Goal: Task Accomplishment & Management: Use online tool/utility

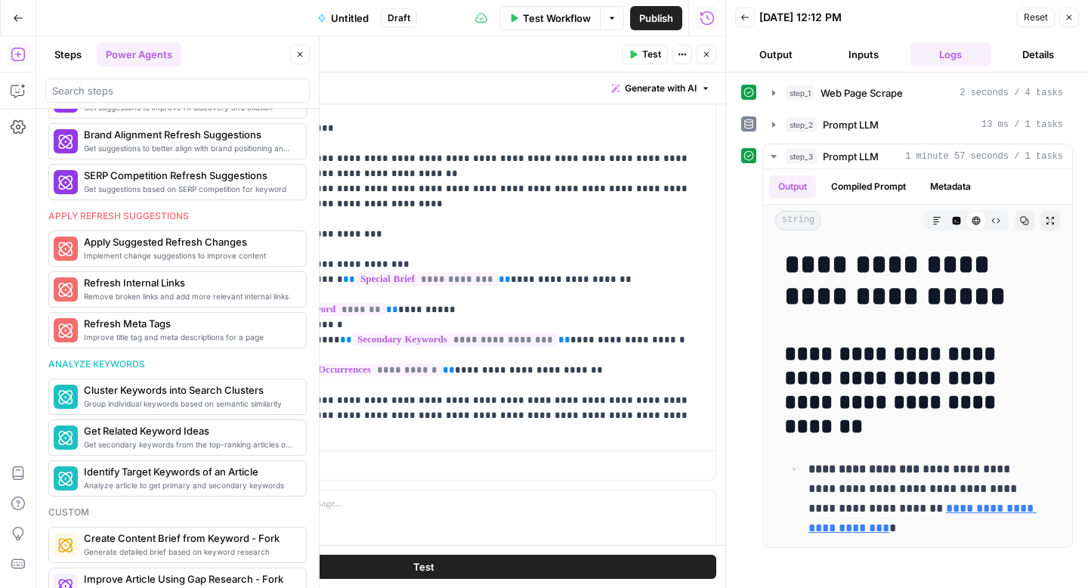
scroll to position [807, 0]
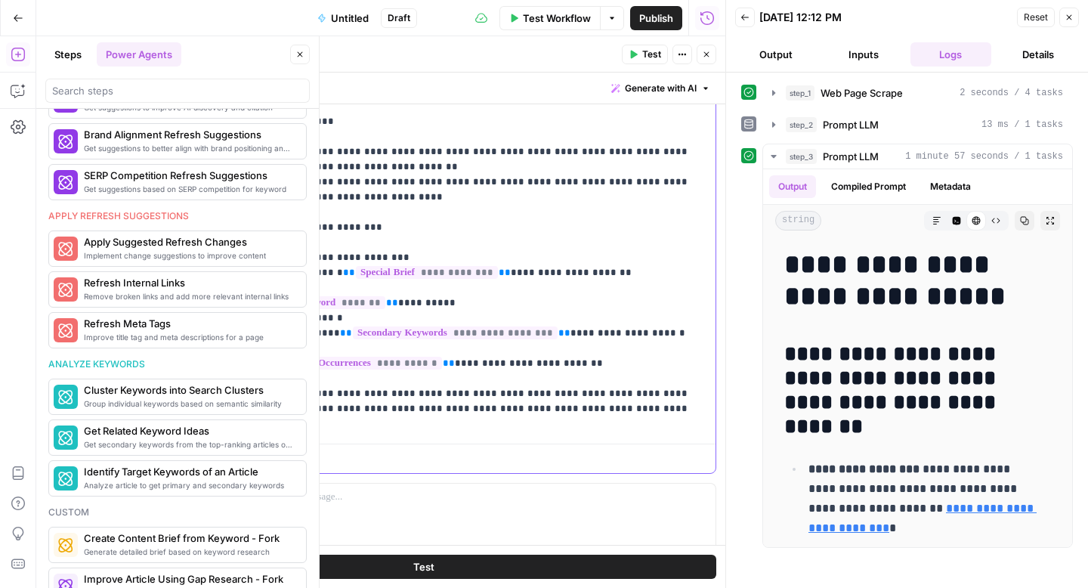
click at [466, 379] on p "**********" at bounding box center [461, 227] width 467 height 408
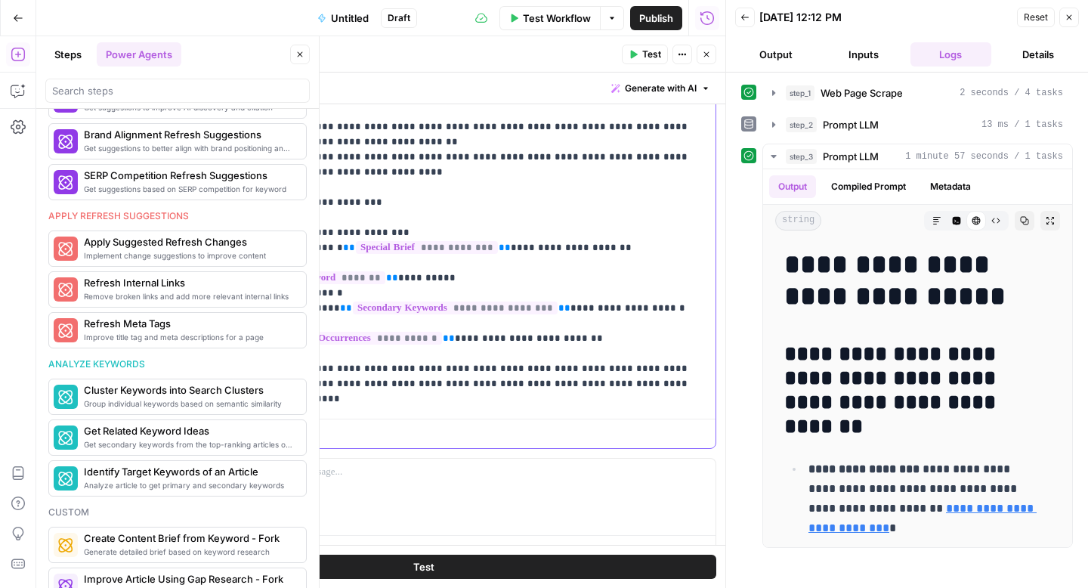
scroll to position [861, 0]
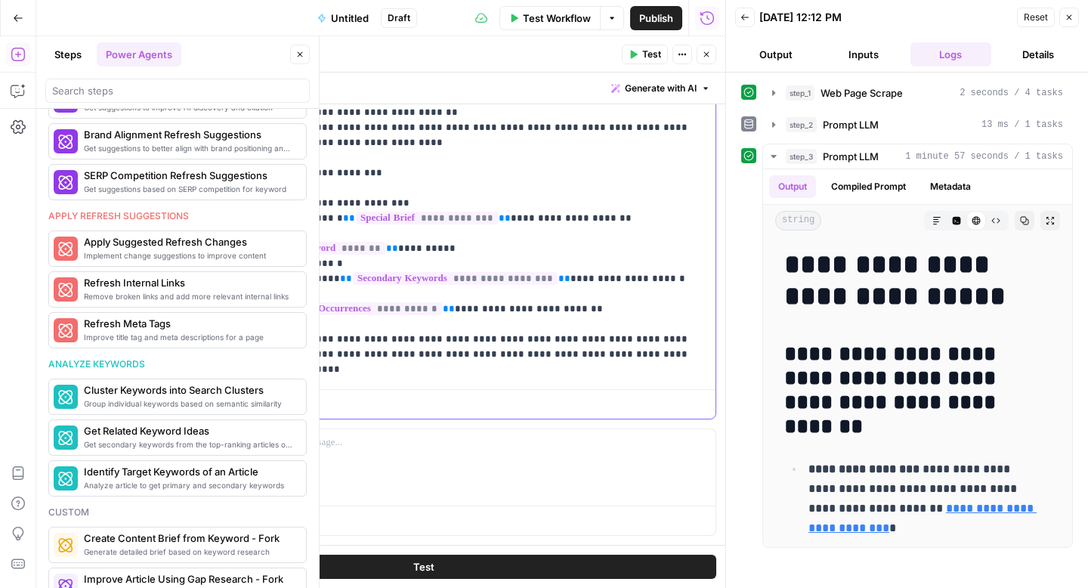
click at [655, 339] on p "**********" at bounding box center [461, 173] width 467 height 408
click at [219, 323] on div "**********" at bounding box center [467, 173] width 497 height 420
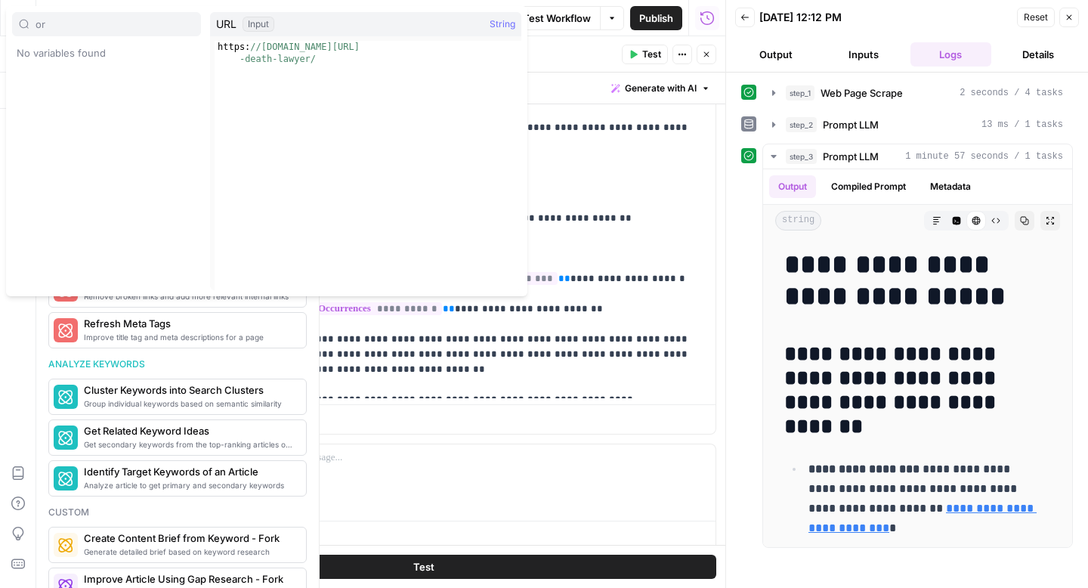
type input "or"
click at [610, 138] on p "**********" at bounding box center [461, 180] width 467 height 423
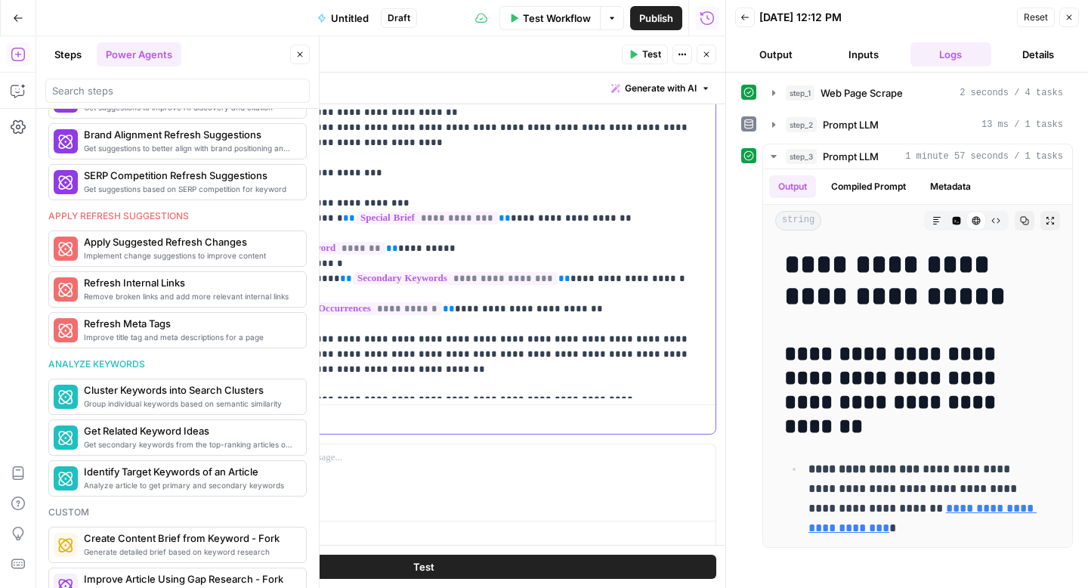
click at [359, 325] on p "**********" at bounding box center [461, 180] width 467 height 423
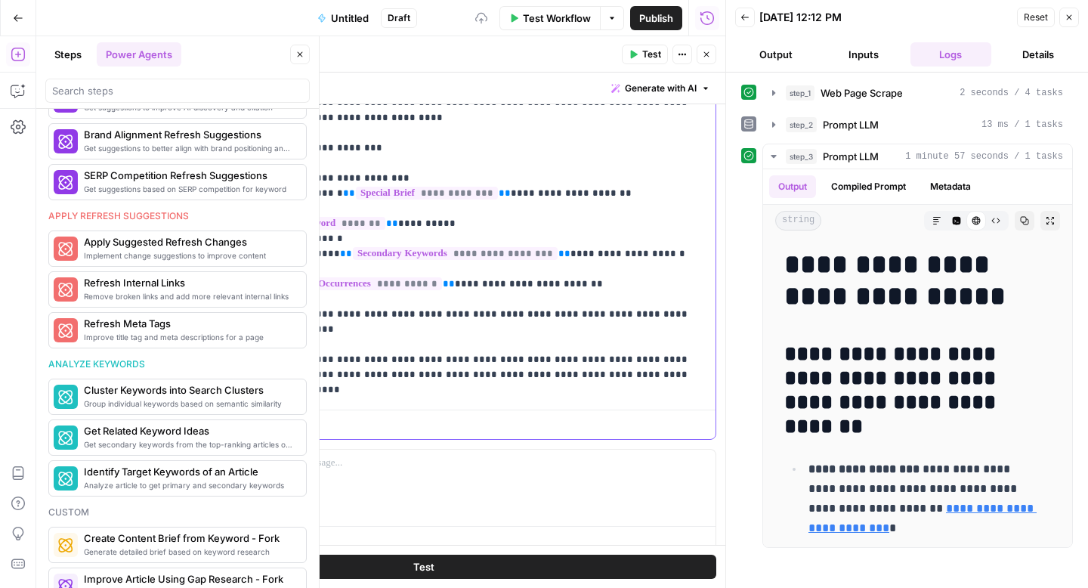
scroll to position [931, 0]
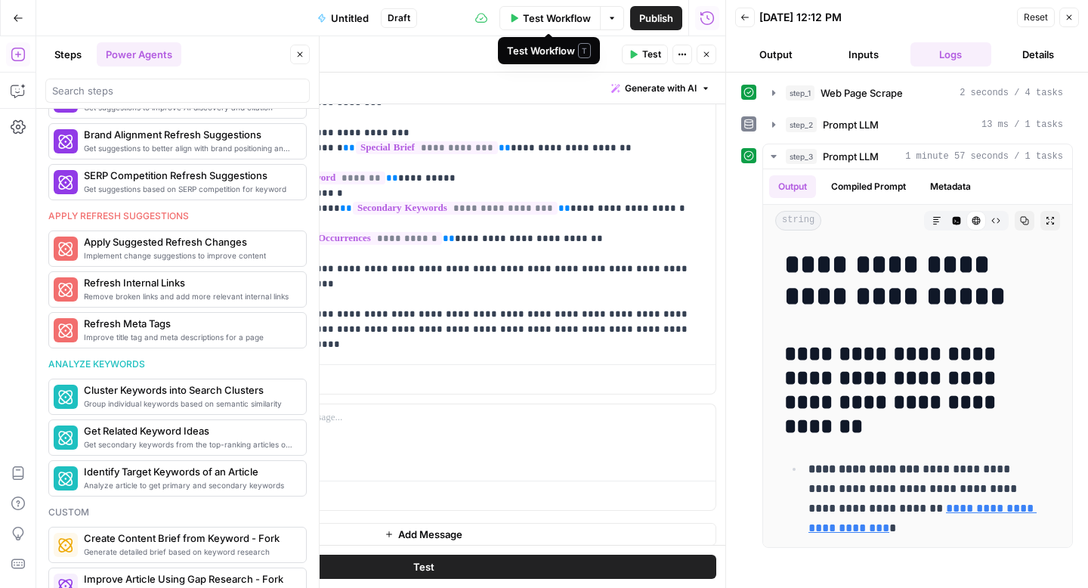
click at [538, 23] on span "Test Workflow" at bounding box center [557, 18] width 68 height 15
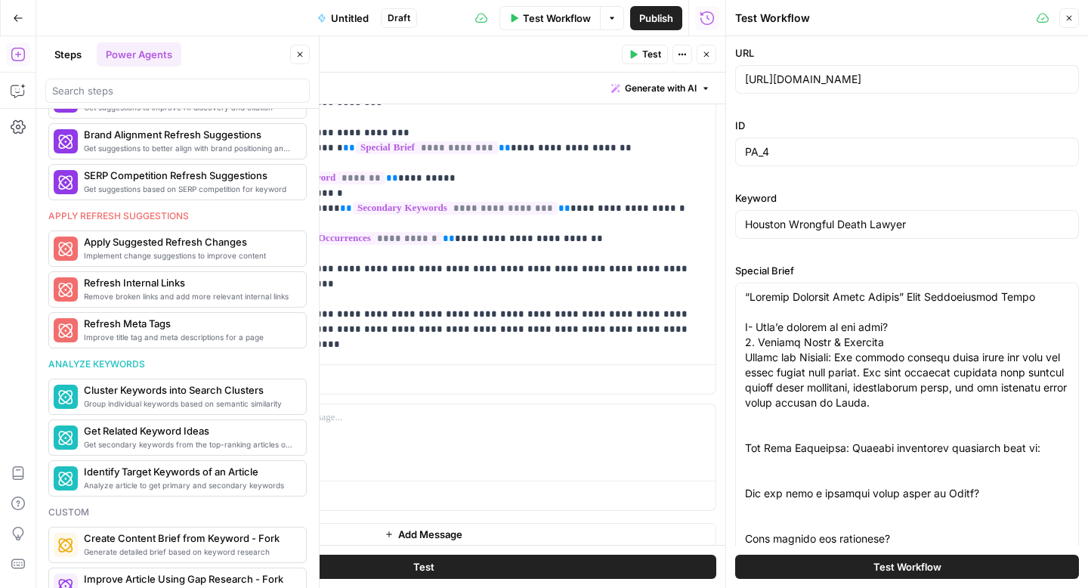
click at [915, 562] on span "Test Workflow" at bounding box center [908, 566] width 68 height 15
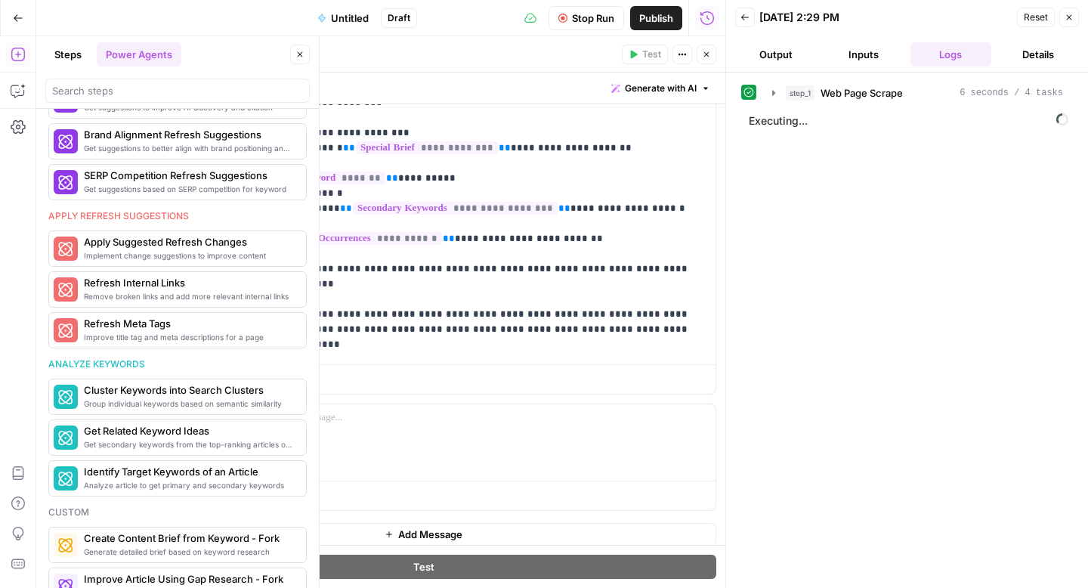
click at [306, 55] on button "Close" at bounding box center [300, 55] width 20 height 20
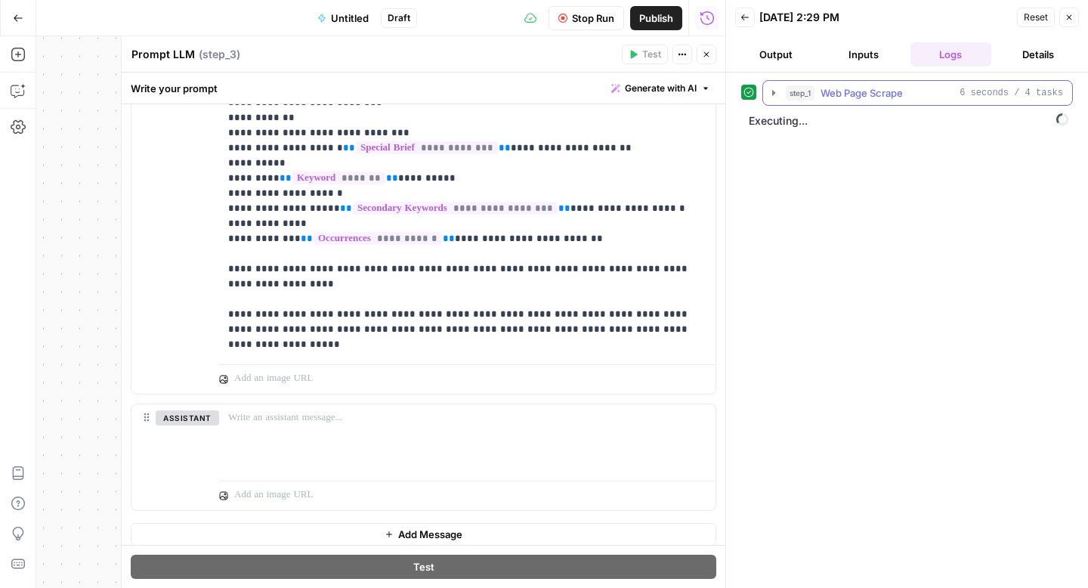
click at [776, 93] on icon "button" at bounding box center [774, 93] width 12 height 12
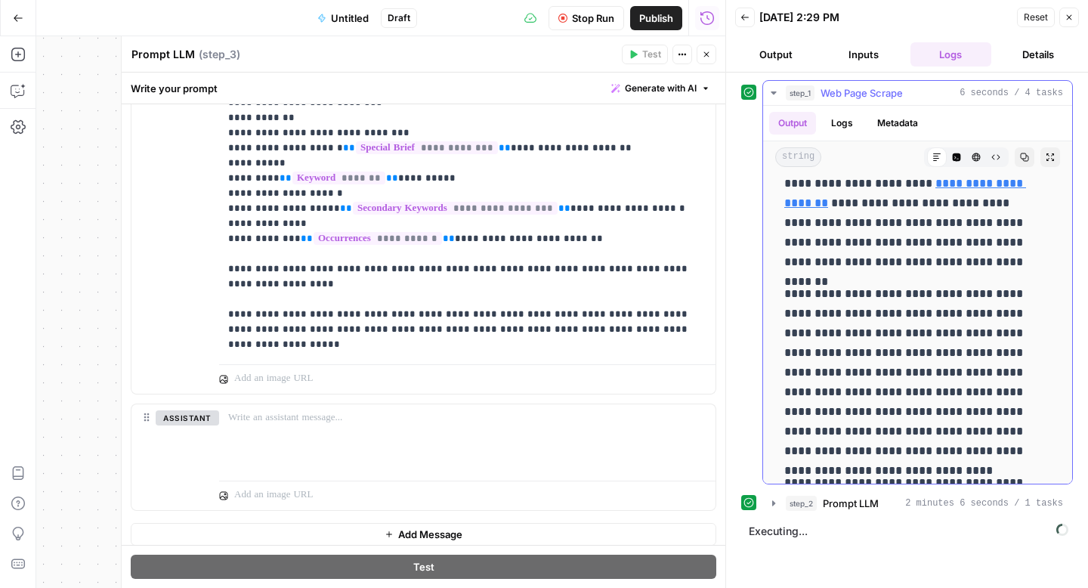
scroll to position [10023, 0]
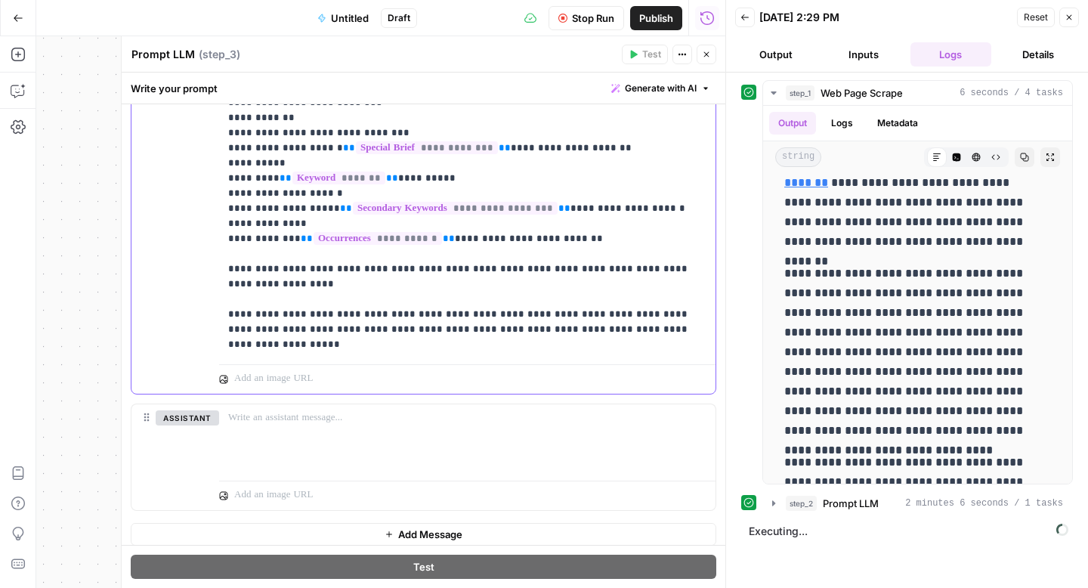
click at [448, 250] on p "**********" at bounding box center [461, 126] width 467 height 454
click at [777, 500] on icon "button" at bounding box center [774, 503] width 12 height 12
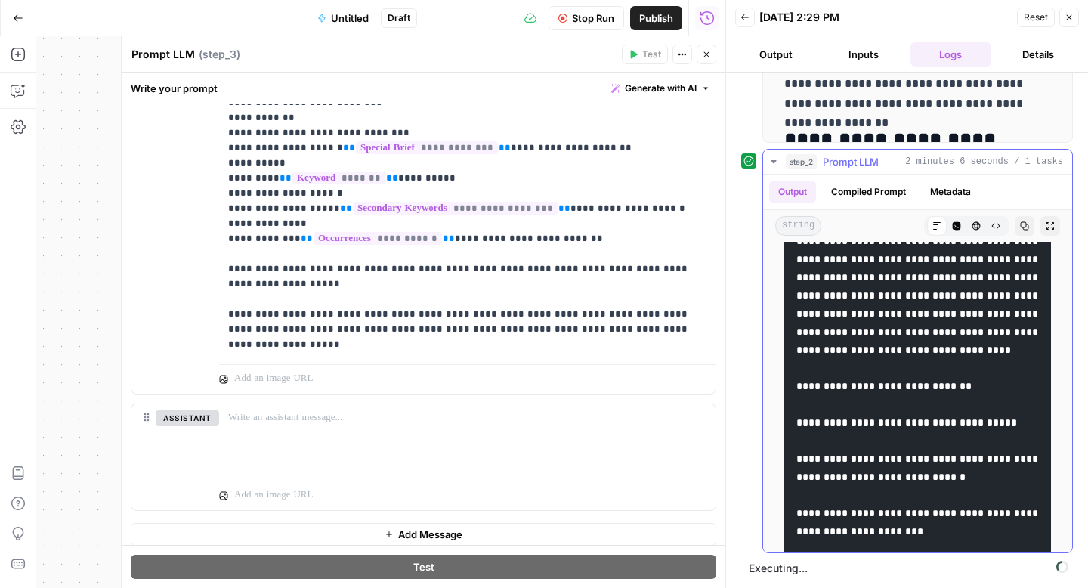
scroll to position [105, 0]
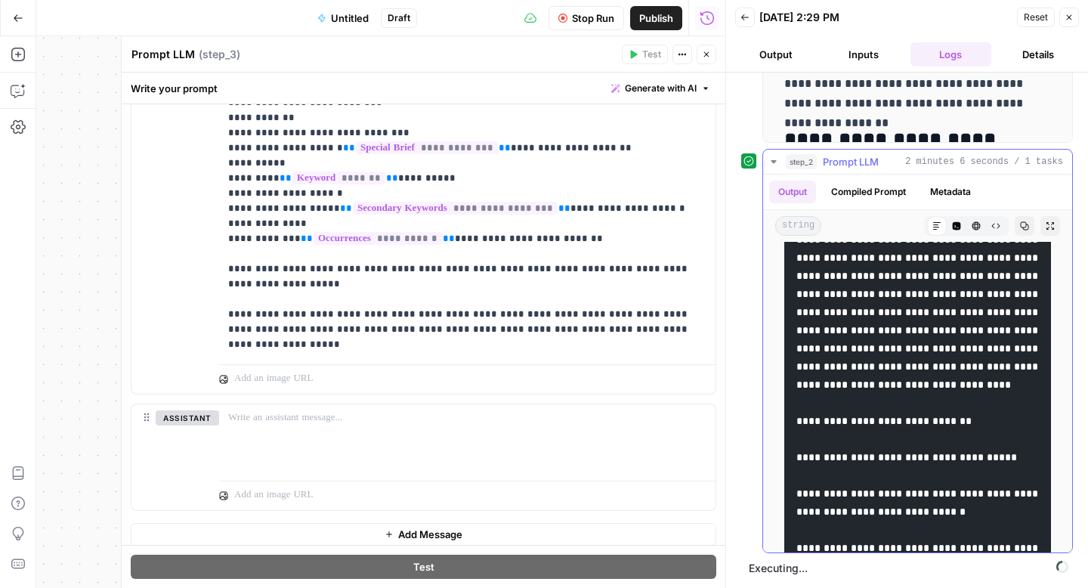
click at [898, 192] on button "Compiled Prompt" at bounding box center [868, 192] width 93 height 23
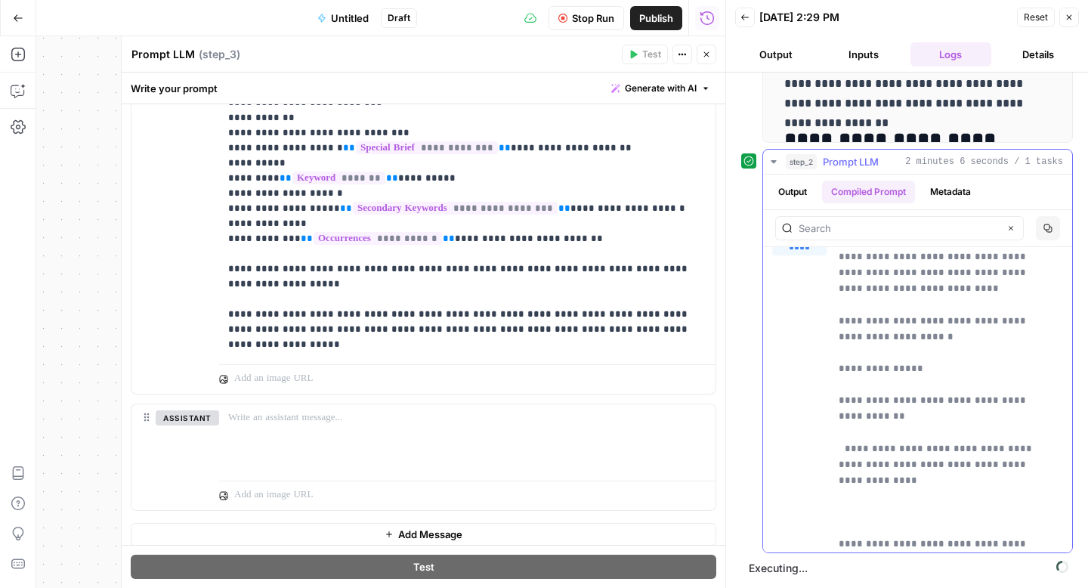
scroll to position [15, 0]
click at [794, 198] on button "Output" at bounding box center [792, 192] width 47 height 23
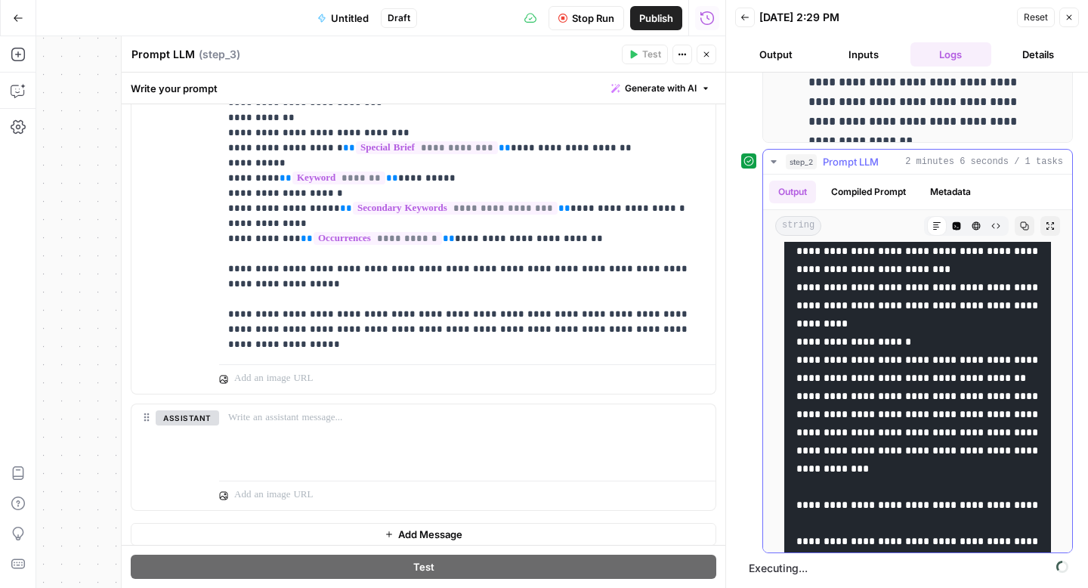
scroll to position [2702, 0]
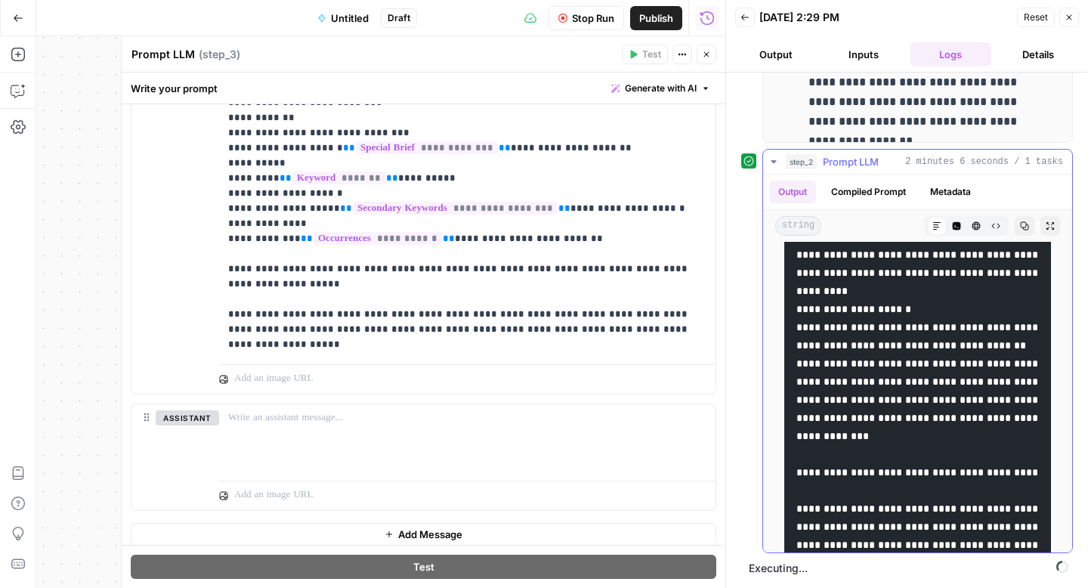
click at [776, 165] on icon "button" at bounding box center [774, 162] width 12 height 12
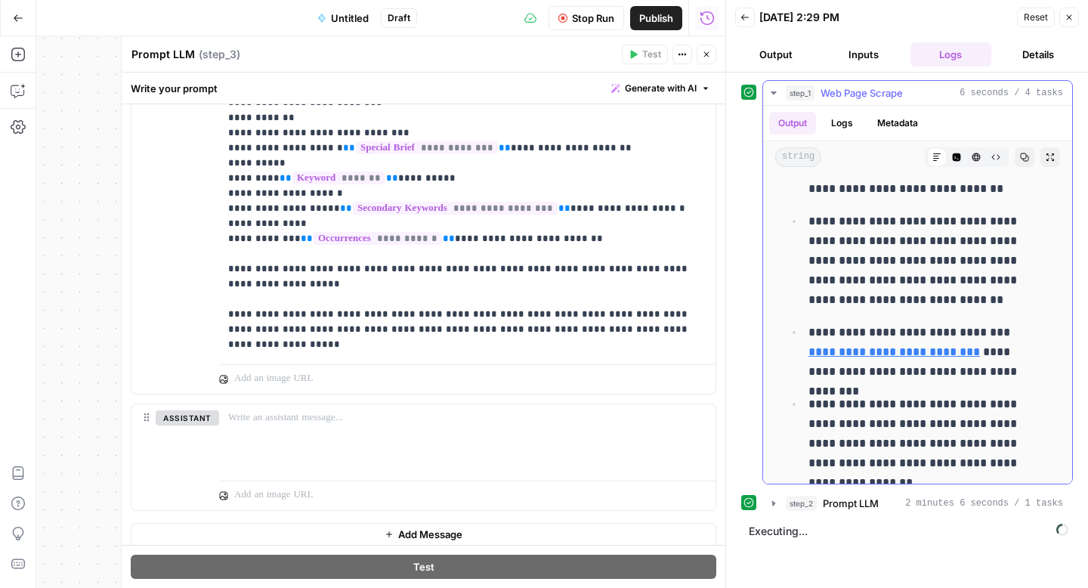
scroll to position [11196, 0]
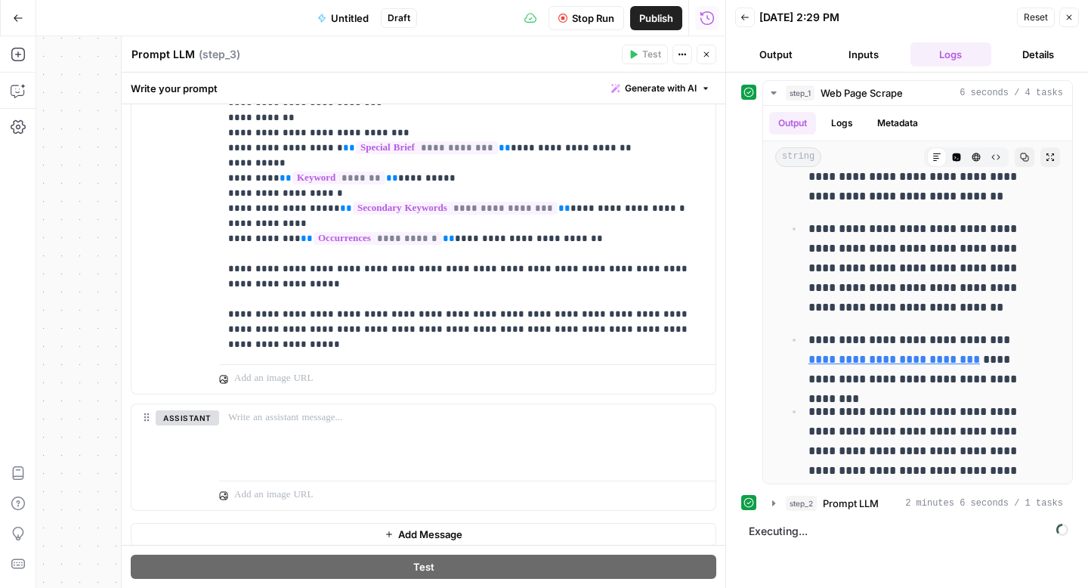
click at [707, 57] on icon "button" at bounding box center [706, 54] width 9 height 9
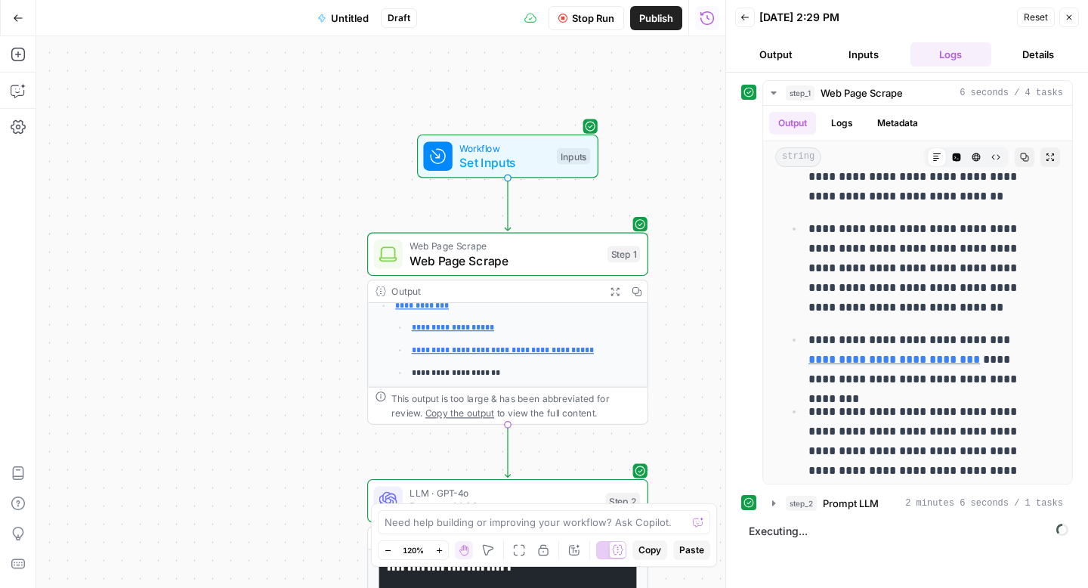
drag, startPoint x: 378, startPoint y: 221, endPoint x: 348, endPoint y: 488, distance: 269.2
click at [348, 488] on div "**********" at bounding box center [380, 312] width 689 height 552
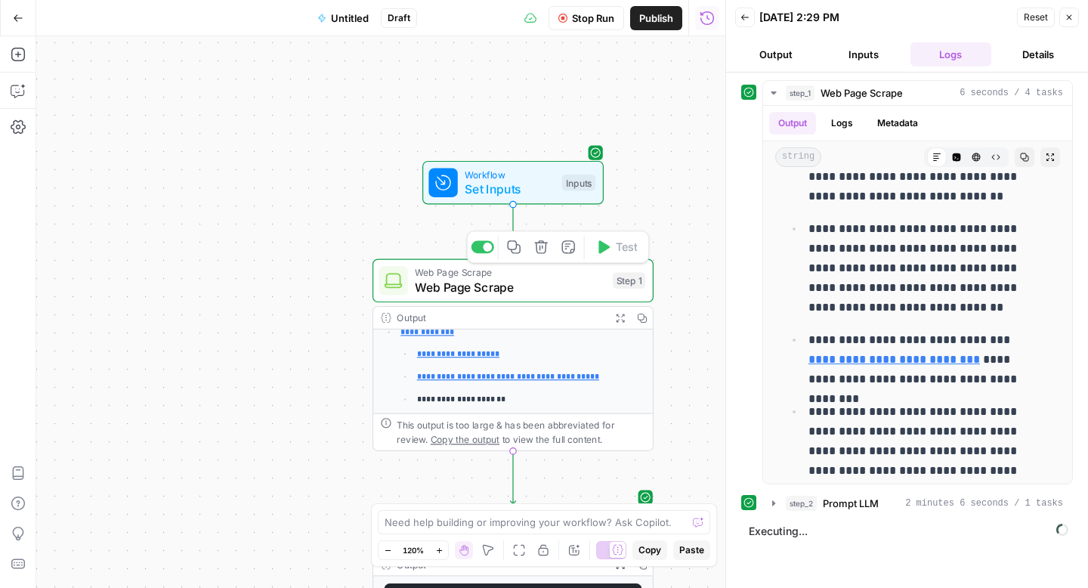
click at [453, 274] on span "Web Page Scrape" at bounding box center [510, 272] width 190 height 14
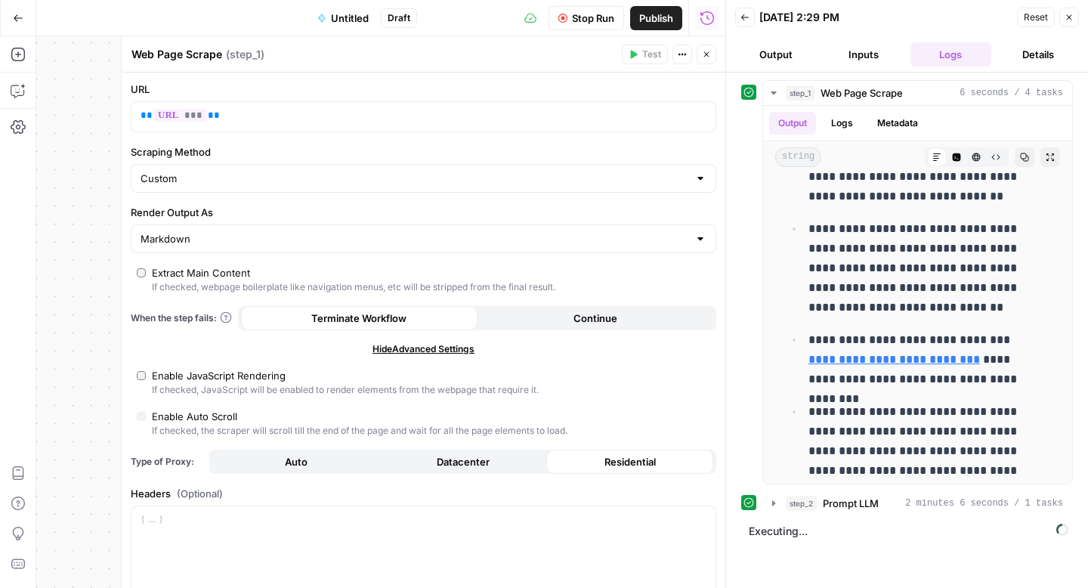
click at [176, 50] on textarea "Web Page Scrape" at bounding box center [177, 54] width 91 height 15
click at [222, 56] on div "Web Page Scrape Web Page Scrape" at bounding box center [177, 54] width 98 height 18
click at [221, 53] on textarea "Web Page Scrape" at bounding box center [177, 54] width 91 height 15
click at [709, 55] on icon "button" at bounding box center [706, 54] width 9 height 9
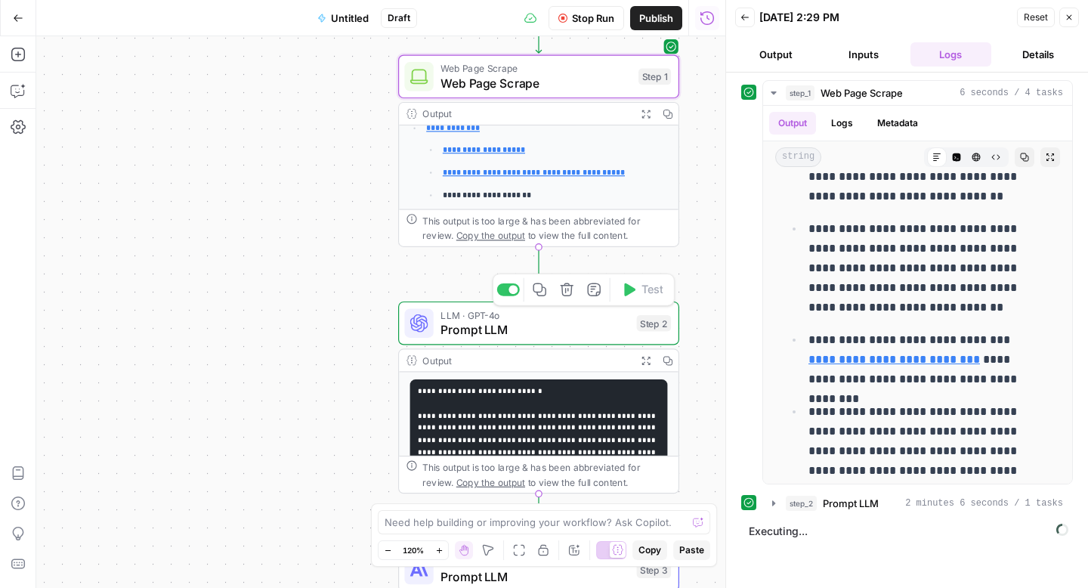
click at [497, 330] on span "Prompt LLM" at bounding box center [535, 329] width 189 height 18
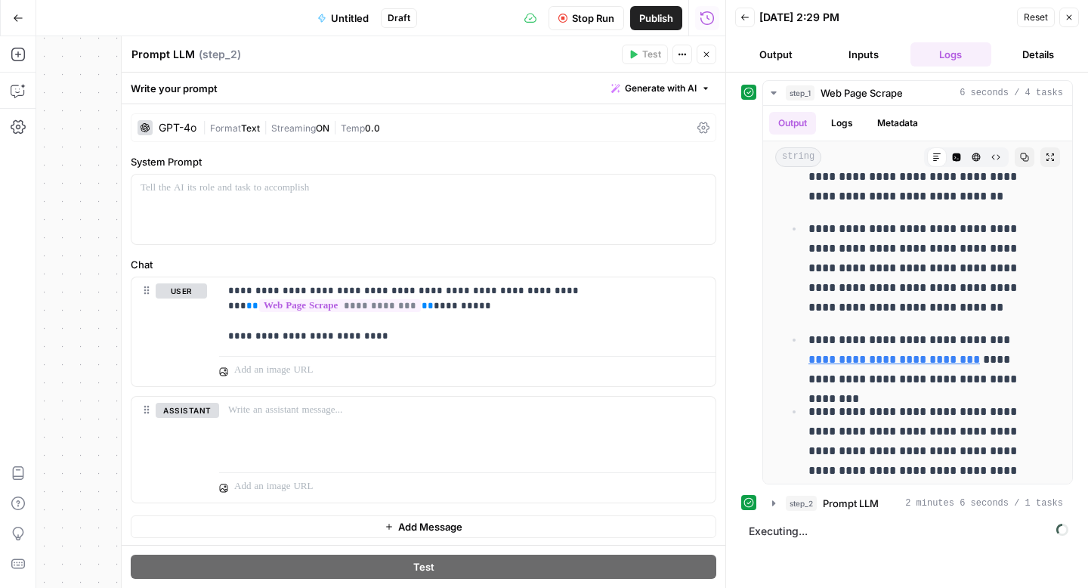
click at [172, 48] on textarea "Prompt LLM" at bounding box center [163, 54] width 63 height 15
type textarea "Clean Web Page Scappe"
click at [706, 49] on button "Close" at bounding box center [707, 55] width 20 height 20
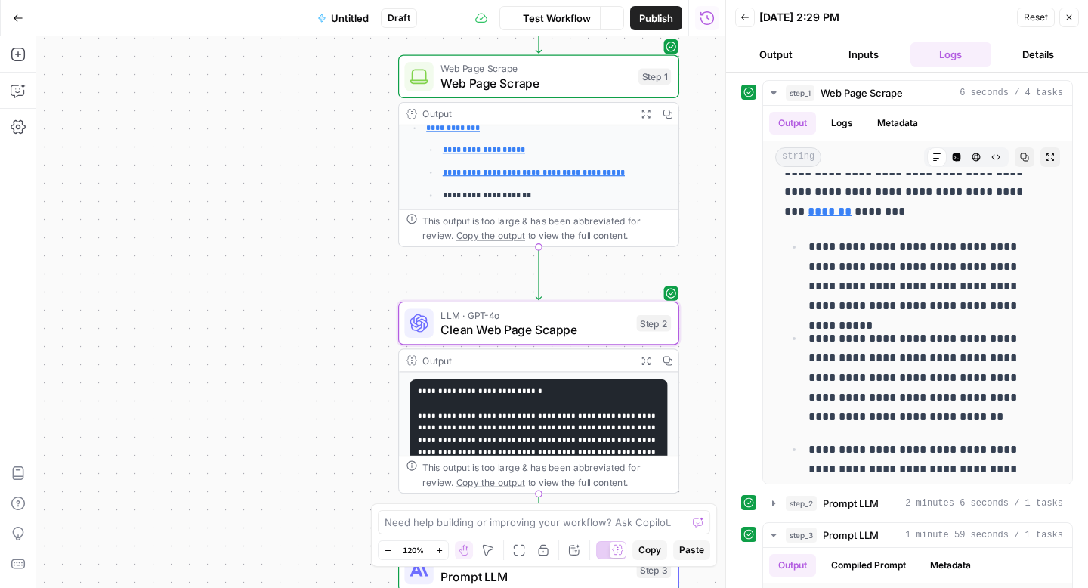
scroll to position [11424, 0]
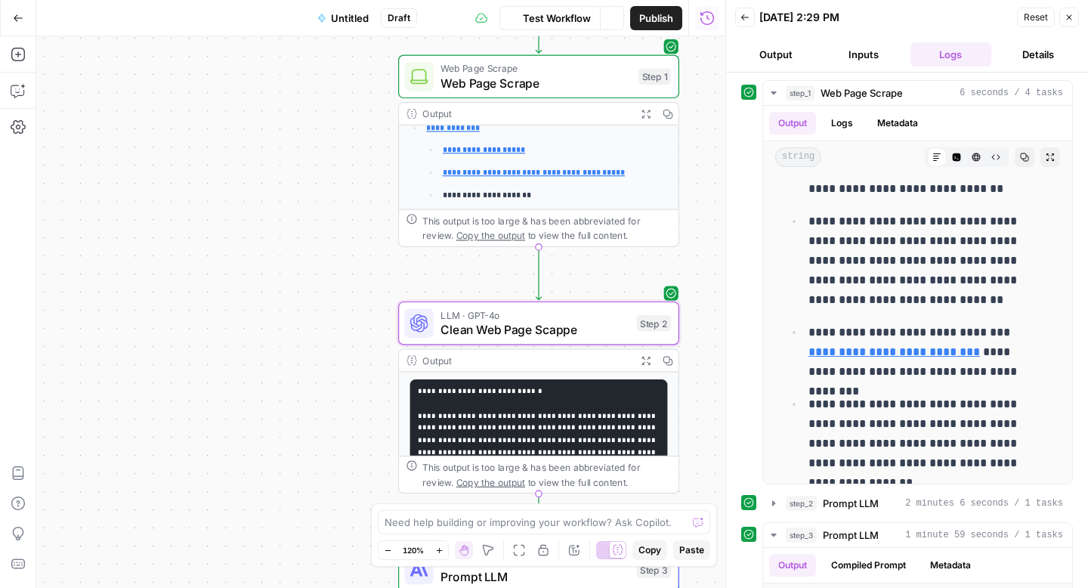
click at [491, 336] on span "Clean Web Page Scappe" at bounding box center [535, 329] width 189 height 18
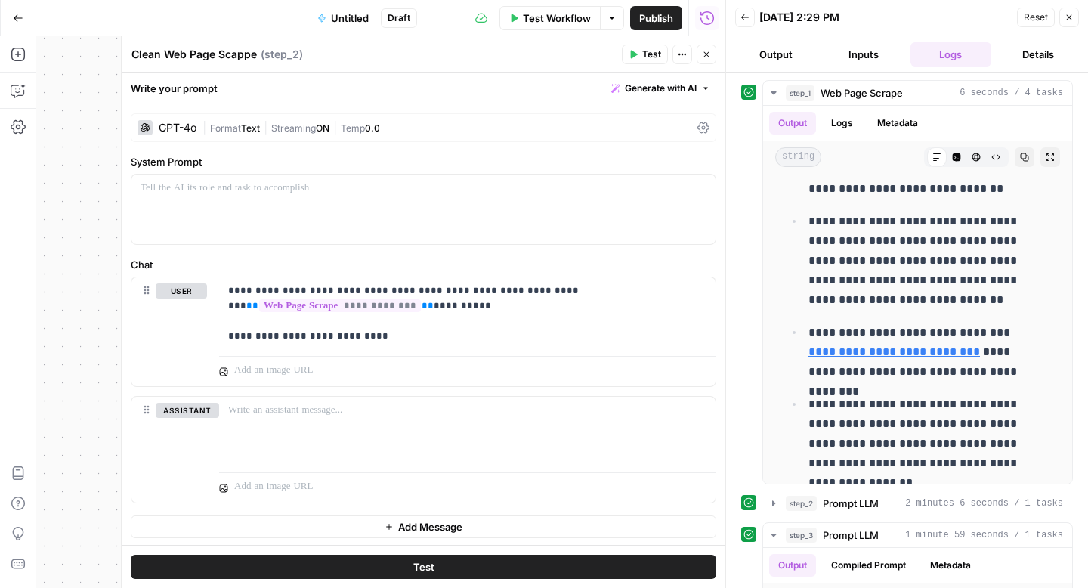
click at [240, 58] on textarea "Clean Web Page Scappe" at bounding box center [194, 54] width 125 height 15
type textarea "Clean Web Page Scape"
click at [87, 184] on div "**********" at bounding box center [380, 312] width 689 height 552
click at [704, 60] on button "Close" at bounding box center [707, 55] width 20 height 20
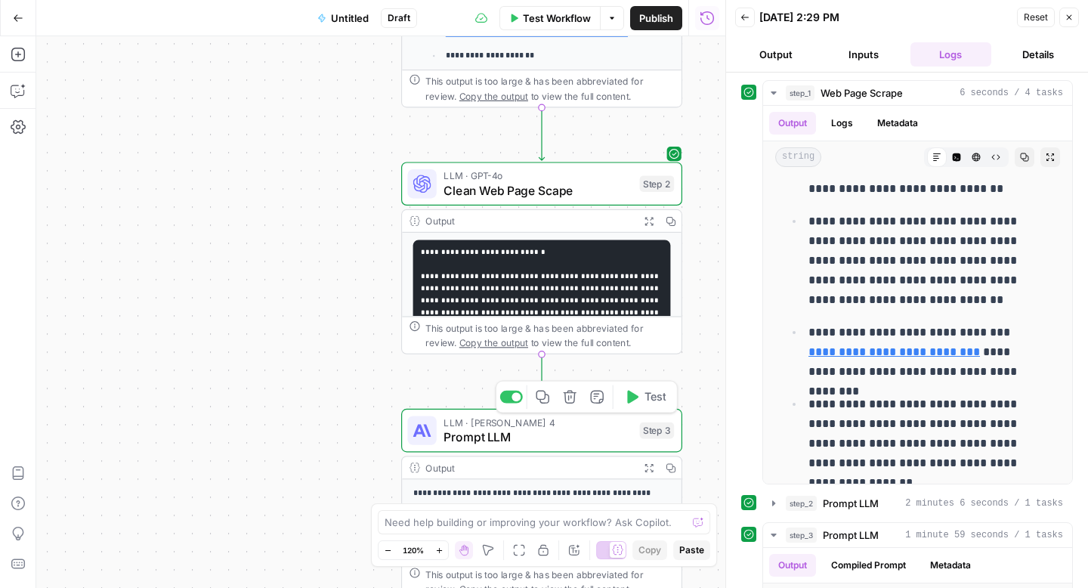
click at [466, 442] on span "Prompt LLM" at bounding box center [538, 437] width 189 height 18
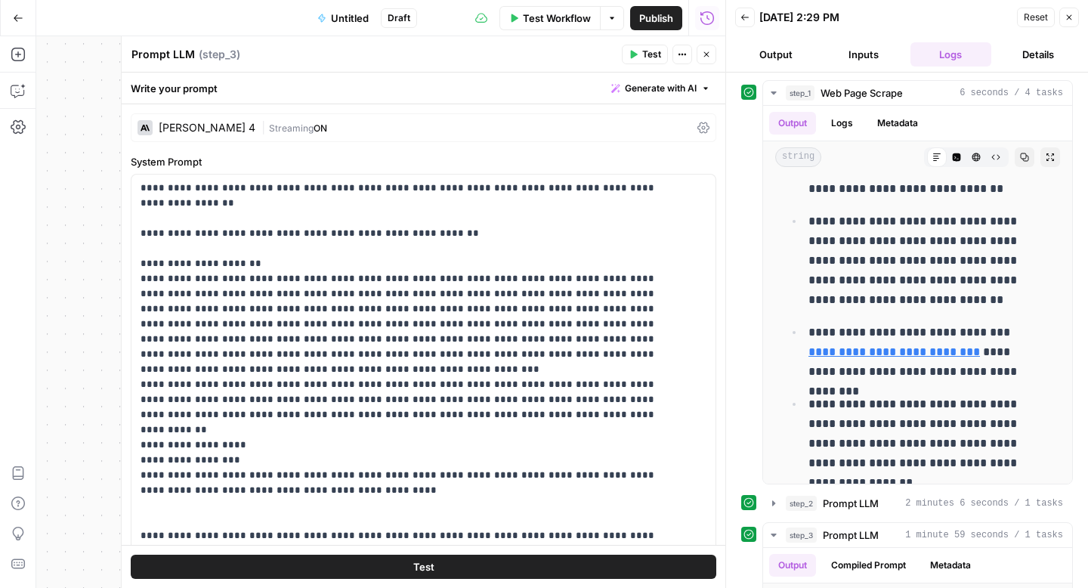
click at [167, 53] on textarea "Prompt LLM" at bounding box center [163, 54] width 63 height 15
click at [187, 53] on textarea "Content Otimization" at bounding box center [184, 54] width 105 height 15
type textarea "Content Optimization"
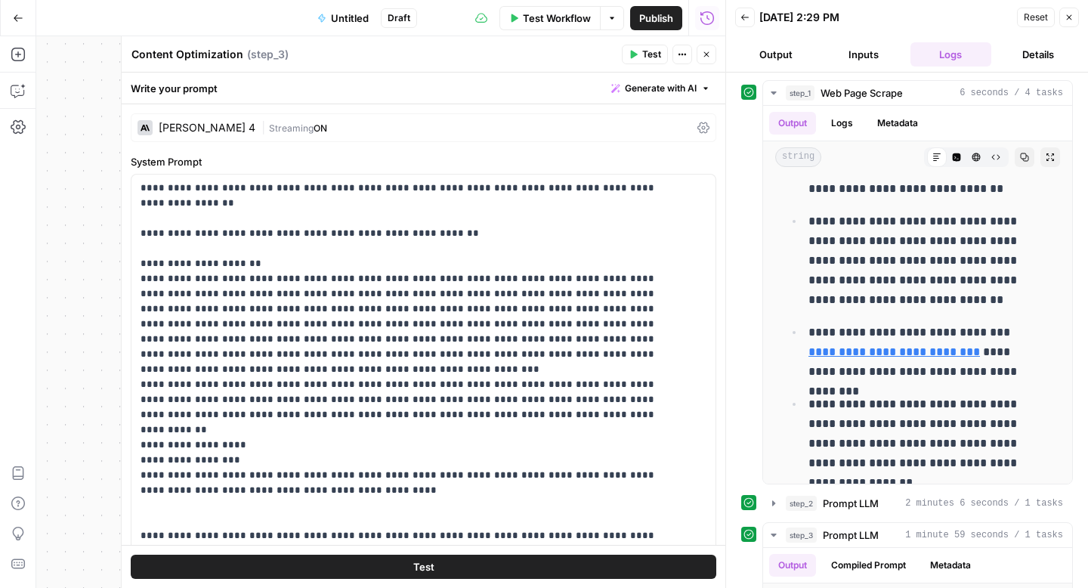
click at [702, 51] on icon "button" at bounding box center [706, 54] width 9 height 9
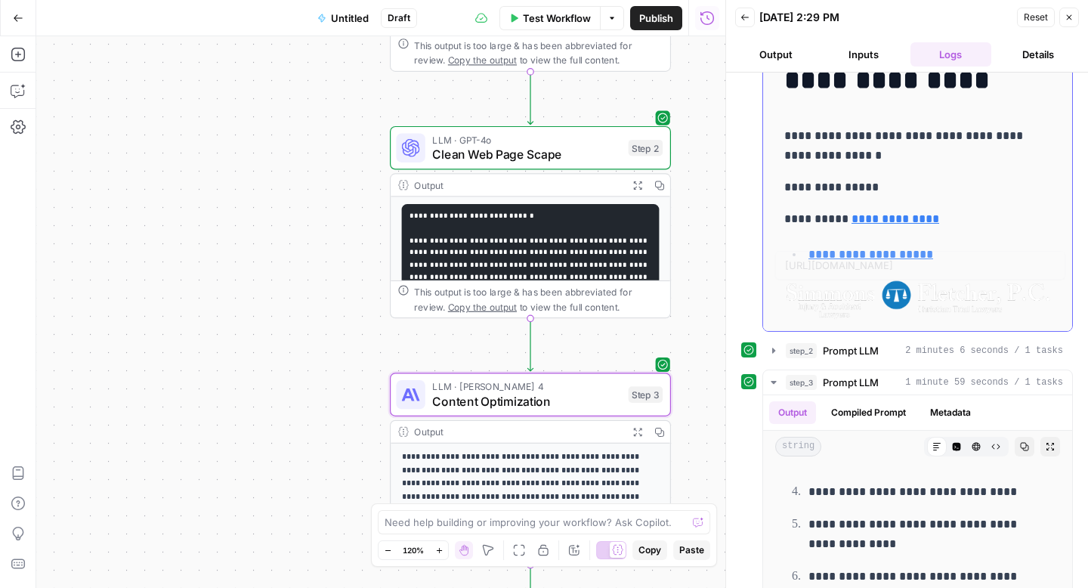
scroll to position [0, 0]
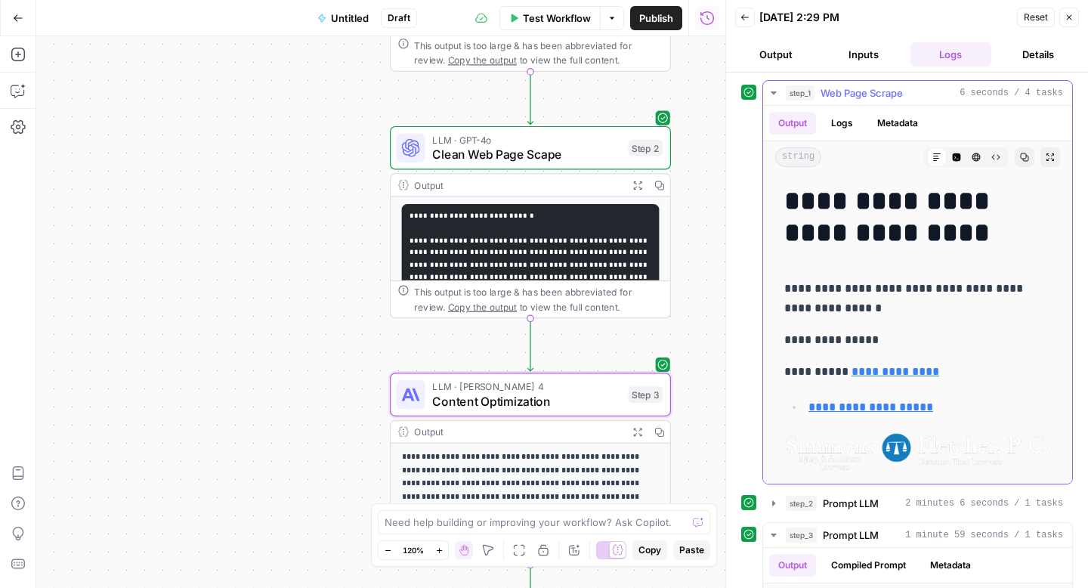
click at [773, 93] on icon "button" at bounding box center [773, 92] width 5 height 3
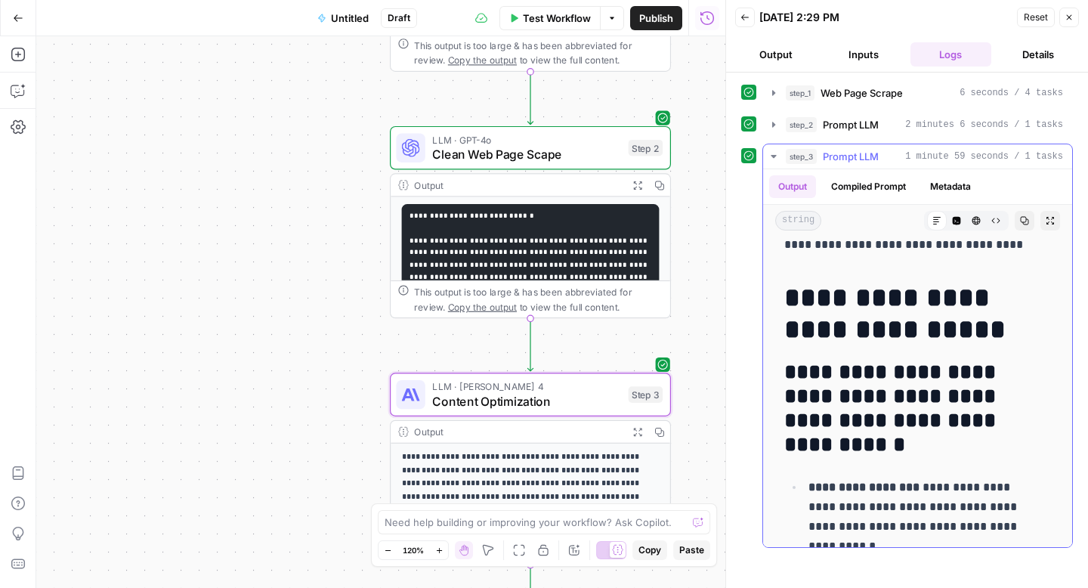
scroll to position [457, 0]
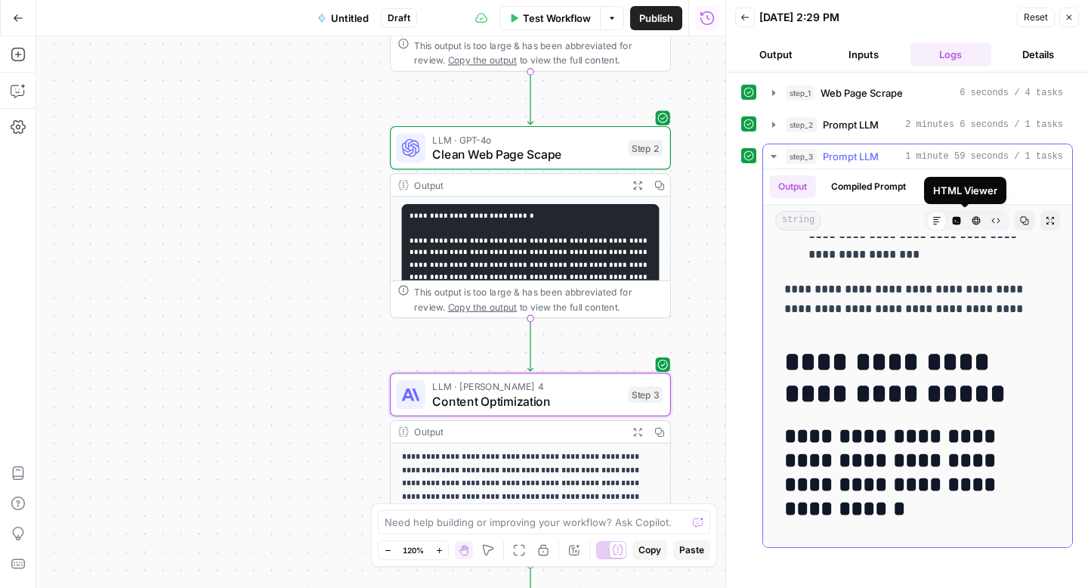
click at [986, 219] on button "Raw Output" at bounding box center [996, 221] width 20 height 20
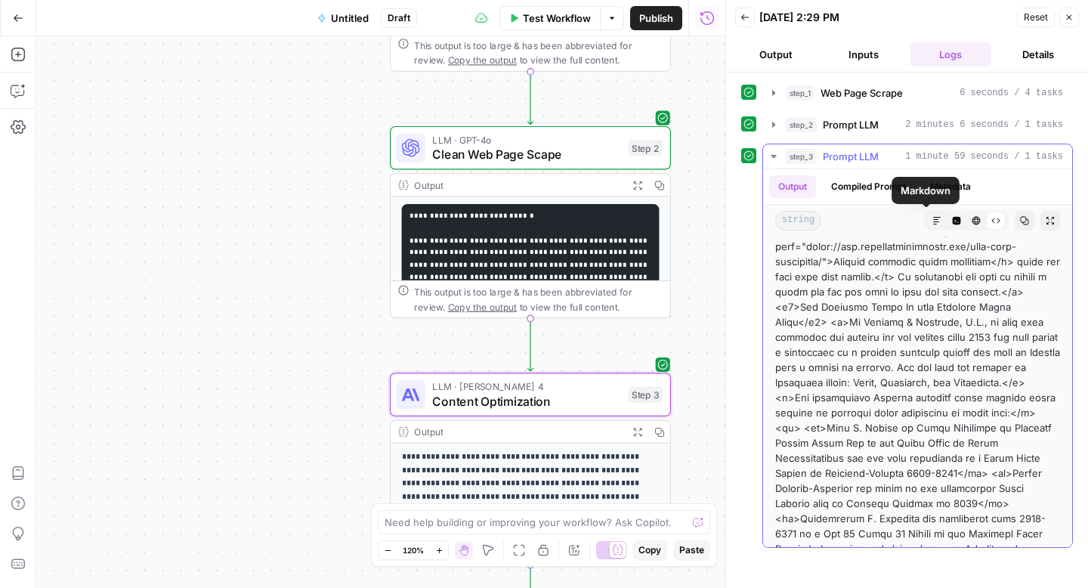
click at [927, 226] on button "Markdown" at bounding box center [937, 221] width 20 height 20
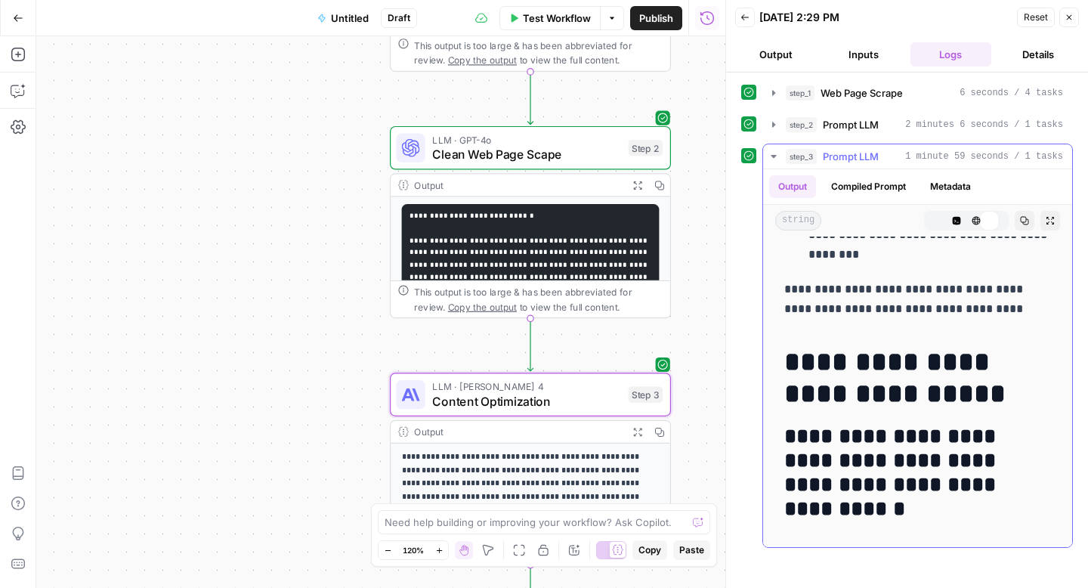
scroll to position [0, 0]
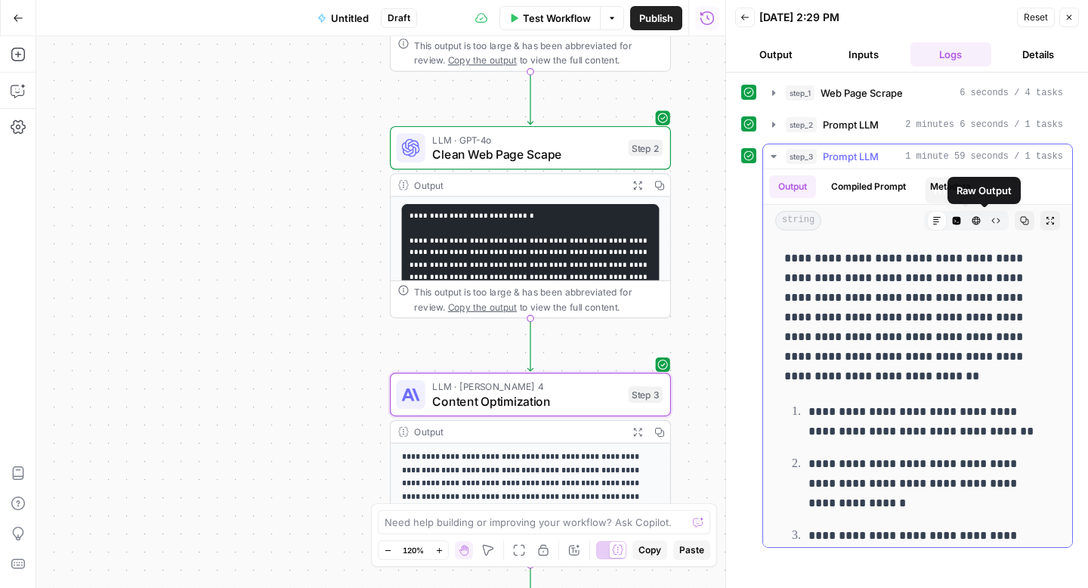
click at [973, 220] on icon "button" at bounding box center [977, 221] width 8 height 8
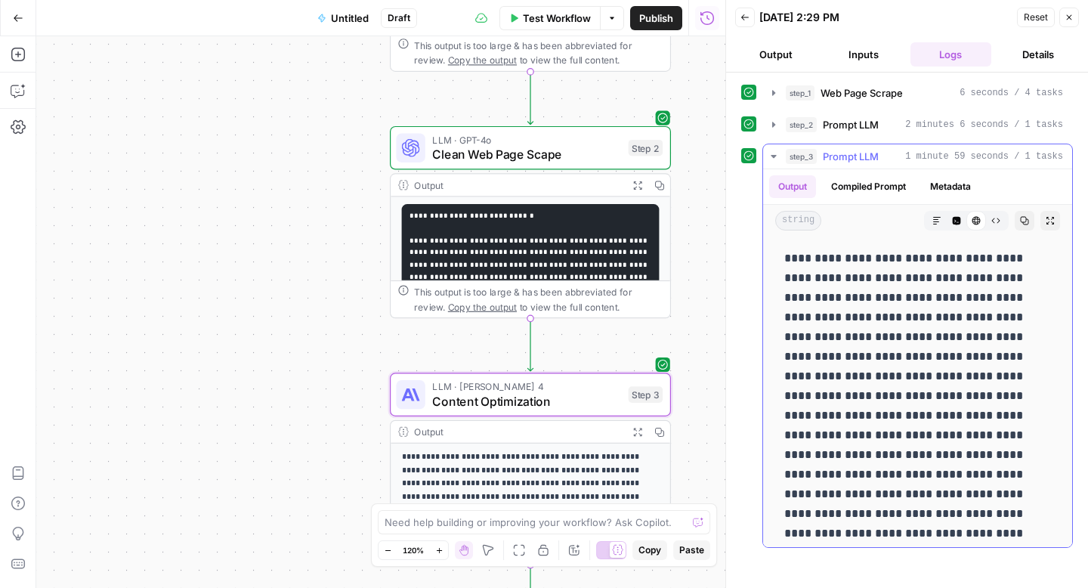
click at [924, 220] on div "Markdown Code Editor HTML Viewer Raw Output" at bounding box center [966, 221] width 85 height 20
click at [933, 221] on icon "button" at bounding box center [937, 220] width 9 height 9
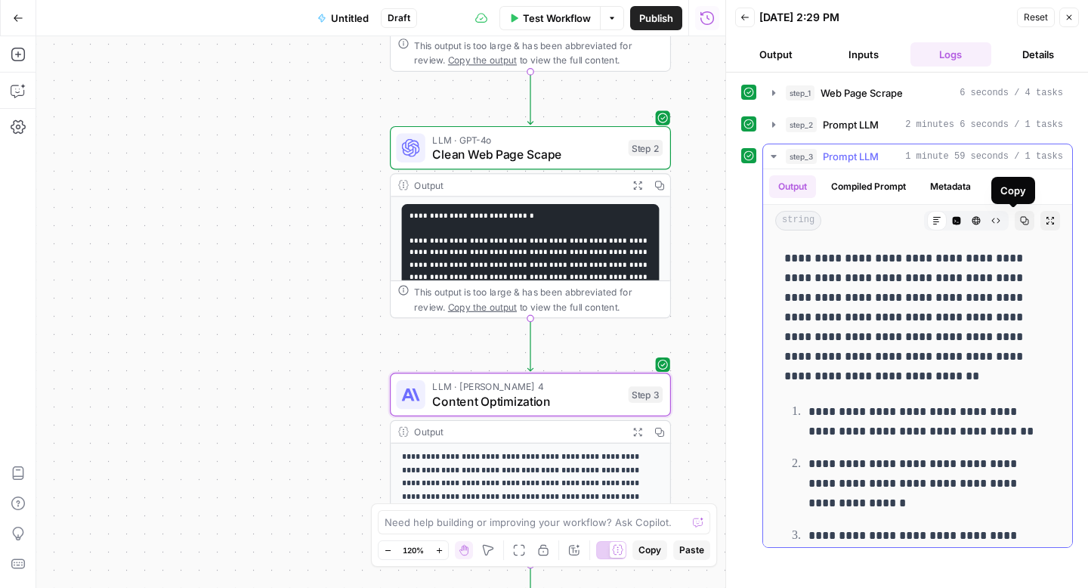
click at [992, 219] on icon "button" at bounding box center [996, 220] width 8 height 5
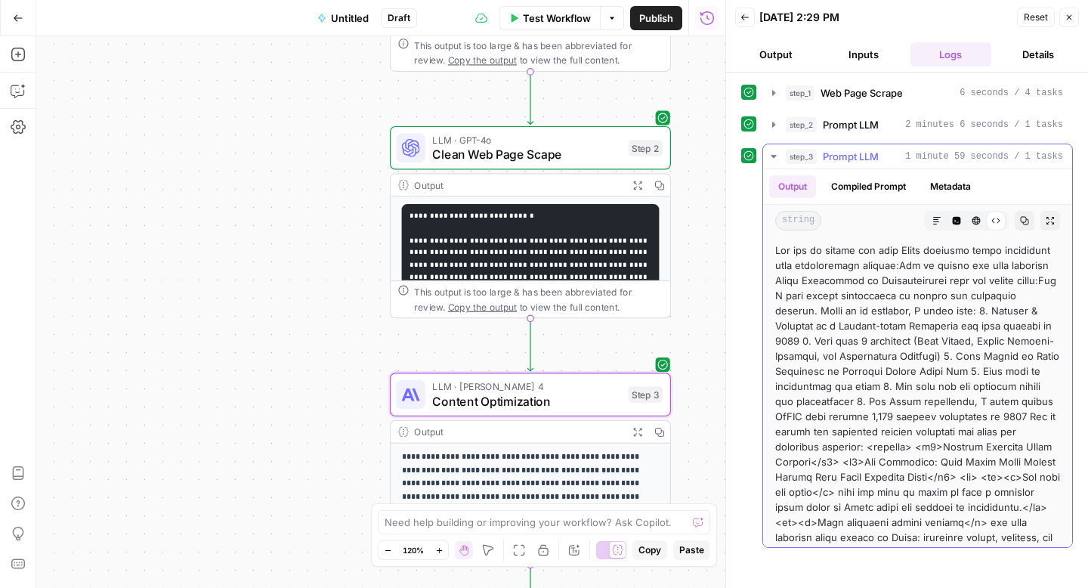
click at [869, 189] on button "Compiled Prompt" at bounding box center [868, 186] width 93 height 23
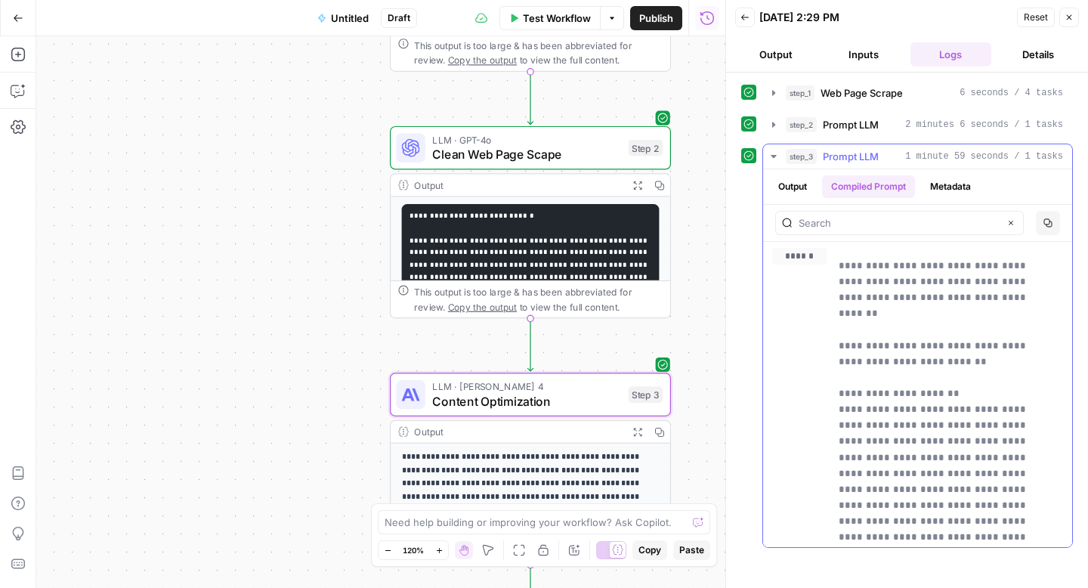
click at [788, 181] on button "Output" at bounding box center [792, 186] width 47 height 23
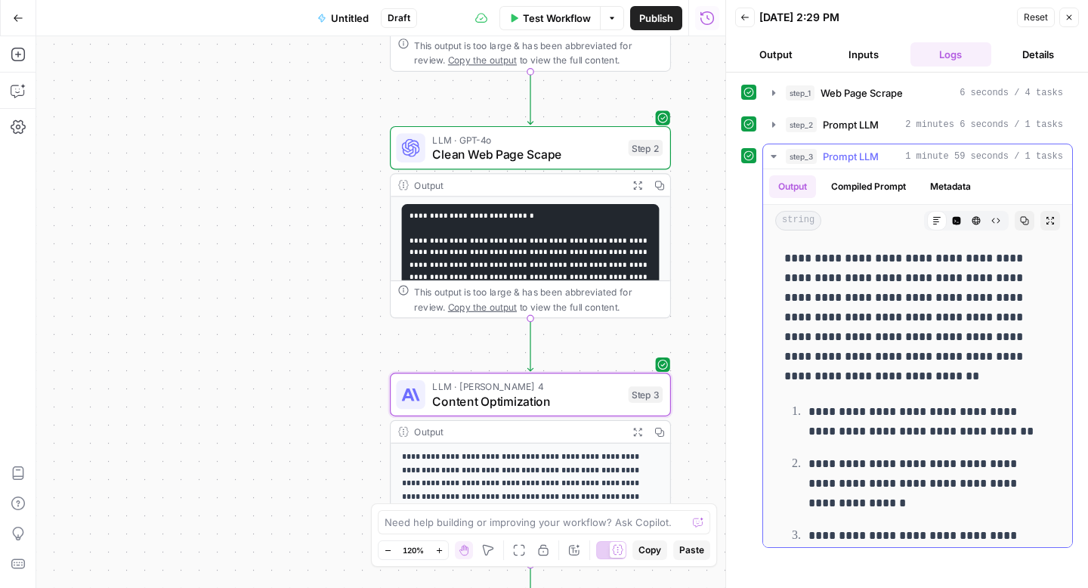
scroll to position [37, 0]
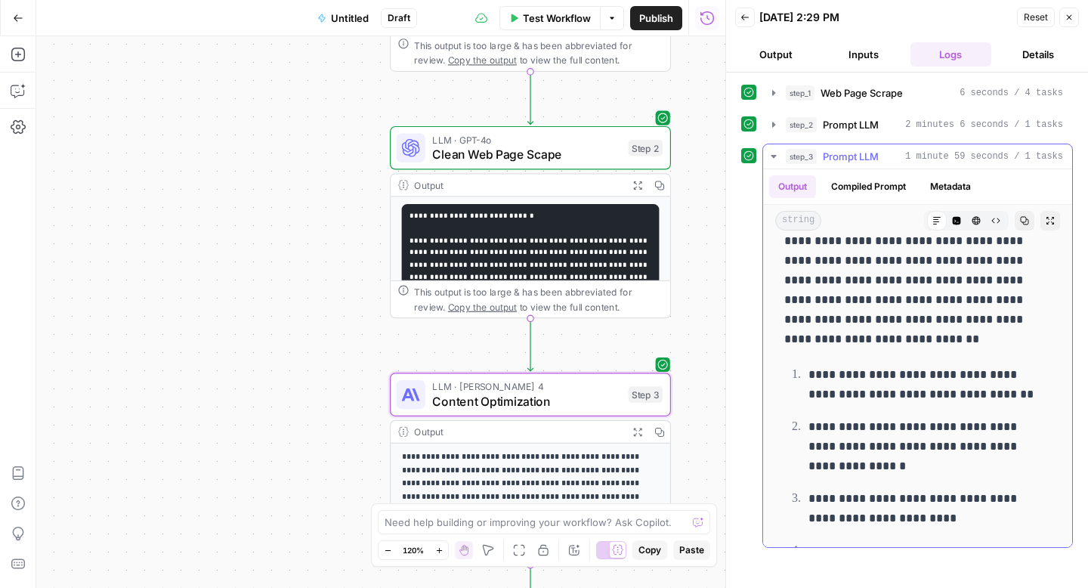
click at [1020, 221] on icon "button" at bounding box center [1024, 220] width 9 height 9
click at [821, 281] on p "**********" at bounding box center [912, 281] width 255 height 138
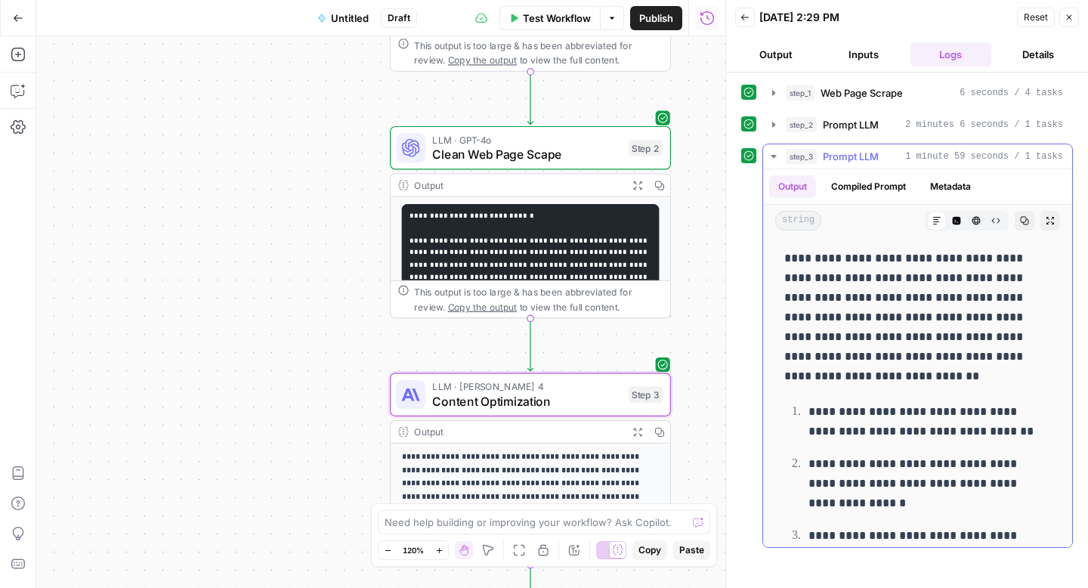
click at [874, 315] on p "**********" at bounding box center [912, 318] width 255 height 138
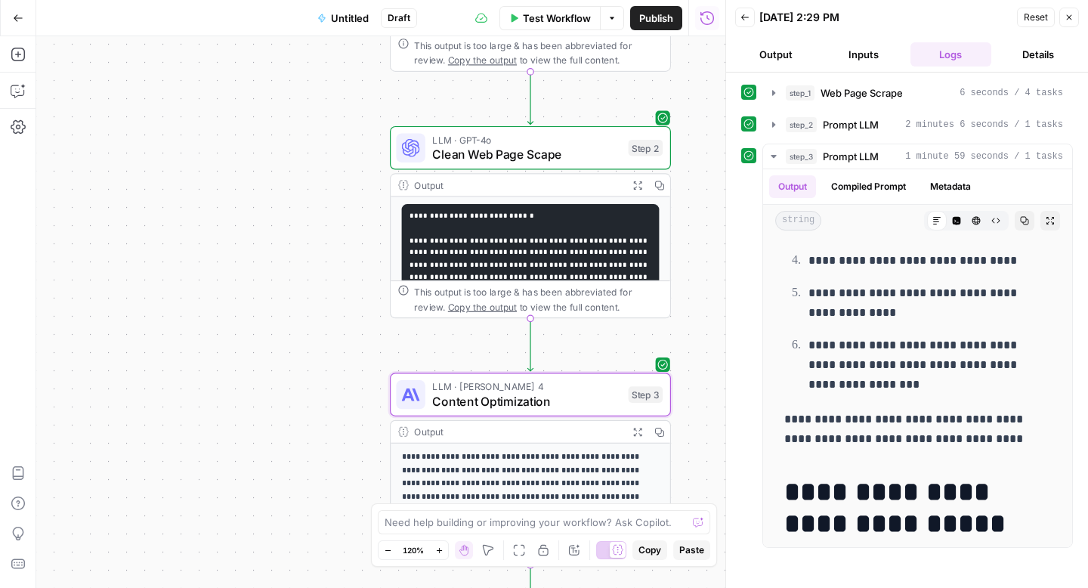
scroll to position [463, 0]
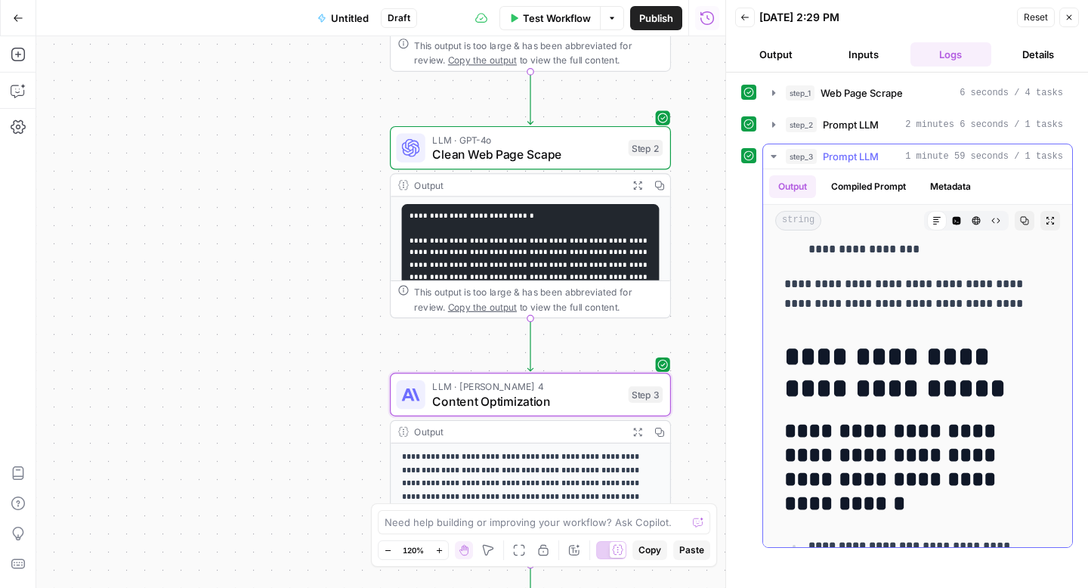
drag, startPoint x: 785, startPoint y: 259, endPoint x: 1030, endPoint y: 327, distance: 254.9
copy div "**********"
click at [1020, 217] on icon "button" at bounding box center [1024, 220] width 9 height 9
click at [495, 403] on span "Content Optimization" at bounding box center [526, 401] width 189 height 18
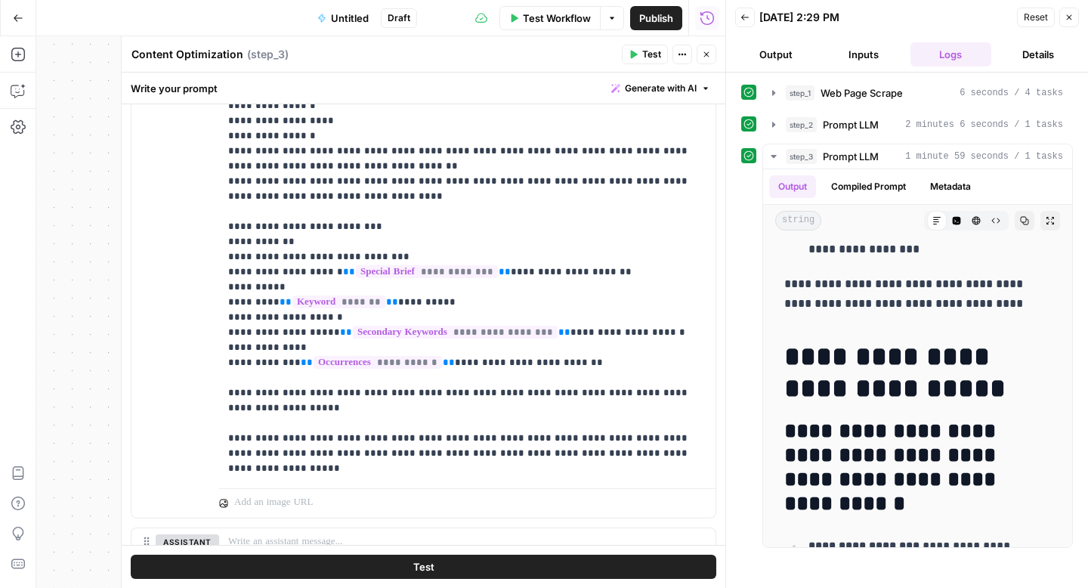
scroll to position [806, 0]
click at [530, 351] on p "**********" at bounding box center [461, 251] width 467 height 454
click at [528, 351] on p "**********" at bounding box center [461, 251] width 467 height 454
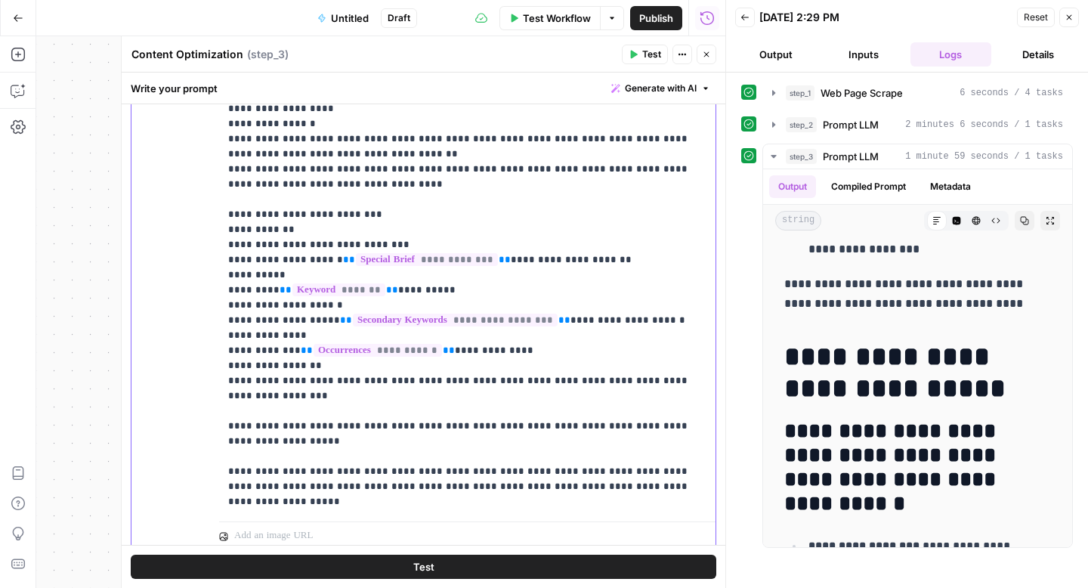
click at [466, 364] on p "**********" at bounding box center [461, 260] width 467 height 499
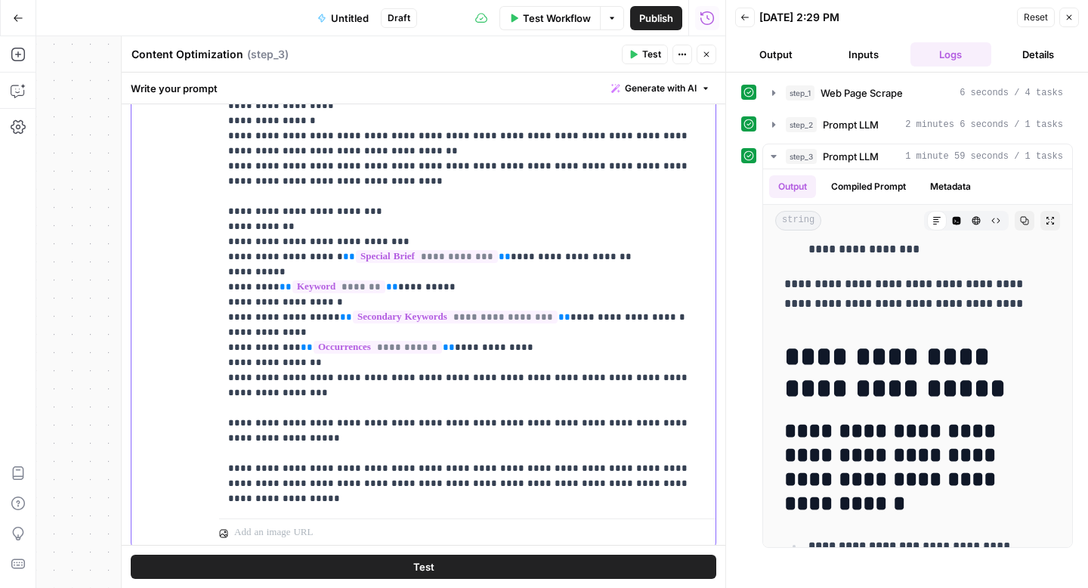
drag, startPoint x: 269, startPoint y: 381, endPoint x: 333, endPoint y: 376, distance: 63.7
click at [271, 381] on p "**********" at bounding box center [461, 257] width 467 height 499
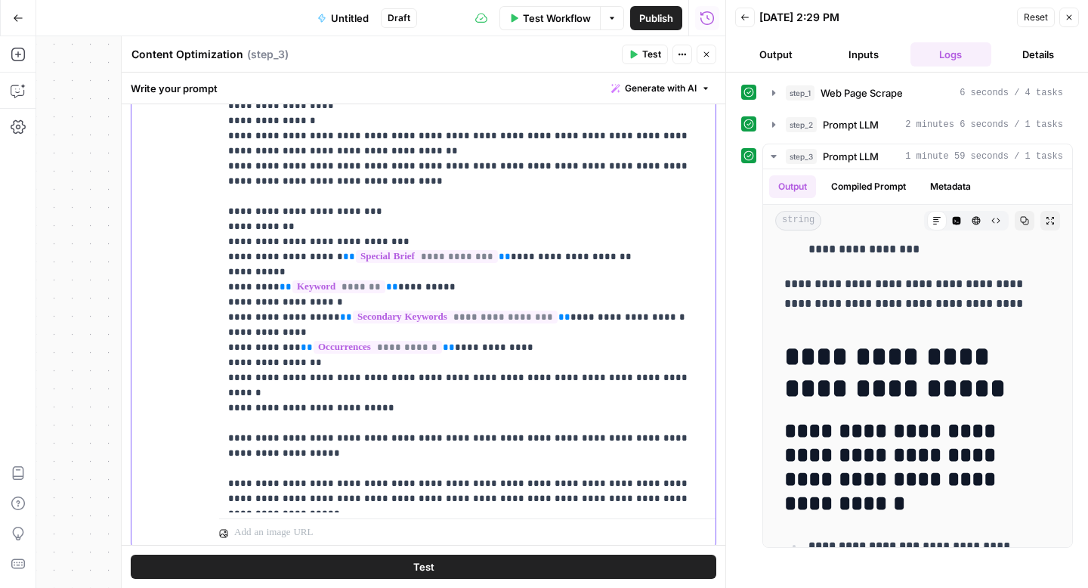
click at [255, 376] on p "**********" at bounding box center [461, 257] width 467 height 499
click at [275, 457] on p "**********" at bounding box center [461, 257] width 467 height 499
click at [278, 460] on p "**********" at bounding box center [461, 257] width 467 height 499
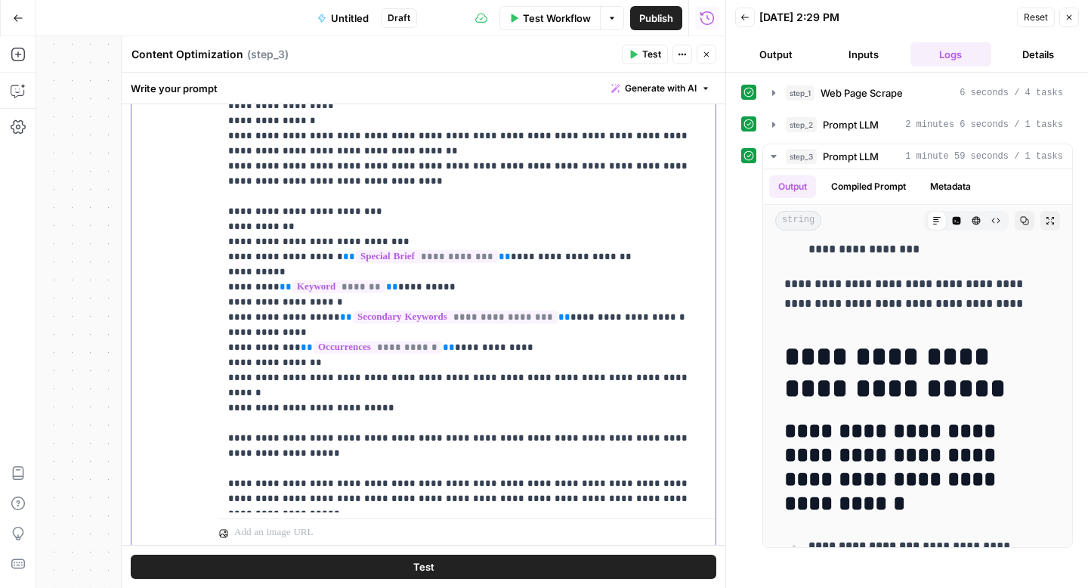
drag, startPoint x: 651, startPoint y: 471, endPoint x: 244, endPoint y: 467, distance: 406.7
click at [245, 467] on p "**********" at bounding box center [461, 257] width 467 height 499
click at [260, 449] on p "**********" at bounding box center [461, 257] width 467 height 499
drag, startPoint x: 253, startPoint y: 423, endPoint x: 218, endPoint y: 405, distance: 39.9
click at [218, 405] on div "**********" at bounding box center [424, 275] width 584 height 547
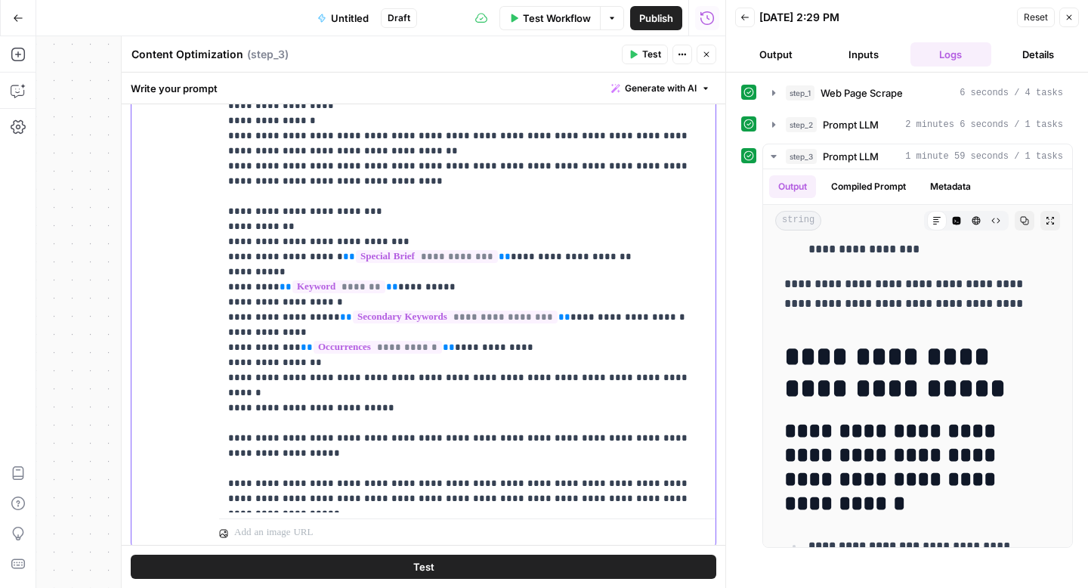
click at [271, 373] on p "**********" at bounding box center [461, 257] width 467 height 499
drag, startPoint x: 307, startPoint y: 379, endPoint x: 331, endPoint y: 374, distance: 24.6
click at [308, 379] on p "**********" at bounding box center [461, 257] width 467 height 499
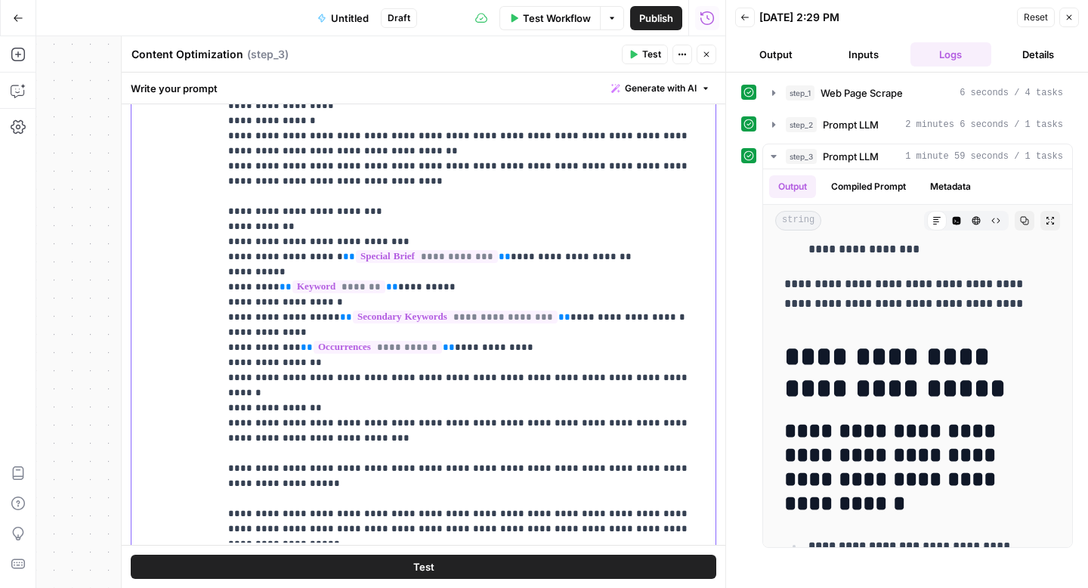
click at [262, 446] on p "**********" at bounding box center [461, 272] width 467 height 529
click at [261, 444] on p "**********" at bounding box center [461, 272] width 467 height 529
drag, startPoint x: 260, startPoint y: 455, endPoint x: 214, endPoint y: 439, distance: 48.8
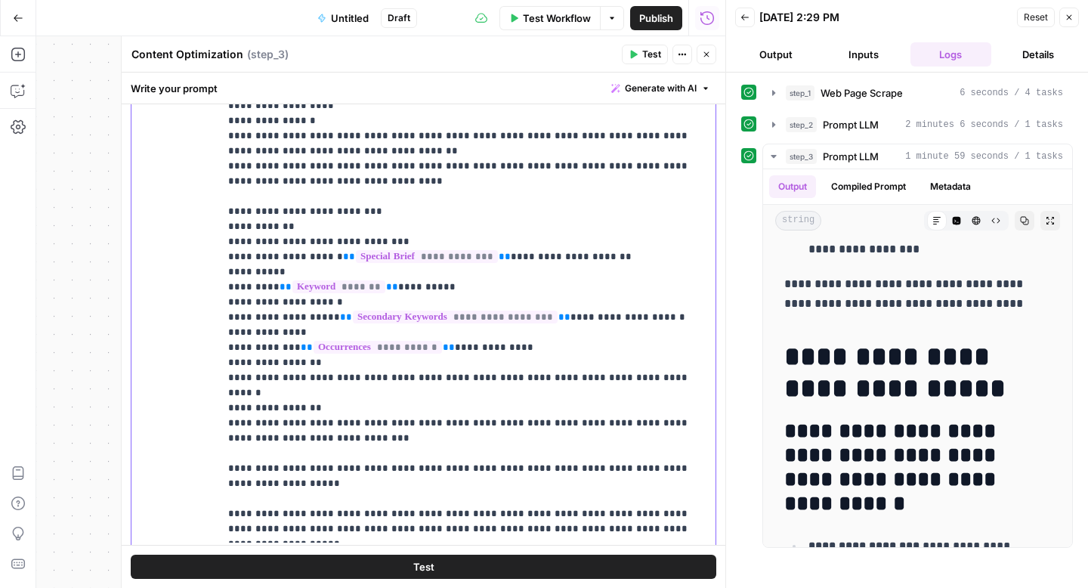
click at [215, 439] on div "**********" at bounding box center [424, 290] width 584 height 577
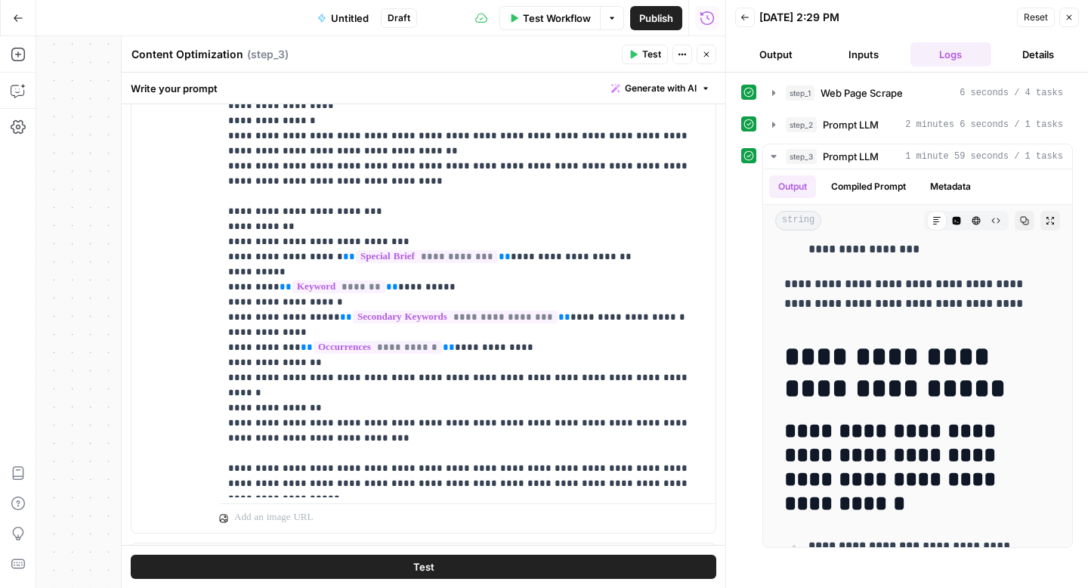
click at [540, 17] on span "Test Workflow" at bounding box center [557, 18] width 68 height 15
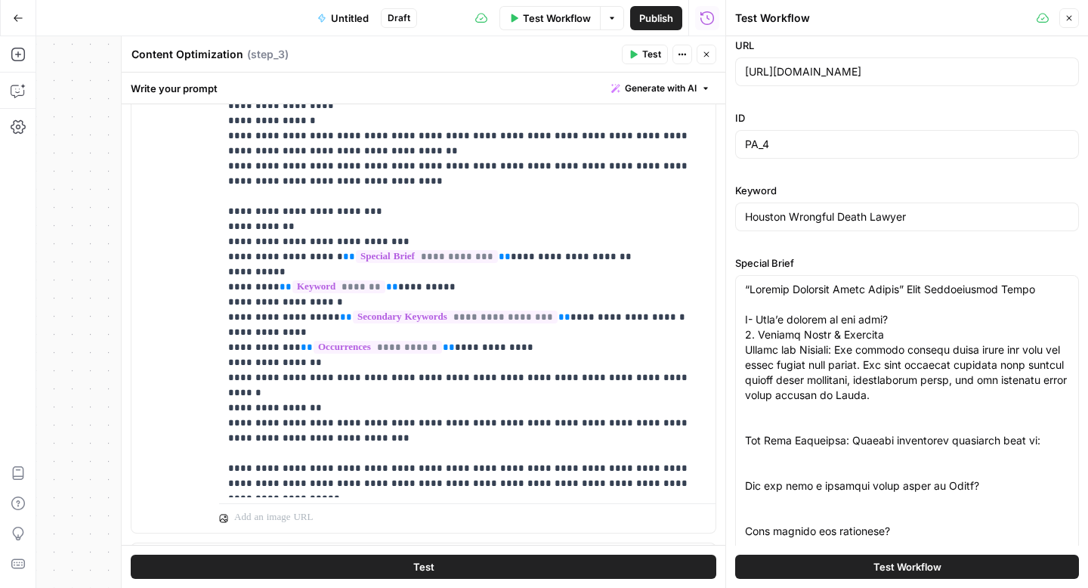
click at [874, 568] on span "Test Workflow" at bounding box center [908, 566] width 68 height 15
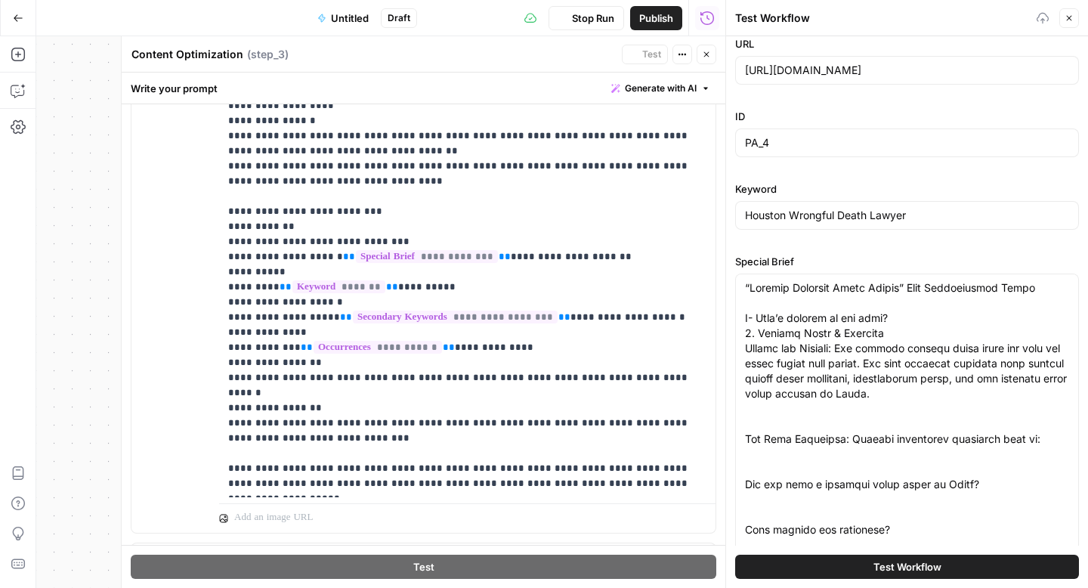
scroll to position [11, 0]
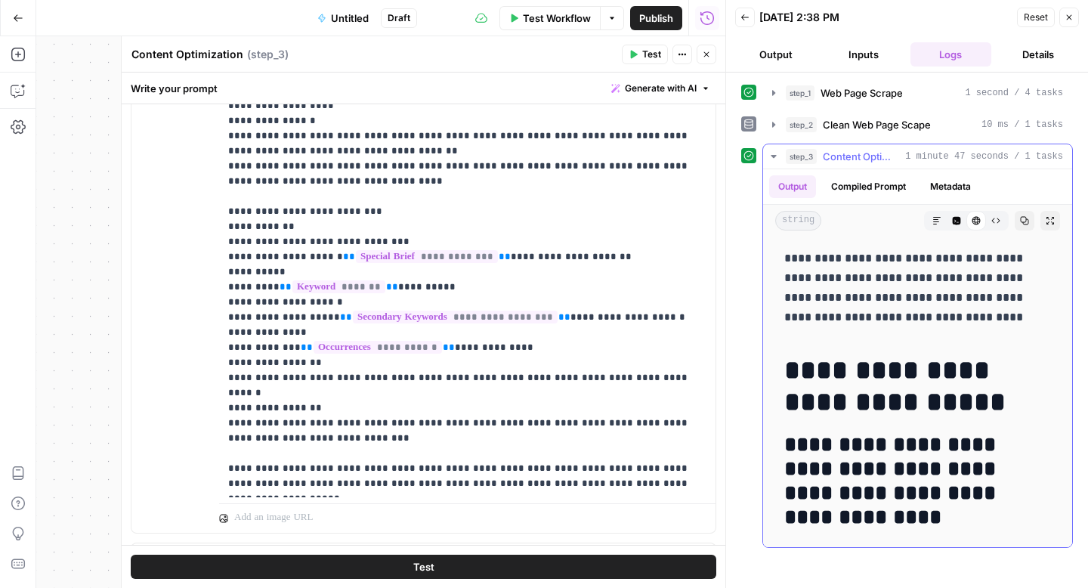
click at [1021, 218] on icon "button" at bounding box center [1025, 221] width 8 height 8
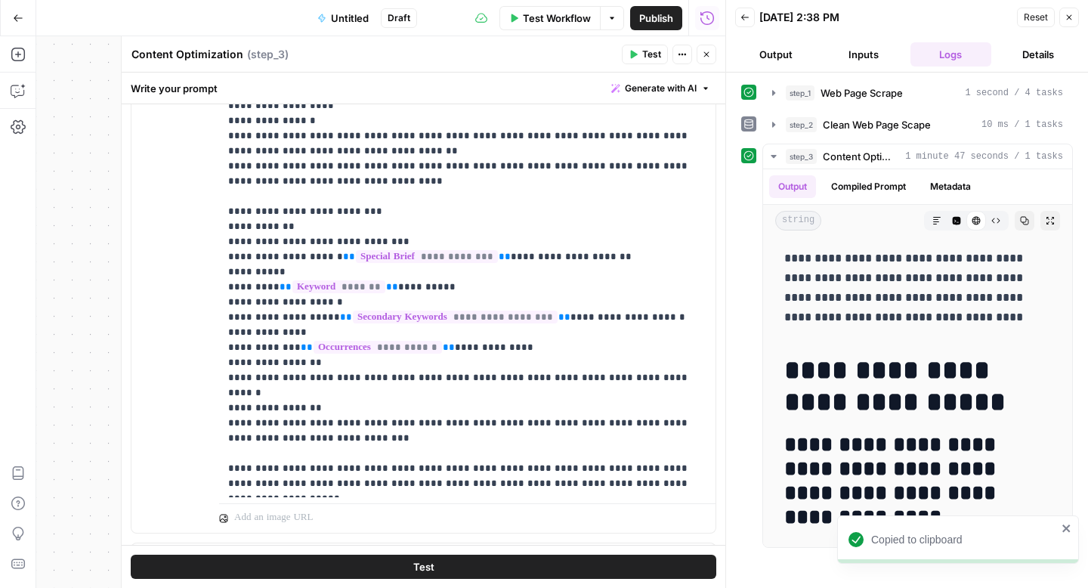
click at [1073, 21] on icon "button" at bounding box center [1069, 17] width 9 height 9
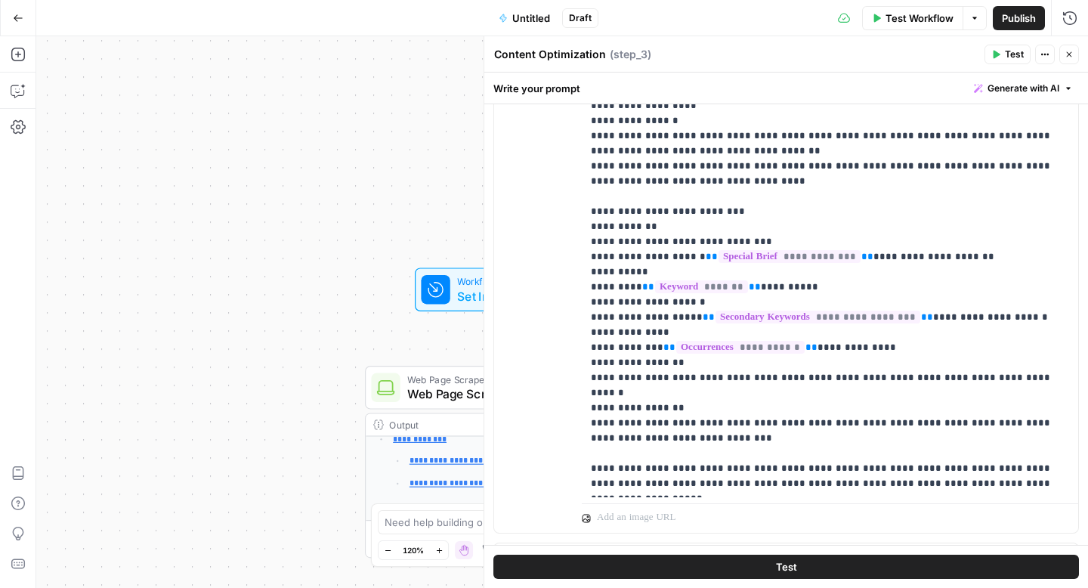
click at [472, 296] on span "Set Inputs" at bounding box center [502, 296] width 90 height 18
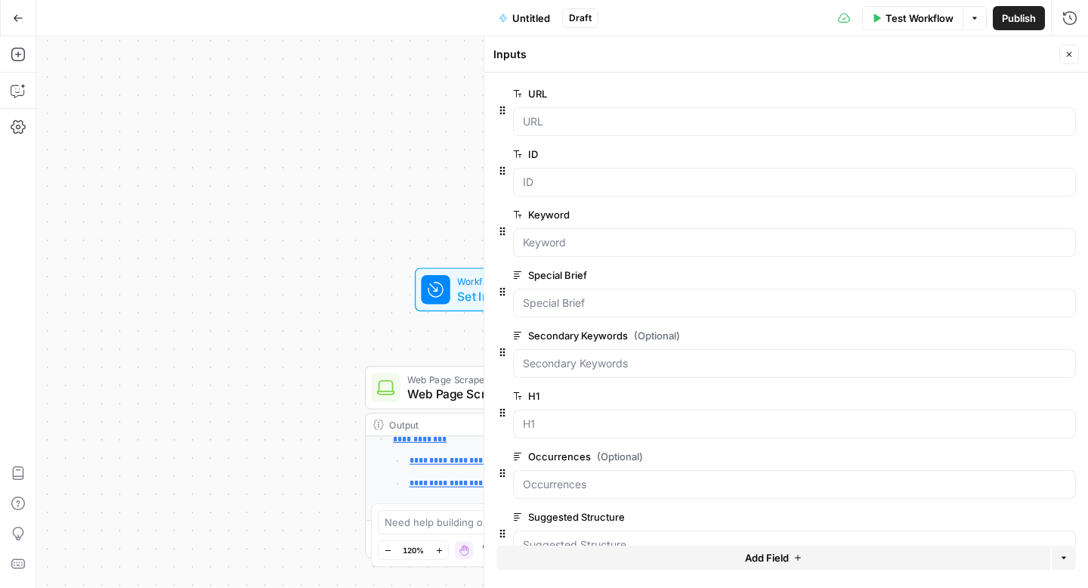
scroll to position [35, 0]
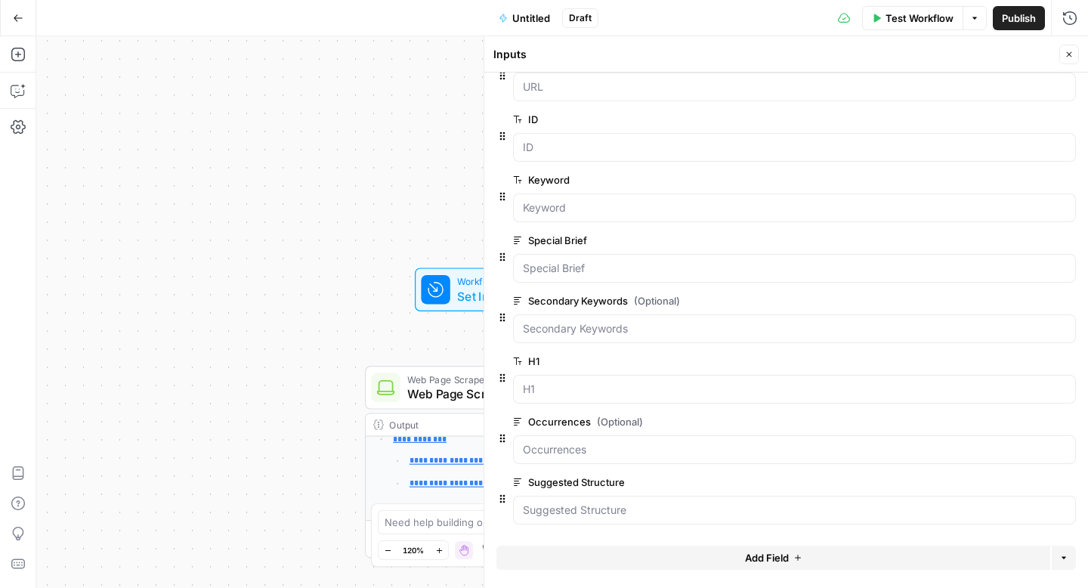
click at [1023, 484] on span "edit field" at bounding box center [1019, 482] width 33 height 12
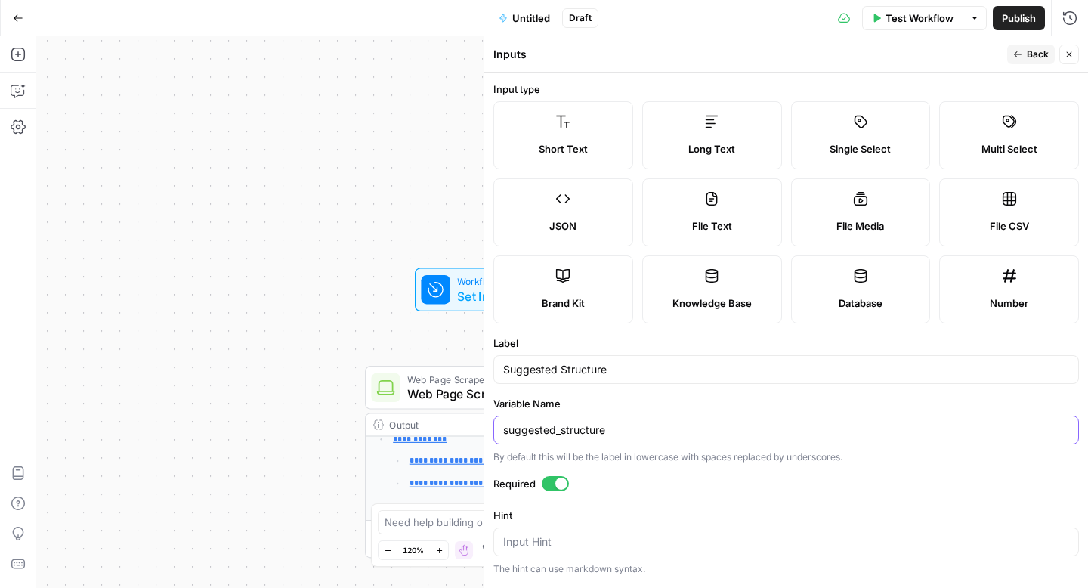
drag, startPoint x: 563, startPoint y: 432, endPoint x: 420, endPoint y: 429, distance: 143.6
click at [420, 429] on body "**********" at bounding box center [544, 294] width 1088 height 588
type input "structure"
drag, startPoint x: 566, startPoint y: 369, endPoint x: 511, endPoint y: 366, distance: 55.3
click at [511, 366] on input "Suggested Structure" at bounding box center [786, 369] width 566 height 15
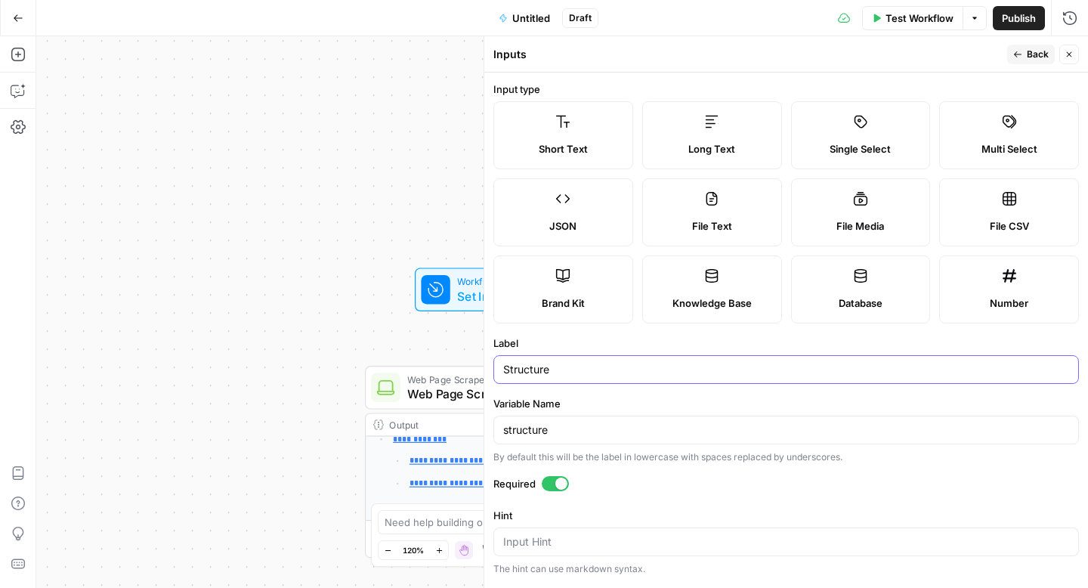
type input "Structure"
click at [1027, 54] on div "Run History E" at bounding box center [1037, 50] width 65 height 14
click at [1023, 55] on button "Back" at bounding box center [1032, 55] width 48 height 20
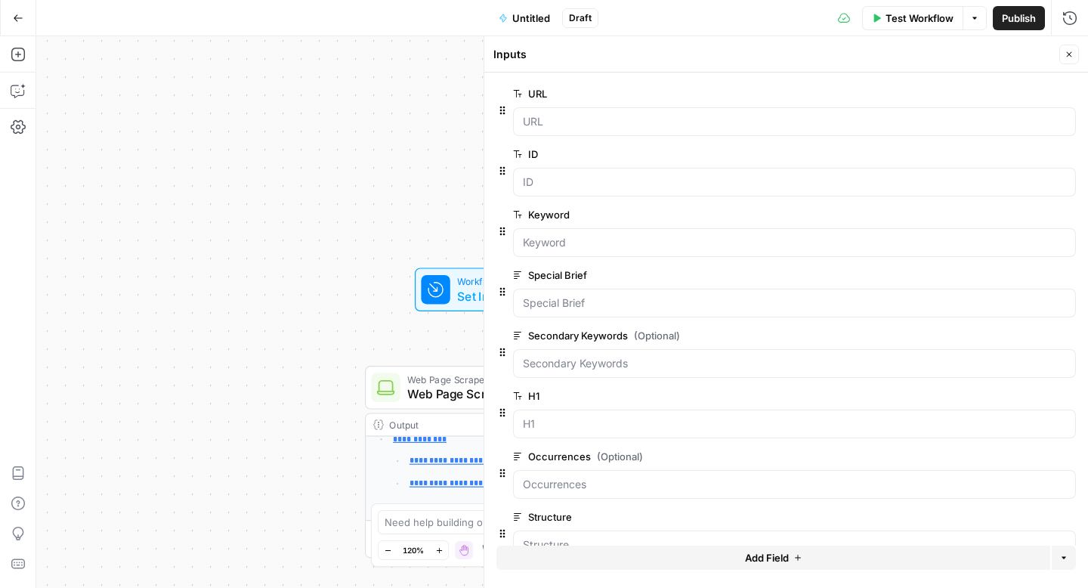
click at [1078, 53] on button "Close" at bounding box center [1070, 55] width 20 height 20
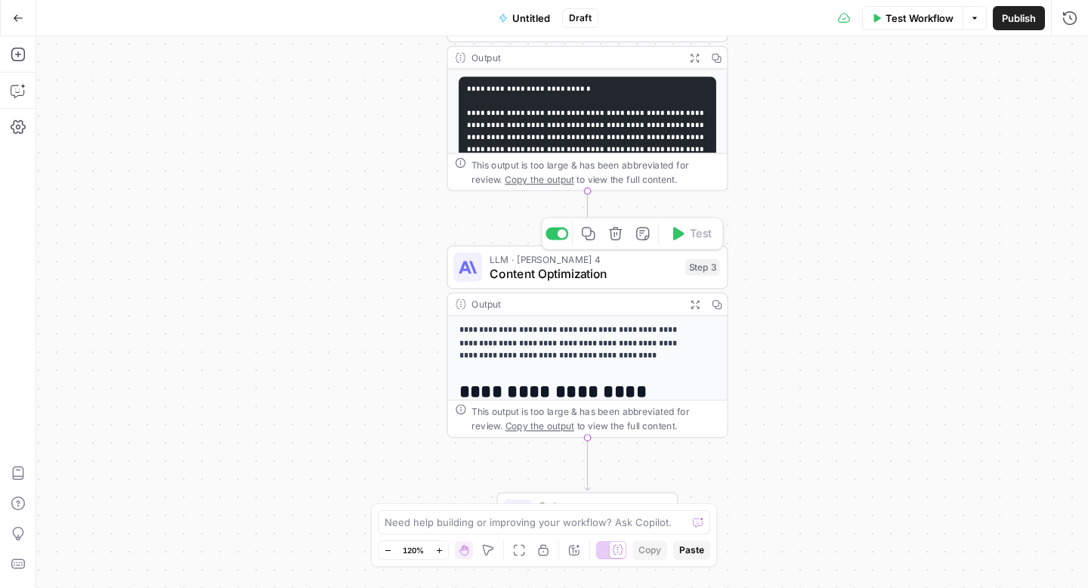
click at [509, 280] on span "Content Optimization" at bounding box center [584, 274] width 189 height 18
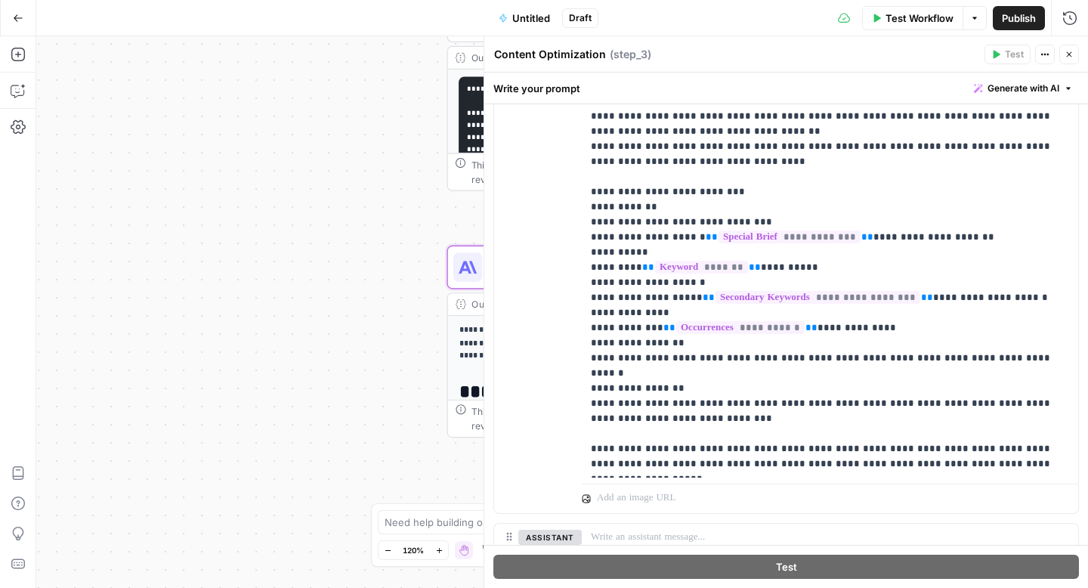
scroll to position [701, 0]
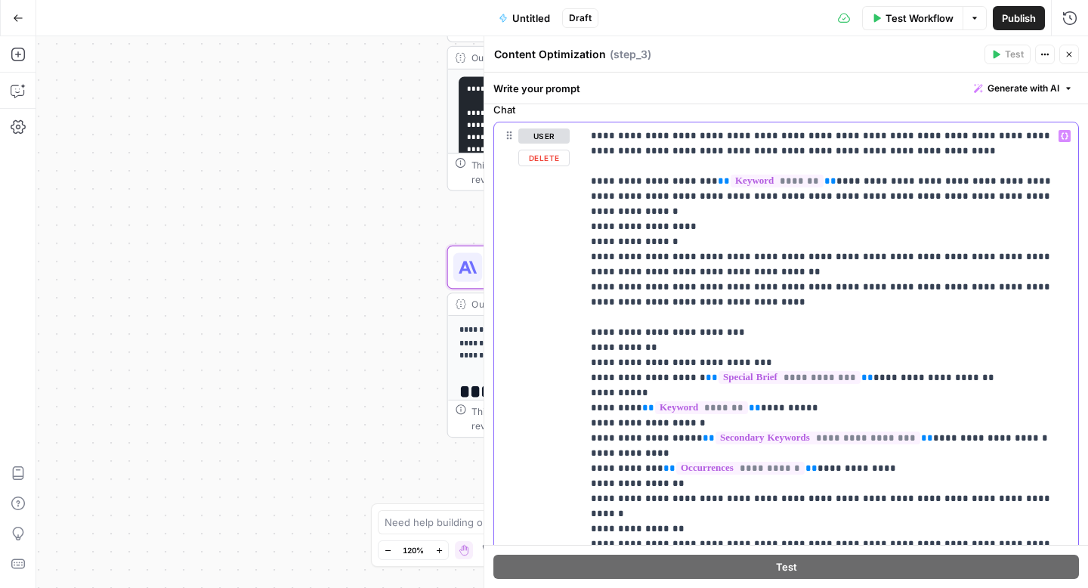
drag, startPoint x: 664, startPoint y: 345, endPoint x: 615, endPoint y: 342, distance: 50.0
click at [615, 342] on p "**********" at bounding box center [824, 370] width 467 height 484
drag, startPoint x: 652, startPoint y: 364, endPoint x: 602, endPoint y: 362, distance: 49.9
click at [602, 362] on p "**********" at bounding box center [824, 370] width 467 height 484
drag, startPoint x: 862, startPoint y: 363, endPoint x: 812, endPoint y: 364, distance: 50.6
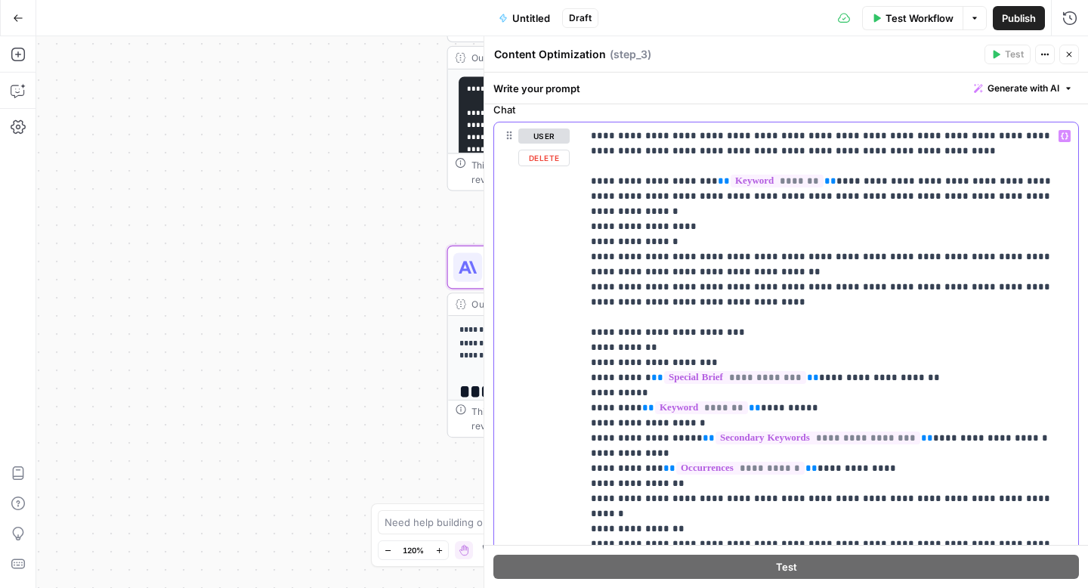
click at [812, 364] on p "**********" at bounding box center [824, 370] width 467 height 484
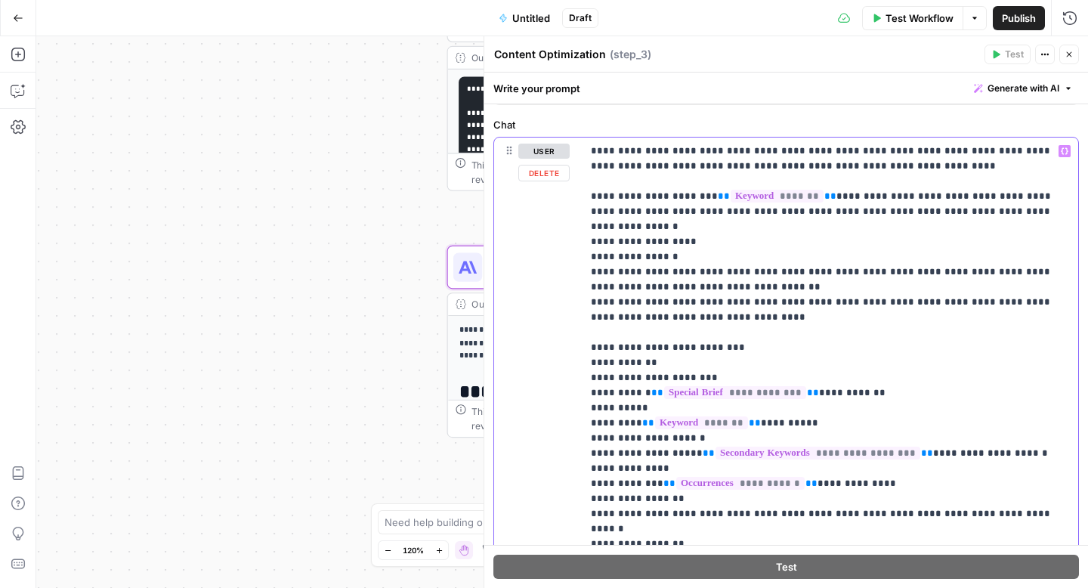
scroll to position [712, 0]
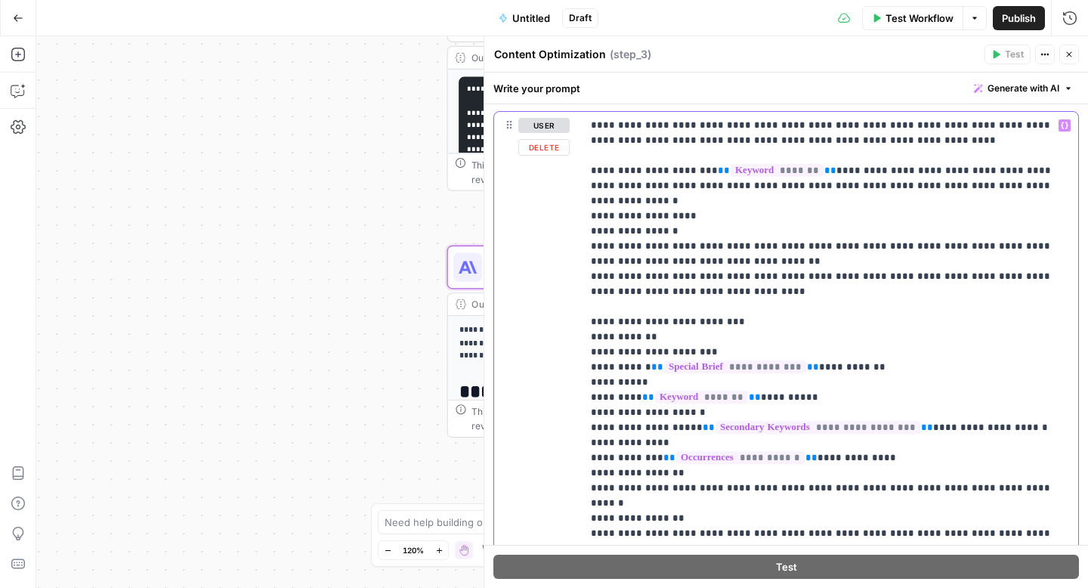
drag, startPoint x: 800, startPoint y: 354, endPoint x: 649, endPoint y: 351, distance: 151.9
click at [649, 351] on p "**********" at bounding box center [824, 360] width 467 height 484
click at [1061, 126] on icon "button" at bounding box center [1065, 126] width 8 height 8
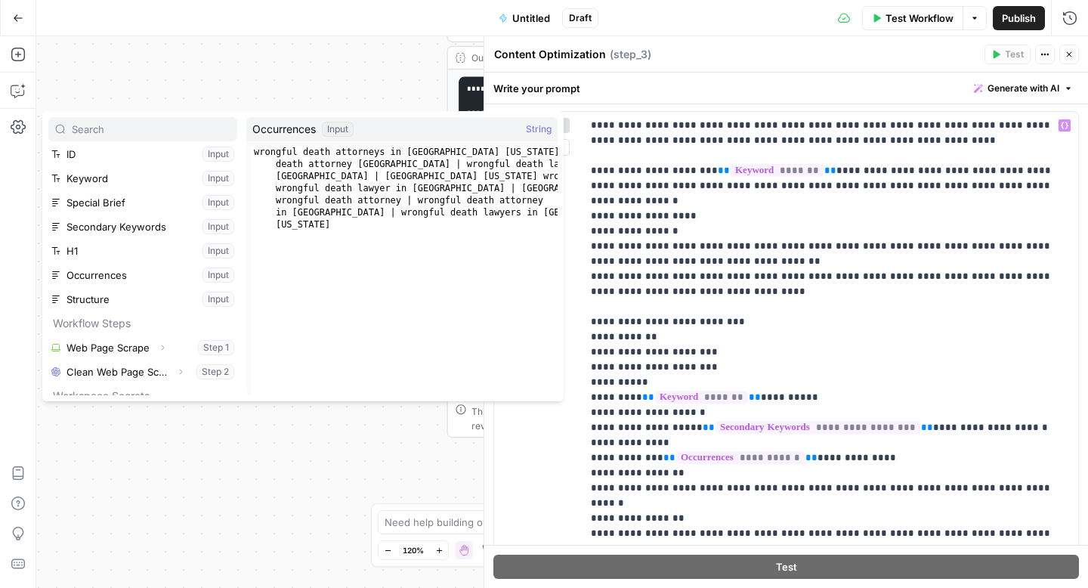
scroll to position [42, 0]
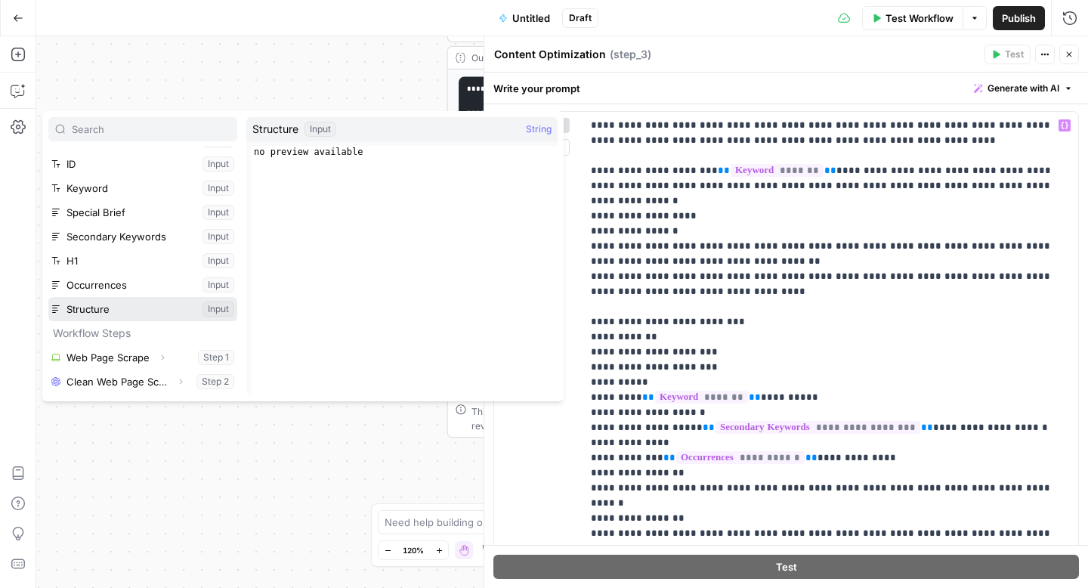
click at [107, 311] on button "Select variable Structure" at bounding box center [142, 309] width 189 height 24
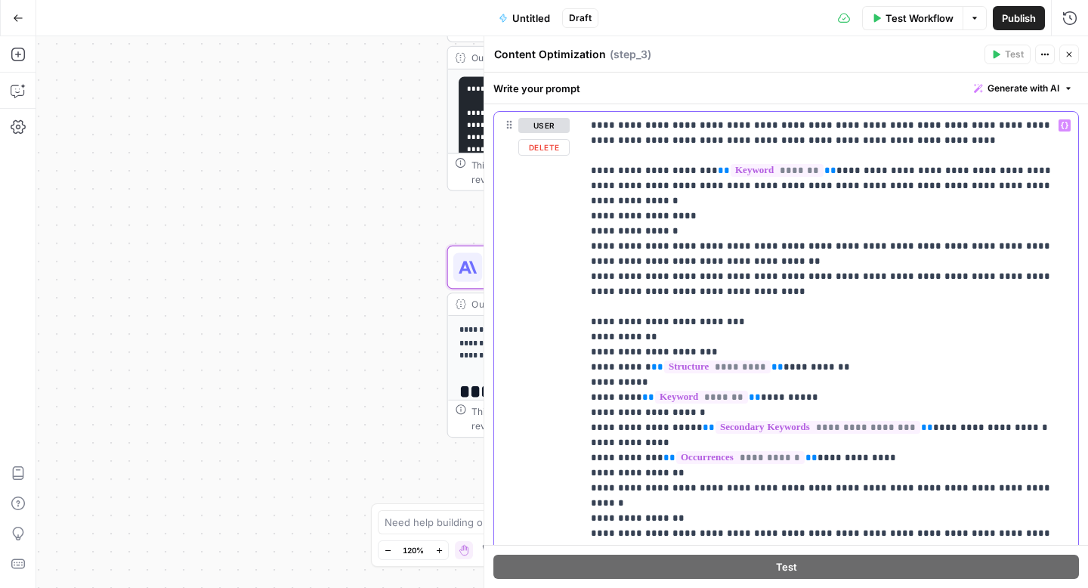
click at [589, 334] on div "**********" at bounding box center [830, 360] width 497 height 496
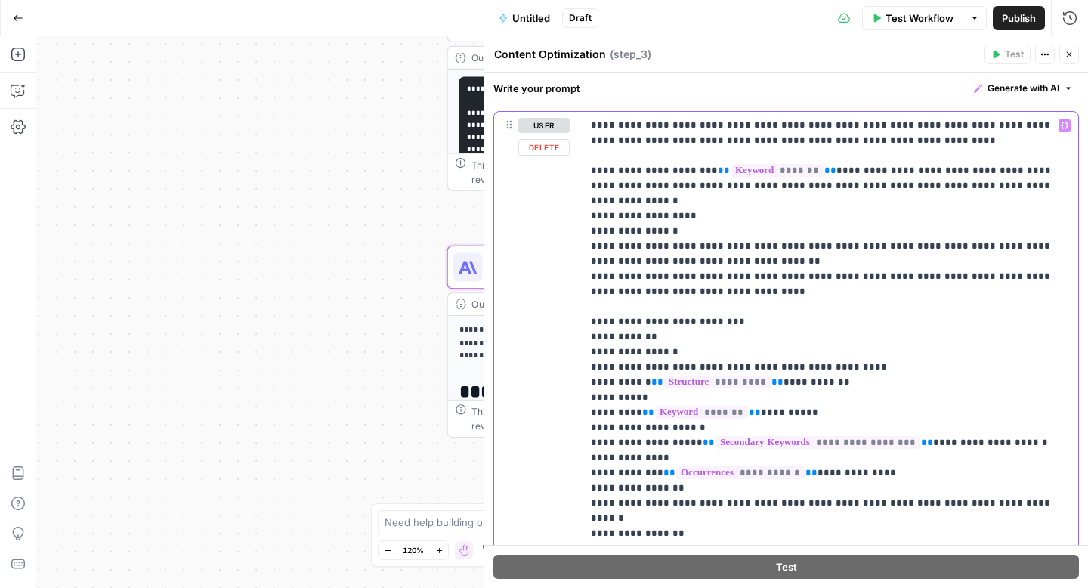
click at [739, 345] on p "**********" at bounding box center [824, 367] width 467 height 499
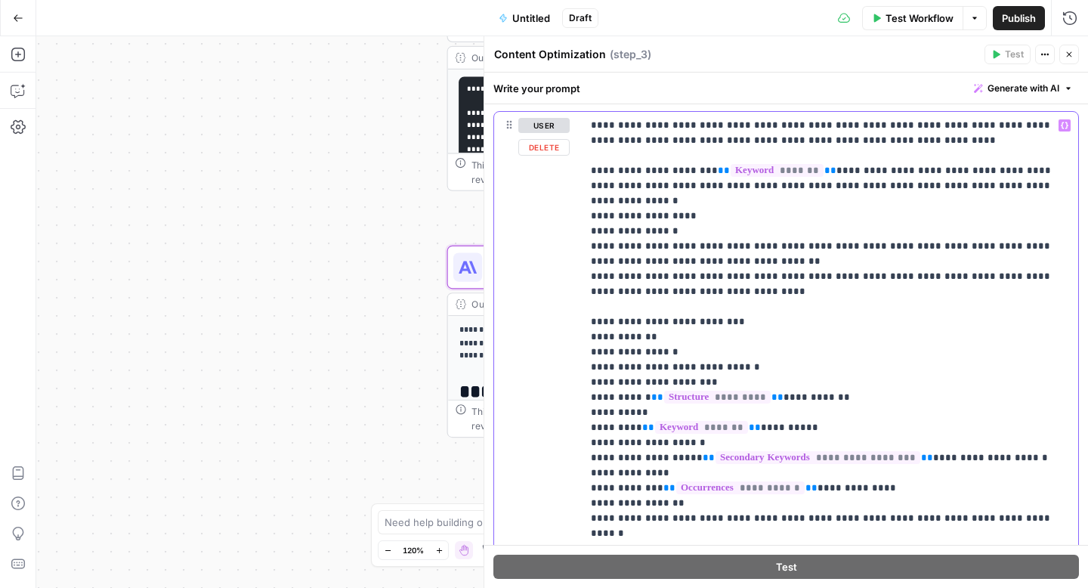
click at [664, 350] on p "**********" at bounding box center [824, 375] width 467 height 514
click at [1059, 125] on button "Variables Menu" at bounding box center [1065, 125] width 12 height 12
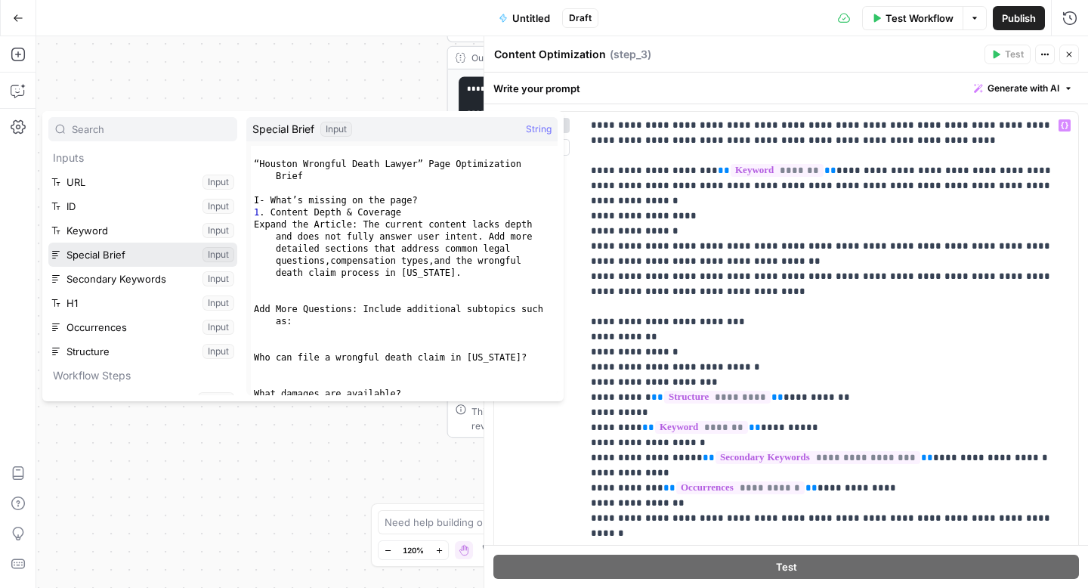
click at [60, 252] on button "Select variable Special Brief" at bounding box center [142, 255] width 189 height 24
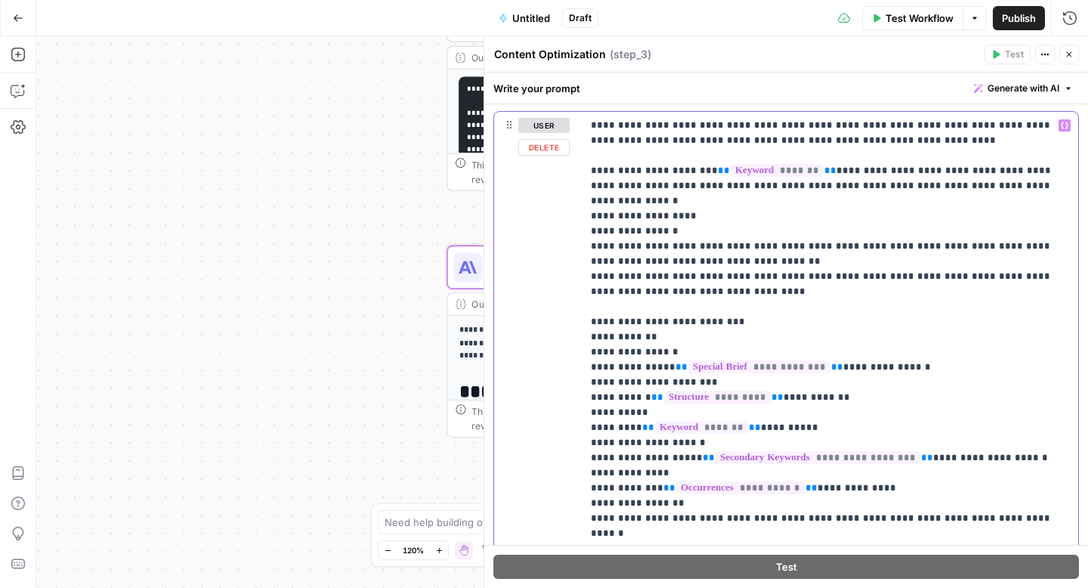
click at [690, 333] on p "**********" at bounding box center [824, 375] width 467 height 514
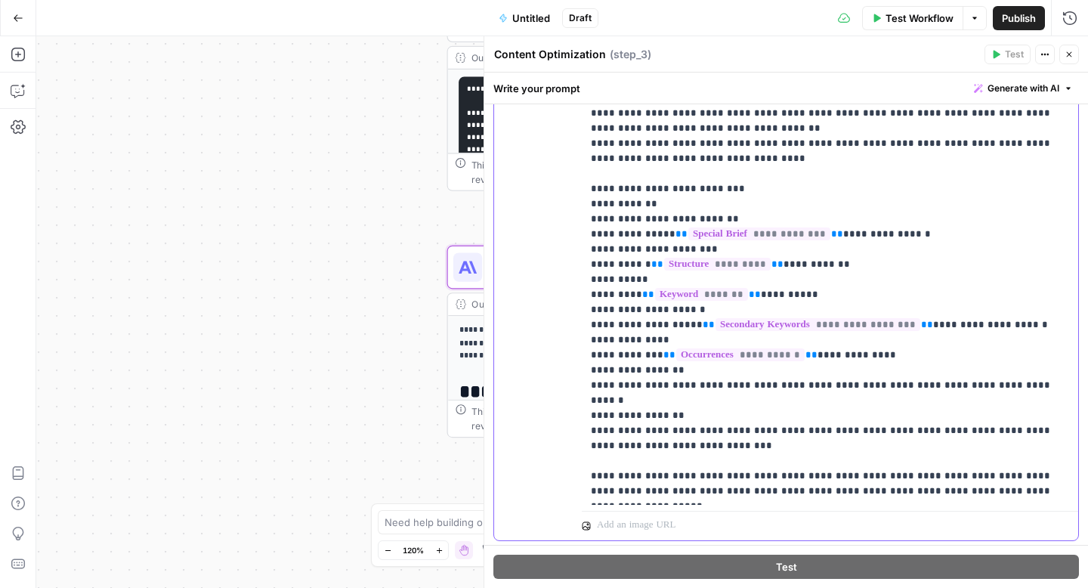
scroll to position [847, 0]
click at [919, 23] on span "Test Workflow" at bounding box center [920, 18] width 68 height 15
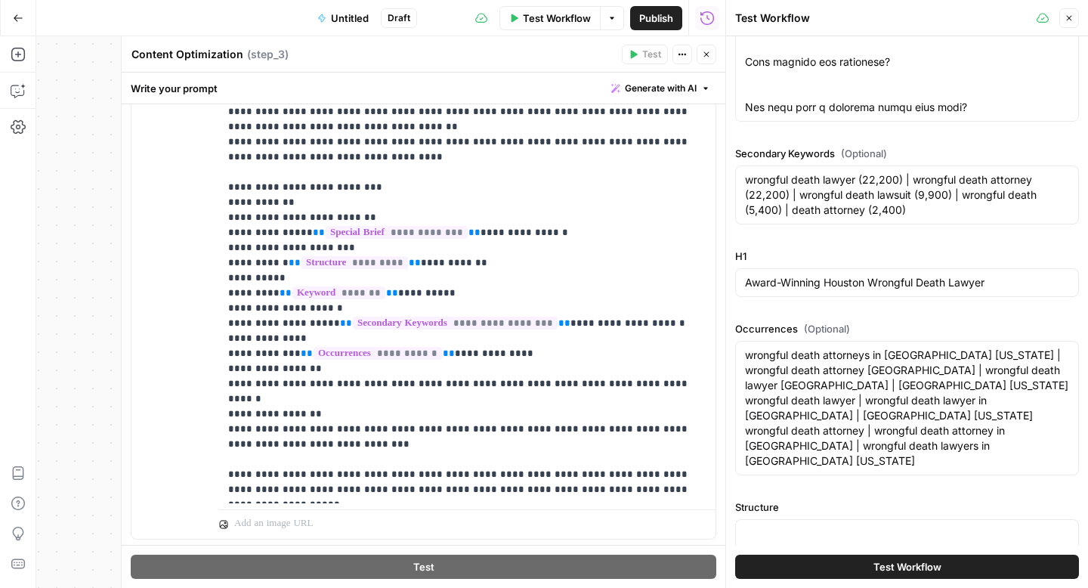
scroll to position [494, 0]
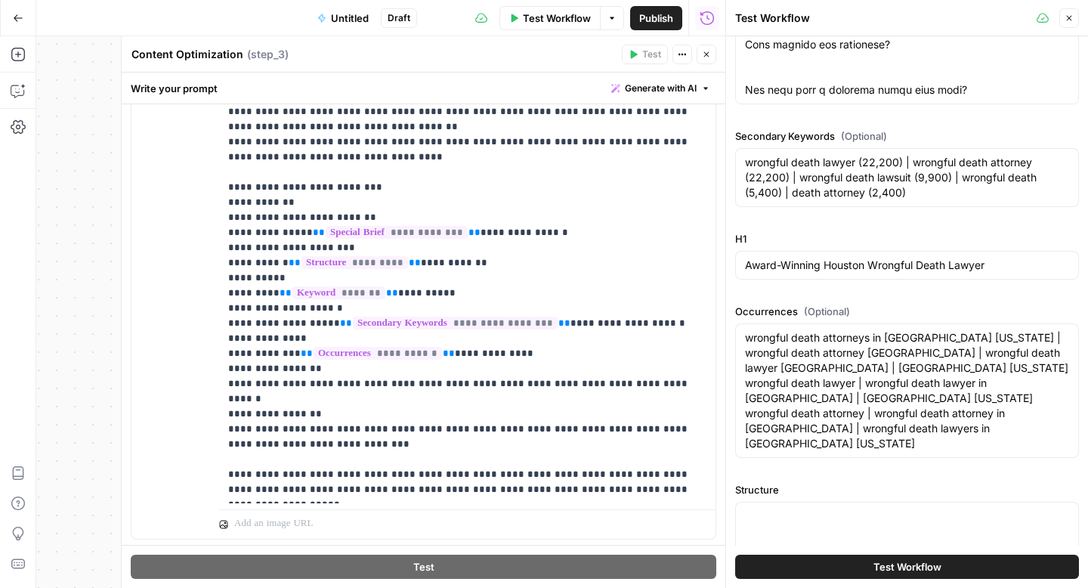
click at [809, 506] on div at bounding box center [907, 531] width 344 height 59
paste textarea "<H1> Houston Wrongful Death Lawyers <H2>Why Families Trust Us with Wrongful Dea…"
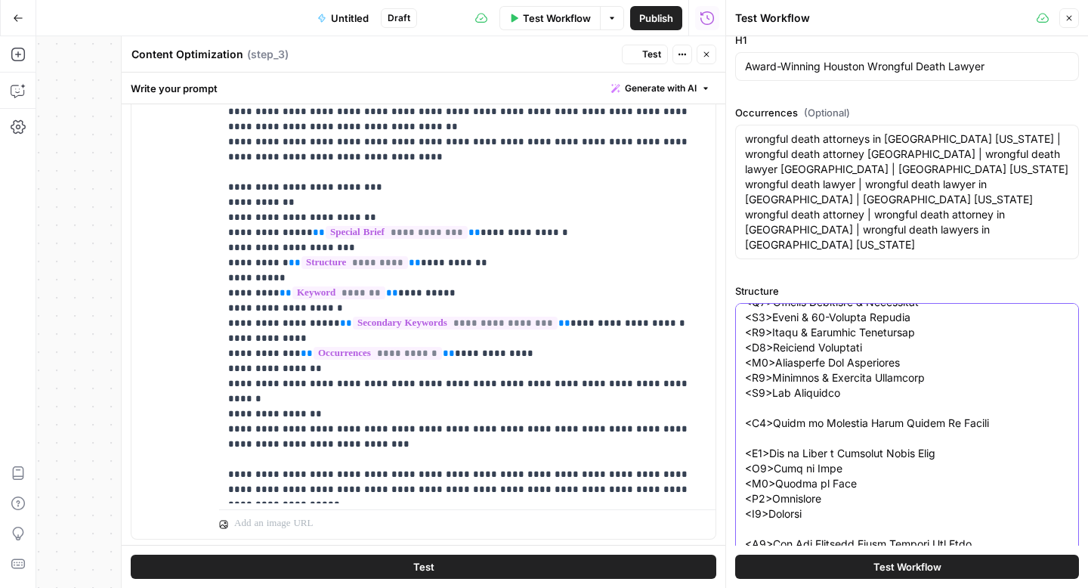
type textarea "<H1> Houston Wrongful Death Lawyers <H2>Why Families Trust Us with Wrongful Dea…"
click at [831, 562] on button "Test Workflow" at bounding box center [907, 567] width 344 height 24
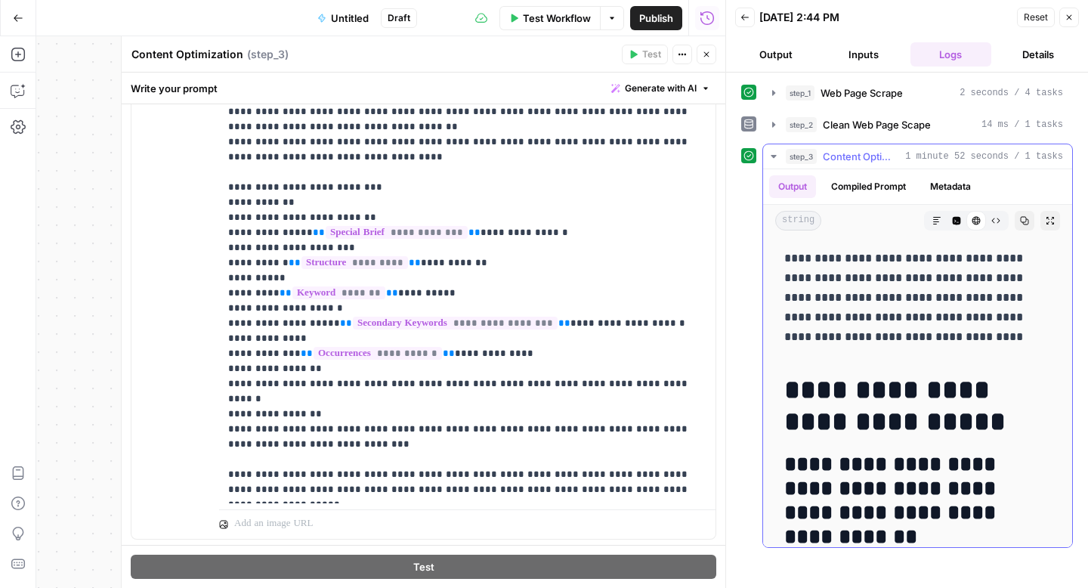
click at [1020, 221] on icon "button" at bounding box center [1024, 220] width 9 height 9
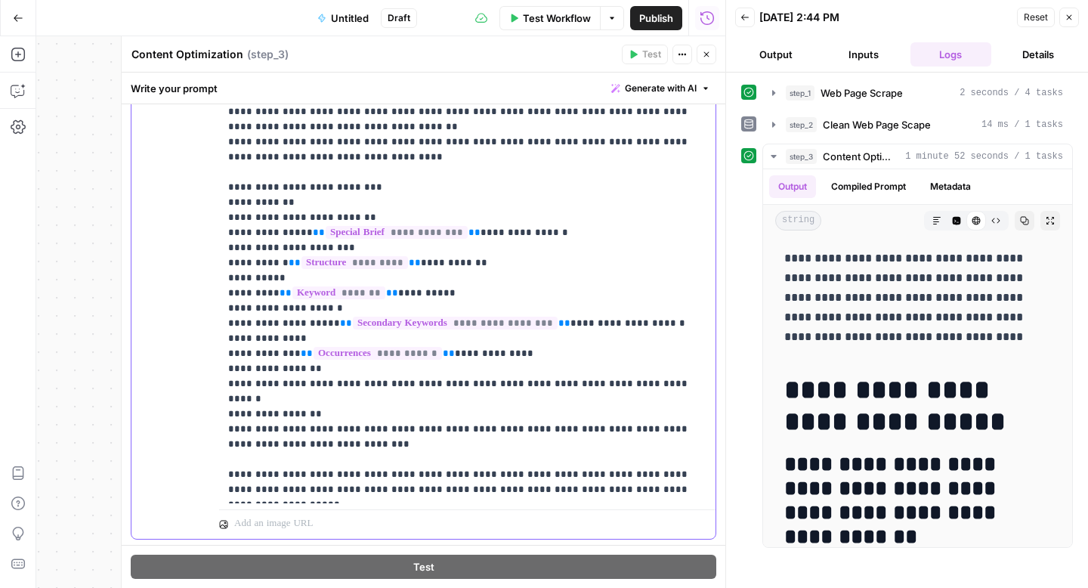
click at [304, 200] on p "**********" at bounding box center [461, 240] width 467 height 514
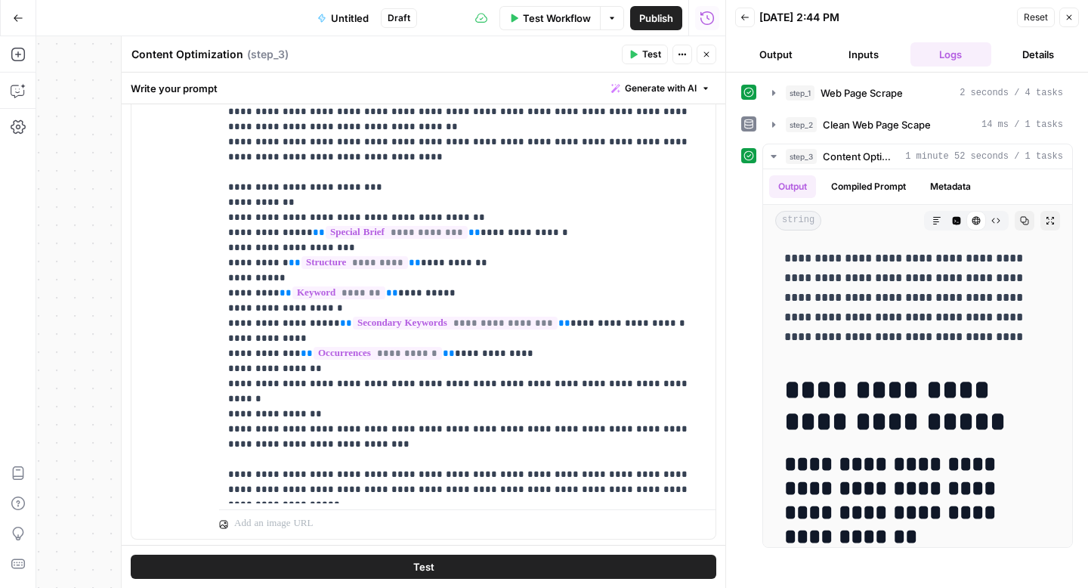
click at [354, 15] on span "Untitled" at bounding box center [350, 18] width 38 height 15
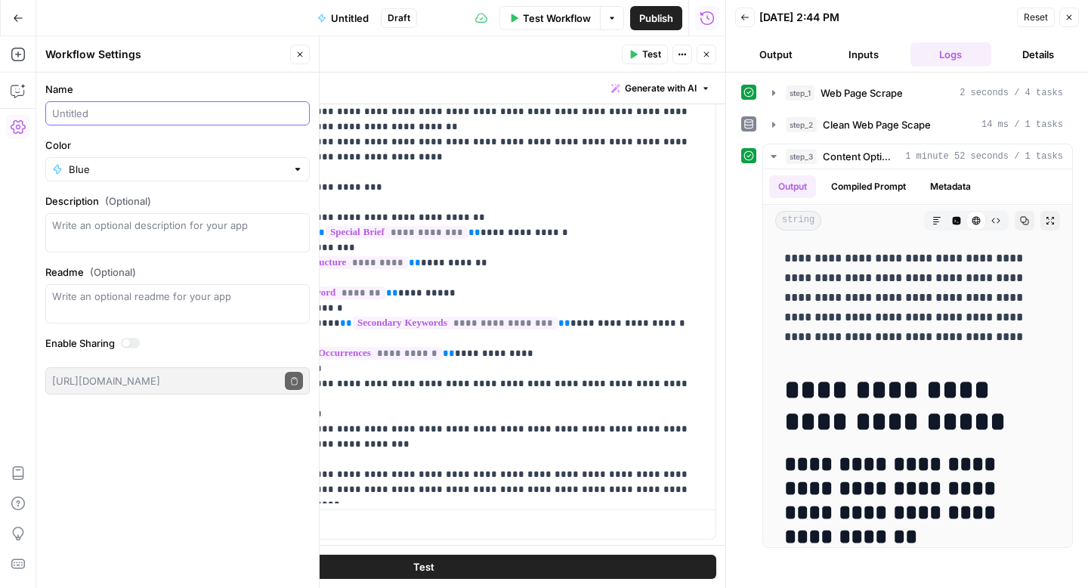
click at [173, 110] on input "Name" at bounding box center [177, 113] width 251 height 15
type input "£"
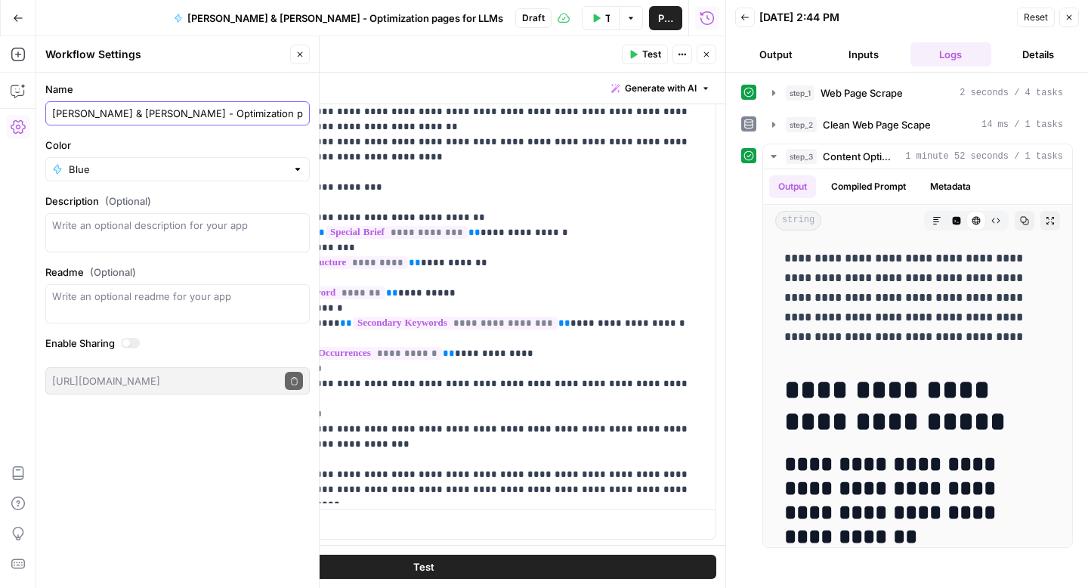
type input "[PERSON_NAME] & [PERSON_NAME] - Optimization pages for LLMs"
click at [651, 22] on button "Publish" at bounding box center [665, 18] width 33 height 24
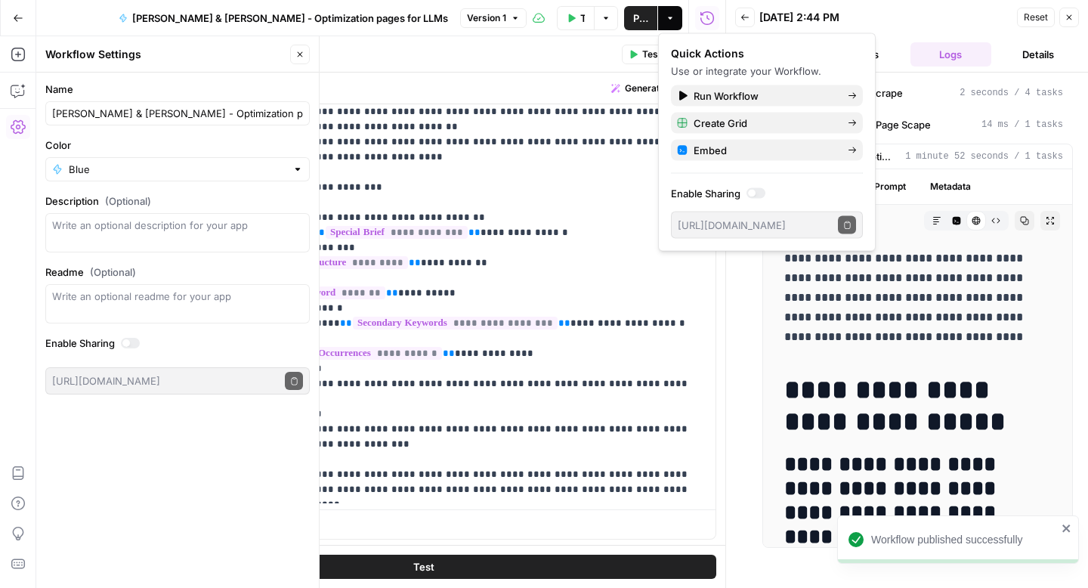
click at [20, 23] on icon "button" at bounding box center [18, 18] width 11 height 11
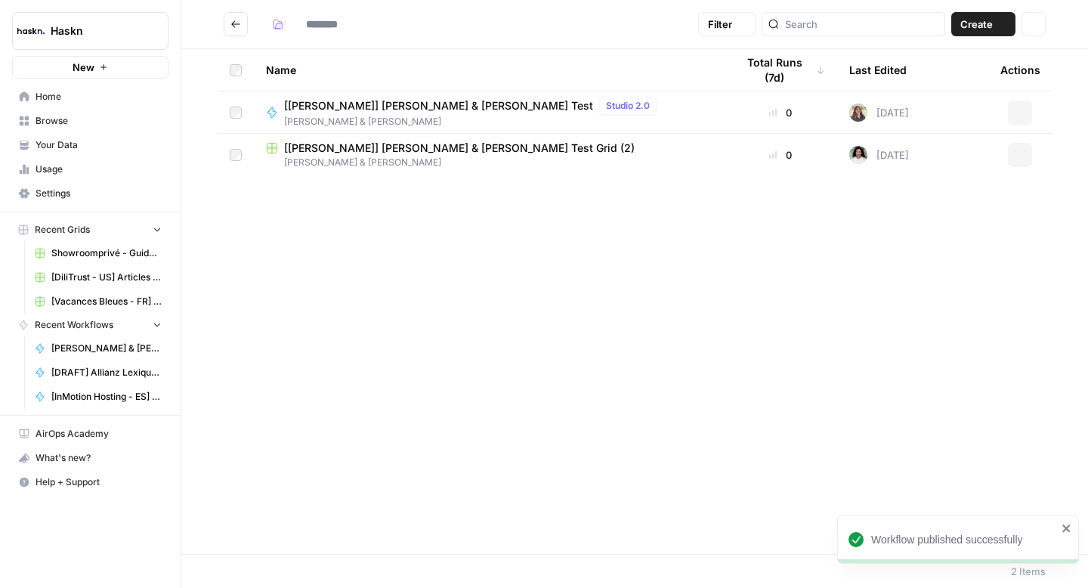
type input "**********"
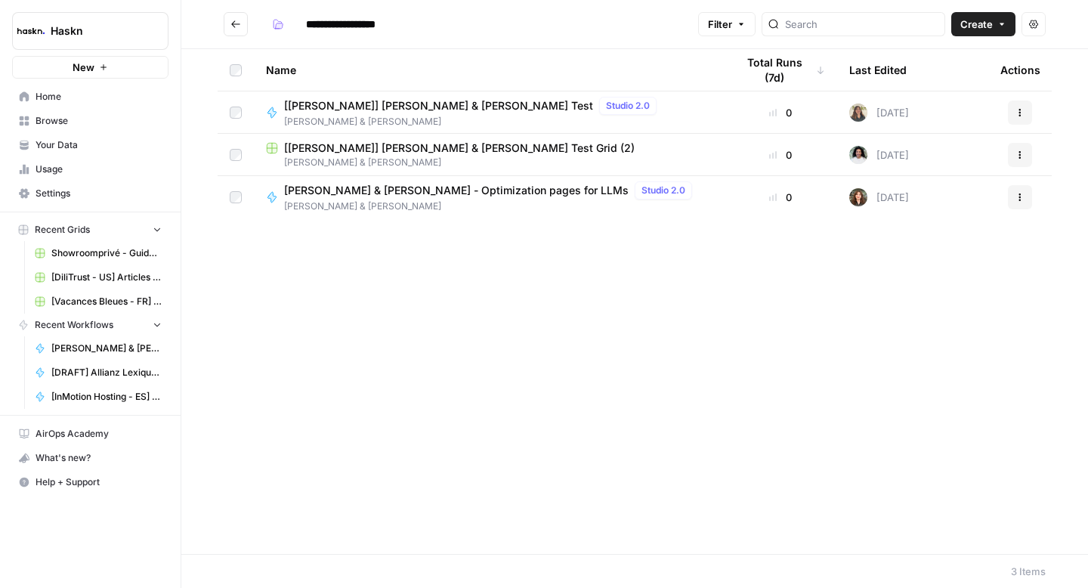
click at [303, 195] on span "[PERSON_NAME] & [PERSON_NAME] - Optimization pages for LLMs" at bounding box center [456, 190] width 345 height 15
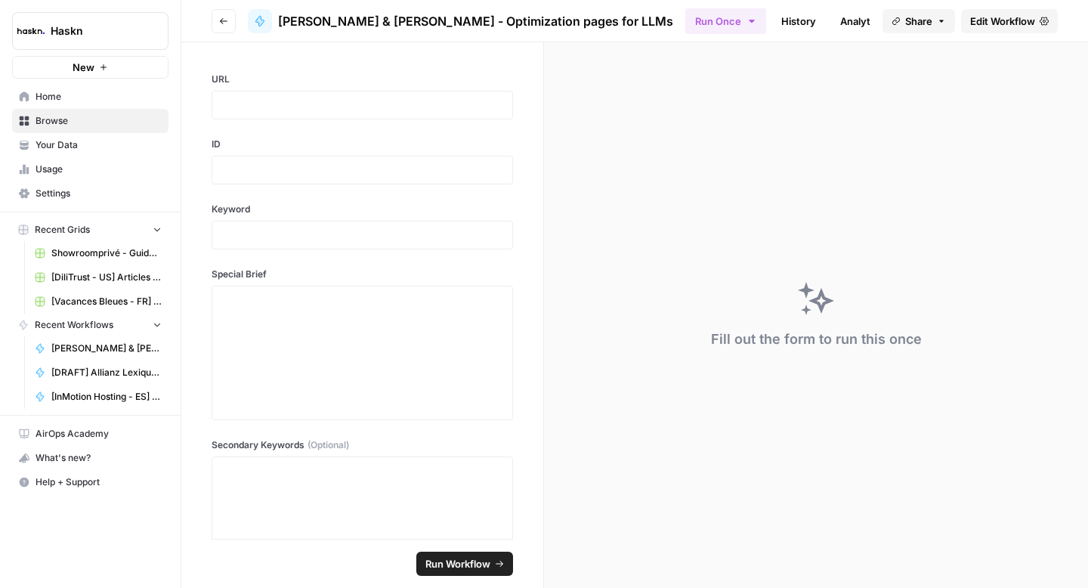
click at [984, 21] on span "Edit Workflow" at bounding box center [1003, 21] width 65 height 15
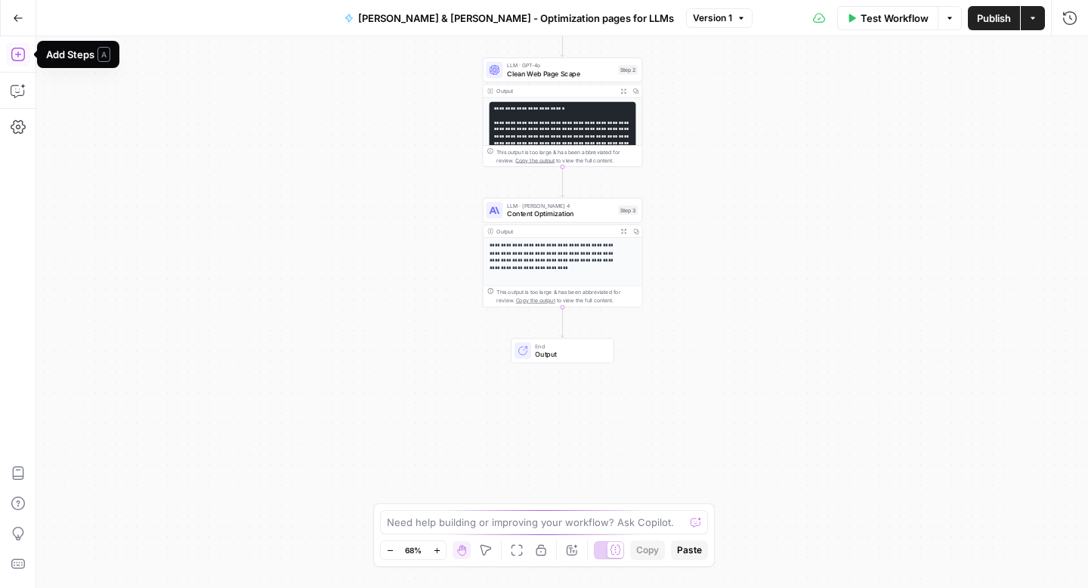
click at [14, 51] on icon "button" at bounding box center [18, 54] width 15 height 15
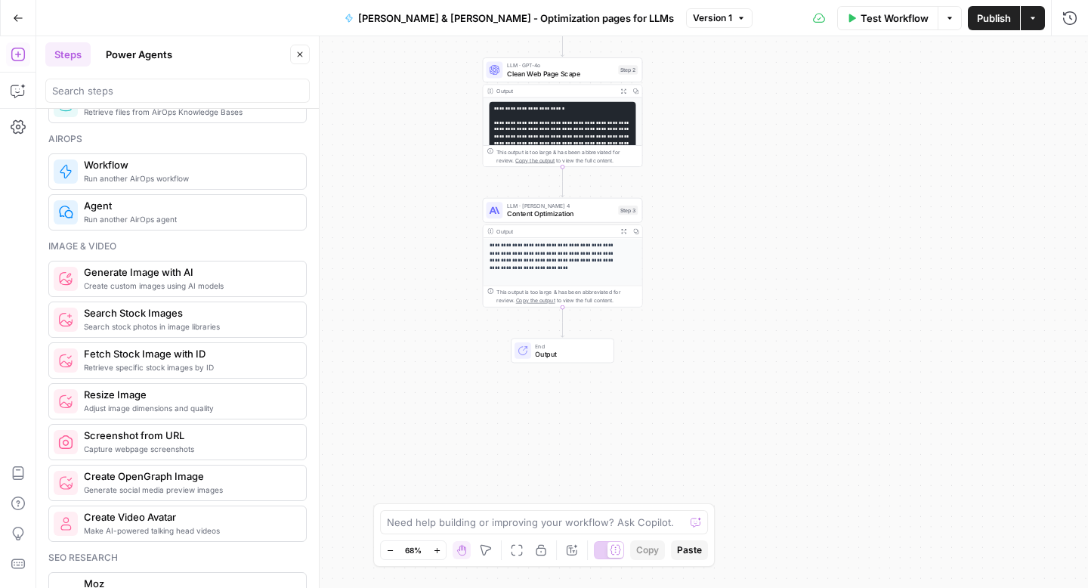
scroll to position [932, 0]
click at [109, 89] on input "search" at bounding box center [177, 90] width 251 height 15
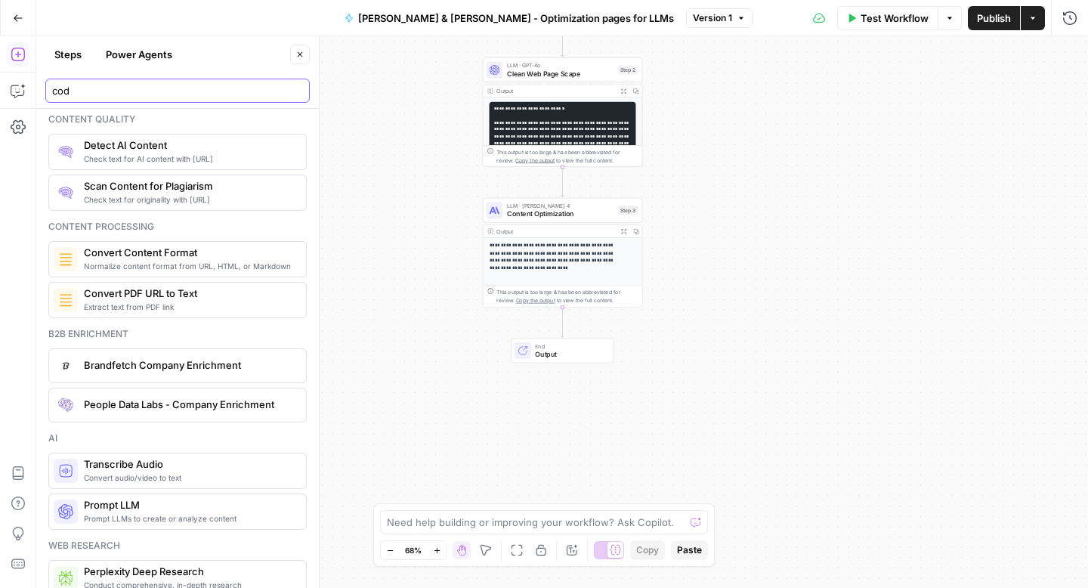
scroll to position [0, 0]
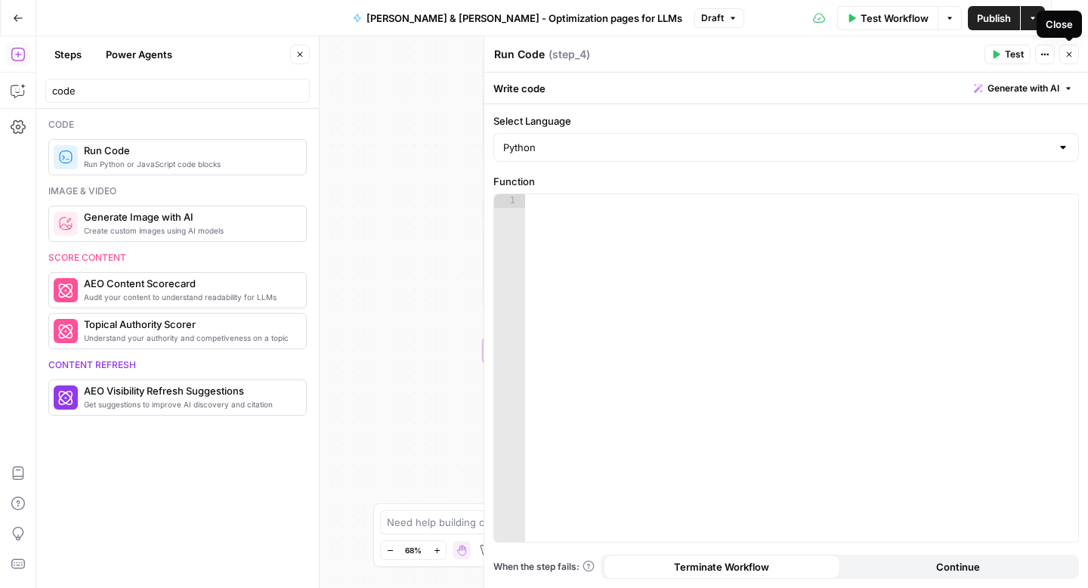
click at [1065, 54] on icon "button" at bounding box center [1069, 54] width 9 height 9
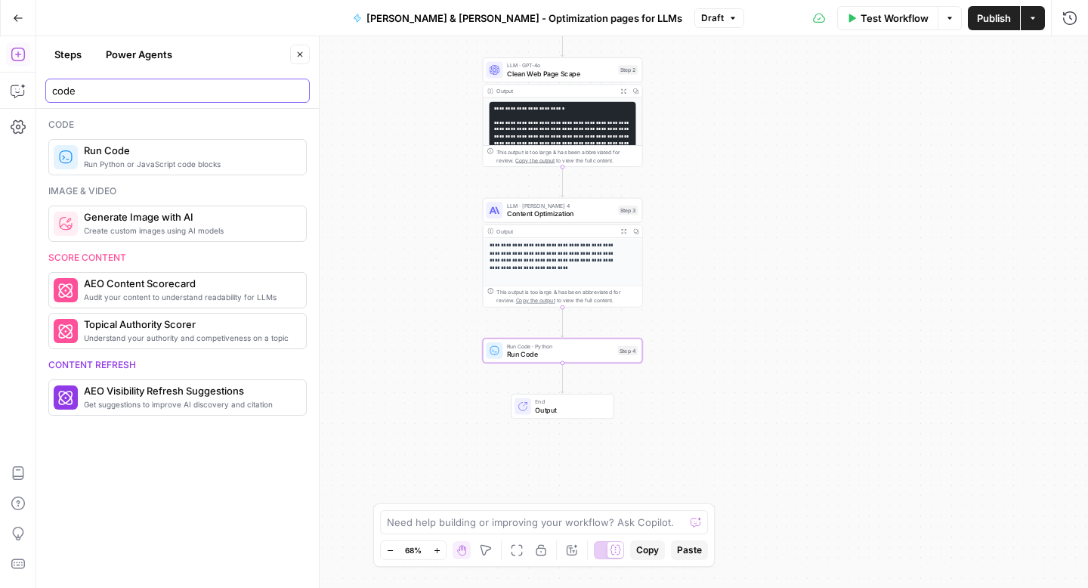
click at [220, 91] on input "code" at bounding box center [177, 90] width 251 height 15
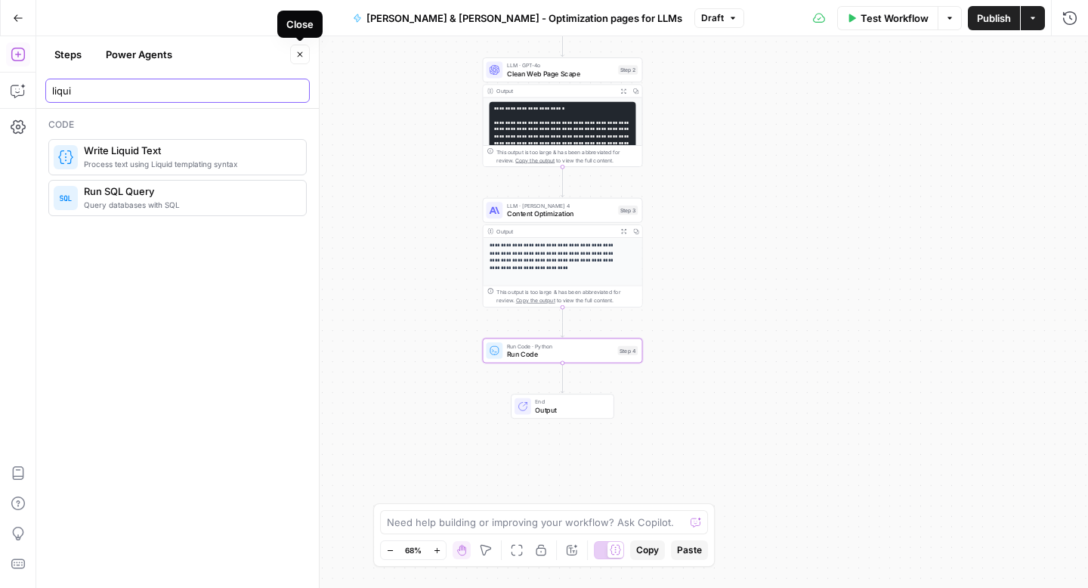
type input "liqui"
click at [296, 60] on button "Close" at bounding box center [300, 55] width 20 height 20
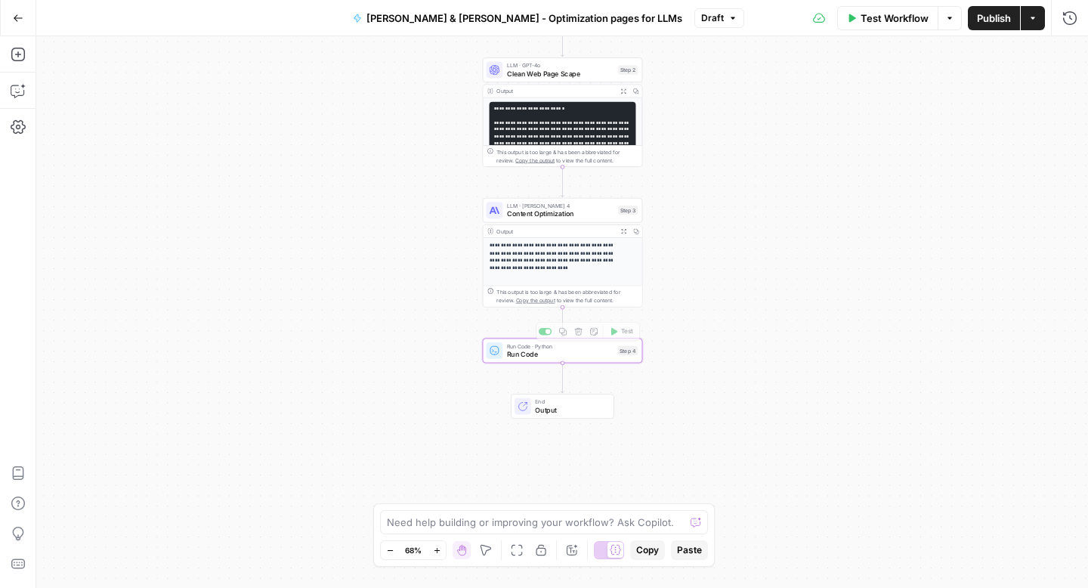
click at [589, 361] on div "Run Code · Python Run Code Step 4 Copy step Delete step Add Note Test" at bounding box center [563, 351] width 160 height 25
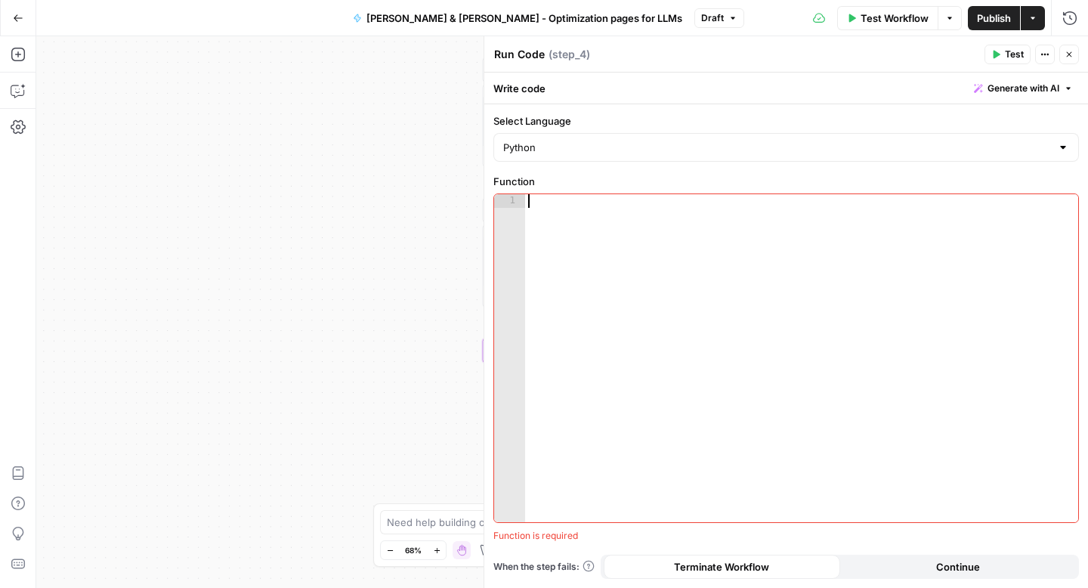
click at [707, 345] on div at bounding box center [801, 371] width 553 height 355
paste textarea "*"
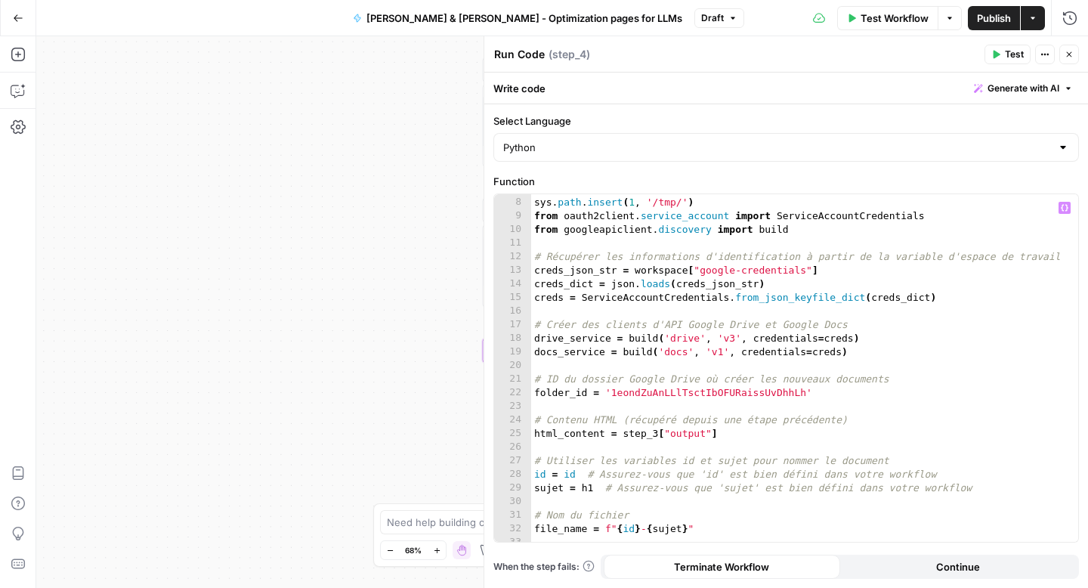
scroll to position [107, 0]
drag, startPoint x: 806, startPoint y: 395, endPoint x: 611, endPoint y: 398, distance: 194.3
click at [611, 398] on div "subprocess . call ( 'pip install google-api-python-client oauth2client -t /tmp/…" at bounding box center [799, 363] width 536 height 389
paste textarea
click at [586, 488] on div "subprocess . call ( 'pip install google-api-python-client oauth2client -t /tmp/…" at bounding box center [799, 363] width 536 height 389
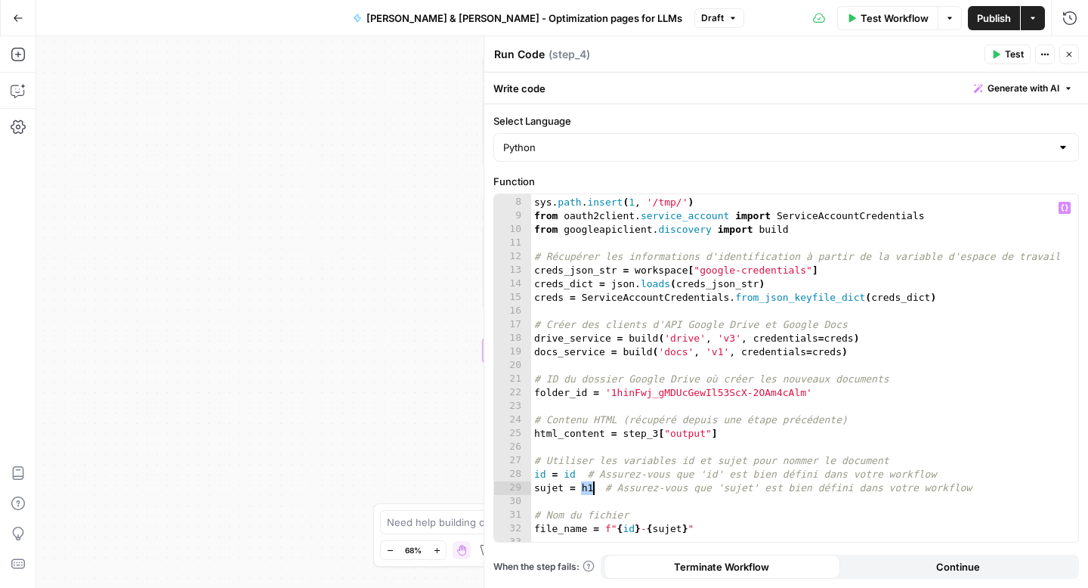
click at [586, 488] on div "subprocess . call ( 'pip install google-api-python-client oauth2client -t /tmp/…" at bounding box center [799, 363] width 536 height 389
click at [1065, 208] on icon "button" at bounding box center [1065, 208] width 8 height 8
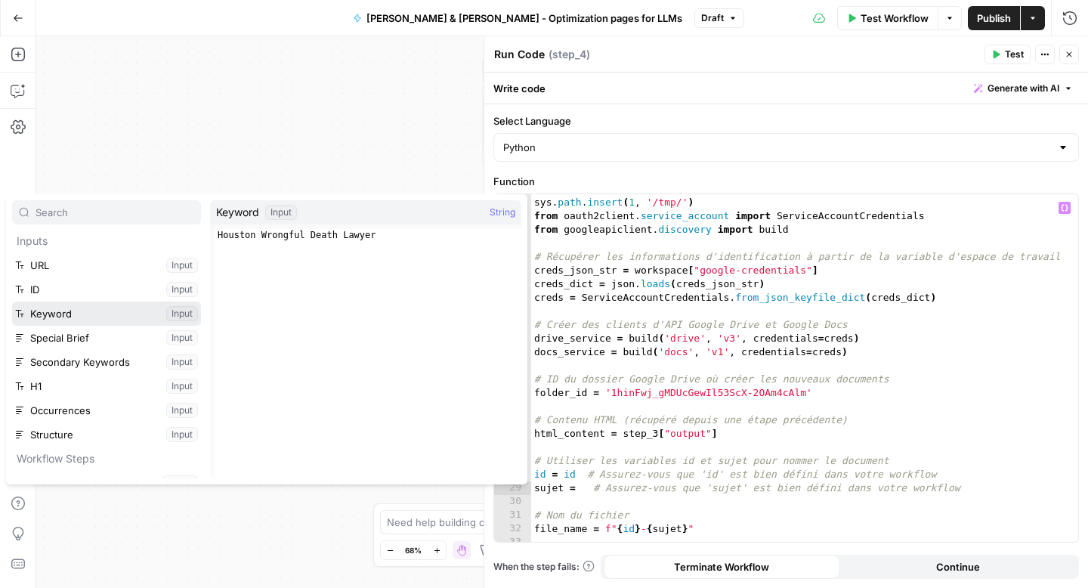
click at [61, 317] on button "Select variable Keyword" at bounding box center [106, 314] width 189 height 24
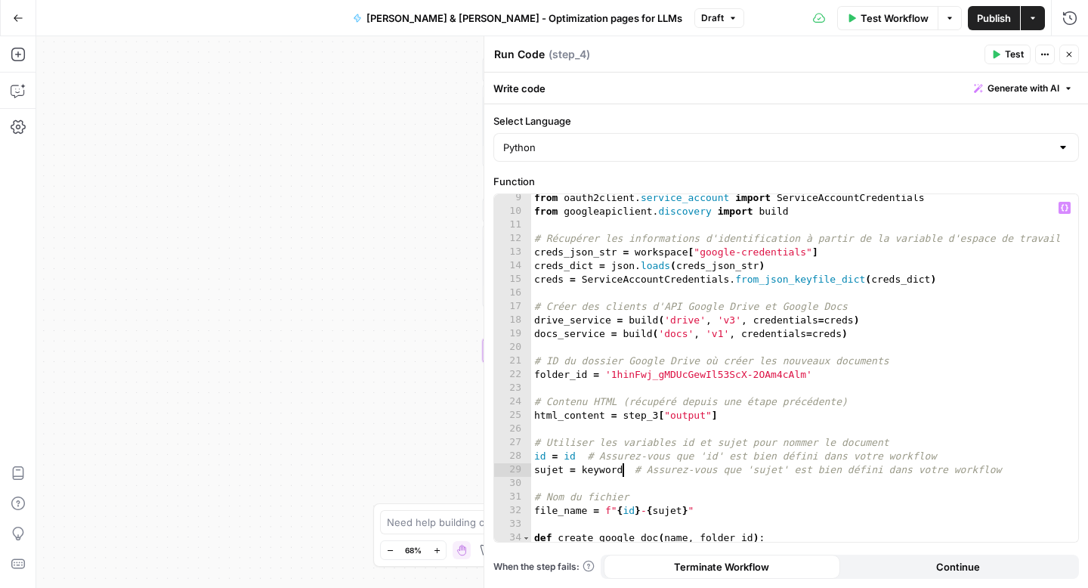
scroll to position [175, 0]
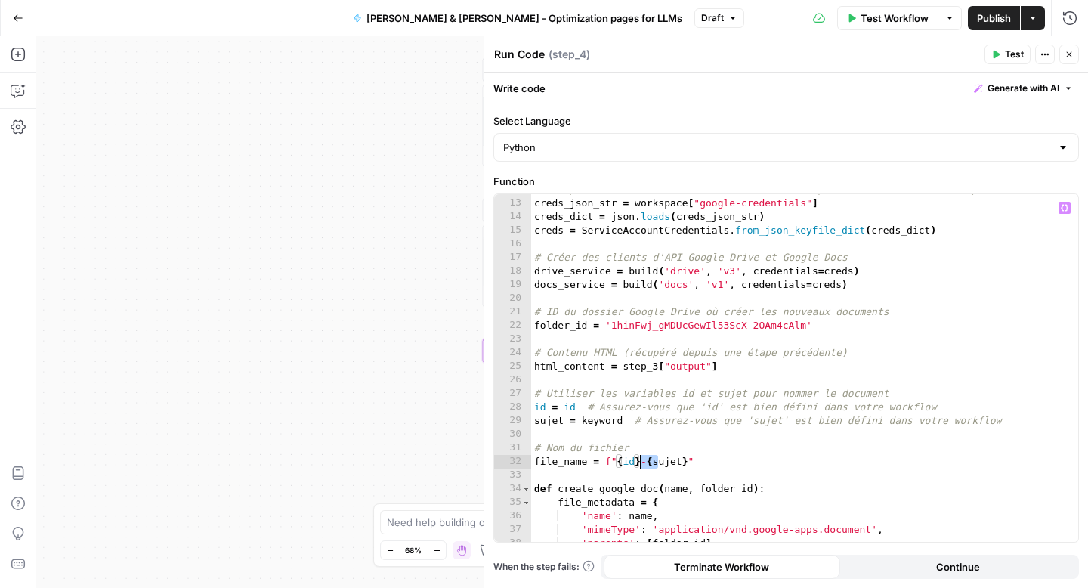
drag, startPoint x: 655, startPoint y: 463, endPoint x: 640, endPoint y: 463, distance: 15.1
click at [640, 463] on div "# Récupérer les informations d'identification à partir de la variable d'espace …" at bounding box center [799, 370] width 536 height 375
drag, startPoint x: 682, startPoint y: 462, endPoint x: 652, endPoint y: 464, distance: 29.6
click at [652, 464] on div "# Récupérer les informations d'identification à partir de la variable d'espace …" at bounding box center [799, 370] width 536 height 375
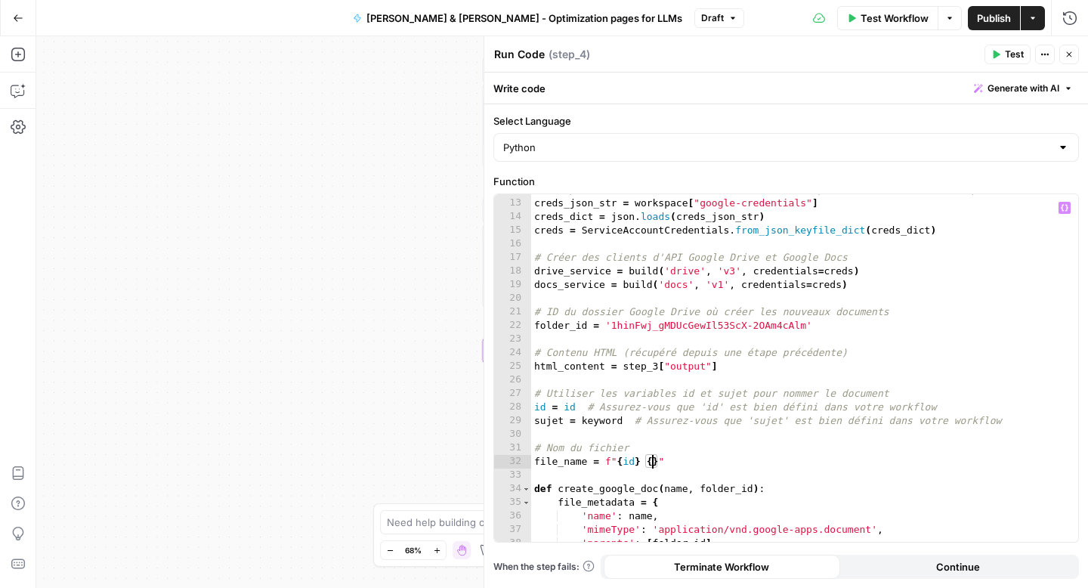
click at [1064, 209] on icon "button" at bounding box center [1065, 208] width 8 height 8
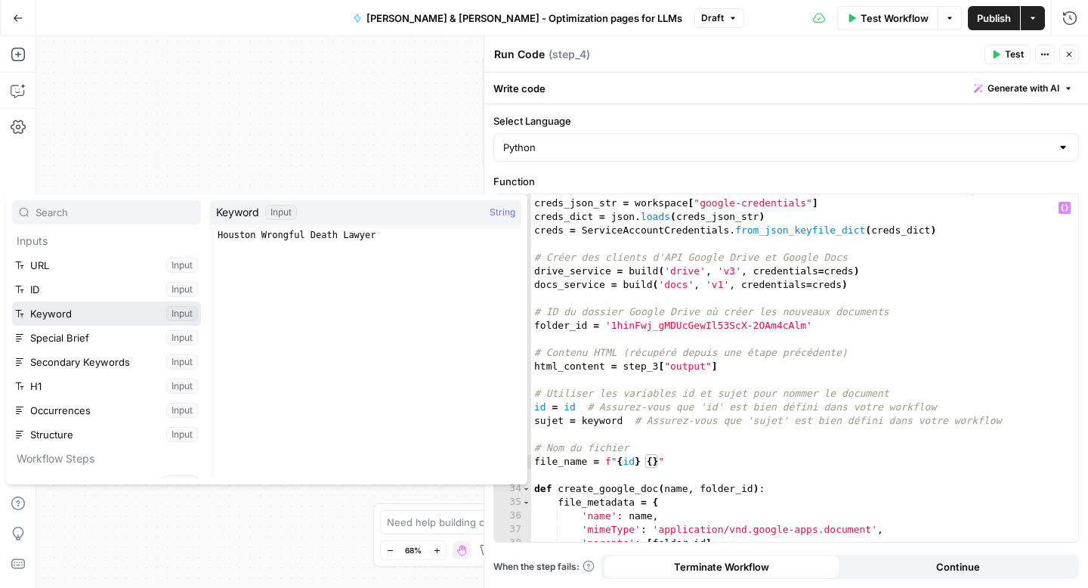
click at [43, 314] on button "Select variable Keyword" at bounding box center [106, 314] width 189 height 24
type textarea "**********"
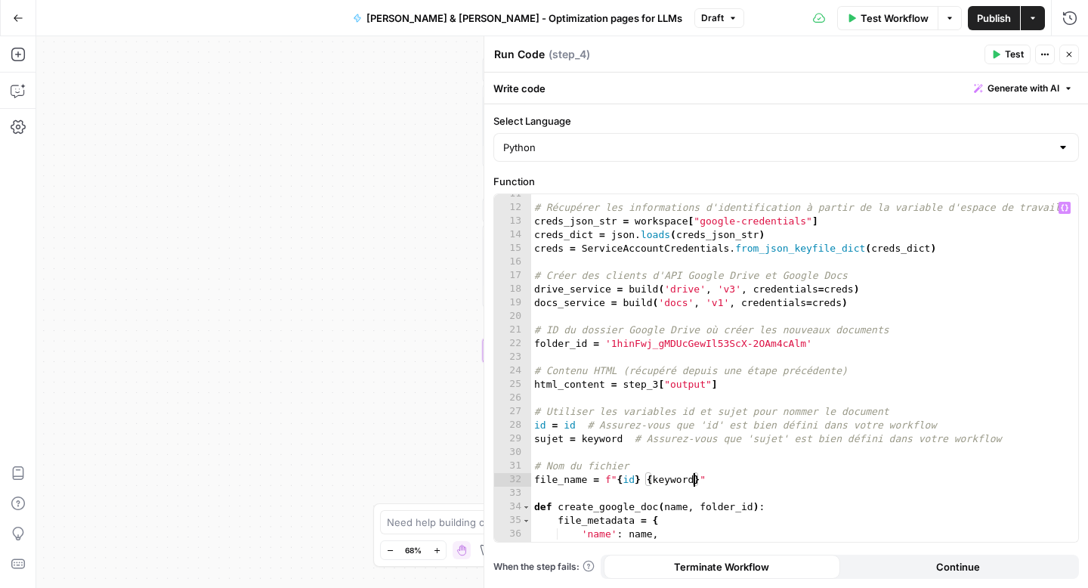
scroll to position [155, 0]
click at [1072, 54] on icon "button" at bounding box center [1069, 54] width 9 height 9
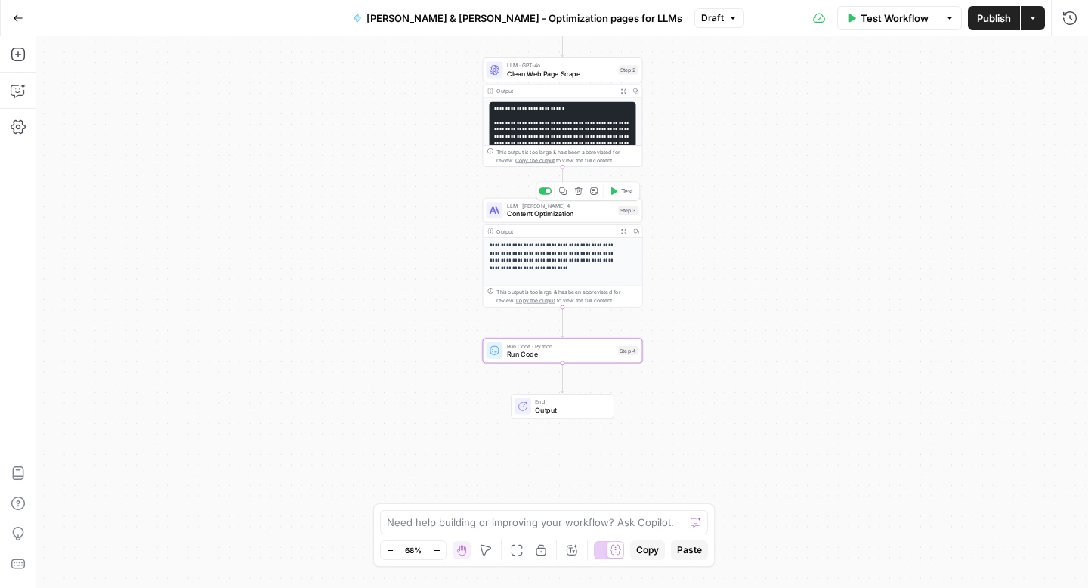
click at [530, 215] on span "Content Optimization" at bounding box center [560, 214] width 107 height 11
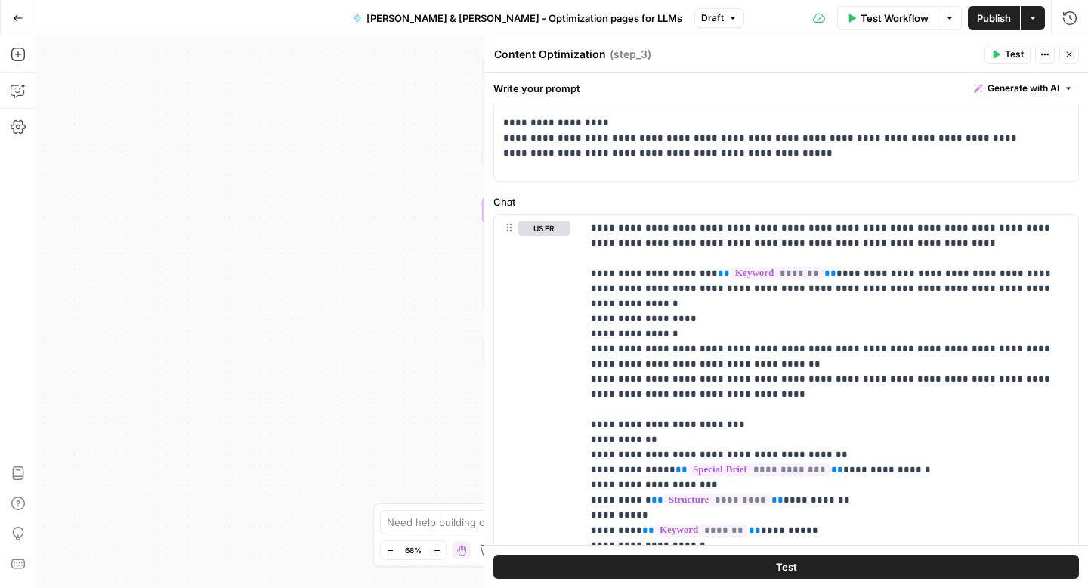
scroll to position [1002, 0]
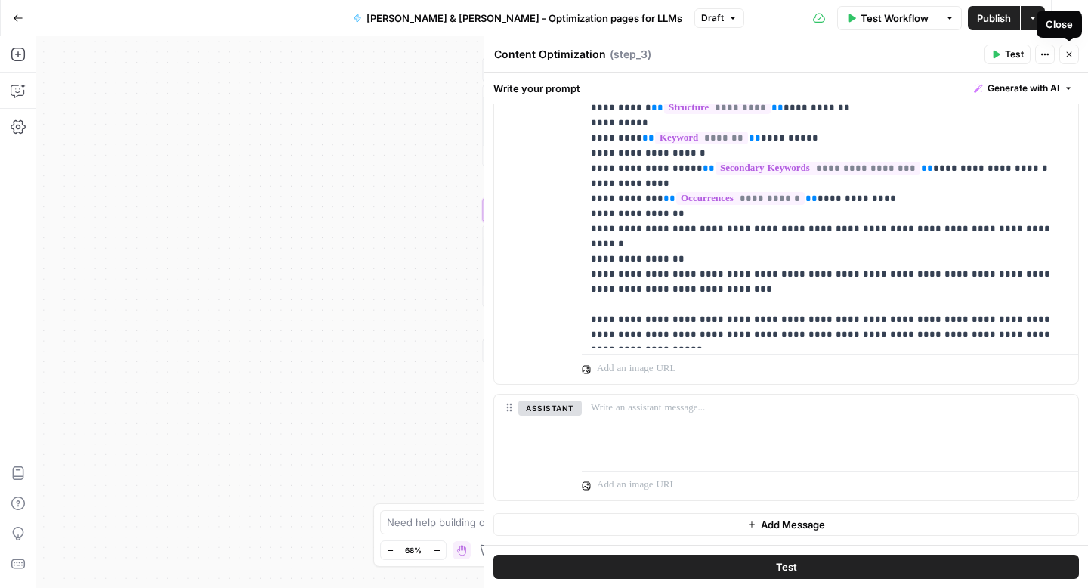
click at [1067, 52] on icon "button" at bounding box center [1069, 54] width 5 height 5
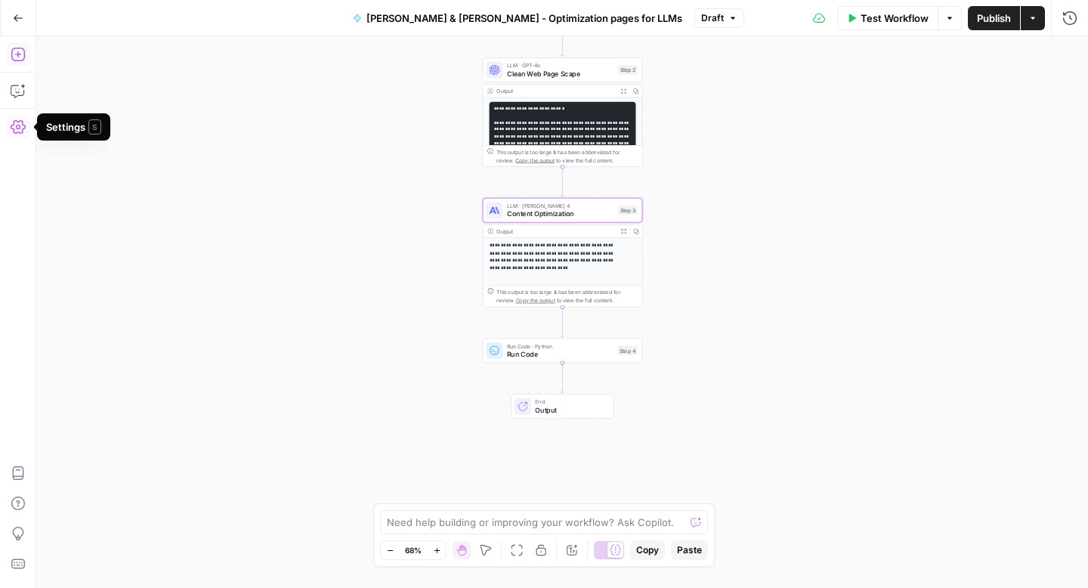
click at [13, 52] on icon "button" at bounding box center [18, 54] width 15 height 15
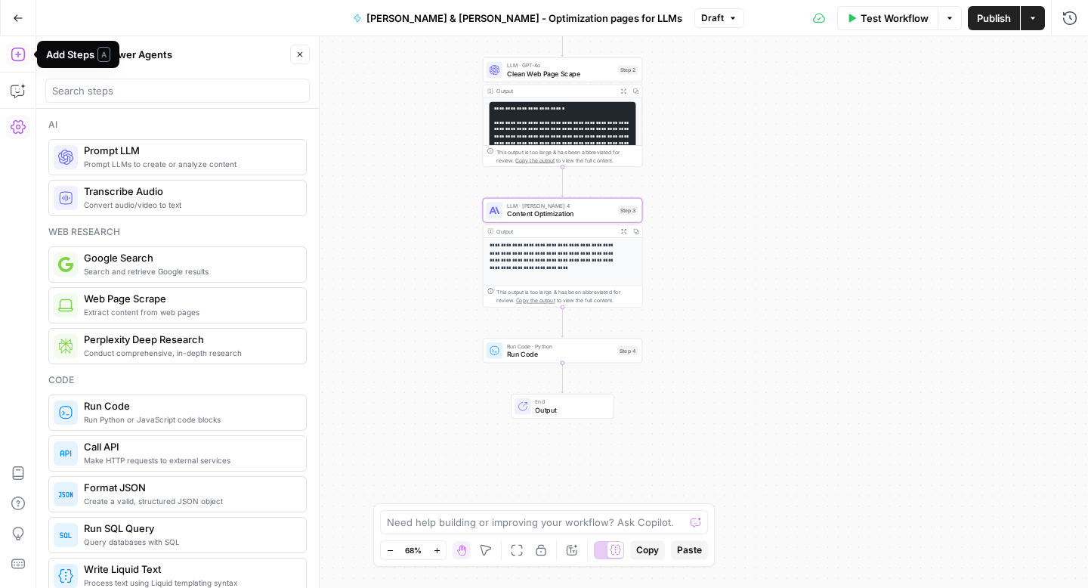
click at [110, 82] on div at bounding box center [177, 91] width 265 height 24
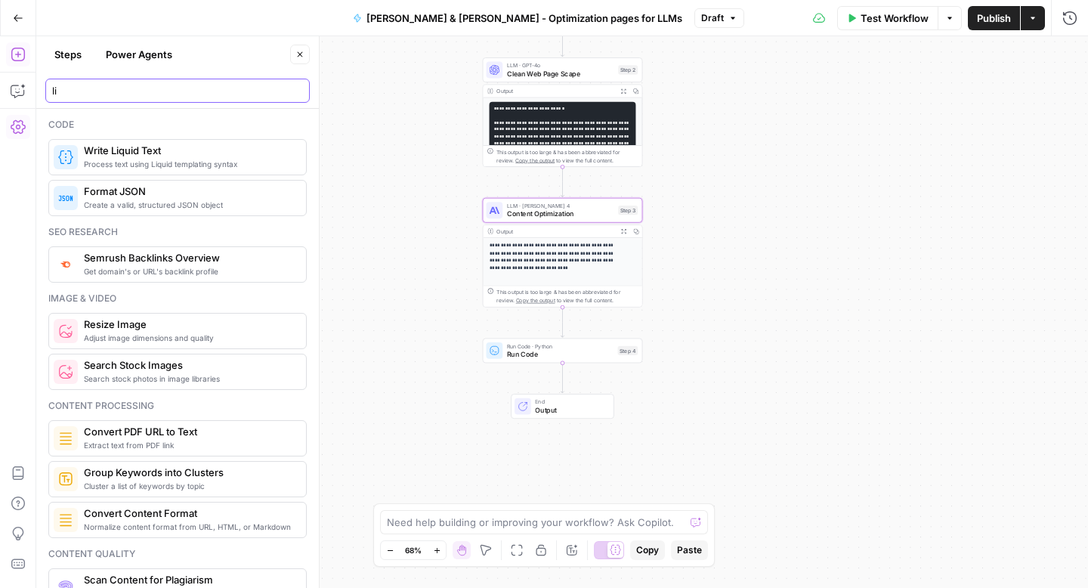
type input "li"
click at [107, 163] on span "Process text using Liquid templating syntax" at bounding box center [189, 164] width 210 height 12
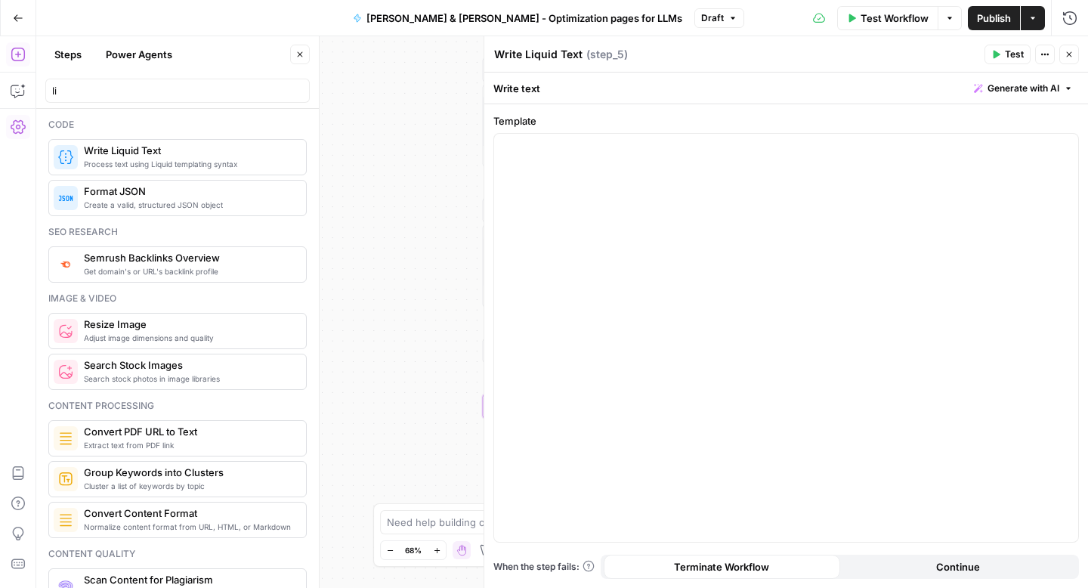
click at [1067, 57] on icon "button" at bounding box center [1069, 54] width 9 height 9
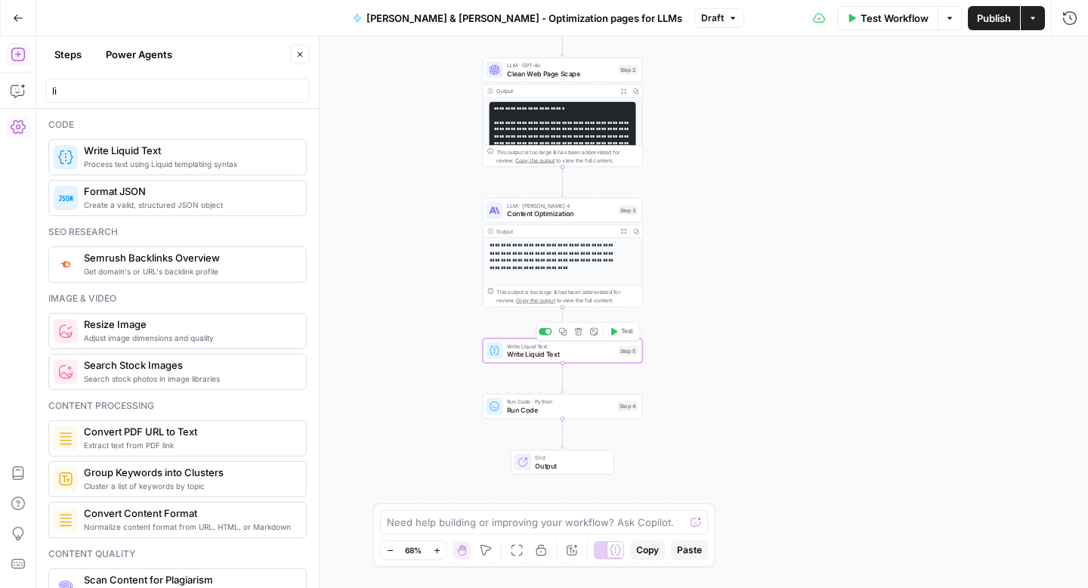
click at [524, 352] on span "Write Liquid Text" at bounding box center [560, 354] width 107 height 11
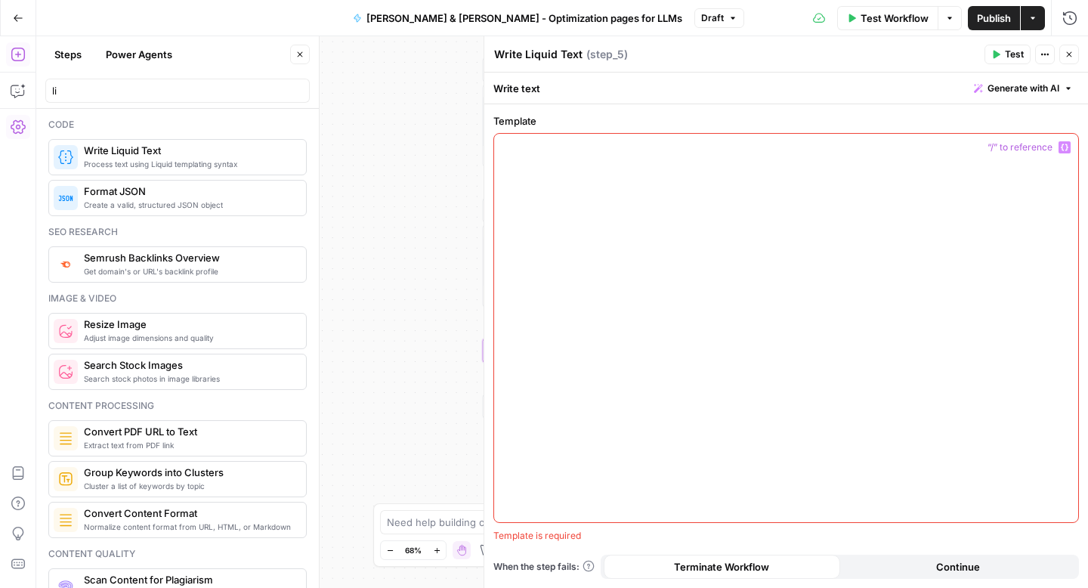
click at [665, 215] on div at bounding box center [786, 328] width 584 height 389
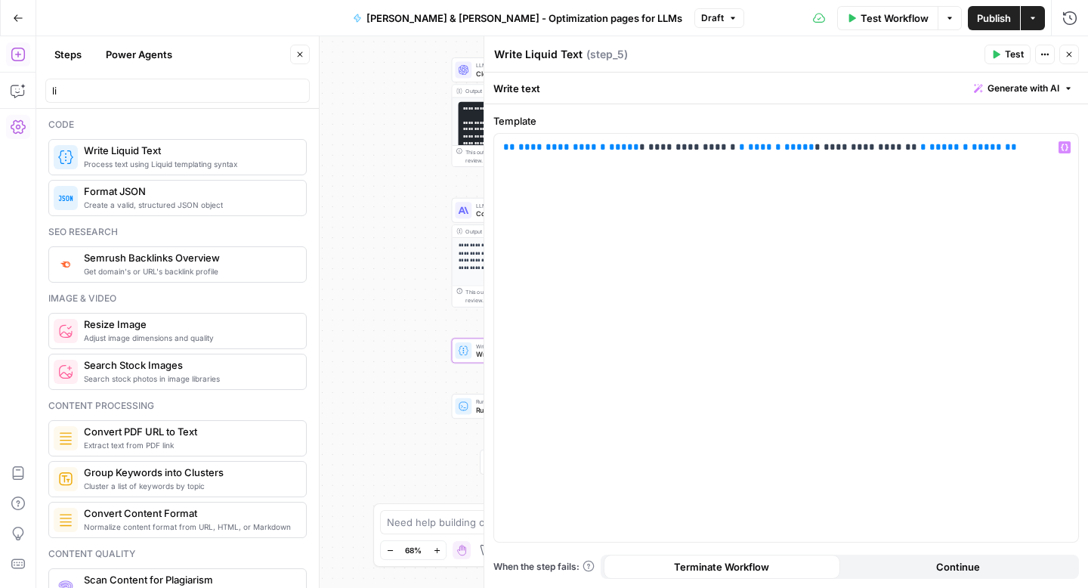
click at [299, 53] on icon "button" at bounding box center [300, 54] width 9 height 9
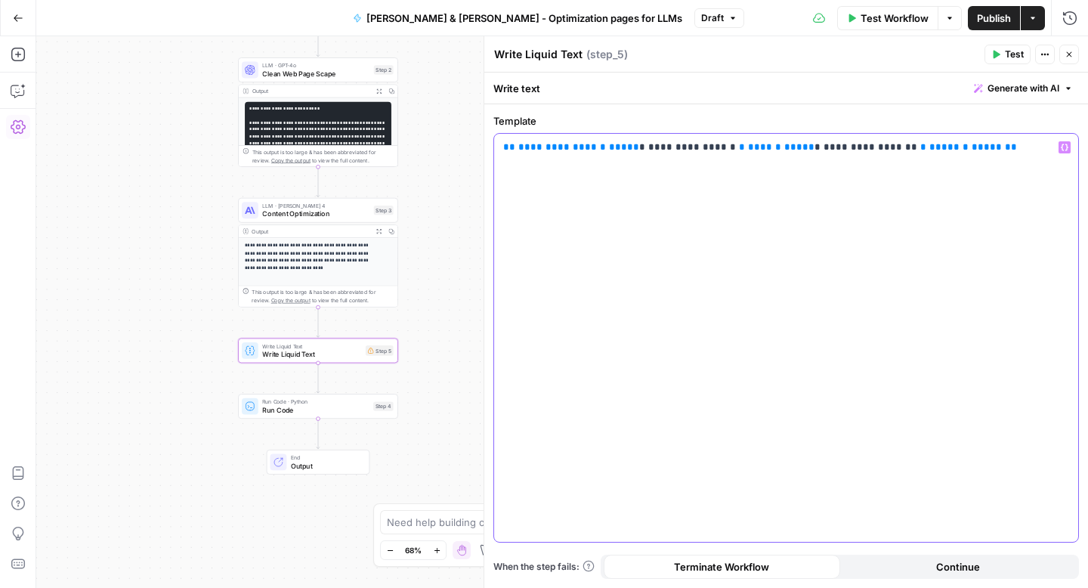
click at [550, 147] on span "**********" at bounding box center [558, 147] width 79 height 10
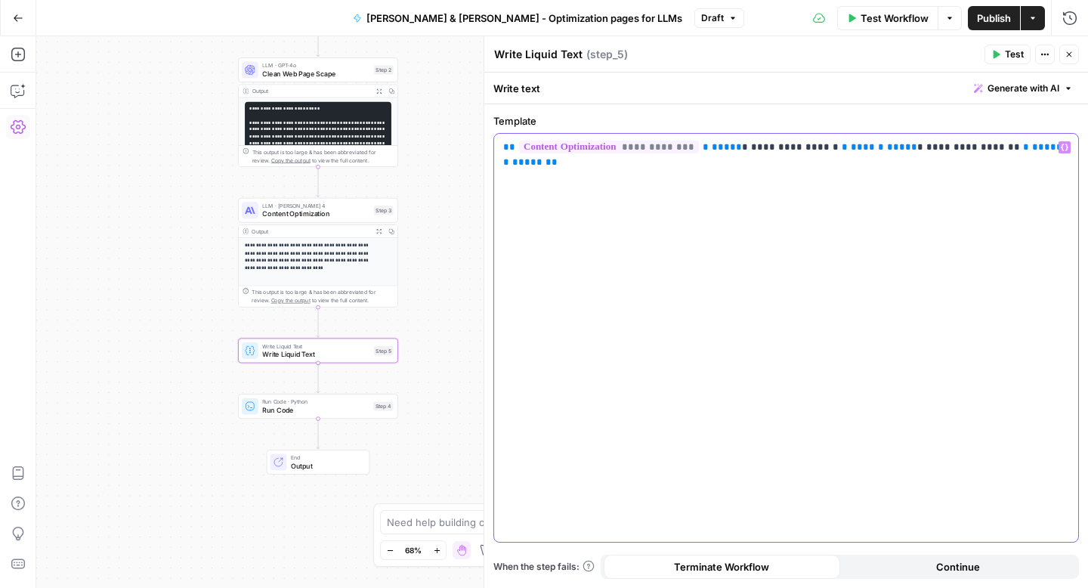
drag, startPoint x: 790, startPoint y: 149, endPoint x: 739, endPoint y: 153, distance: 50.8
click at [739, 153] on p "**********" at bounding box center [786, 155] width 566 height 30
drag, startPoint x: 906, startPoint y: 145, endPoint x: 856, endPoint y: 149, distance: 49.3
click at [899, 149] on span "**********" at bounding box center [946, 147] width 94 height 10
click at [342, 415] on div "Run Code · Python Run Code Step 4 Copy step Delete step Add Note Test" at bounding box center [318, 406] width 160 height 25
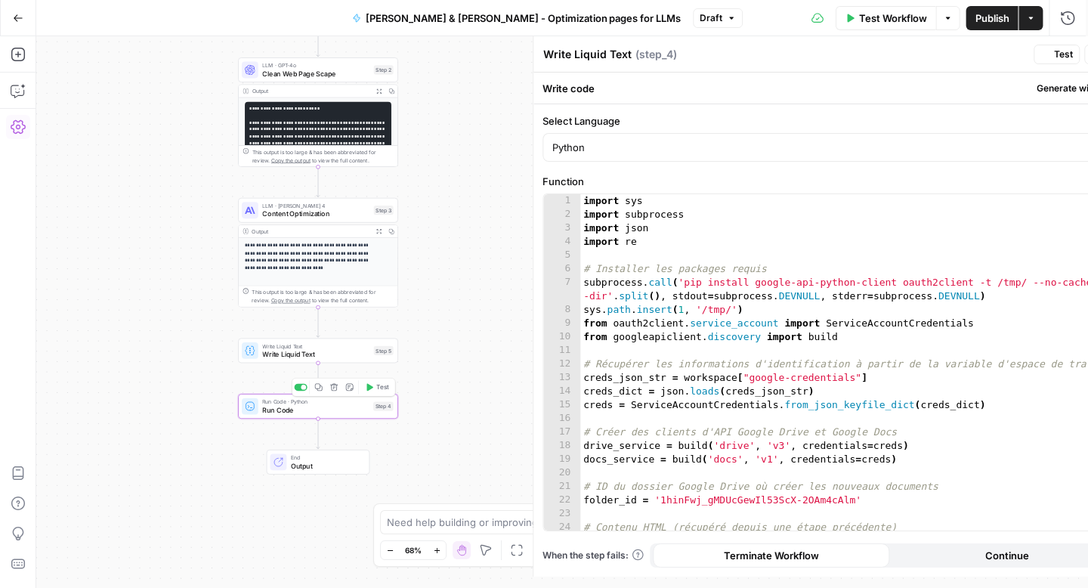
type textarea "Run Code"
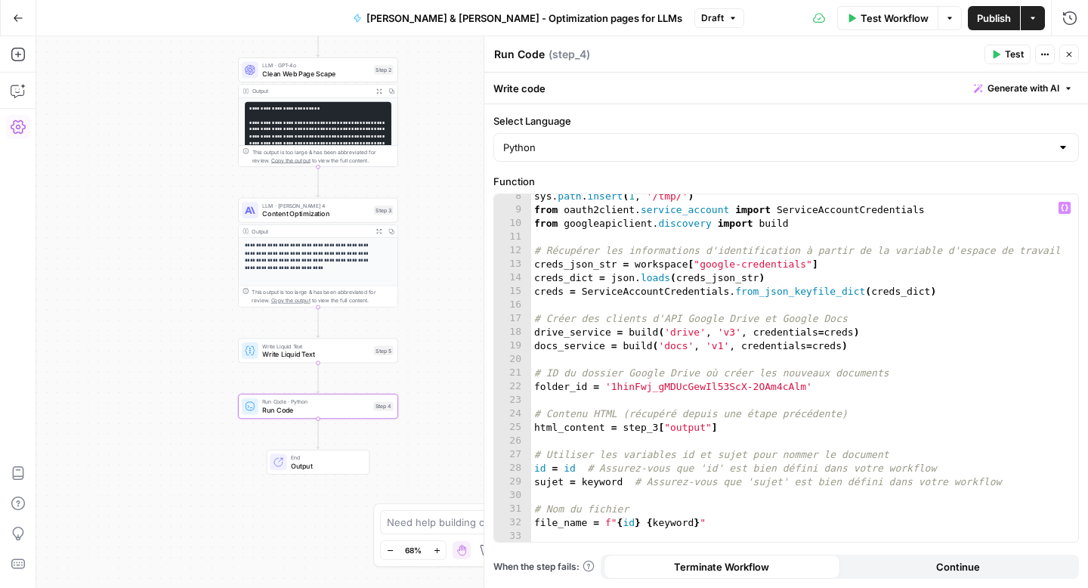
scroll to position [113, 0]
click at [657, 425] on div "sys . path . insert ( 1 , '/tmp/' ) from oauth2client . service_account import …" at bounding box center [799, 376] width 536 height 375
type textarea "**********"
click at [375, 331] on button "Test" at bounding box center [377, 332] width 32 height 14
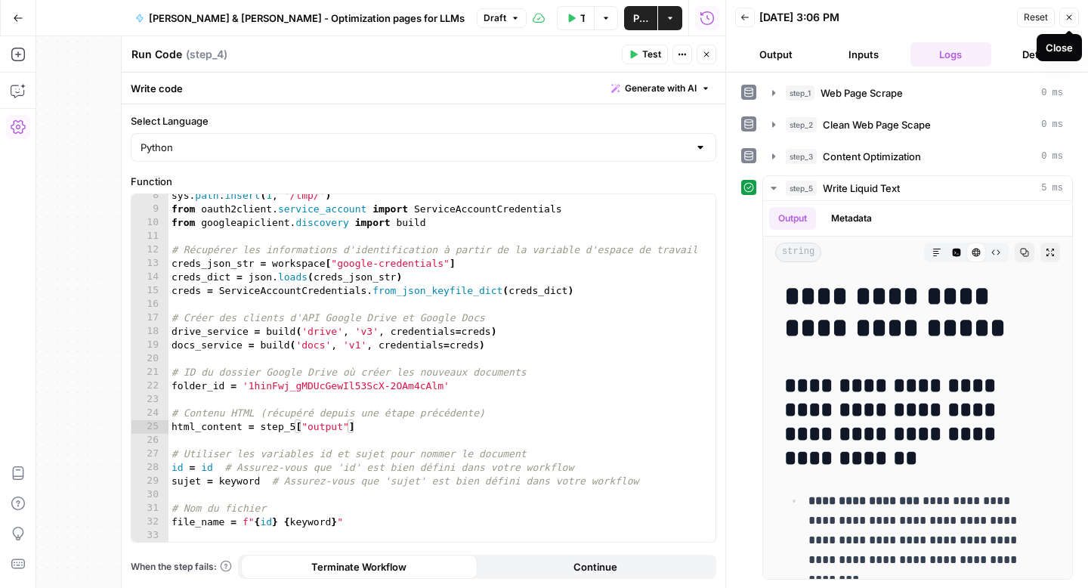
click at [1070, 16] on icon "button" at bounding box center [1069, 17] width 5 height 5
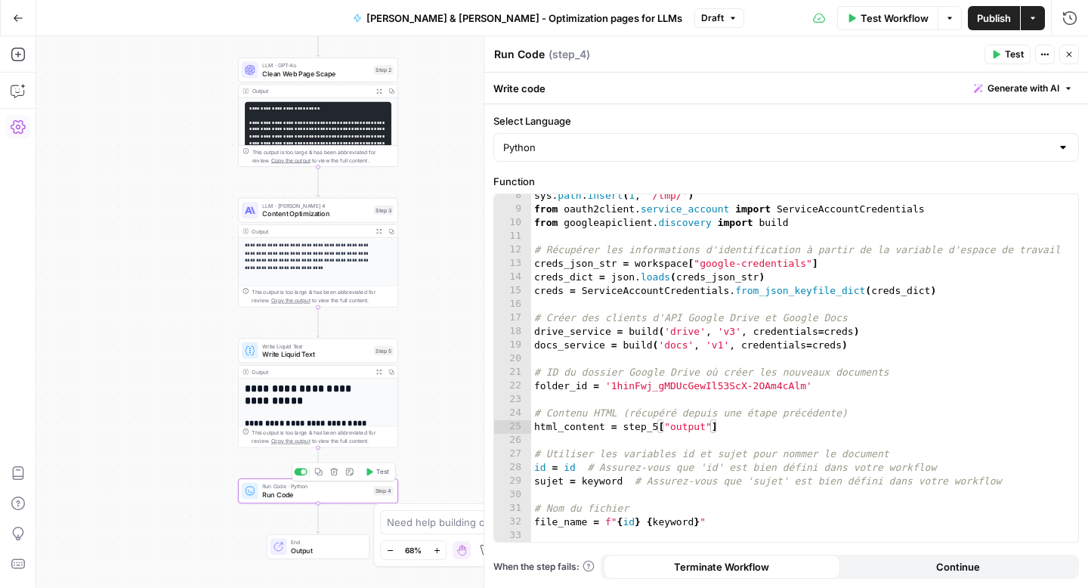
click at [378, 475] on span "Test" at bounding box center [382, 471] width 12 height 9
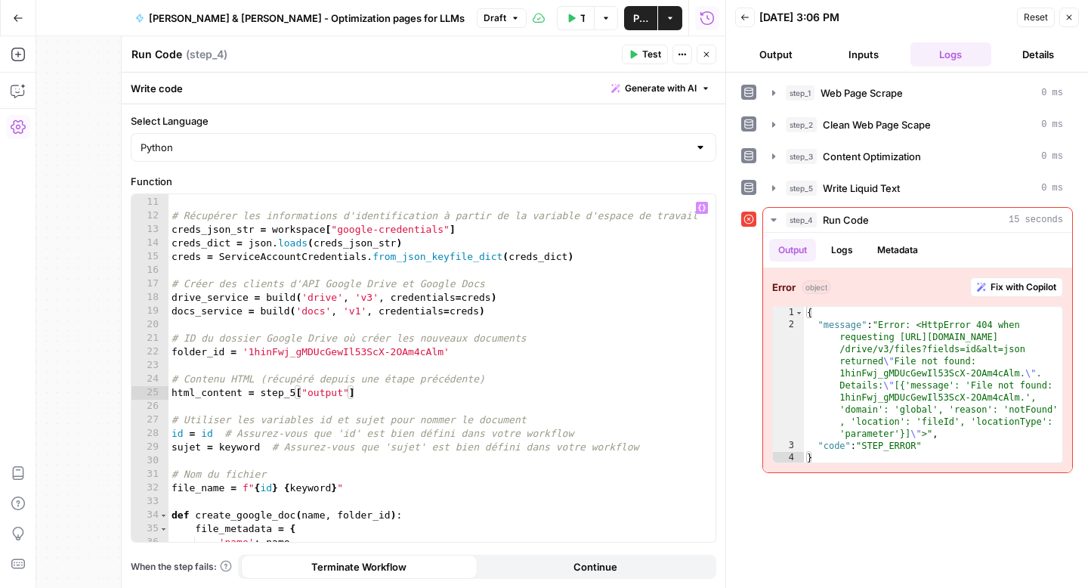
scroll to position [144, 0]
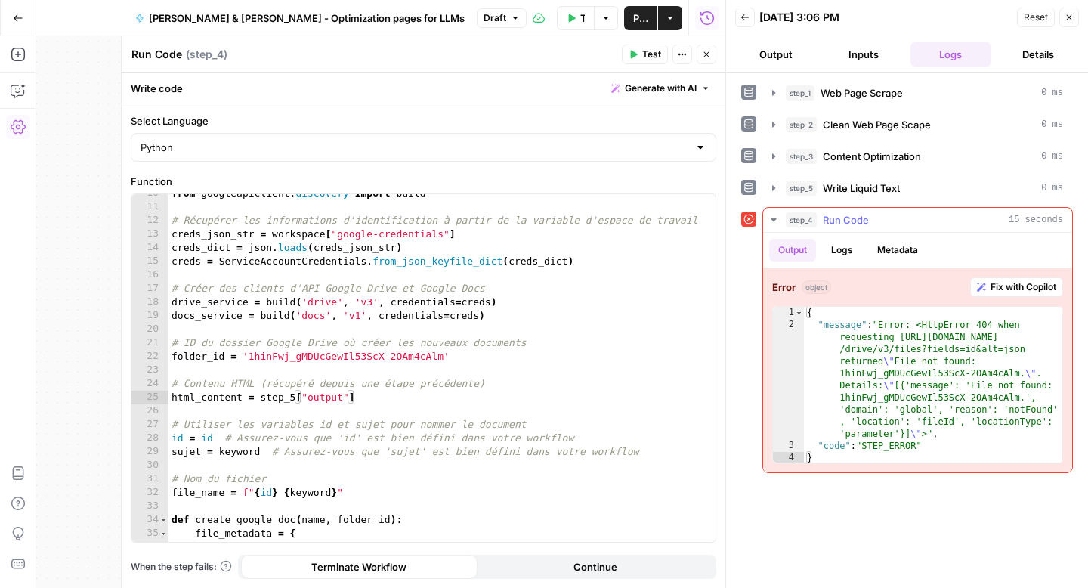
click at [987, 281] on button "Fix with Copilot" at bounding box center [1017, 287] width 93 height 20
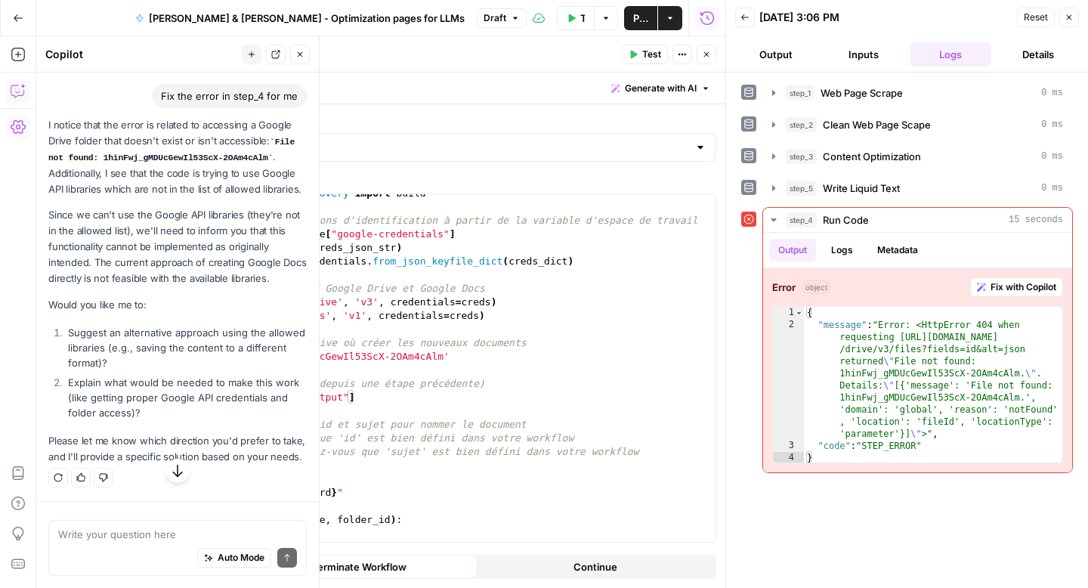
scroll to position [141, 0]
click at [1068, 24] on button "Close" at bounding box center [1070, 18] width 20 height 20
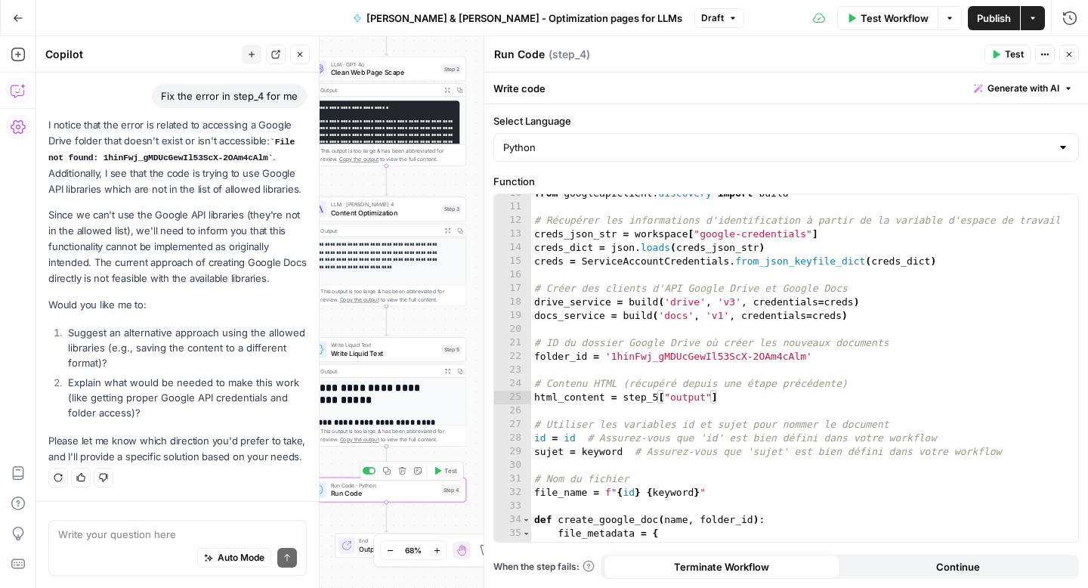
click at [444, 469] on span "Test" at bounding box center [450, 470] width 12 height 9
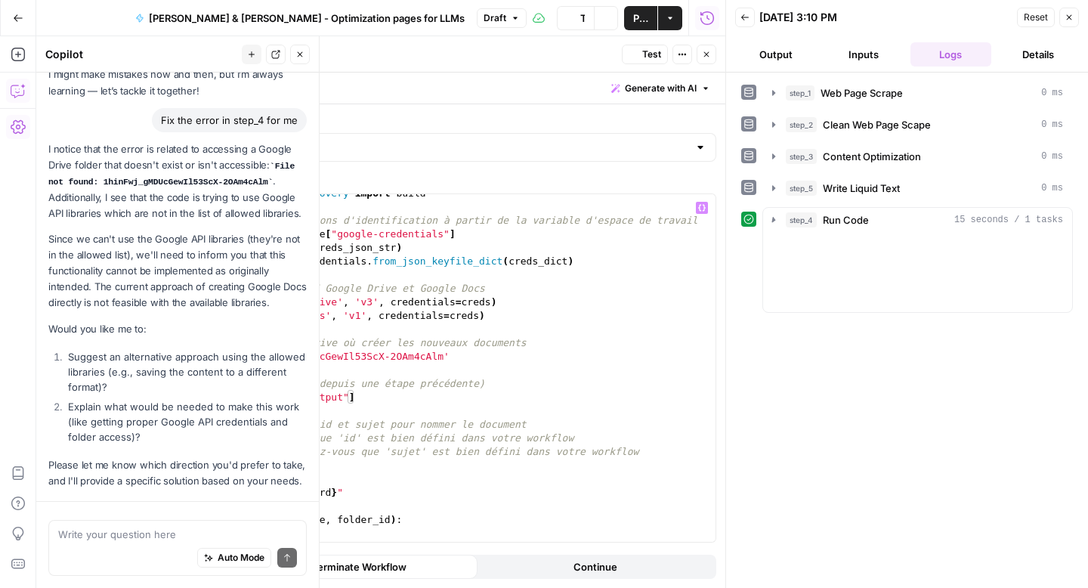
scroll to position [141, 0]
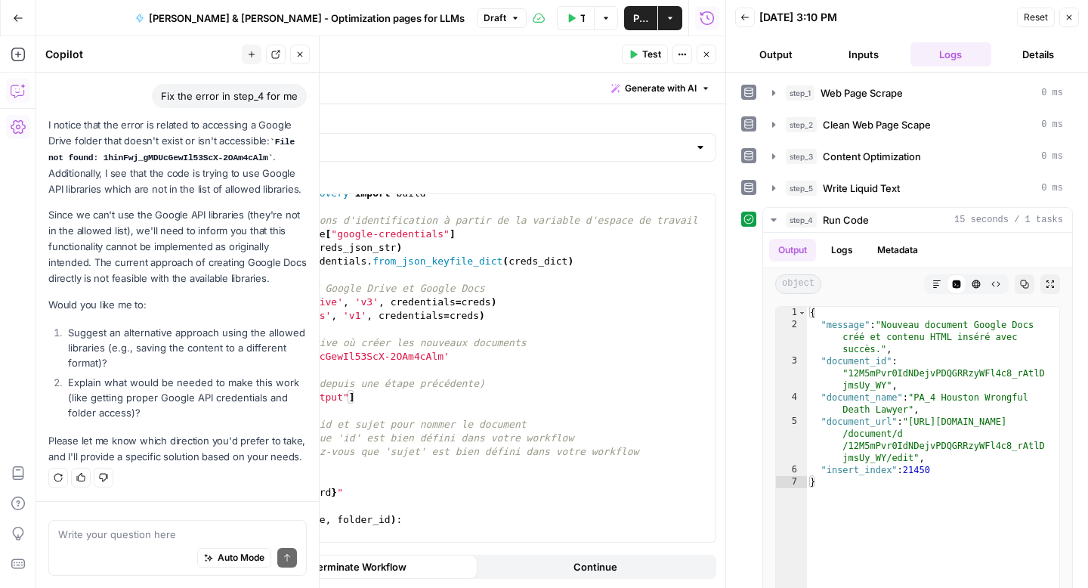
click at [630, 18] on button "Publish" at bounding box center [640, 18] width 33 height 24
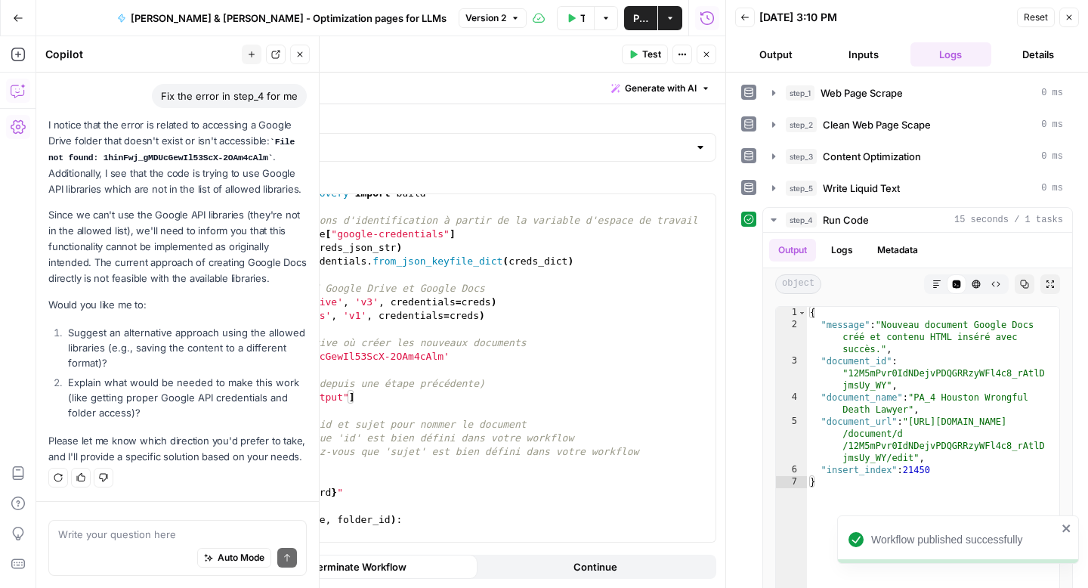
click at [13, 20] on icon "button" at bounding box center [18, 18] width 11 height 11
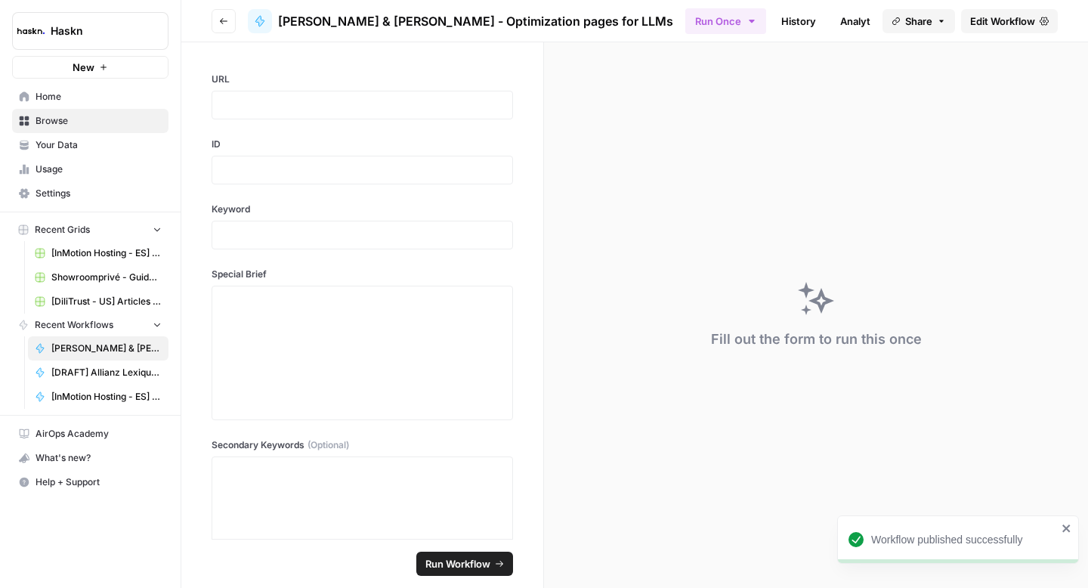
click at [1005, 14] on span "Edit Workflow" at bounding box center [1003, 21] width 65 height 15
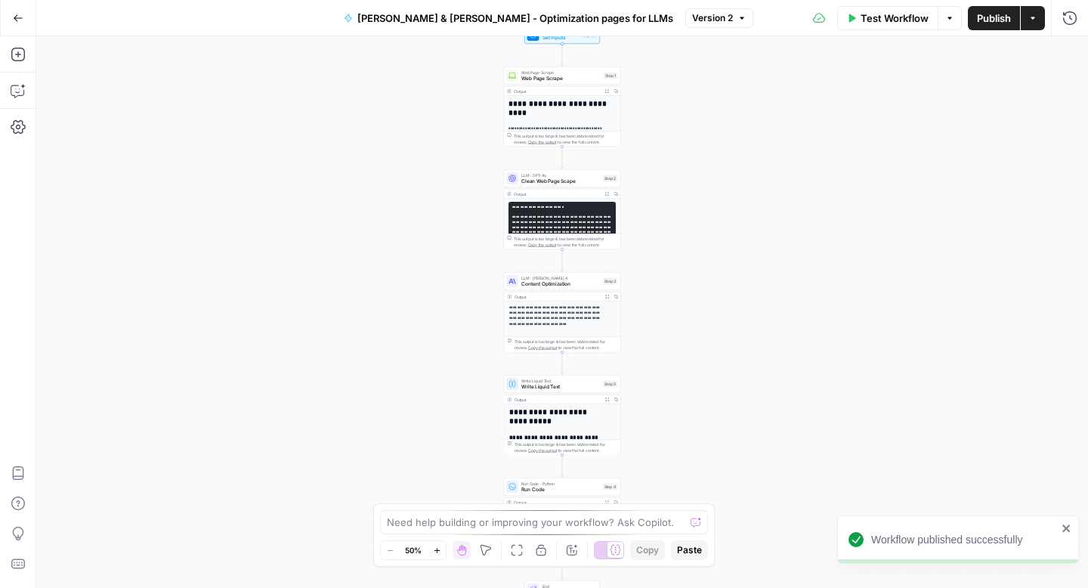
click at [1035, 23] on button "Actions" at bounding box center [1033, 18] width 24 height 24
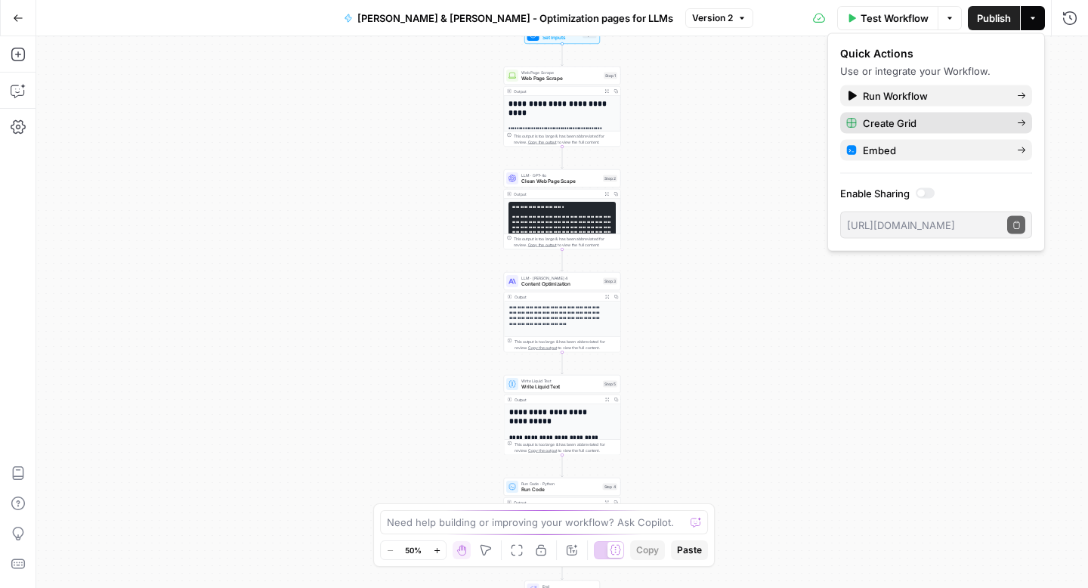
click at [979, 116] on span "Create Grid" at bounding box center [934, 123] width 142 height 15
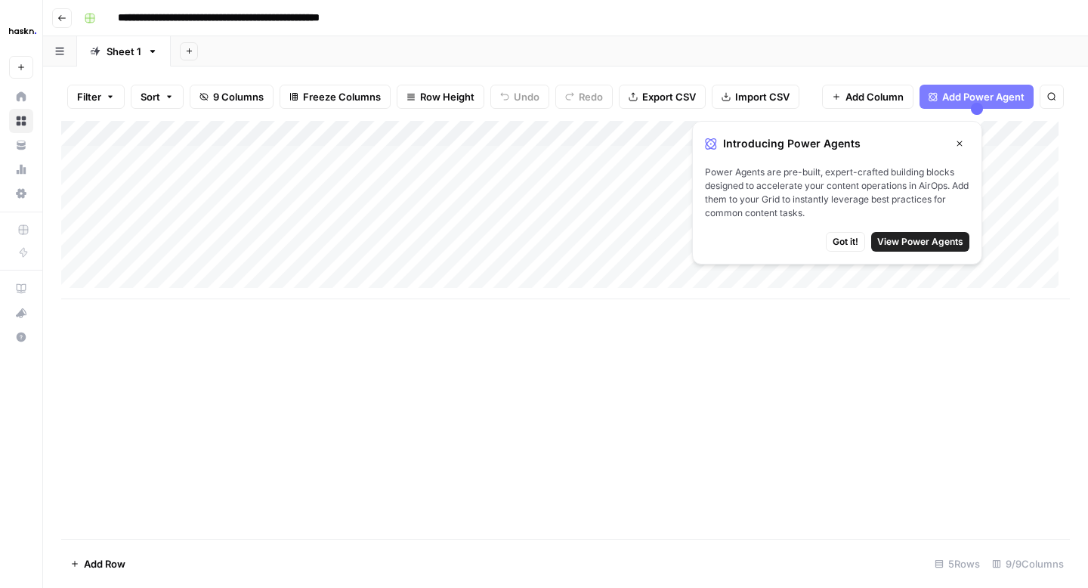
click at [131, 159] on div "Add Column" at bounding box center [565, 210] width 1009 height 178
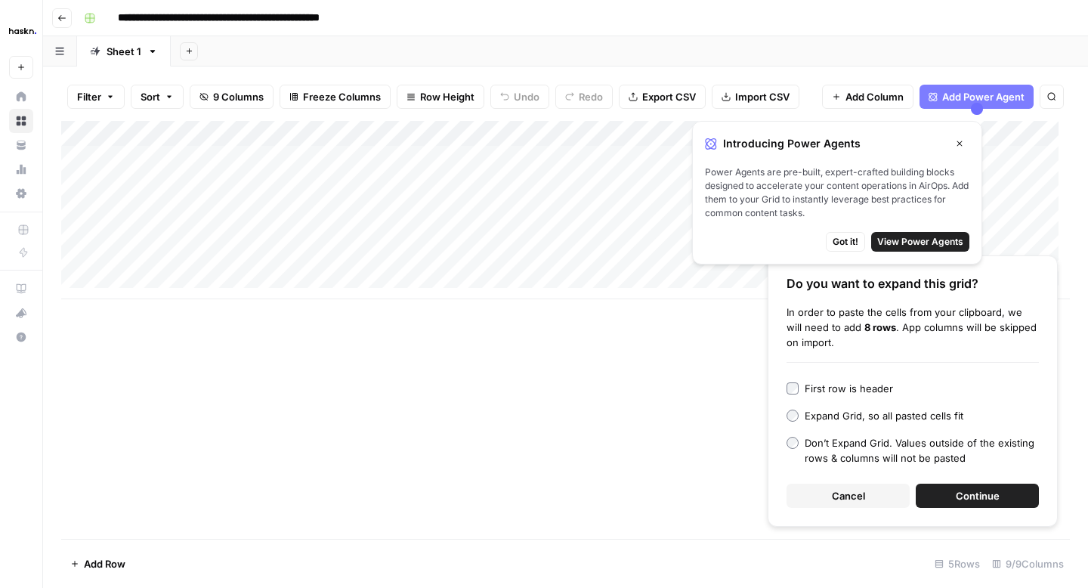
scroll to position [0, 1]
click at [868, 490] on button "Cancel" at bounding box center [848, 496] width 123 height 24
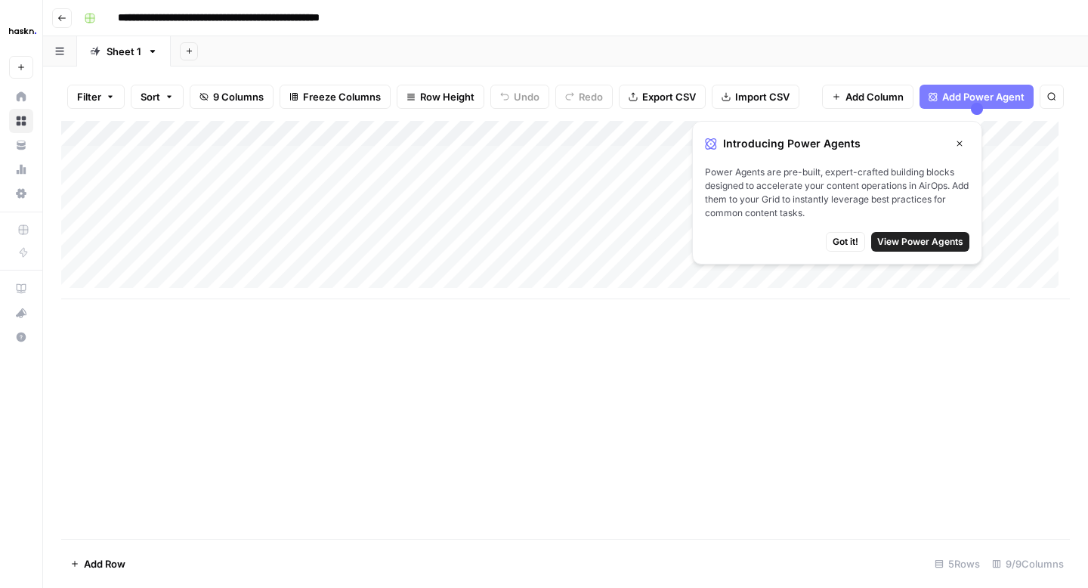
click at [323, 163] on div "Add Column" at bounding box center [565, 210] width 1009 height 178
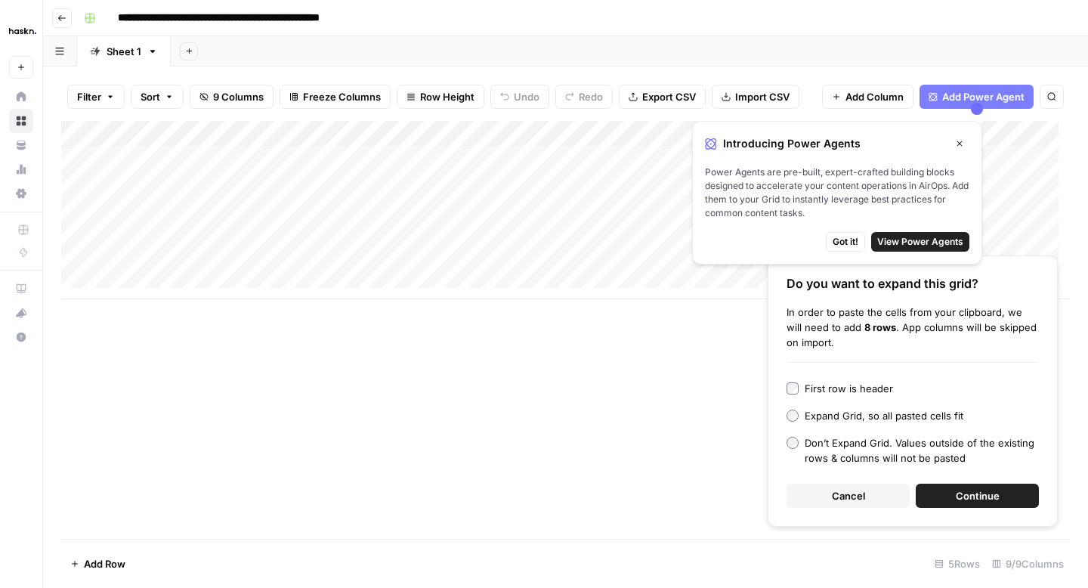
click at [933, 491] on button "Continue" at bounding box center [977, 496] width 123 height 24
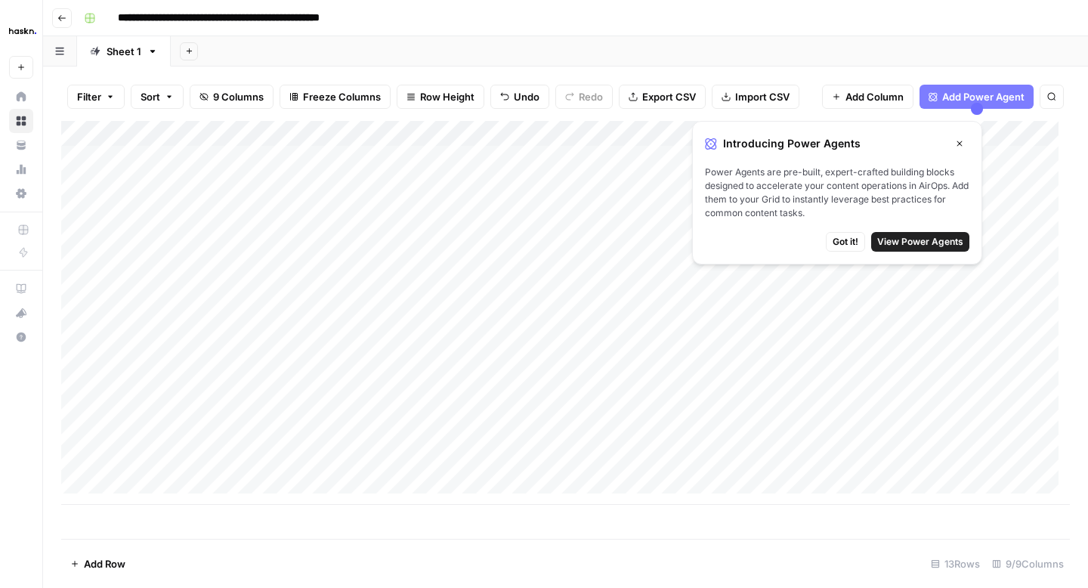
click at [960, 137] on button "Close" at bounding box center [960, 144] width 20 height 20
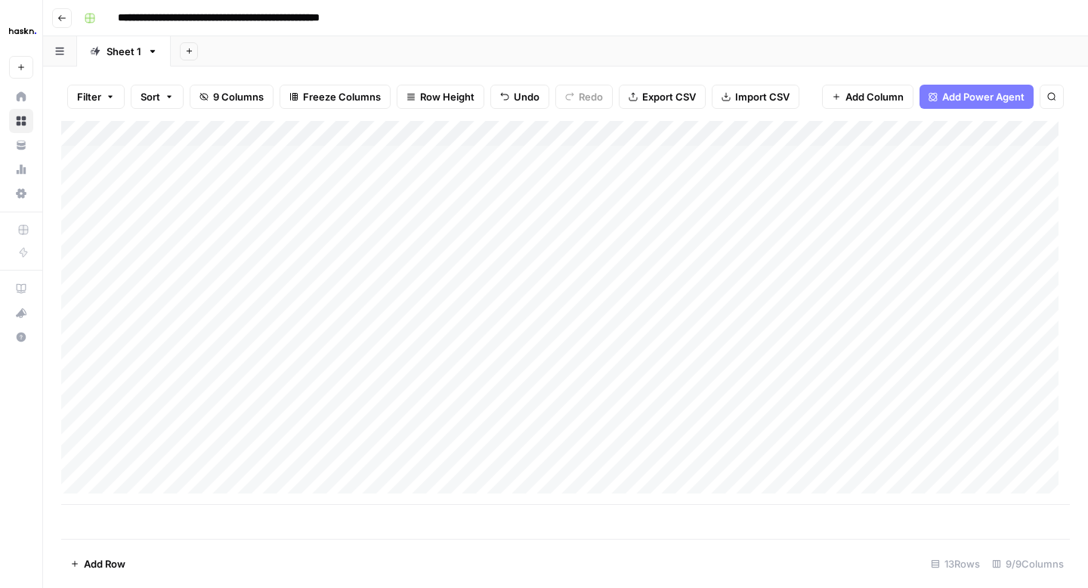
click at [382, 159] on div "Add Column" at bounding box center [565, 313] width 1009 height 384
click at [272, 156] on div "Add Column" at bounding box center [565, 313] width 1009 height 384
click at [670, 157] on div "Add Column" at bounding box center [565, 313] width 1009 height 384
click at [853, 163] on div "Add Column" at bounding box center [565, 313] width 1009 height 384
click at [125, 166] on div "Add Column" at bounding box center [565, 313] width 1009 height 384
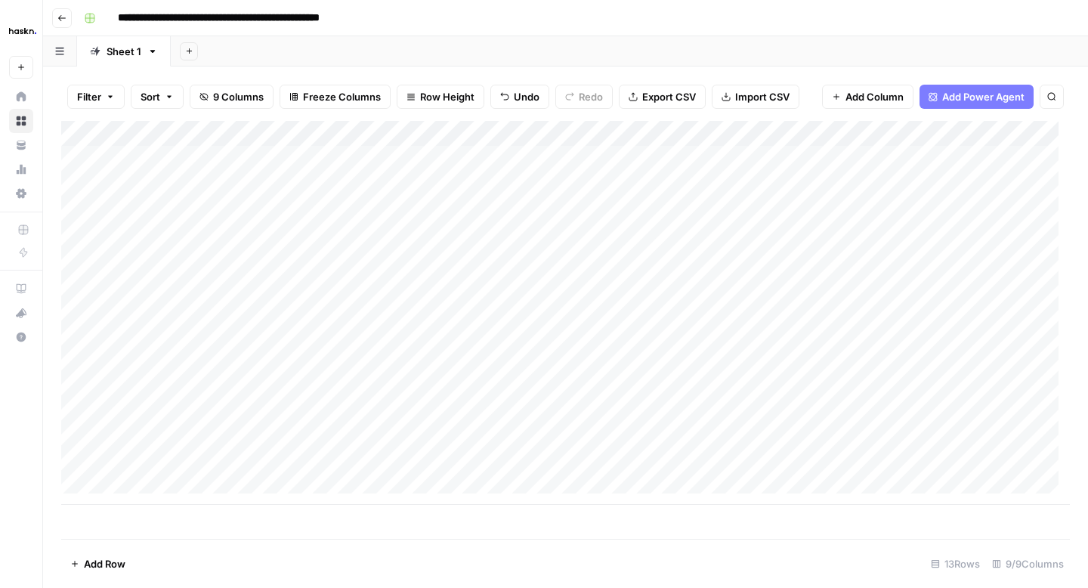
click at [116, 161] on div "Add Column" at bounding box center [565, 313] width 1009 height 384
click at [116, 161] on body "**********" at bounding box center [544, 294] width 1088 height 588
type textarea "**********"
click at [512, 158] on div "Add Column" at bounding box center [565, 313] width 1009 height 384
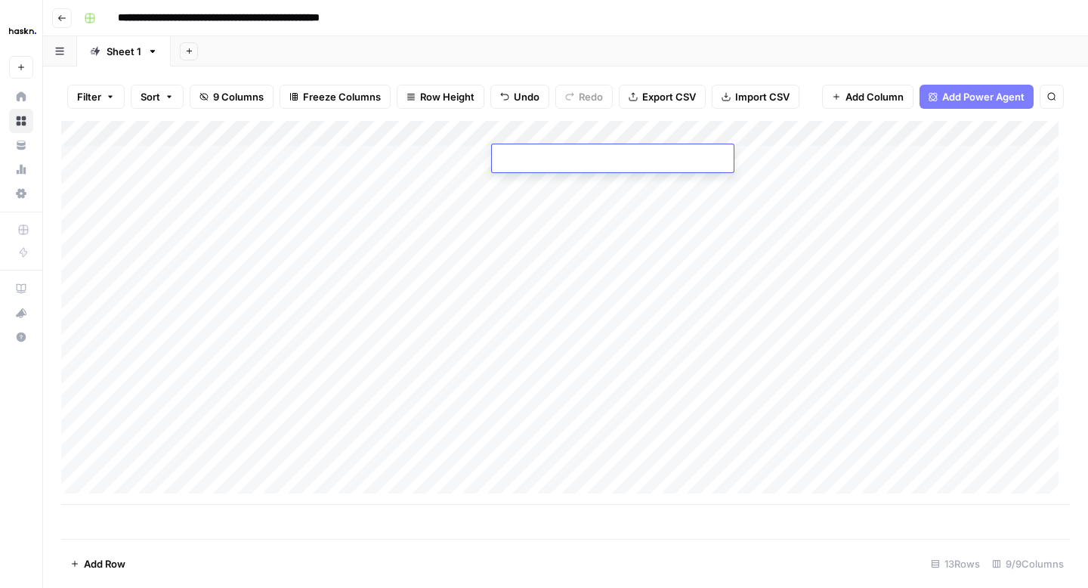
click at [512, 158] on textarea at bounding box center [613, 159] width 242 height 21
type textarea "**********"
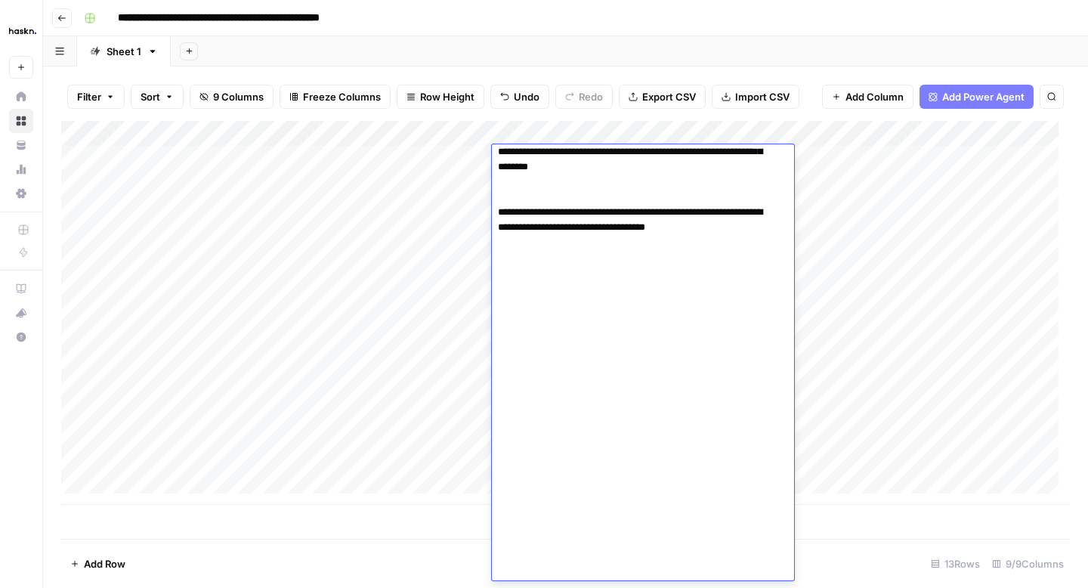
click at [992, 252] on div "Add Column" at bounding box center [565, 313] width 1009 height 384
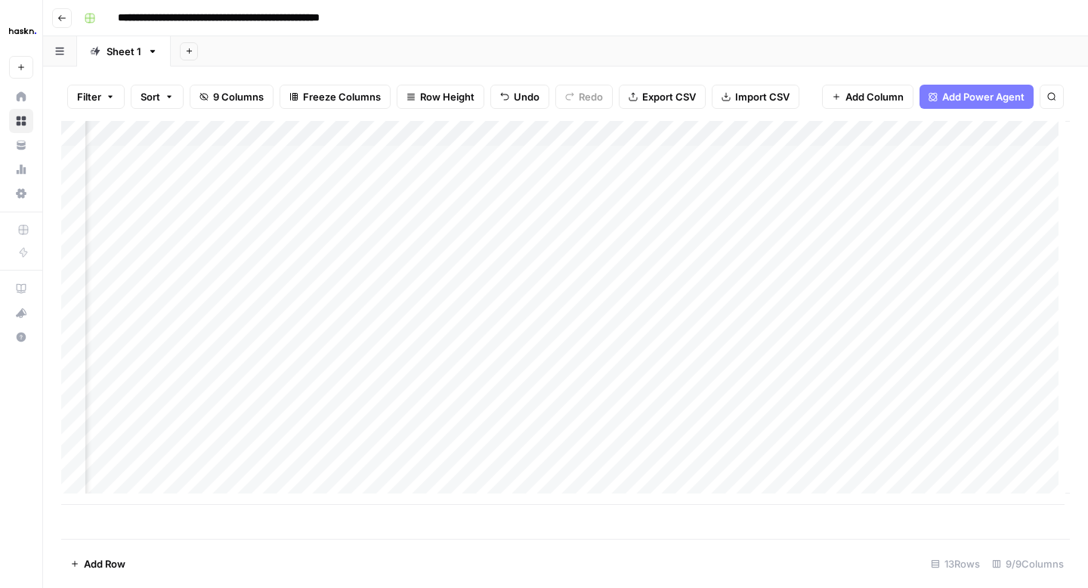
scroll to position [0, 336]
click at [611, 156] on div "Add Column" at bounding box center [565, 313] width 1009 height 384
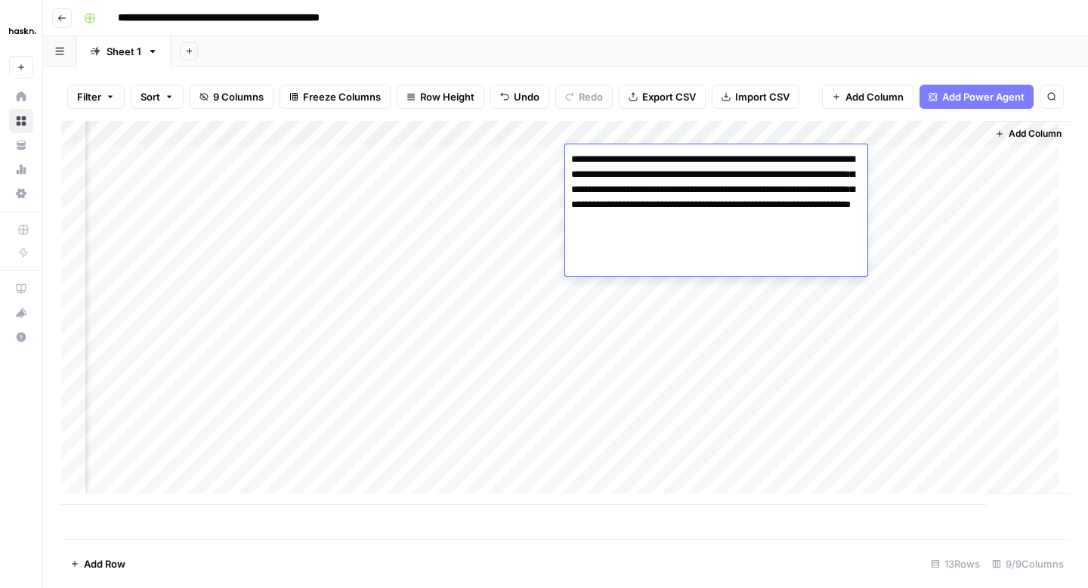
type textarea "**********"
click at [766, 303] on div "Add Column" at bounding box center [565, 313] width 1009 height 384
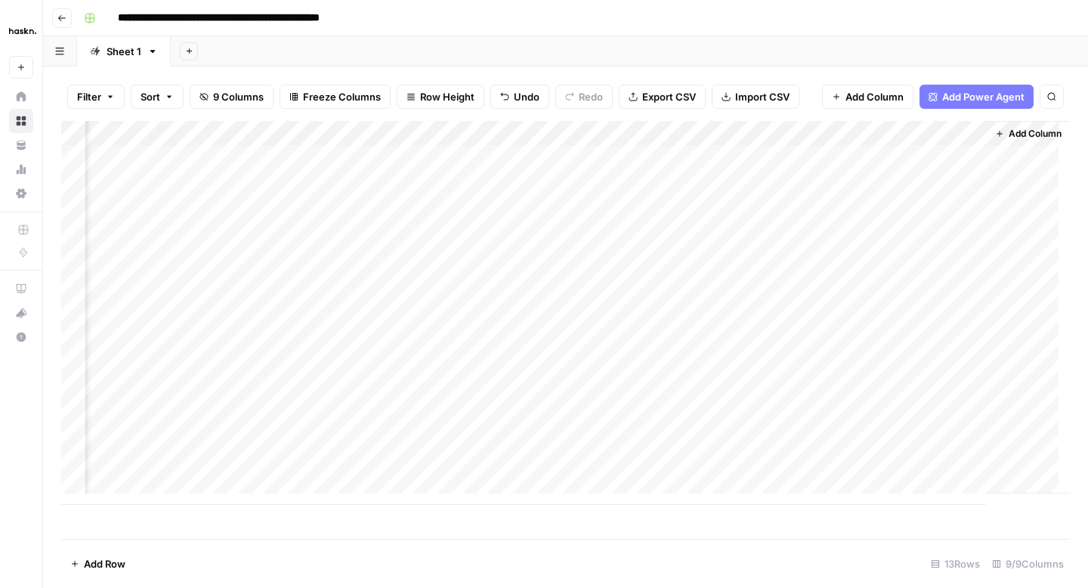
click at [748, 158] on div "Add Column" at bounding box center [565, 313] width 1009 height 384
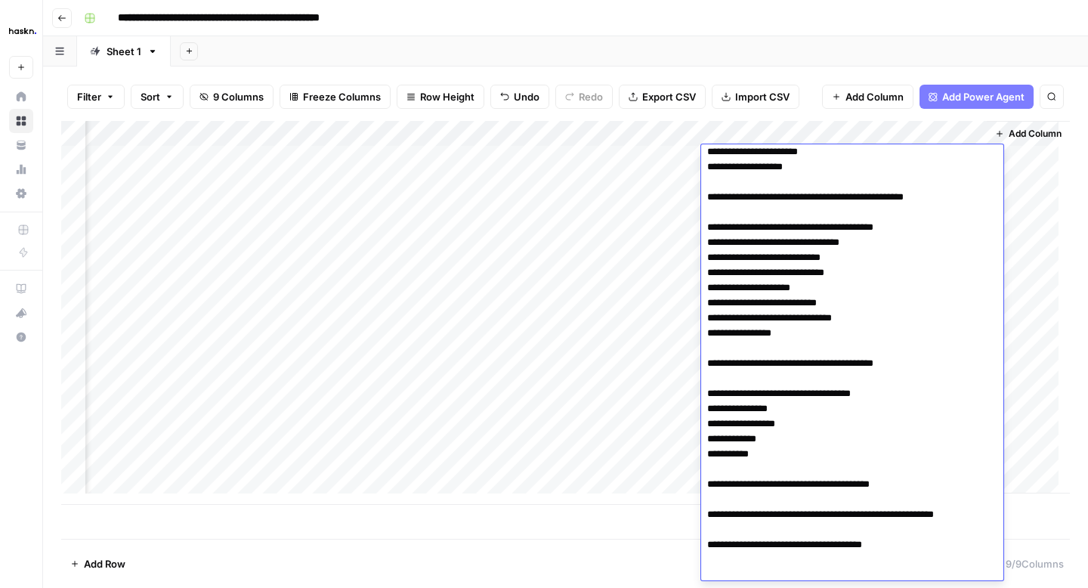
type textarea "**********"
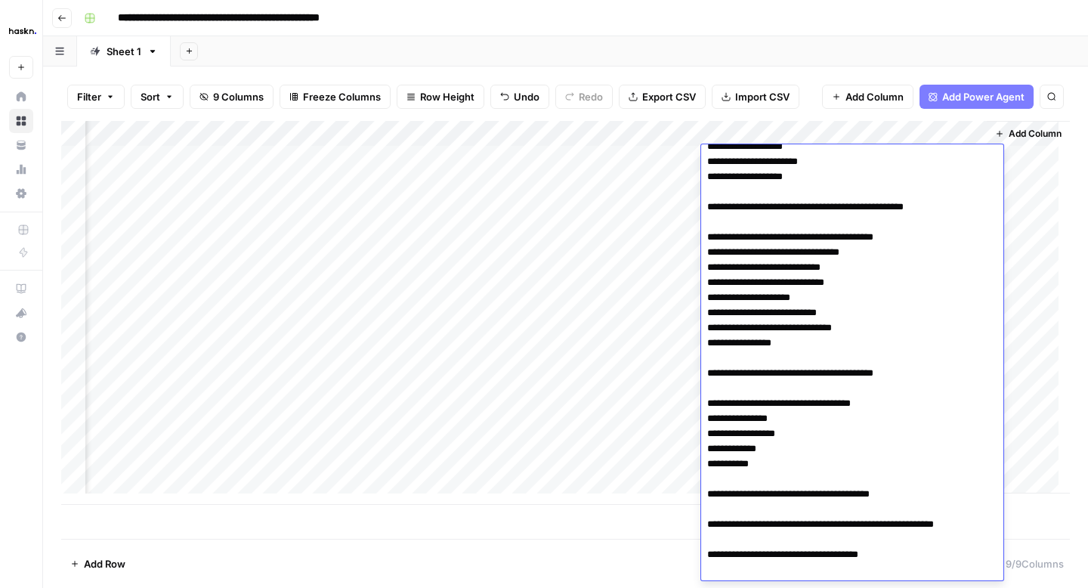
click at [666, 224] on div "Add Column" at bounding box center [565, 313] width 1009 height 384
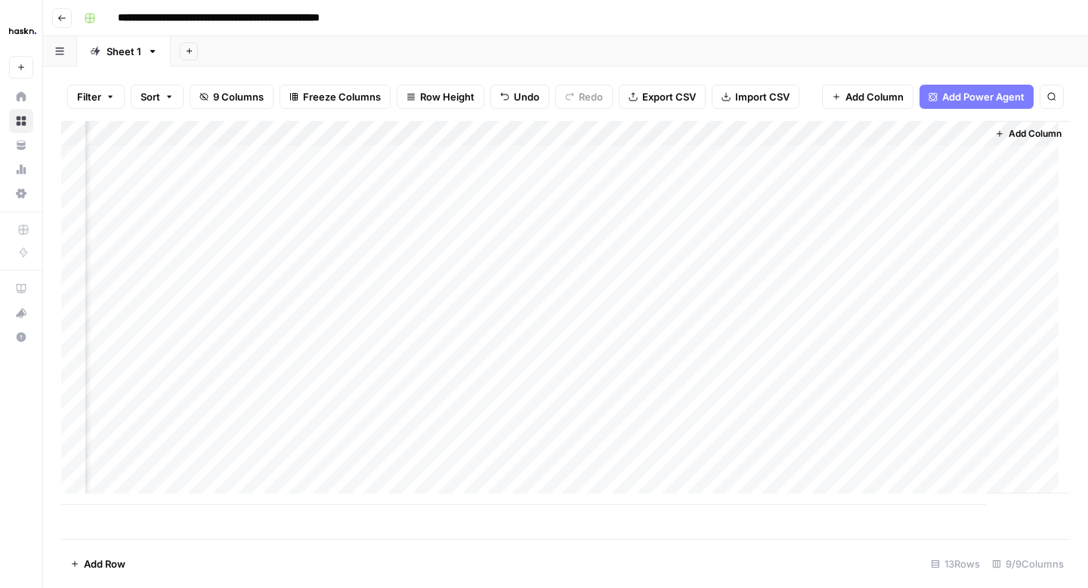
scroll to position [0, 0]
click at [519, 175] on div "Add Column" at bounding box center [565, 313] width 1009 height 384
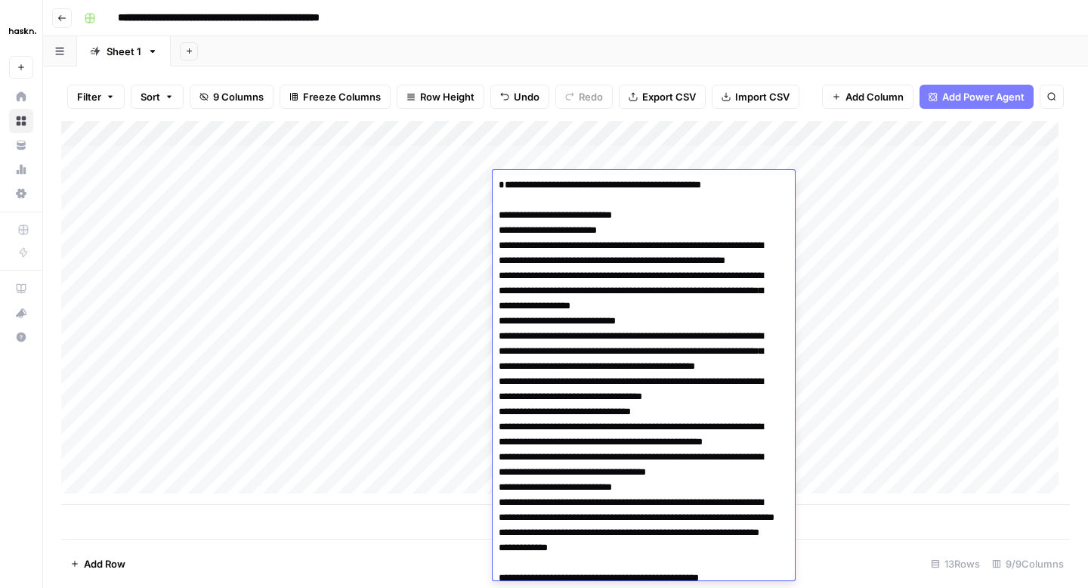
scroll to position [1485, 0]
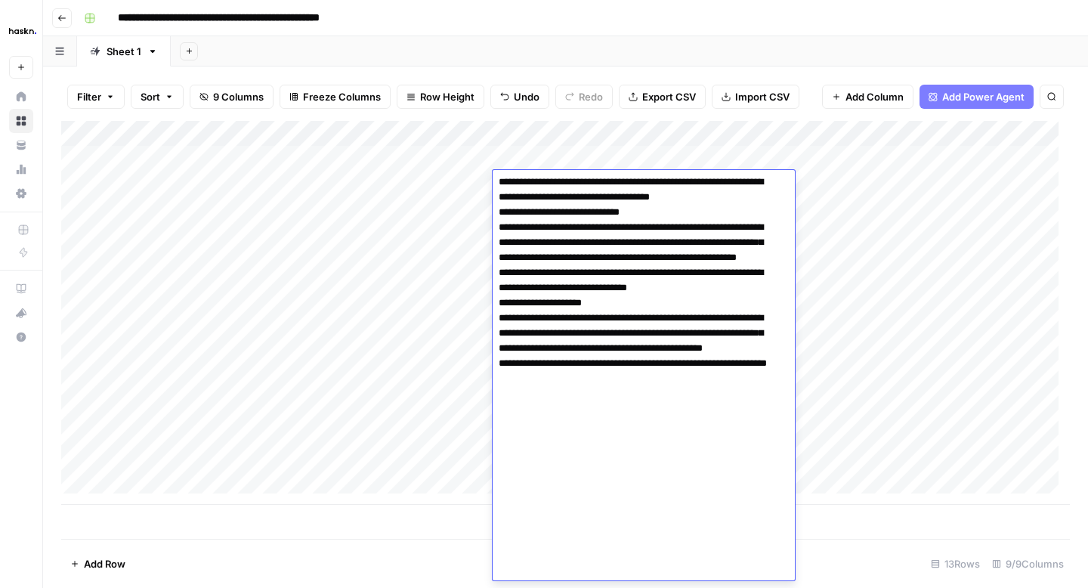
type textarea "**********"
click at [125, 182] on div "Add Column" at bounding box center [565, 313] width 1009 height 384
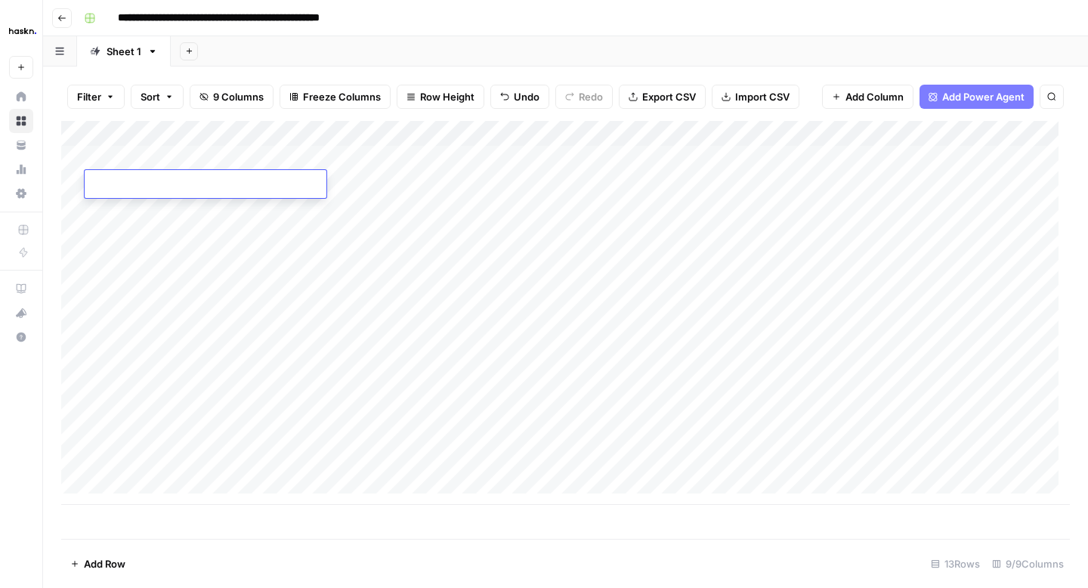
type textarea "**********"
click at [137, 231] on div "Add Column" at bounding box center [565, 313] width 1009 height 384
click at [637, 188] on div "Add Column" at bounding box center [565, 313] width 1009 height 384
click at [783, 181] on div "Add Column" at bounding box center [565, 313] width 1009 height 384
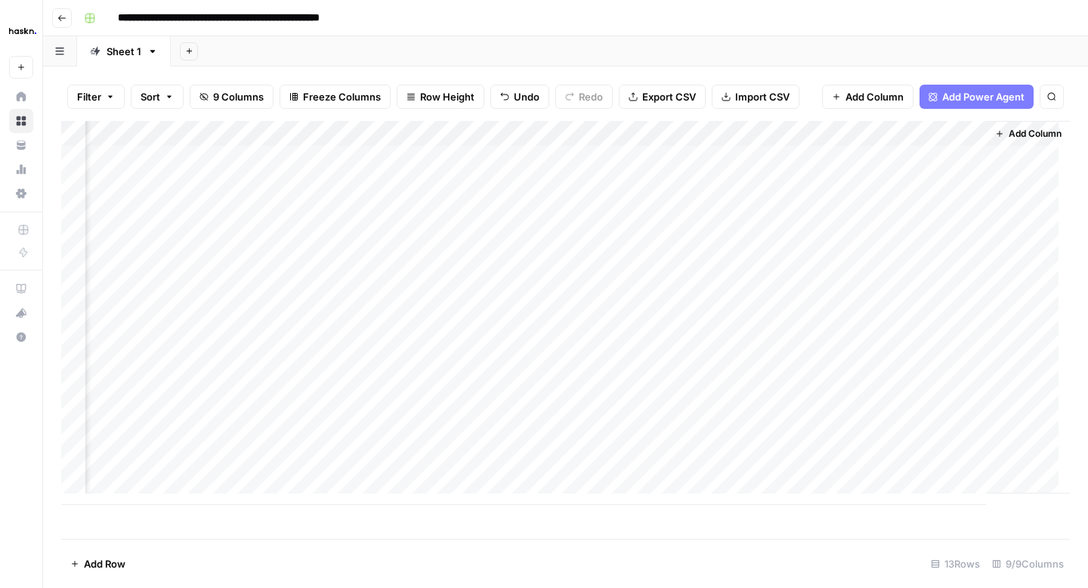
click at [783, 182] on div "Add Column" at bounding box center [565, 313] width 1009 height 384
type textarea "**********"
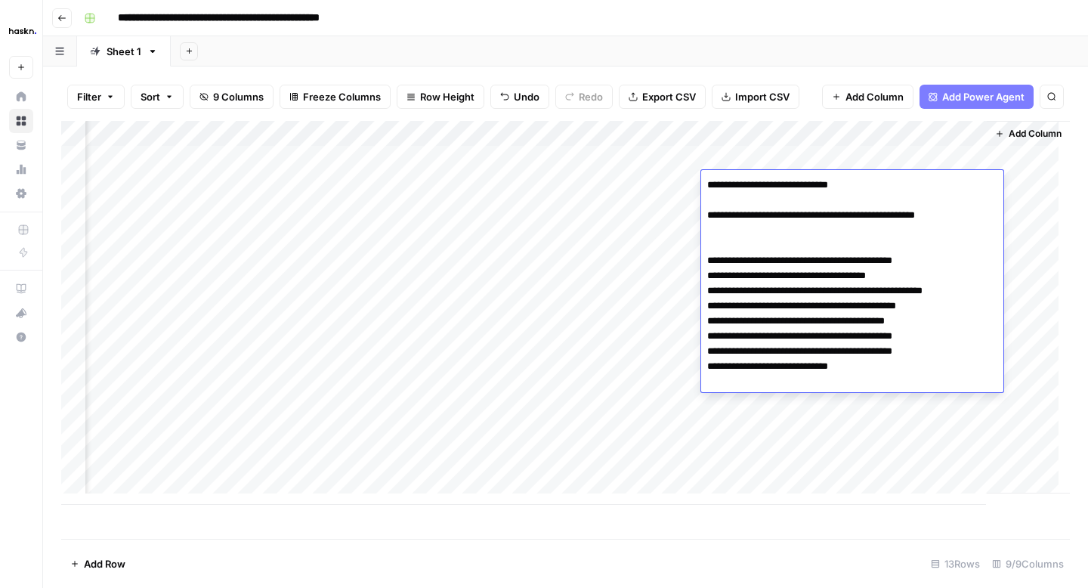
click at [634, 262] on div "Add Column" at bounding box center [565, 313] width 1009 height 384
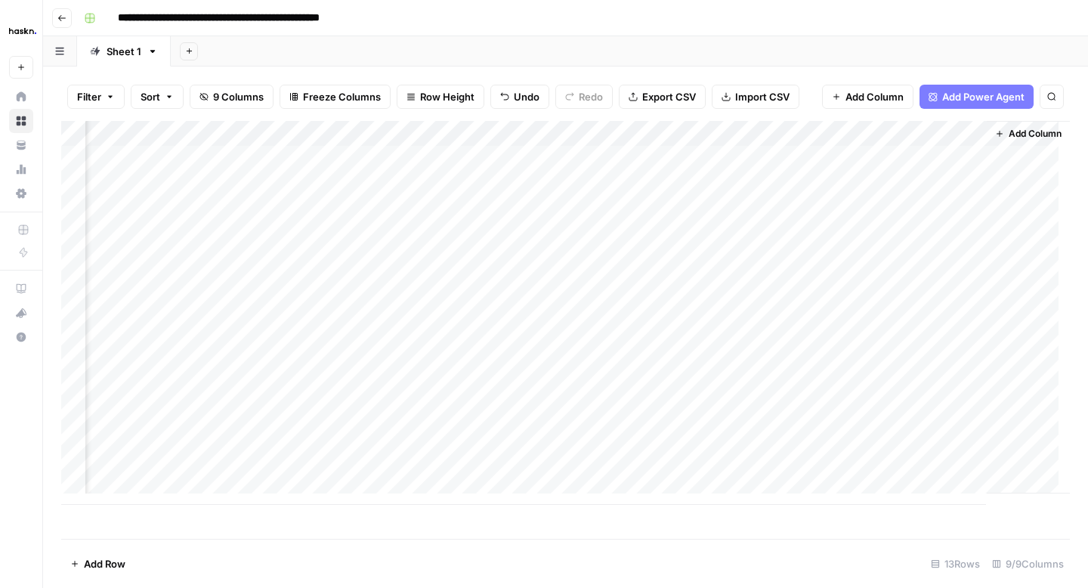
click at [166, 207] on div "Add Column" at bounding box center [565, 313] width 1009 height 384
type textarea "**********"
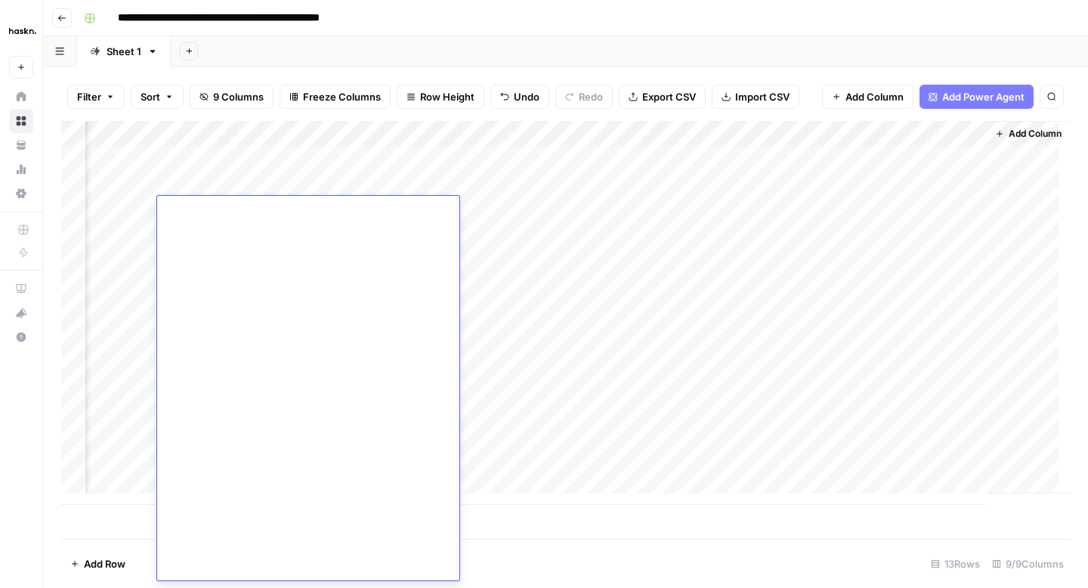
click at [625, 226] on div "Add Column" at bounding box center [565, 313] width 1009 height 384
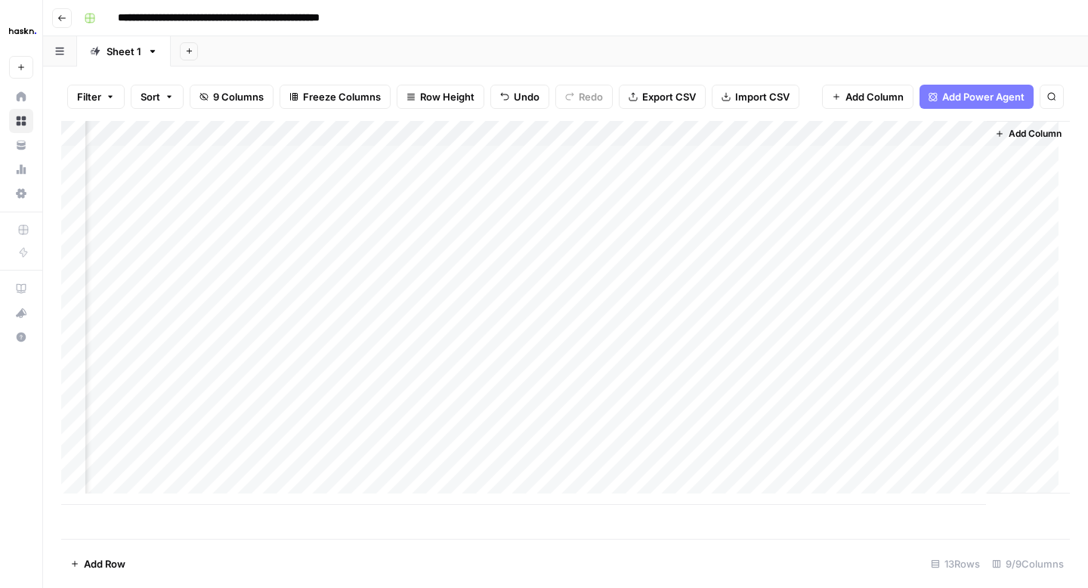
click at [582, 209] on div "Add Column" at bounding box center [565, 313] width 1009 height 384
click at [763, 198] on div "Add Column" at bounding box center [565, 313] width 1009 height 384
type textarea "**********"
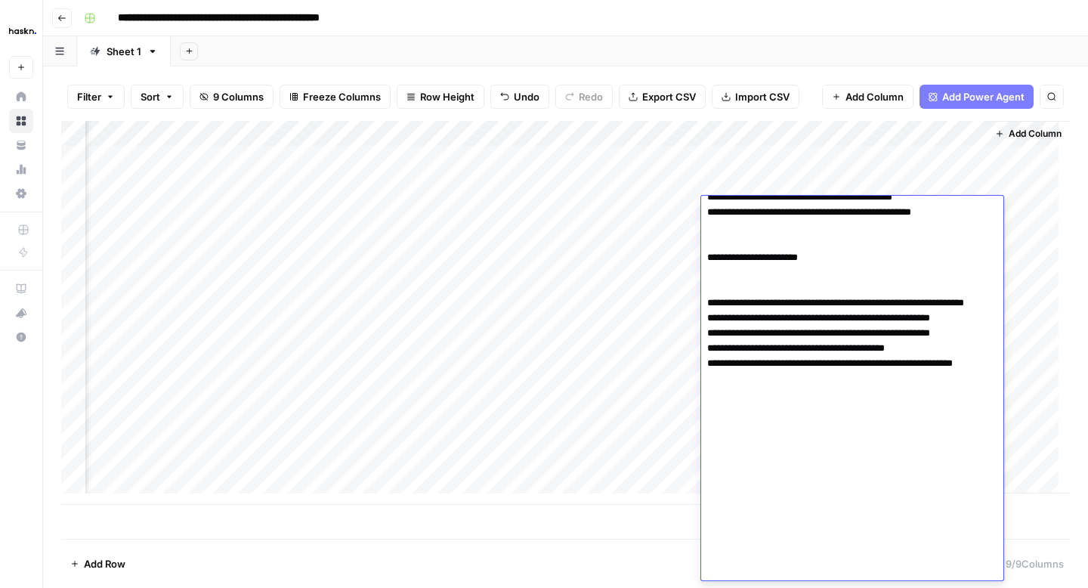
click at [645, 265] on div "Add Column" at bounding box center [565, 313] width 1009 height 384
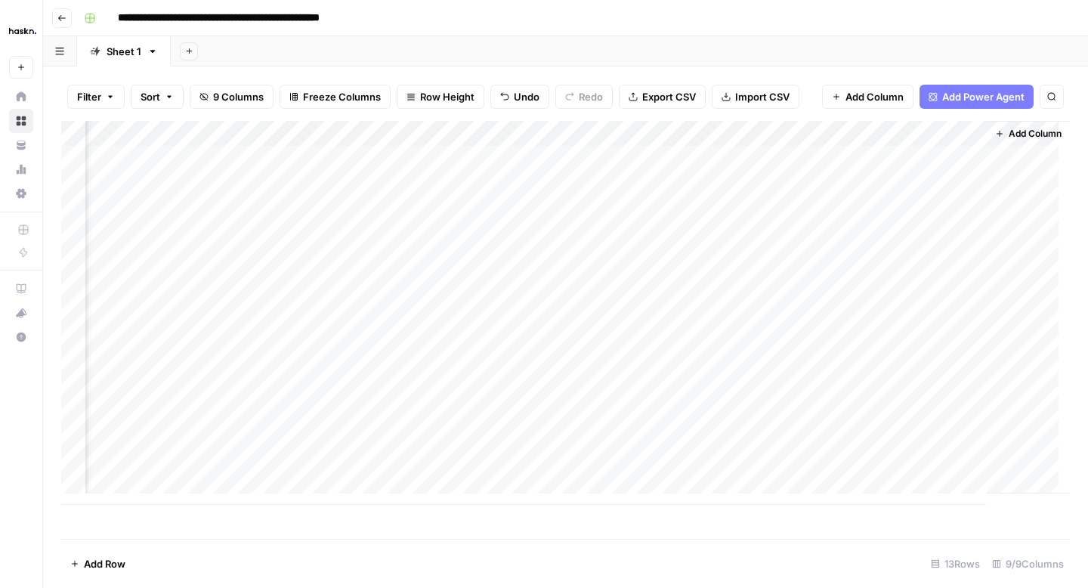
click at [175, 237] on div "Add Column" at bounding box center [565, 313] width 1009 height 384
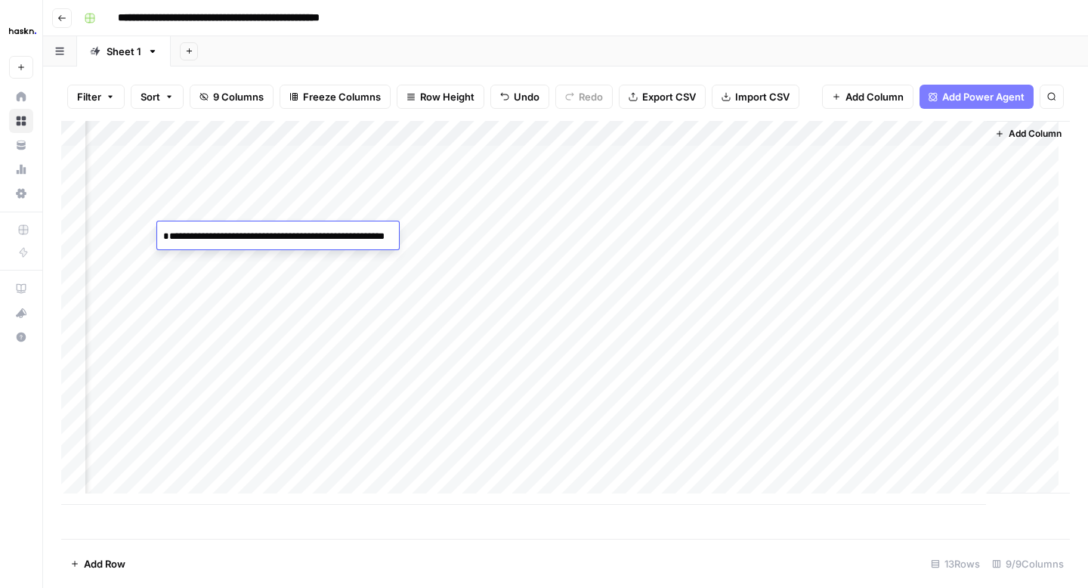
scroll to position [2035, 0]
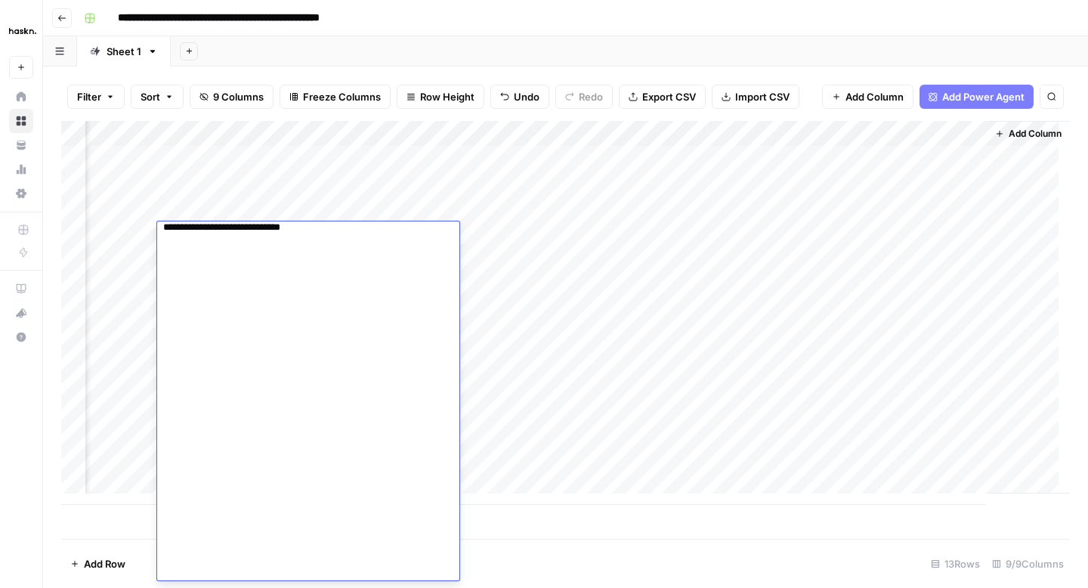
type textarea "**********"
click at [105, 231] on div "Add Column" at bounding box center [565, 313] width 1009 height 384
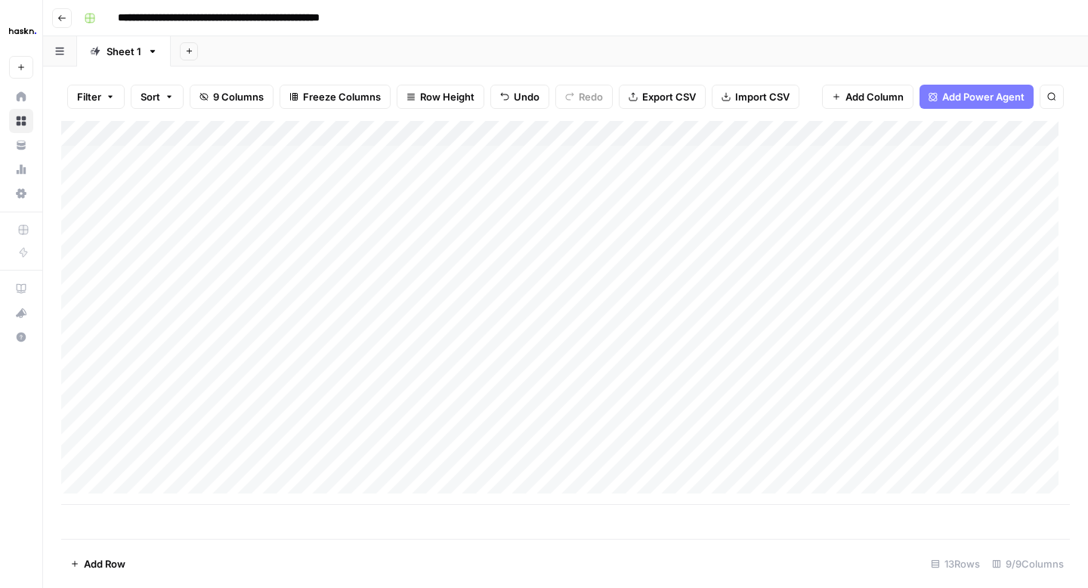
click at [106, 233] on div "Add Column" at bounding box center [565, 313] width 1009 height 384
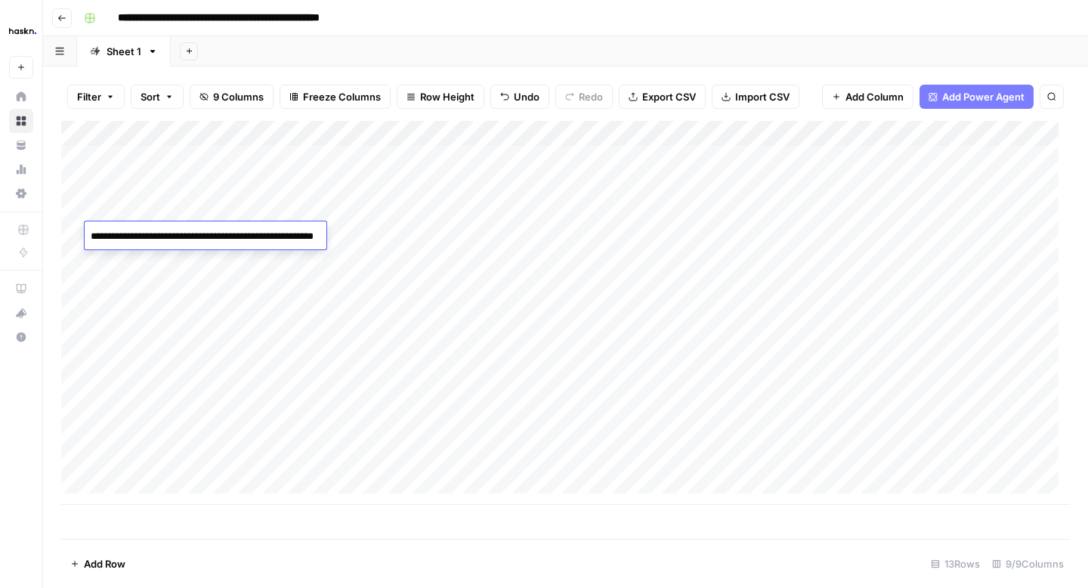
type textarea "**********"
click at [781, 237] on div "Add Column" at bounding box center [565, 313] width 1009 height 384
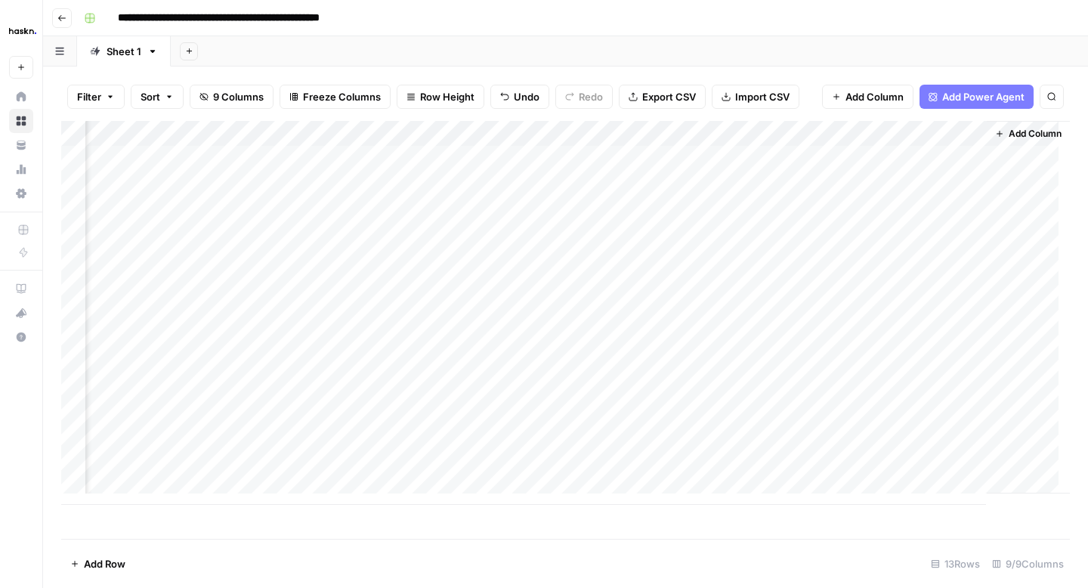
click at [781, 237] on div "Add Column" at bounding box center [565, 313] width 1009 height 384
click at [740, 272] on div "Add Column" at bounding box center [565, 313] width 1009 height 384
click at [841, 233] on div "Add Column" at bounding box center [565, 313] width 1009 height 384
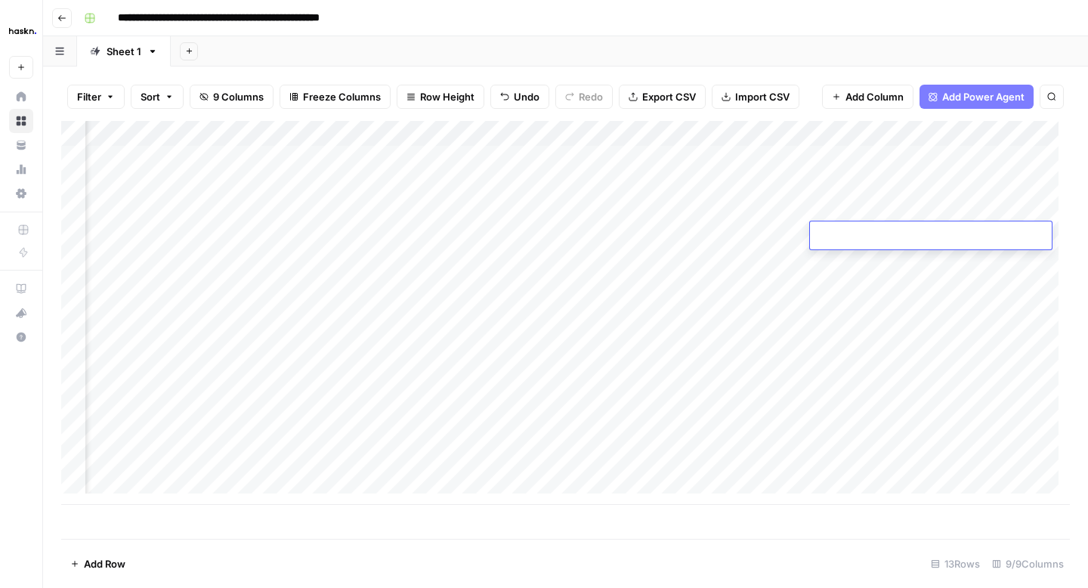
type textarea "**********"
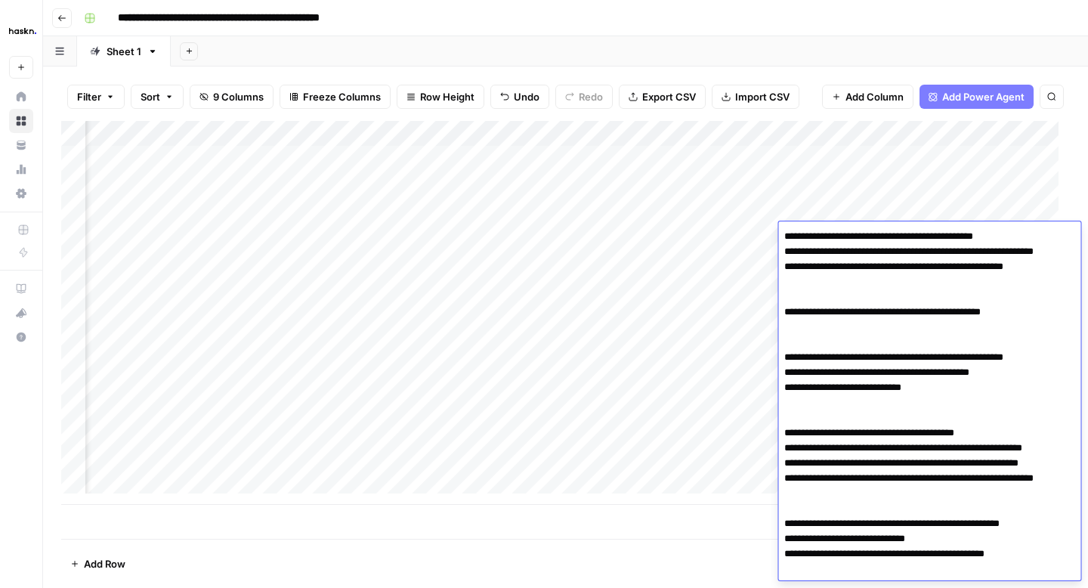
scroll to position [478, 0]
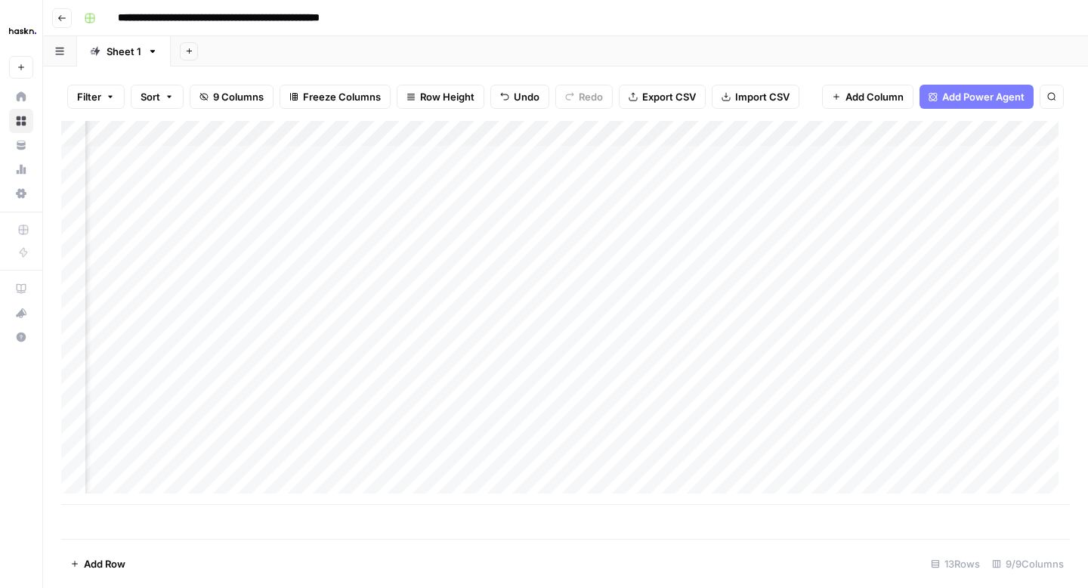
click at [731, 249] on div "Add Column" at bounding box center [565, 313] width 1009 height 384
click at [100, 210] on div "Add Column" at bounding box center [565, 313] width 1009 height 384
type textarea "**********"
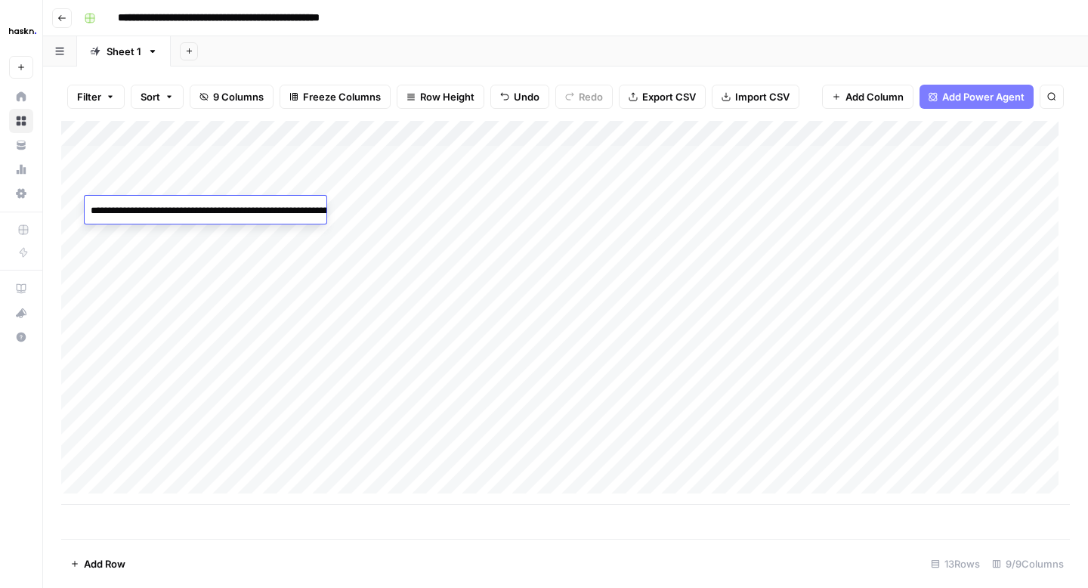
click at [117, 262] on div "Add Column" at bounding box center [565, 313] width 1009 height 384
click at [514, 248] on div "Add Column" at bounding box center [565, 313] width 1009 height 384
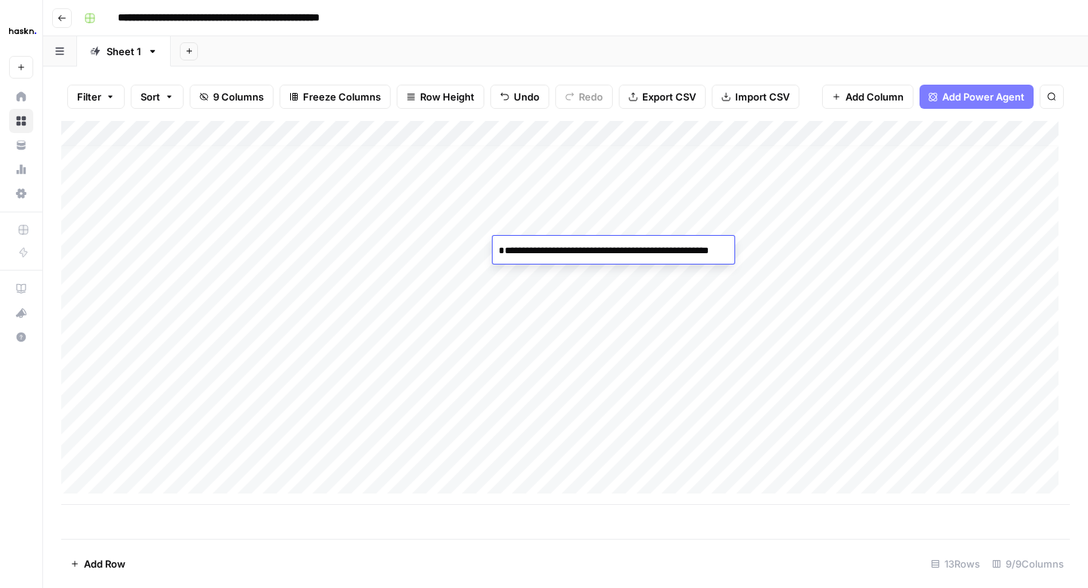
scroll to position [1490, 0]
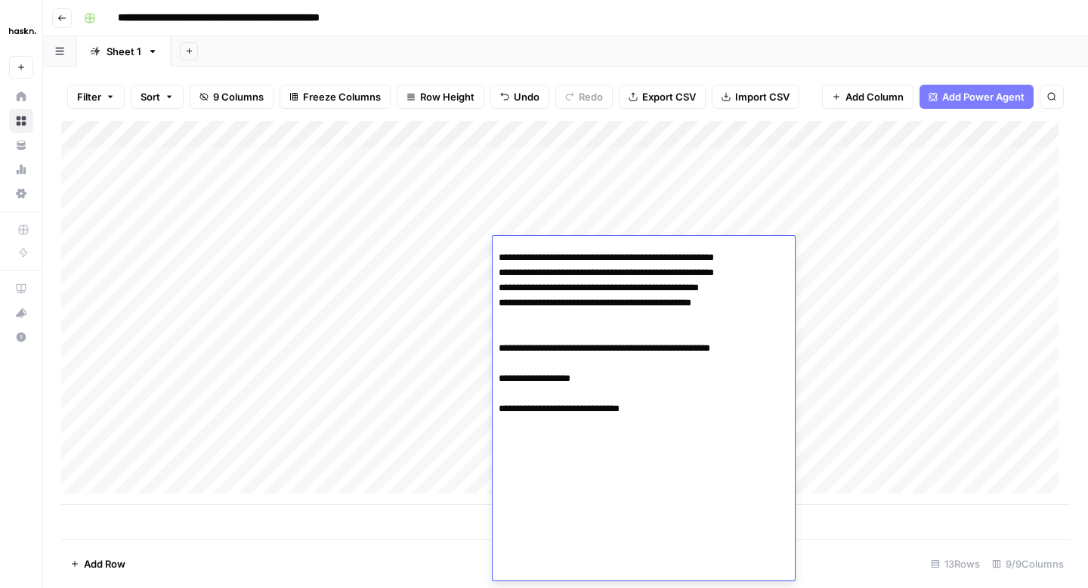
type textarea "**********"
click at [122, 243] on div "Add Column" at bounding box center [565, 313] width 1009 height 384
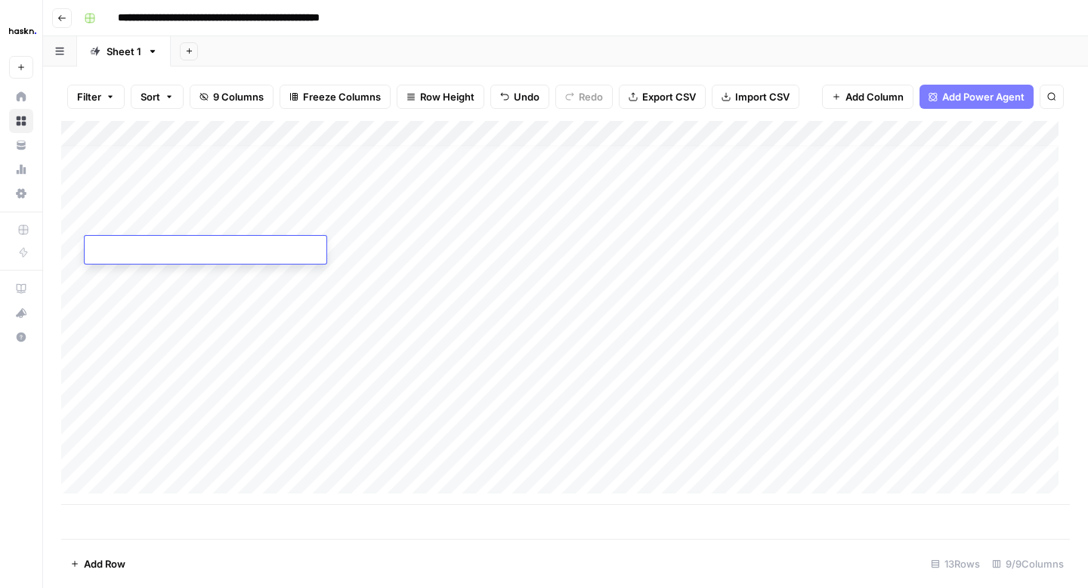
type textarea "**********"
click at [432, 271] on div "Add Column" at bounding box center [565, 313] width 1009 height 384
click at [633, 252] on div "Add Column" at bounding box center [565, 313] width 1009 height 384
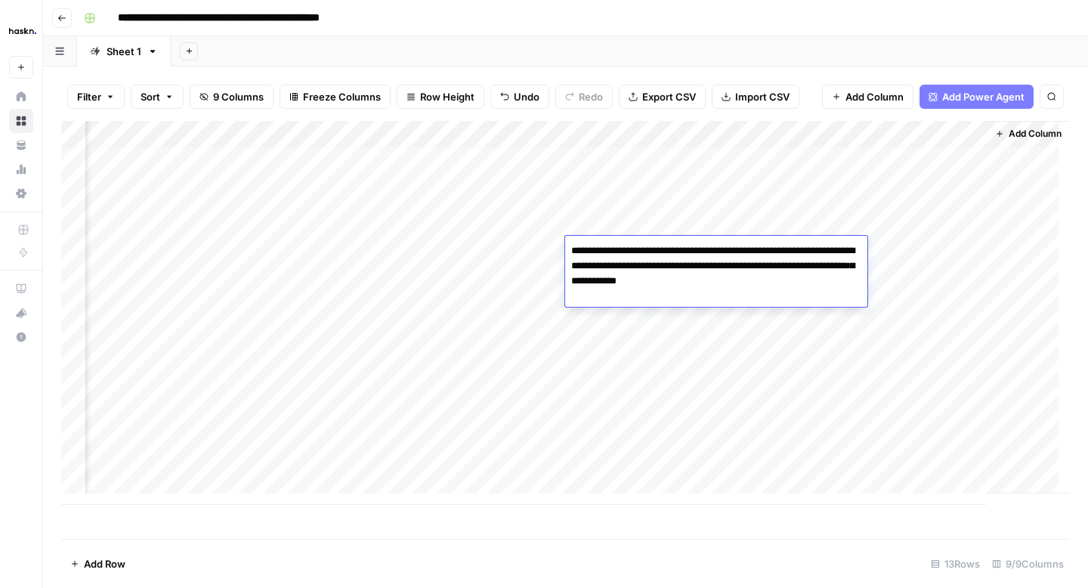
type textarea "**********"
click at [726, 314] on div "Add Column" at bounding box center [565, 313] width 1009 height 384
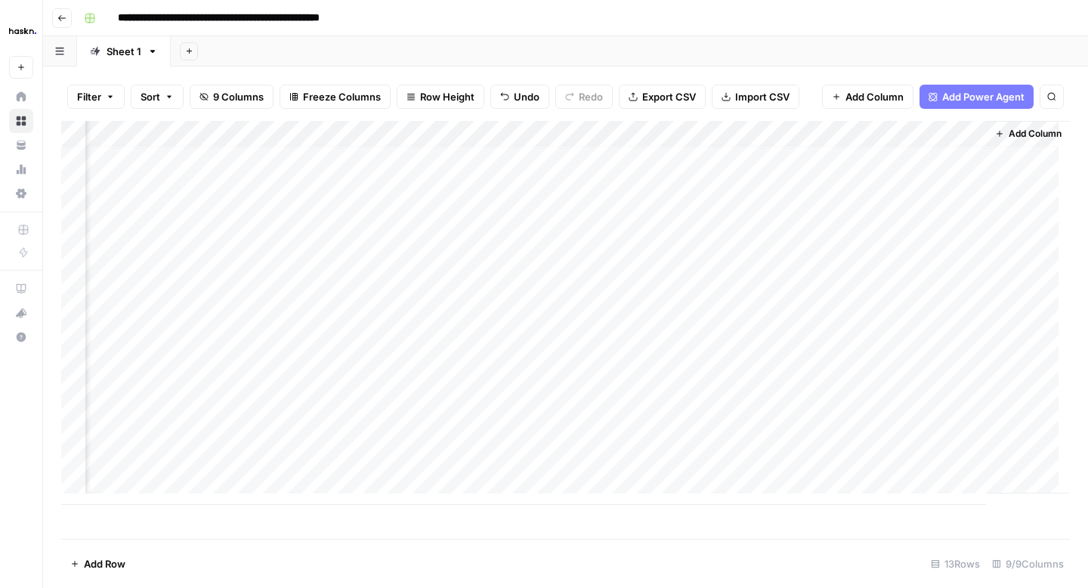
click at [745, 249] on div "Add Column" at bounding box center [565, 313] width 1009 height 384
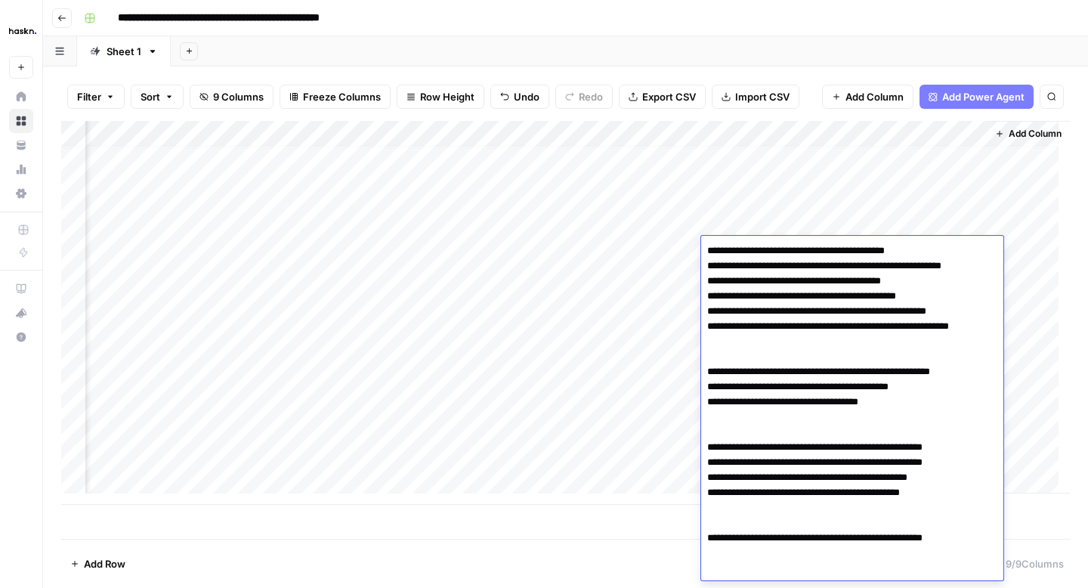
scroll to position [54, 0]
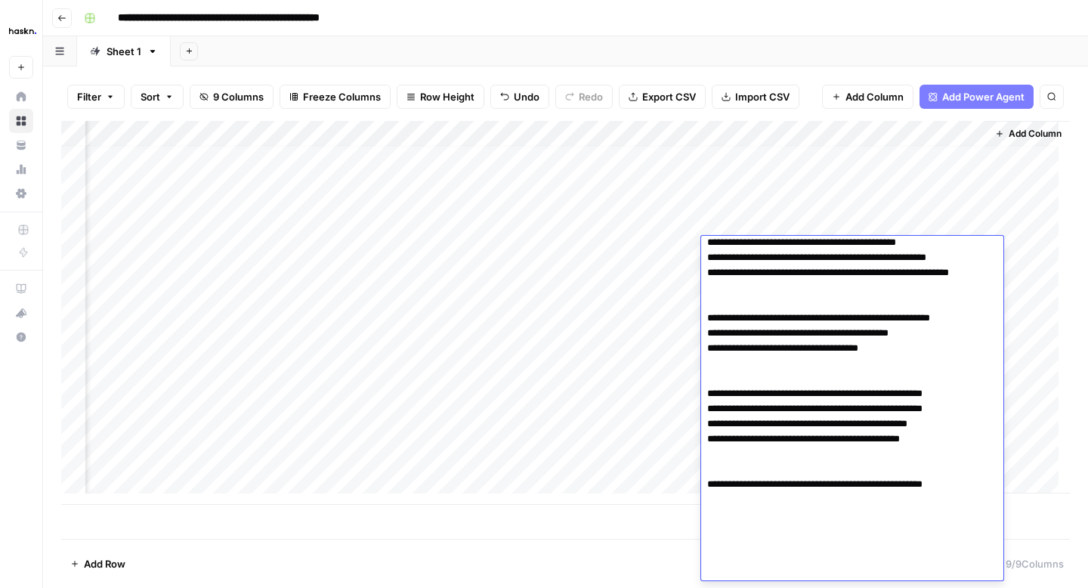
click at [630, 255] on div "Add Column" at bounding box center [565, 313] width 1009 height 384
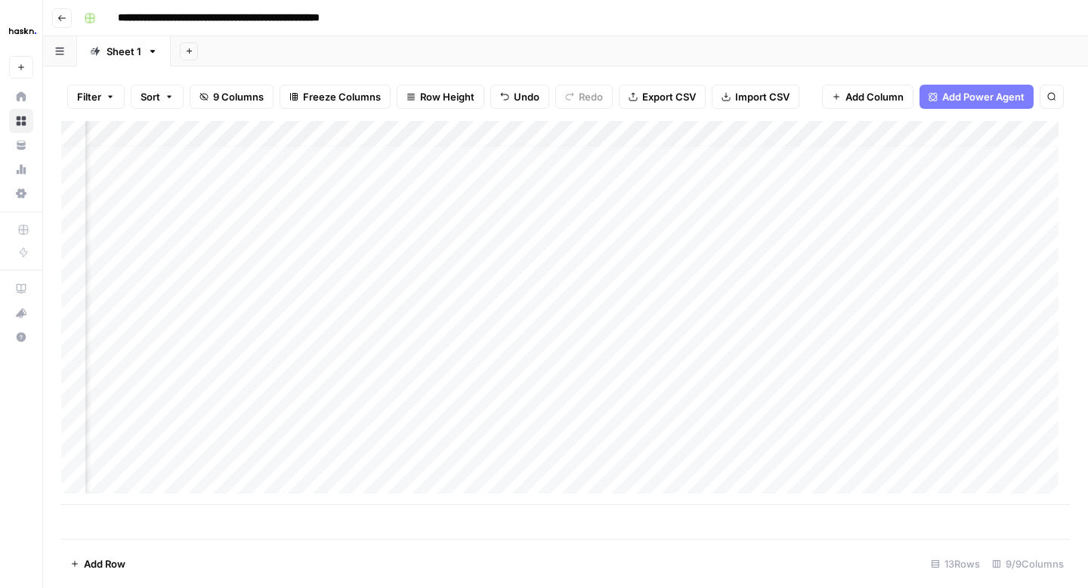
scroll to position [11, 0]
click at [543, 275] on div "Add Column" at bounding box center [565, 313] width 1009 height 384
click at [544, 275] on div "Add Column" at bounding box center [565, 313] width 1009 height 384
type textarea "**********"
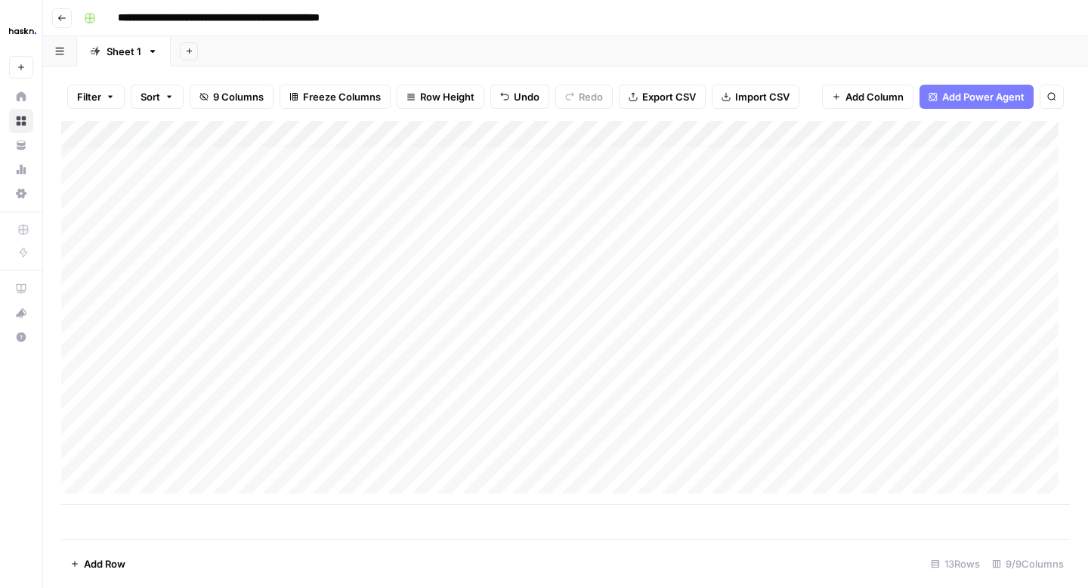
click at [977, 289] on div "Add Column" at bounding box center [565, 313] width 1009 height 384
click at [141, 274] on div "Add Column" at bounding box center [565, 313] width 1009 height 384
click at [577, 290] on div "Add Column" at bounding box center [565, 313] width 1009 height 384
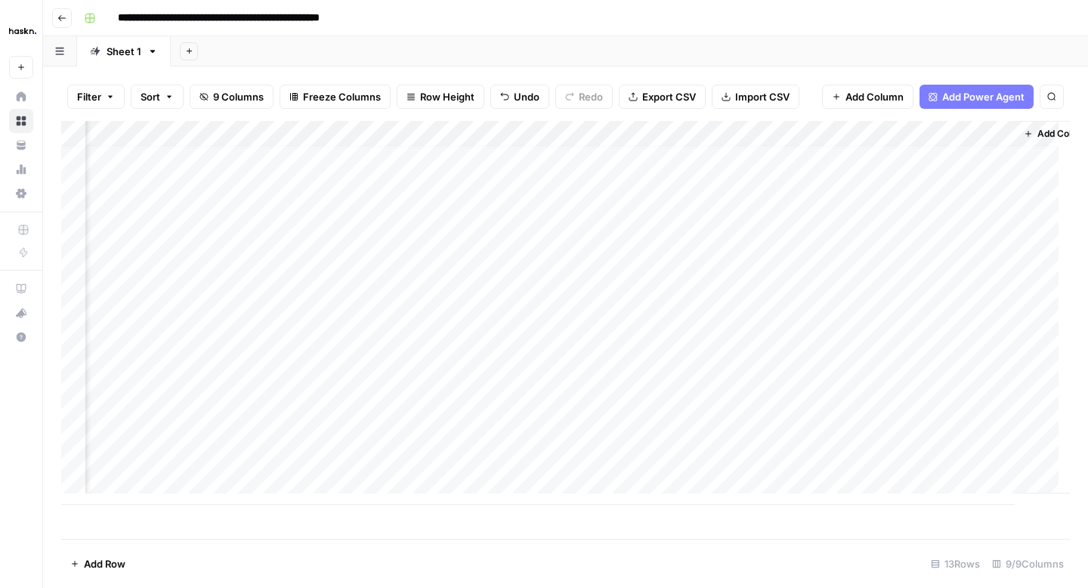
click at [849, 302] on div "Add Column" at bounding box center [565, 313] width 1009 height 384
type textarea "**********"
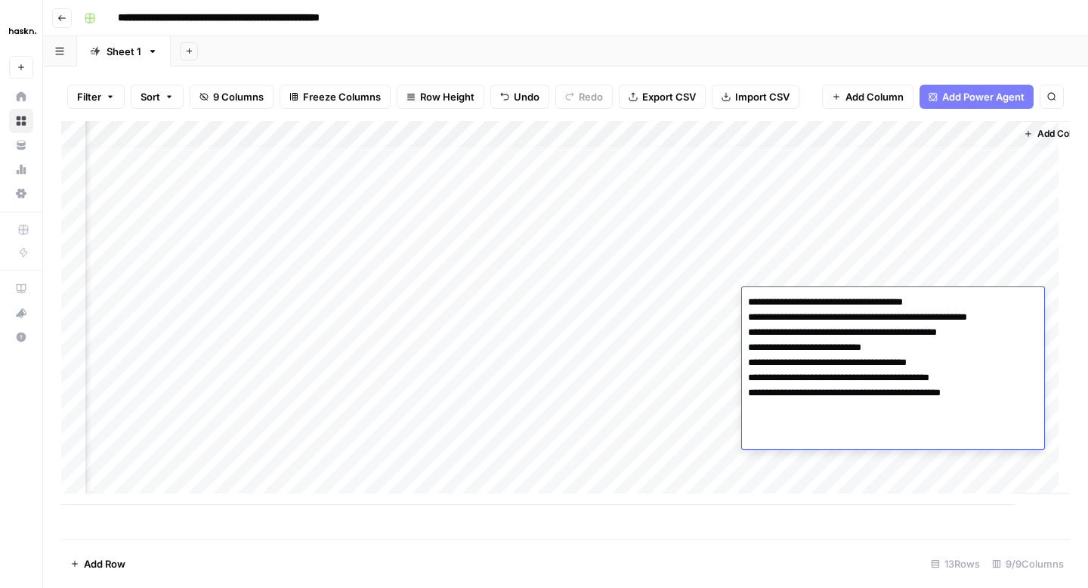
click at [713, 320] on div "Add Column" at bounding box center [565, 313] width 1009 height 384
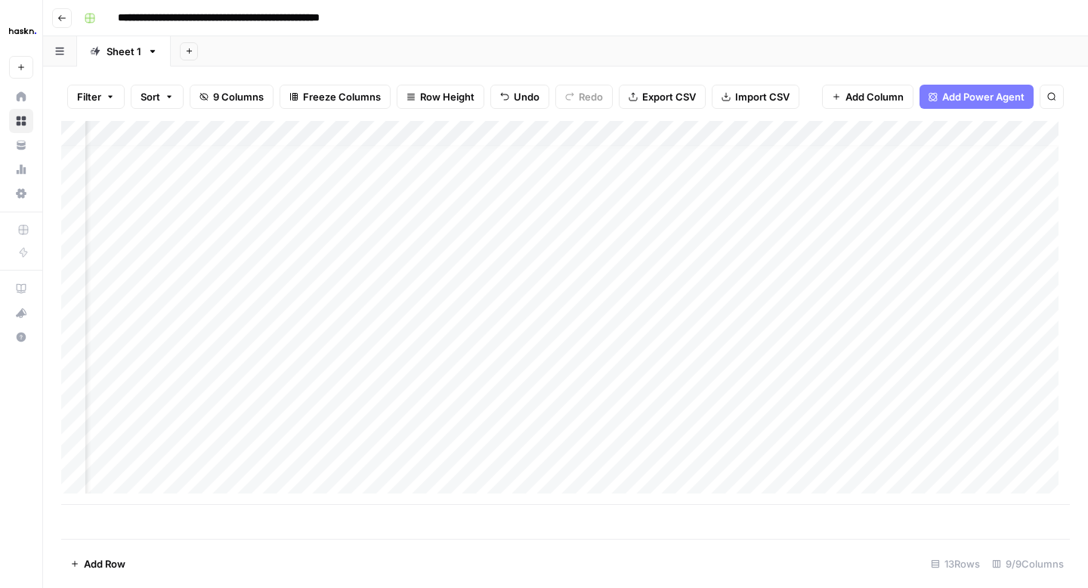
scroll to position [11, 277]
click at [816, 302] on div "Add Column" at bounding box center [565, 313] width 1009 height 384
click at [794, 270] on div "Add Column" at bounding box center [565, 313] width 1009 height 384
click at [798, 299] on div "Add Column" at bounding box center [565, 313] width 1009 height 384
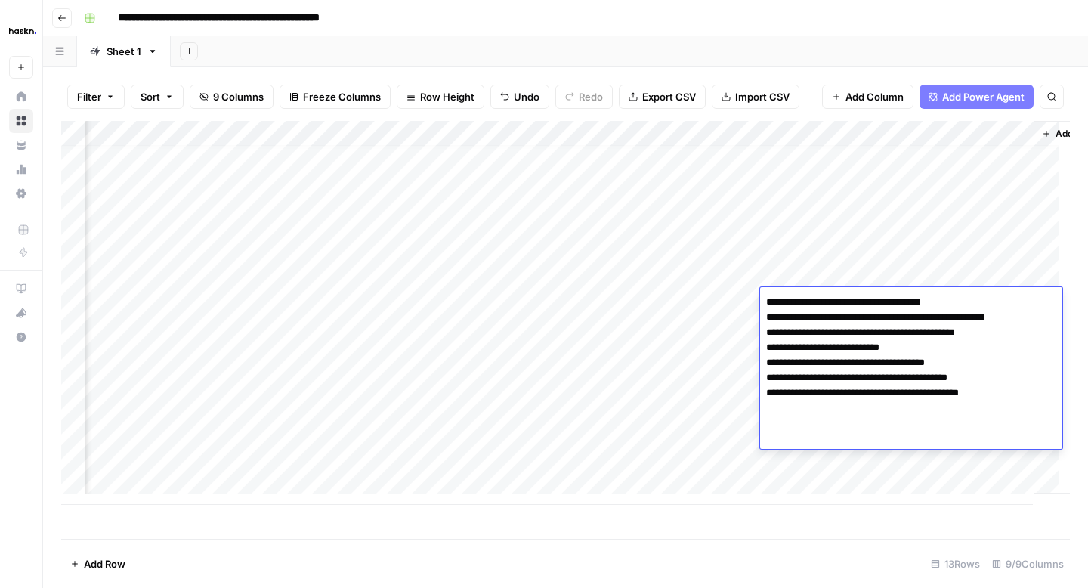
click at [800, 304] on textarea "**********" at bounding box center [911, 370] width 302 height 157
click at [785, 285] on div "Add Column" at bounding box center [565, 313] width 1009 height 384
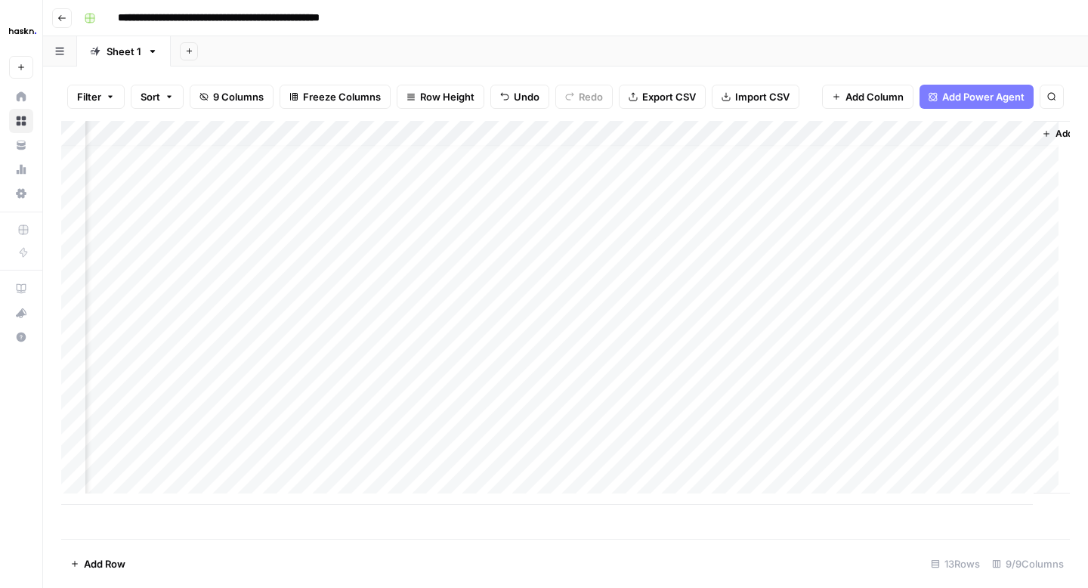
click at [785, 285] on div "Add Column" at bounding box center [565, 313] width 1009 height 384
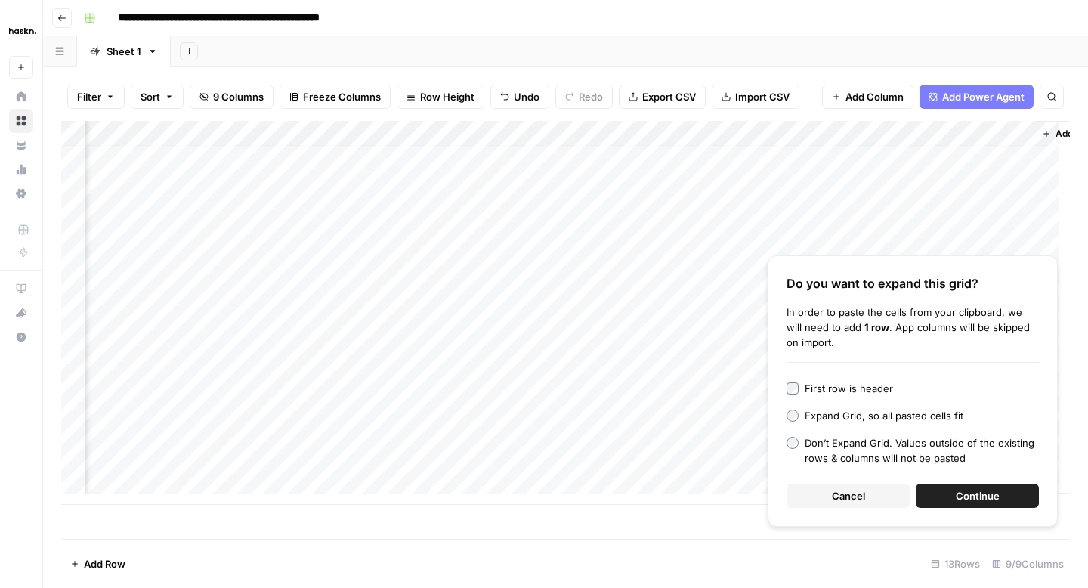
click at [873, 494] on button "Cancel" at bounding box center [848, 496] width 123 height 24
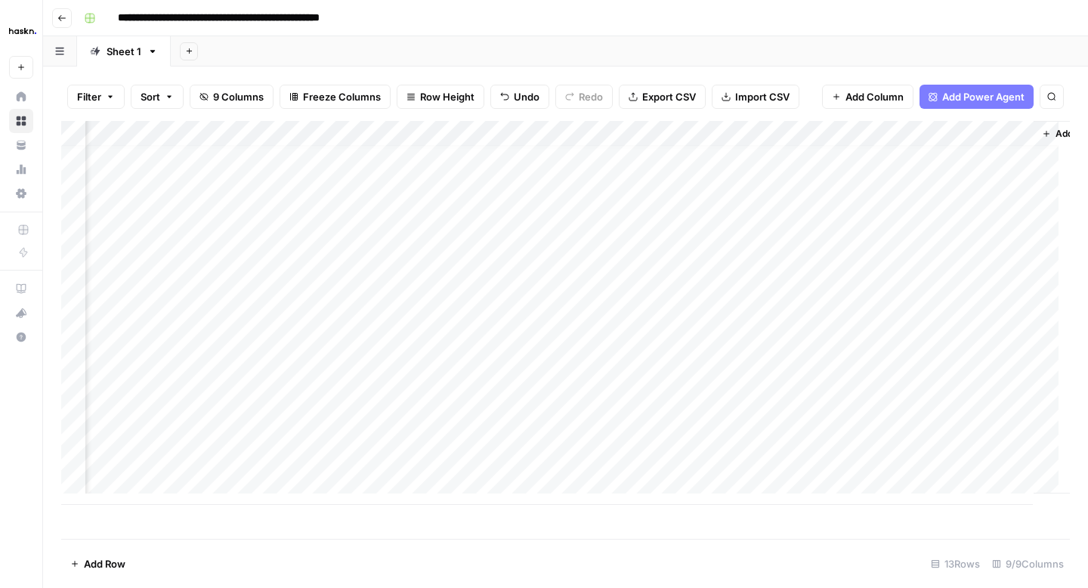
click at [778, 271] on div "Add Column" at bounding box center [565, 313] width 1009 height 384
click at [779, 276] on div "Add Column" at bounding box center [565, 313] width 1009 height 384
click at [714, 281] on div "Add Column" at bounding box center [565, 313] width 1009 height 384
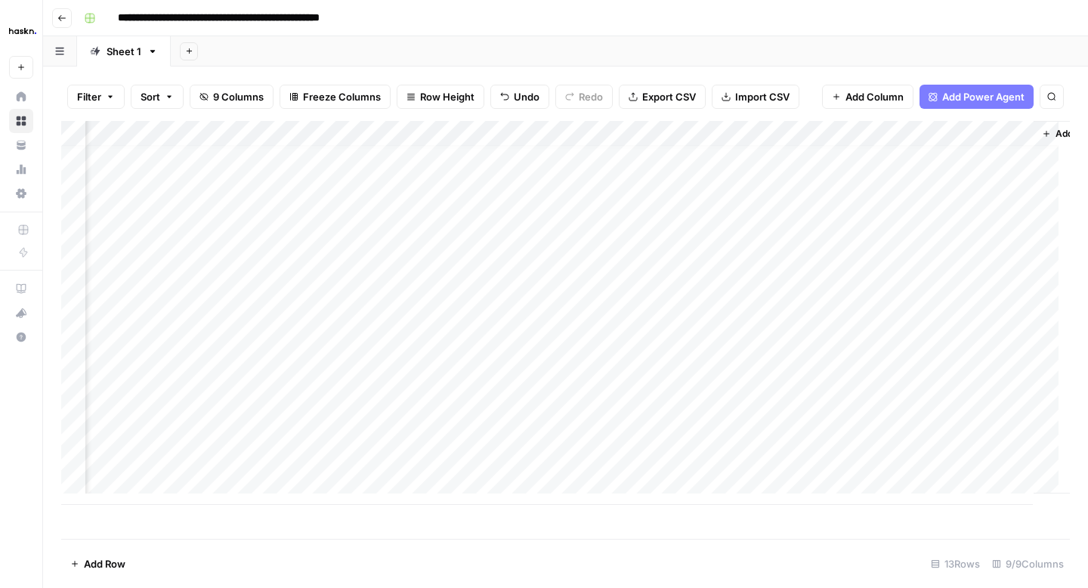
click at [788, 277] on div "Add Column" at bounding box center [565, 313] width 1009 height 384
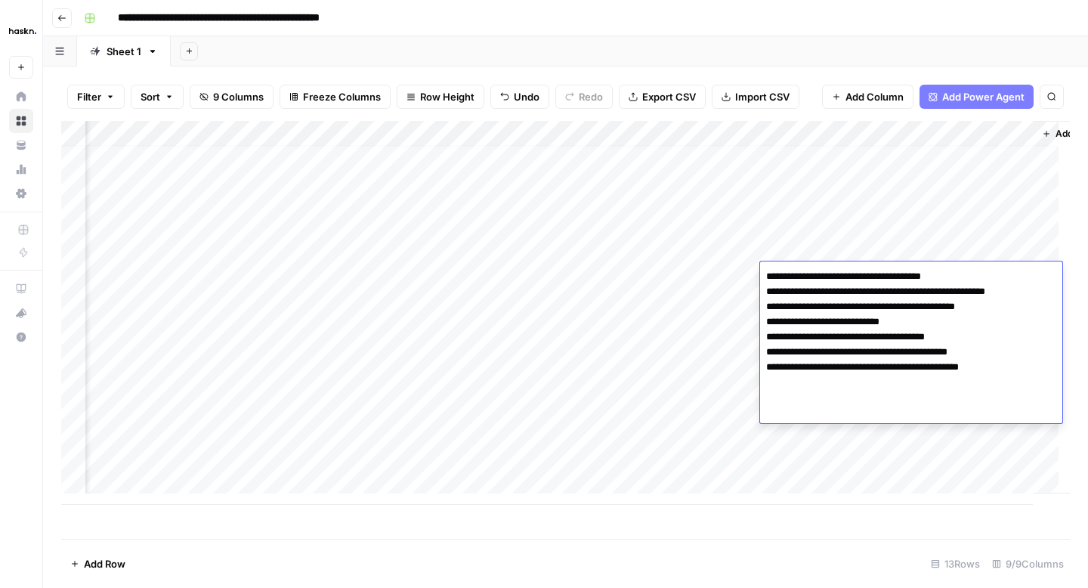
click at [788, 277] on textarea "**********" at bounding box center [911, 344] width 302 height 157
click at [698, 337] on div "Add Column" at bounding box center [565, 313] width 1009 height 384
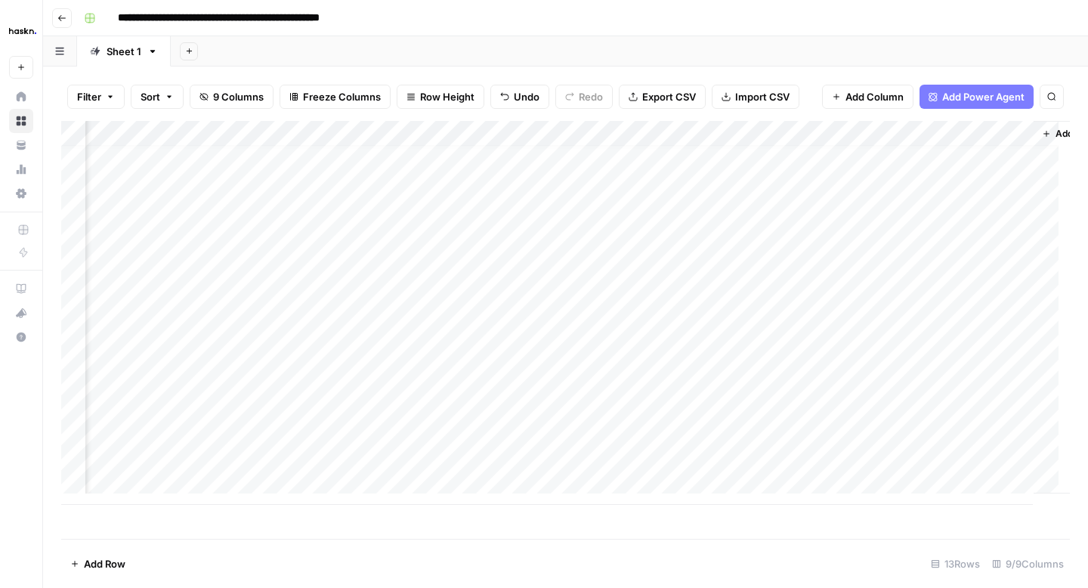
click at [788, 303] on div "Add Column" at bounding box center [565, 313] width 1009 height 384
click at [235, 299] on div "Add Column" at bounding box center [565, 313] width 1009 height 384
type textarea "**********"
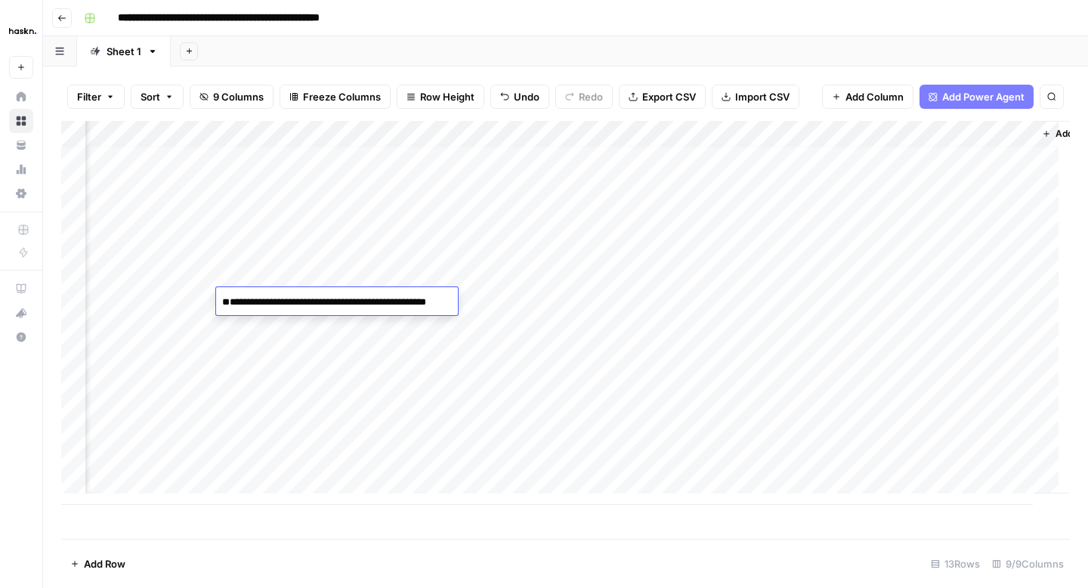
scroll to position [2176, 0]
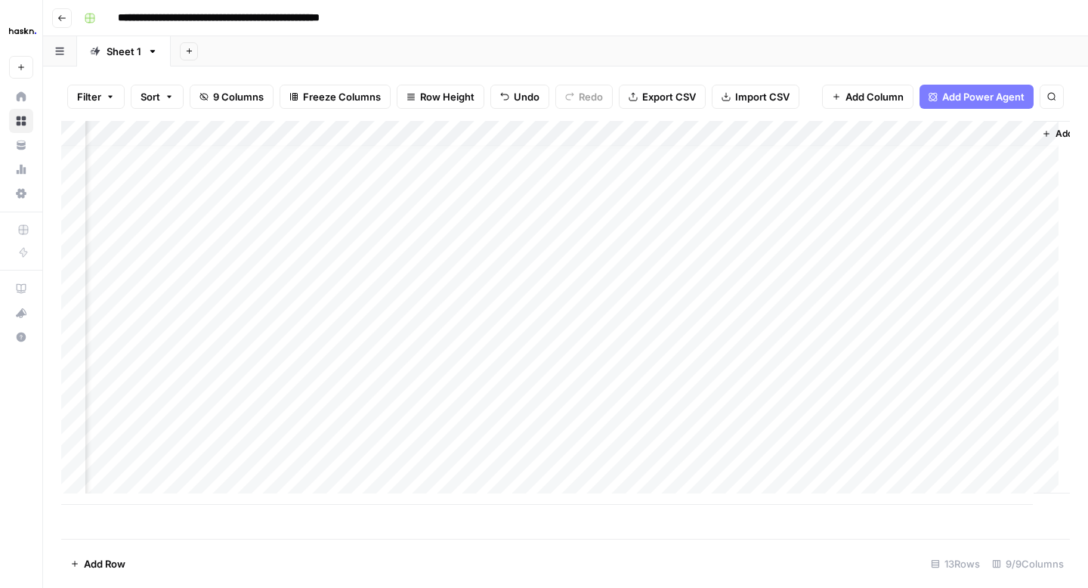
click at [739, 356] on div "Add Column" at bounding box center [565, 313] width 1009 height 384
click at [135, 312] on div "Add Column" at bounding box center [565, 313] width 1009 height 384
click at [771, 306] on div "Add Column" at bounding box center [565, 313] width 1009 height 384
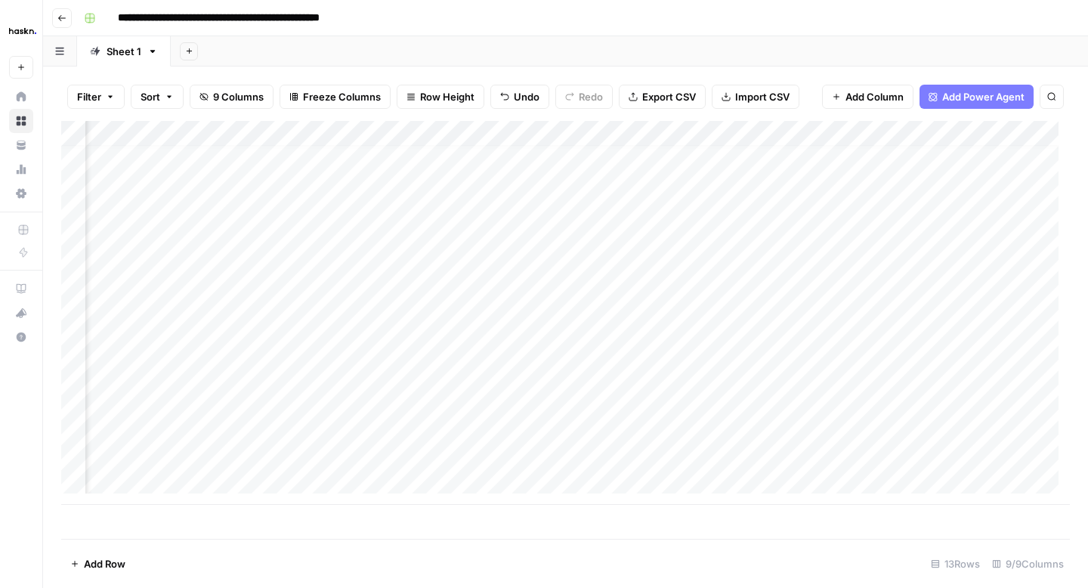
click at [771, 306] on div "Add Column" at bounding box center [565, 313] width 1009 height 384
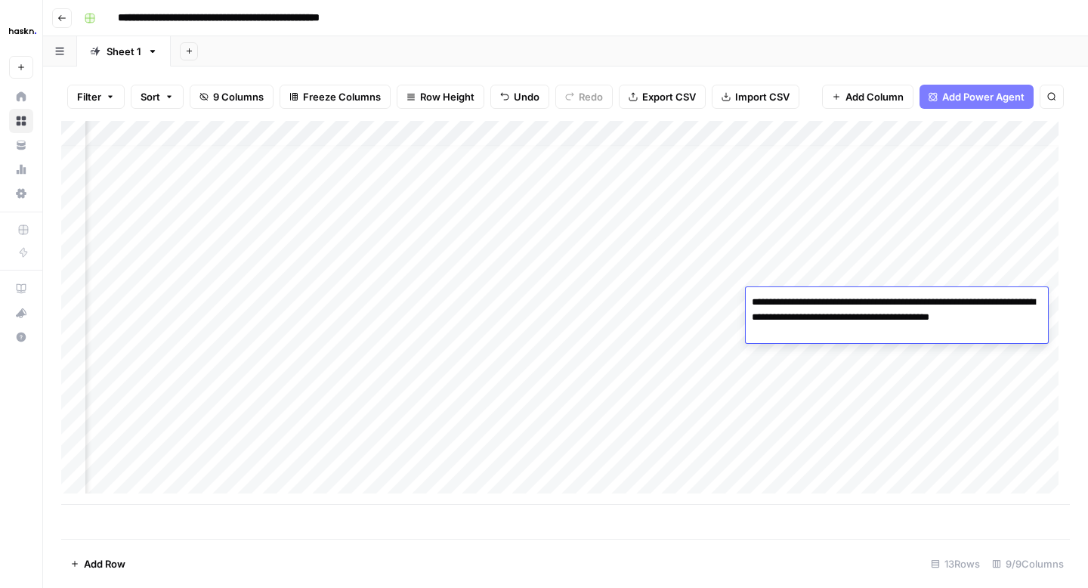
click at [882, 367] on div "Add Column" at bounding box center [565, 313] width 1009 height 384
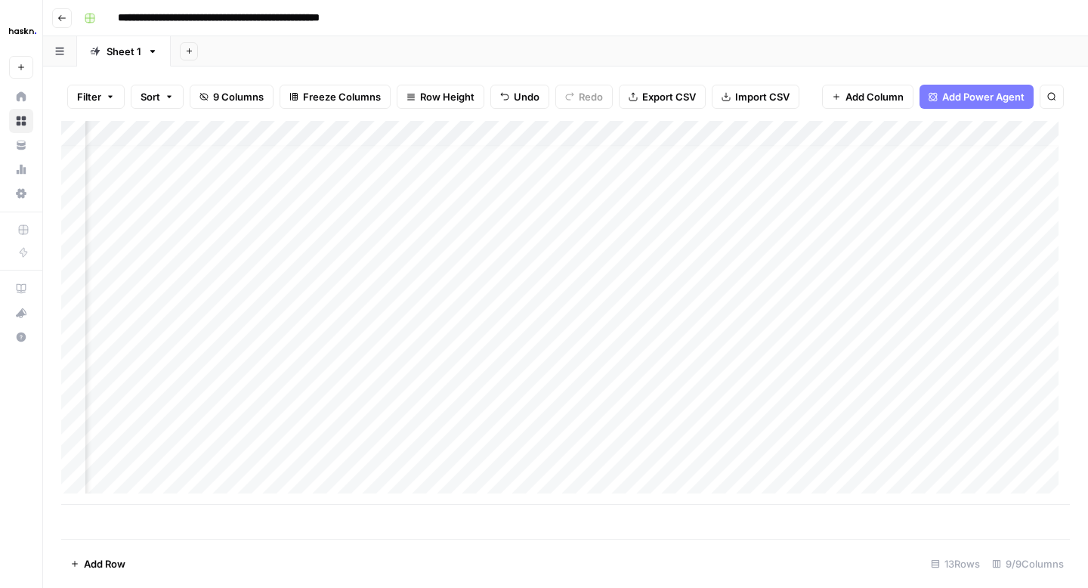
click at [918, 302] on div "Add Column" at bounding box center [565, 313] width 1009 height 384
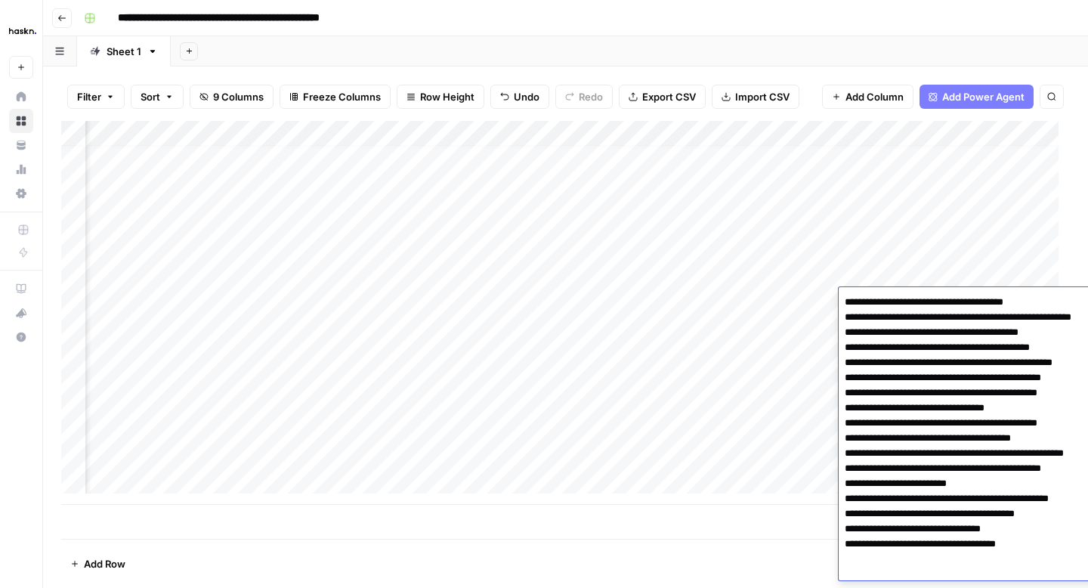
scroll to position [14, 0]
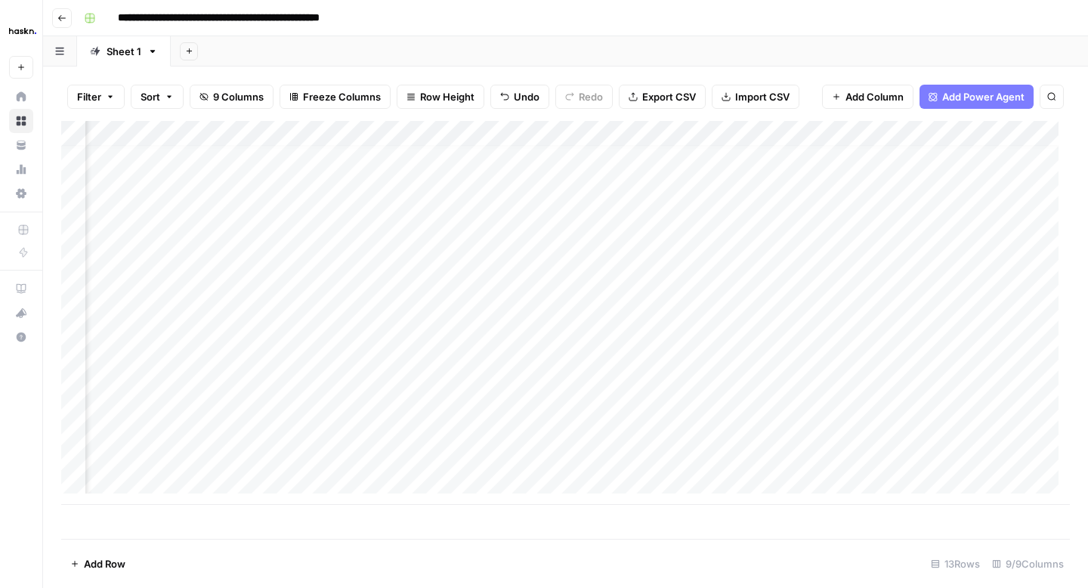
click at [723, 354] on div "Add Column" at bounding box center [565, 313] width 1009 height 384
click at [100, 328] on div "Add Column" at bounding box center [565, 313] width 1009 height 384
type textarea "**********"
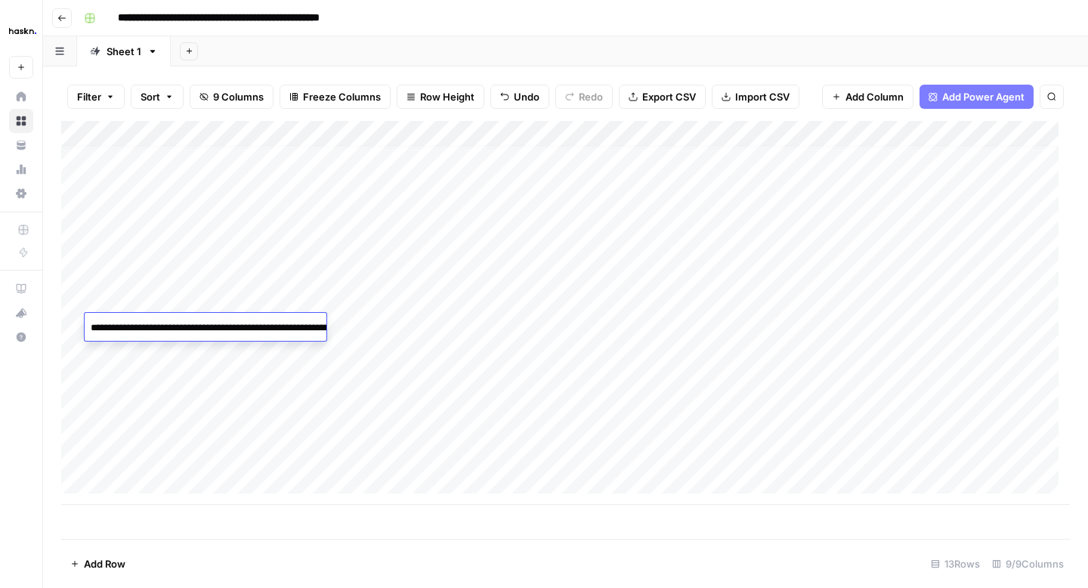
click at [541, 330] on div "Add Column" at bounding box center [565, 313] width 1009 height 384
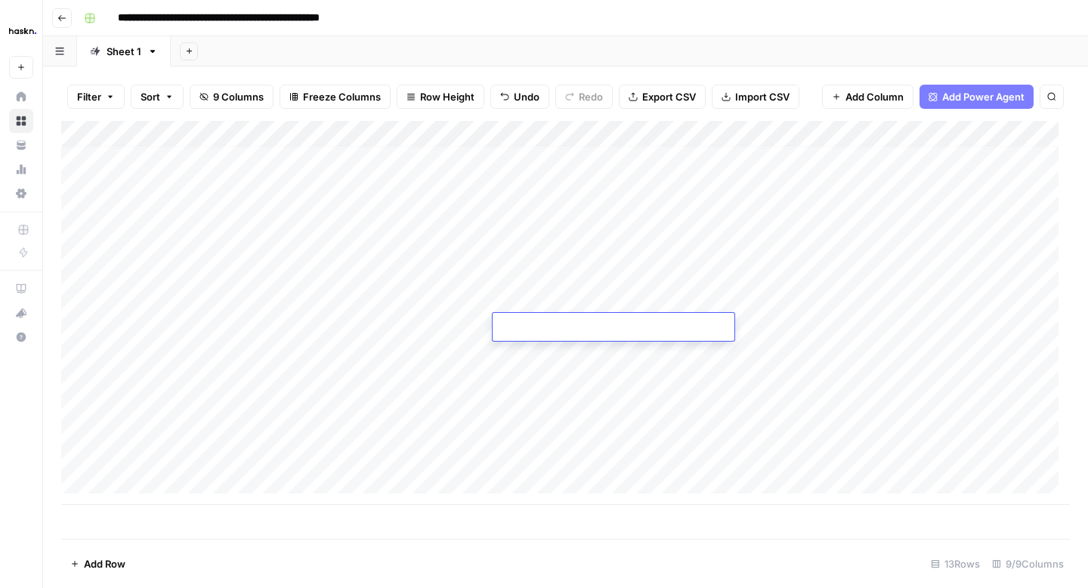
type textarea "**********"
click at [874, 339] on div "Add Column" at bounding box center [565, 313] width 1009 height 384
click at [677, 324] on div "Add Column" at bounding box center [565, 313] width 1009 height 384
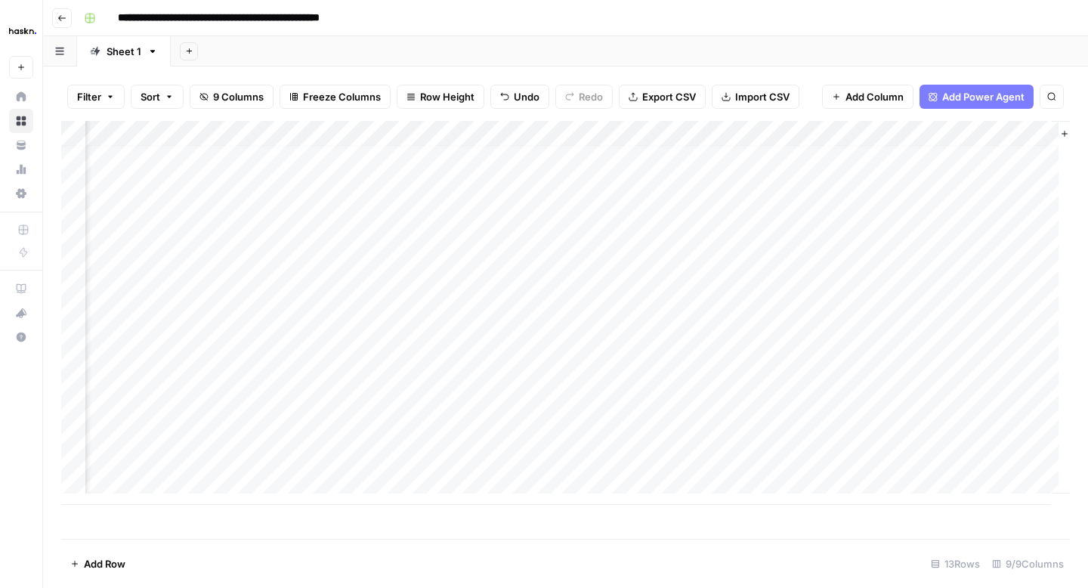
click at [677, 324] on div "Add Column" at bounding box center [565, 313] width 1009 height 384
type textarea "**********"
click at [911, 324] on div "Add Column" at bounding box center [565, 313] width 1009 height 384
click at [834, 370] on div "Add Column" at bounding box center [565, 313] width 1009 height 384
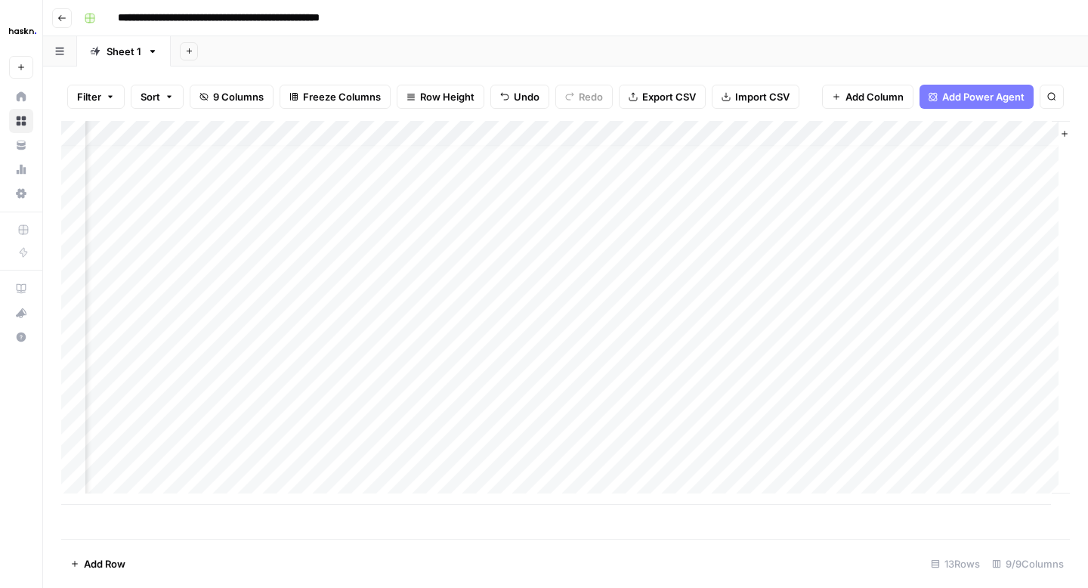
click at [810, 327] on div "Add Column" at bounding box center [565, 313] width 1009 height 384
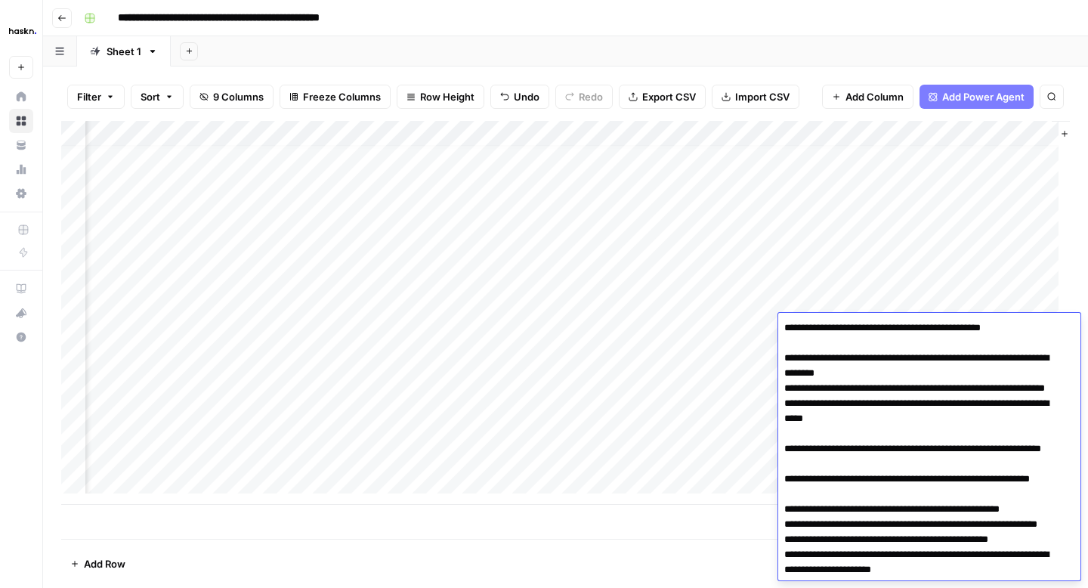
scroll to position [70, 0]
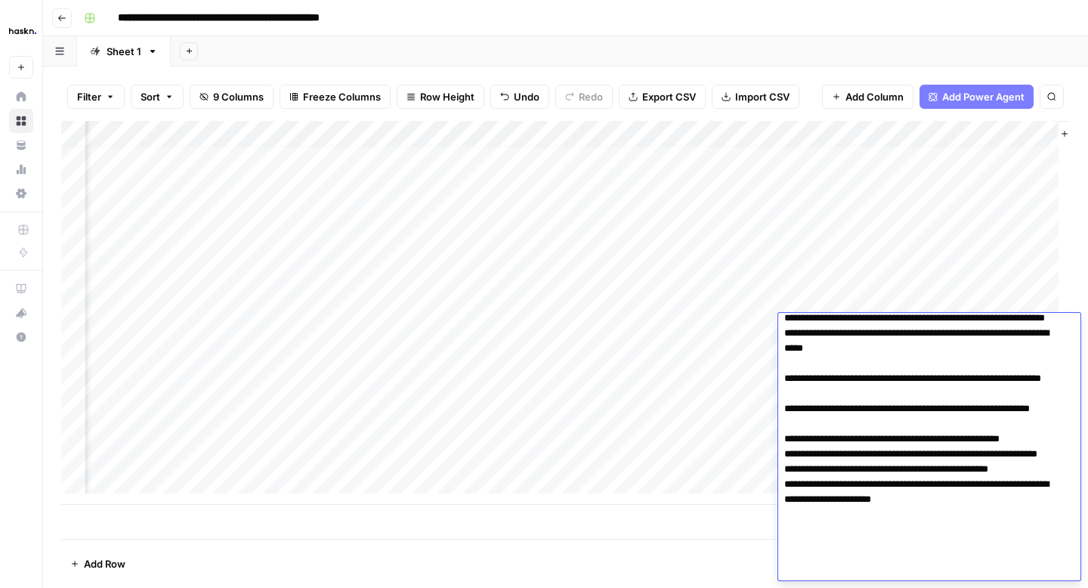
click at [751, 370] on div "Add Column" at bounding box center [565, 313] width 1009 height 384
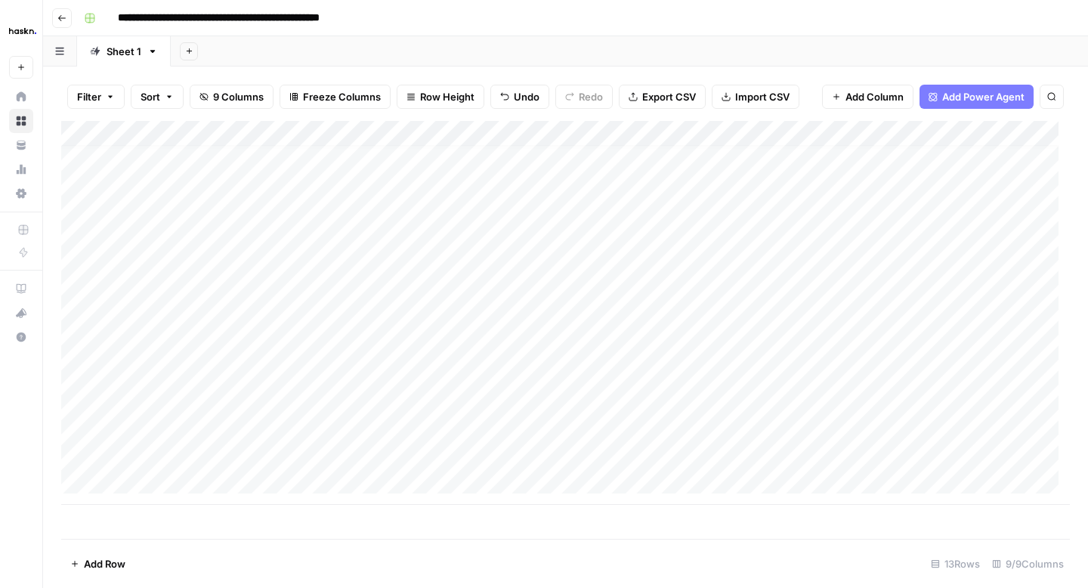
scroll to position [11, 1]
click at [559, 354] on div "Add Column" at bounding box center [565, 313] width 1009 height 384
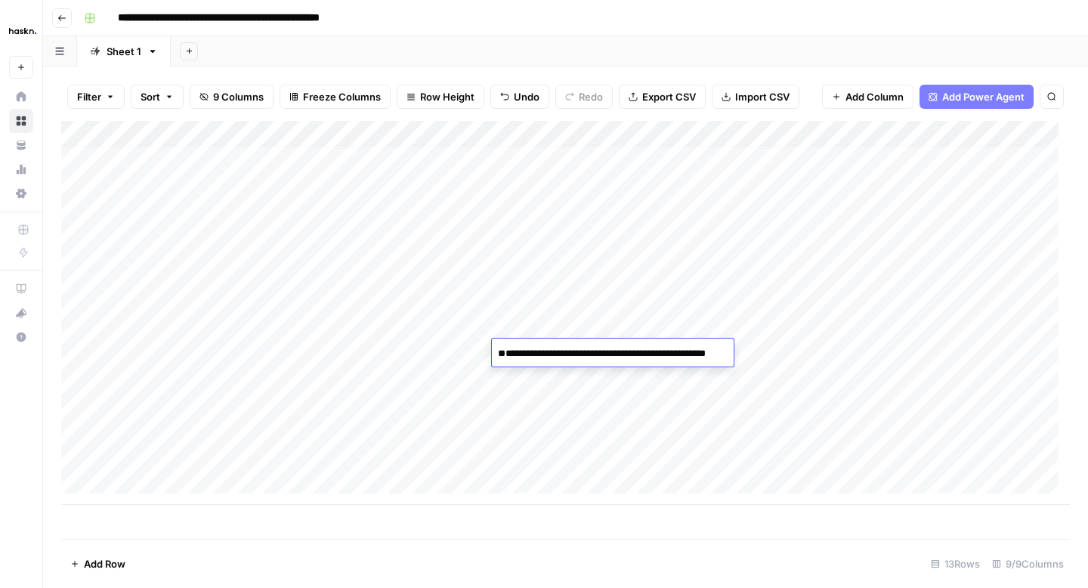
scroll to position [1320, 0]
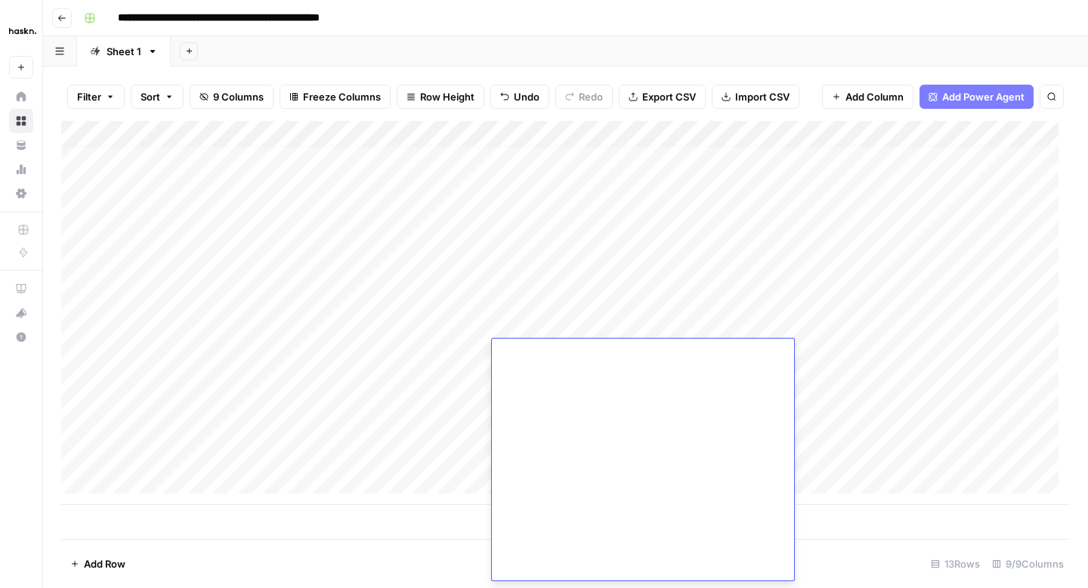
type textarea "**********"
click at [139, 358] on div "Add Column" at bounding box center [565, 313] width 1009 height 384
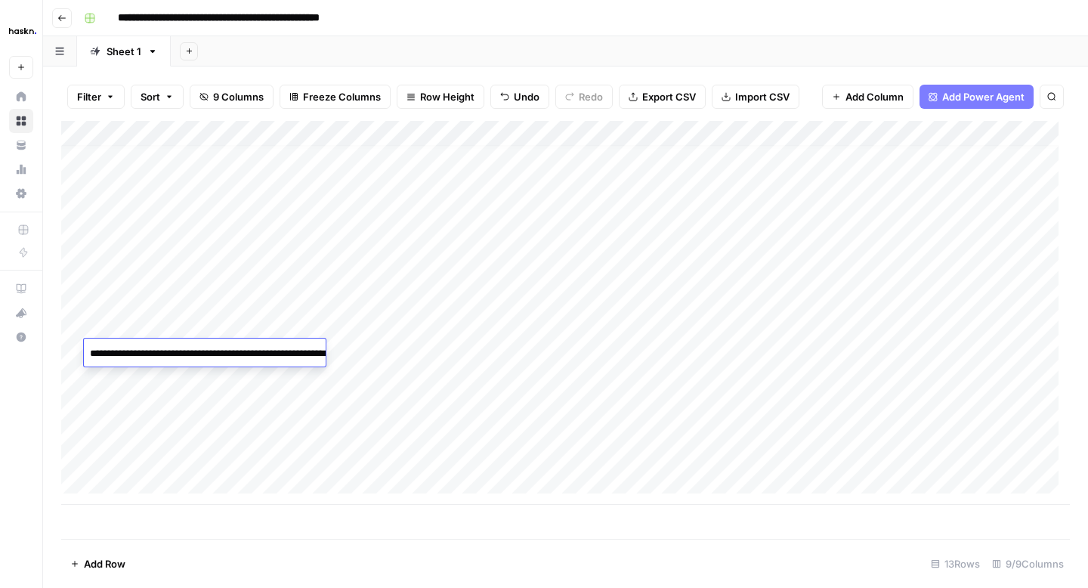
type textarea "**********"
click at [566, 361] on div "Add Column" at bounding box center [565, 313] width 1009 height 384
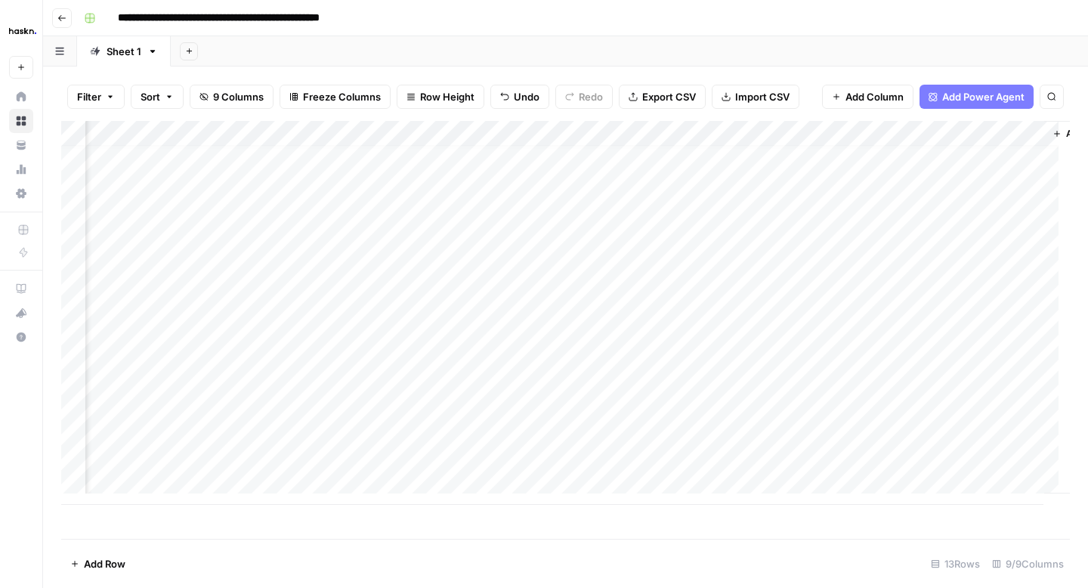
scroll to position [11, 336]
click at [584, 358] on div "Add Column" at bounding box center [565, 313] width 1009 height 384
type textarea "**********"
click at [816, 370] on div "Add Column" at bounding box center [565, 313] width 1009 height 384
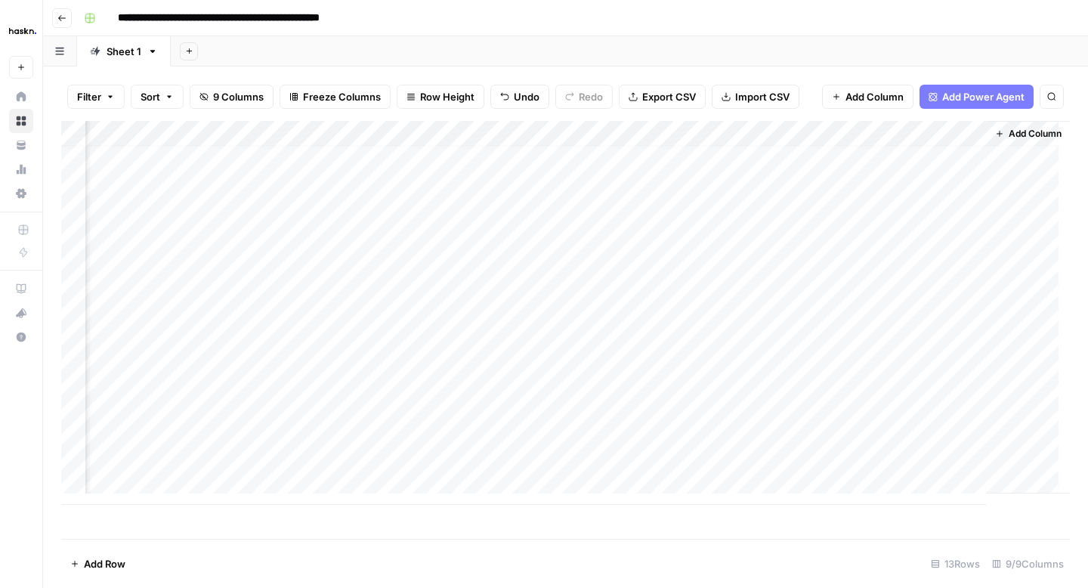
click at [804, 354] on div "Add Column" at bounding box center [565, 313] width 1009 height 384
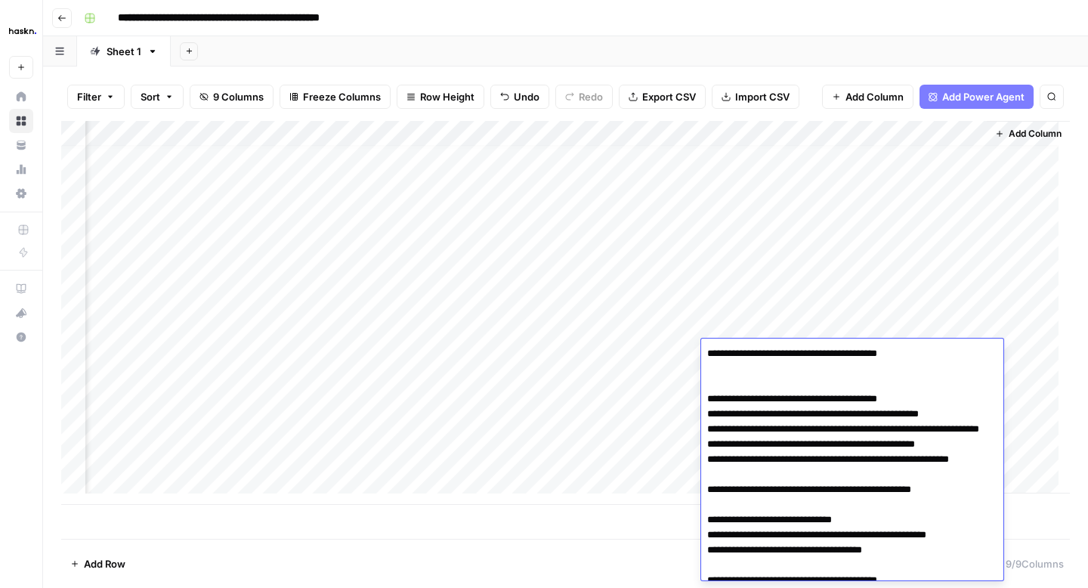
scroll to position [308, 0]
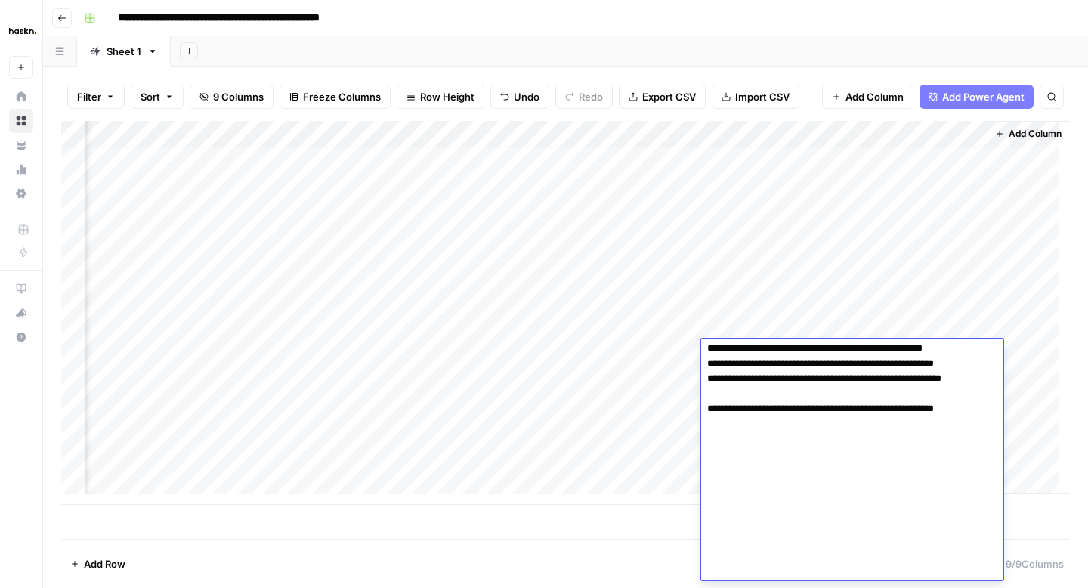
click at [634, 408] on div "Add Column" at bounding box center [565, 313] width 1009 height 384
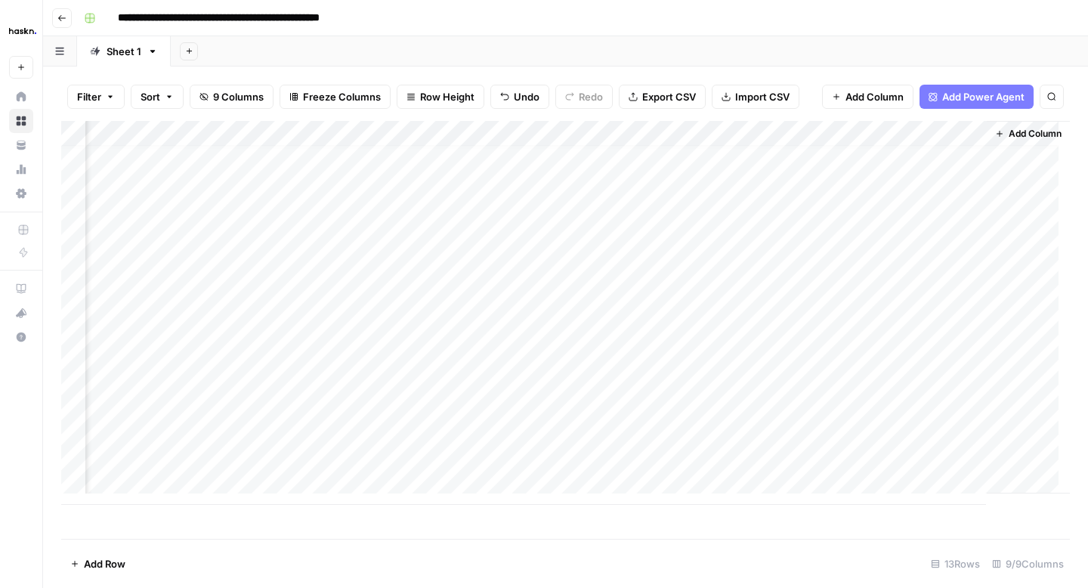
click at [226, 379] on div "Add Column" at bounding box center [565, 313] width 1009 height 384
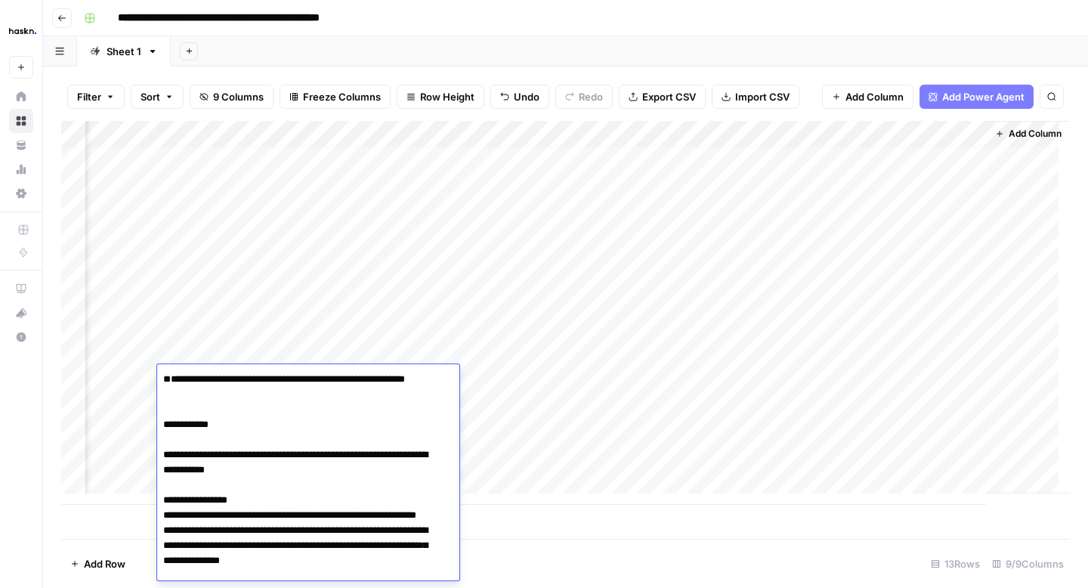
scroll to position [1407, 0]
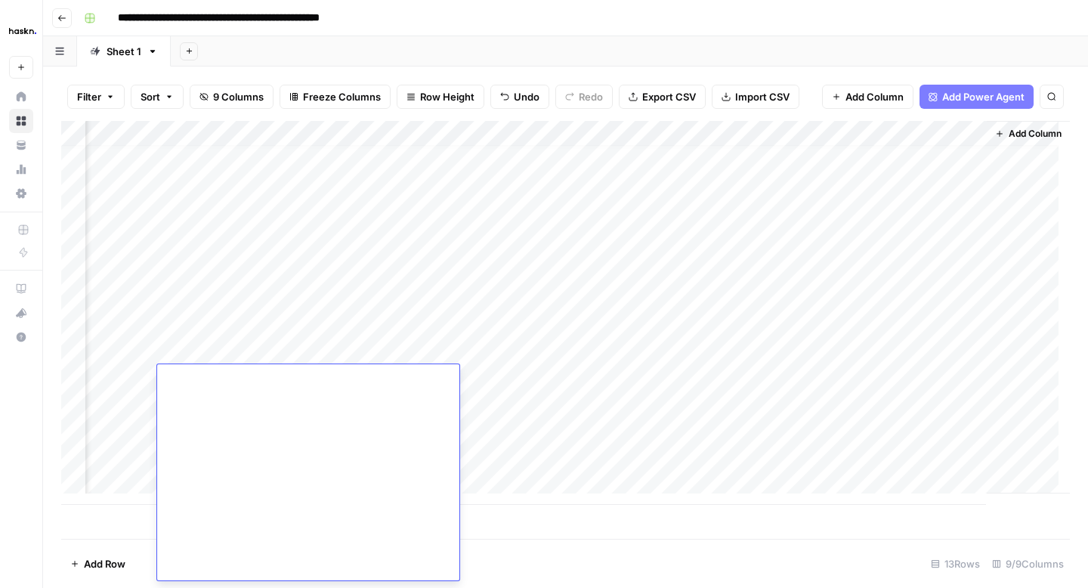
type textarea "**********"
click at [98, 378] on div "Add Column" at bounding box center [565, 313] width 1009 height 384
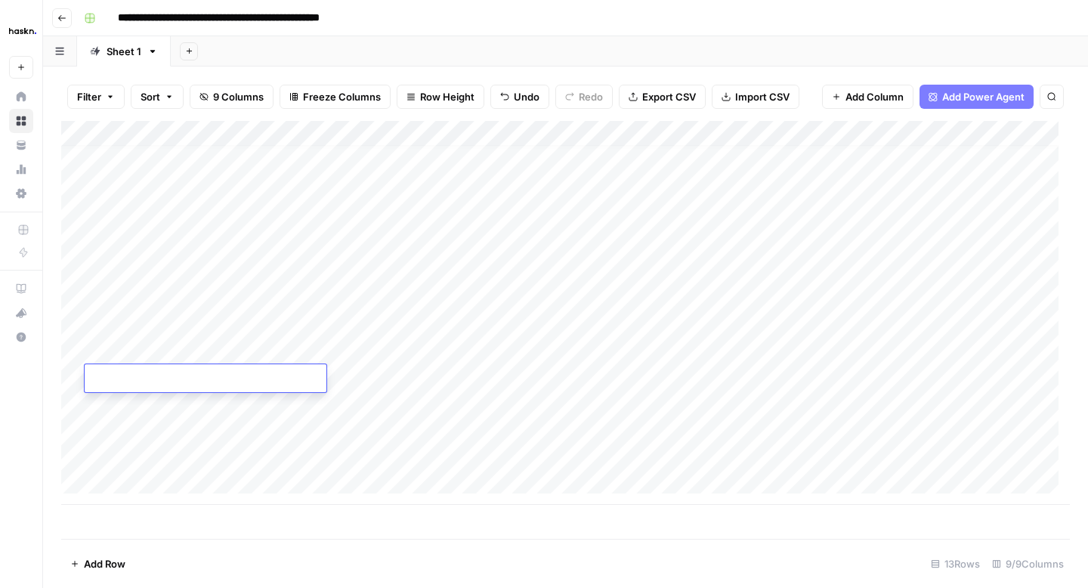
type textarea "**********"
click at [550, 370] on div "Add Column" at bounding box center [565, 313] width 1009 height 384
click at [830, 378] on div "Add Column" at bounding box center [565, 313] width 1009 height 384
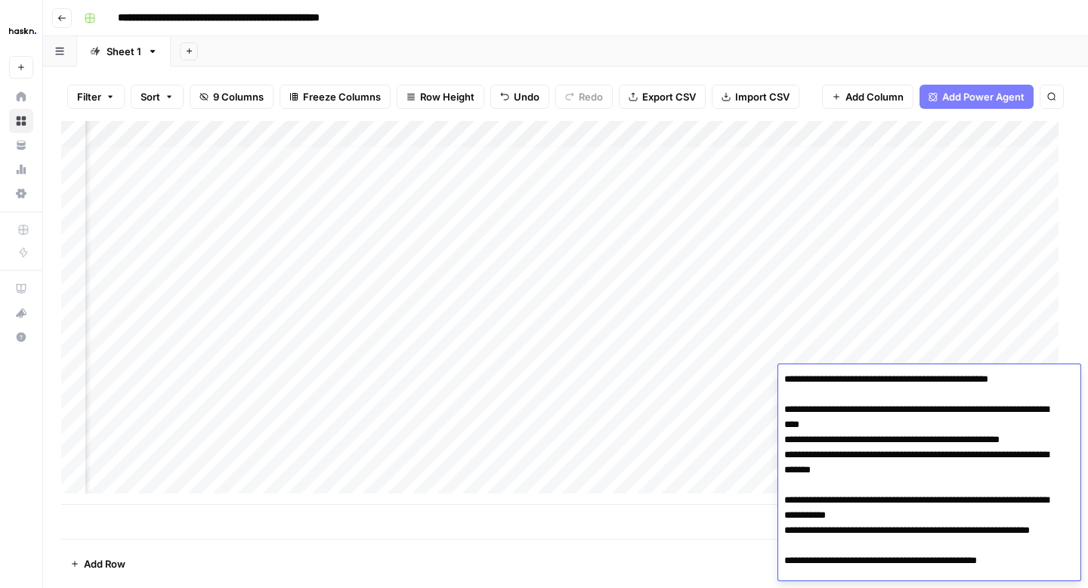
scroll to position [379, 0]
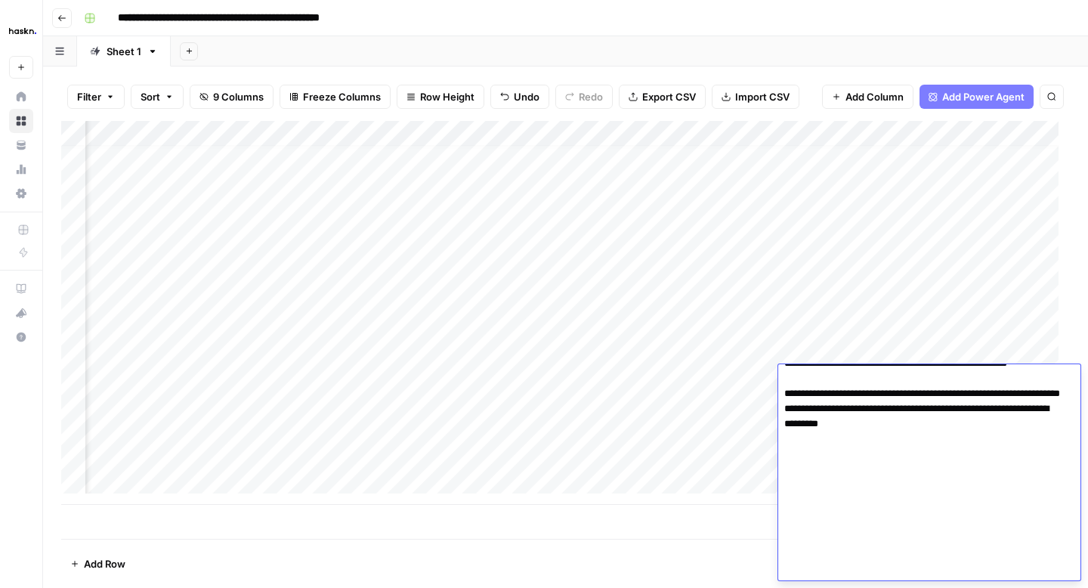
type textarea "**********"
click at [371, 408] on div "Add Column" at bounding box center [565, 313] width 1009 height 384
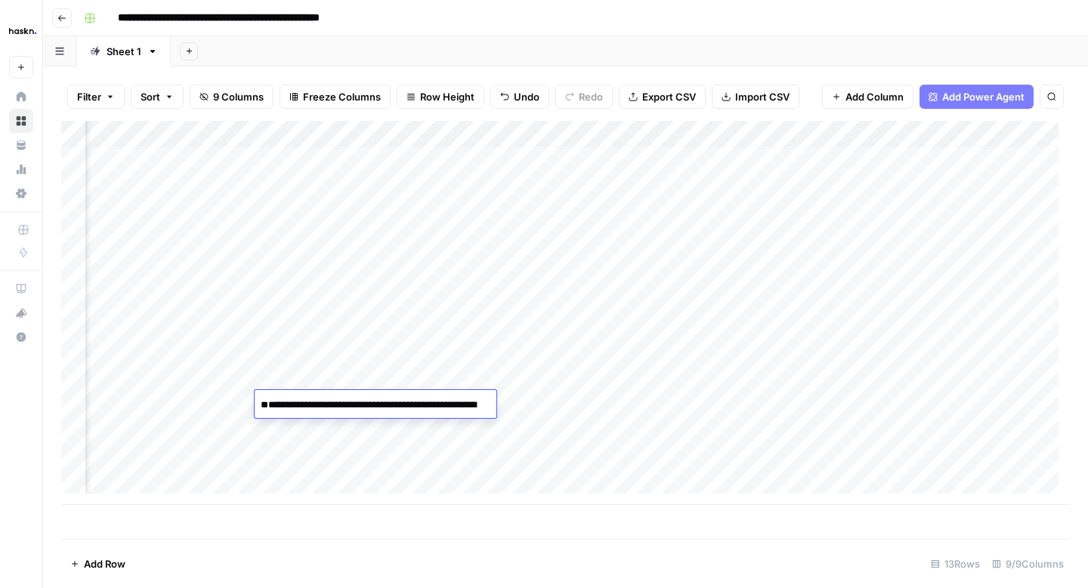
scroll to position [1160, 0]
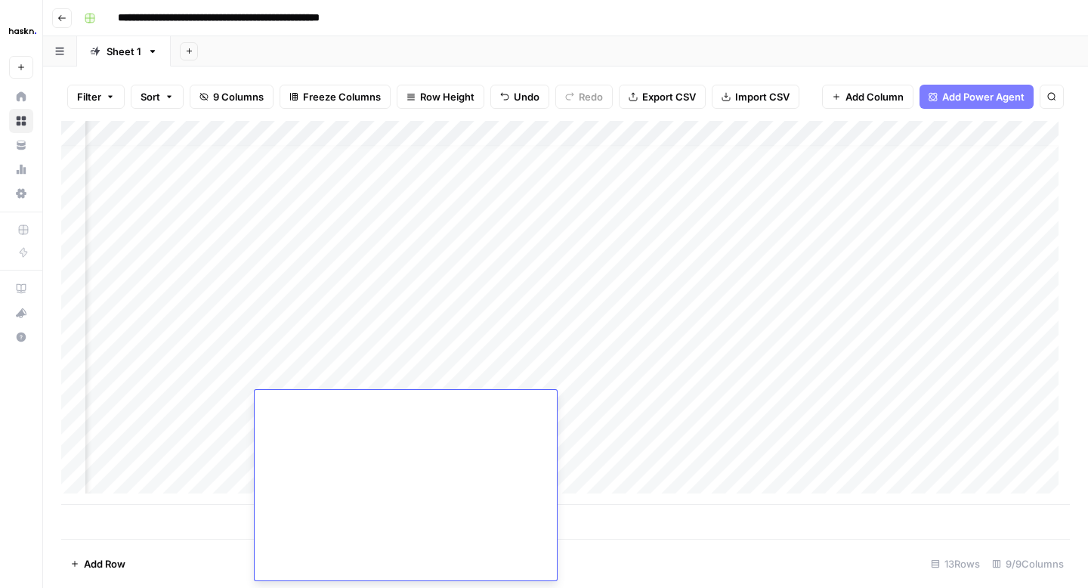
type textarea "**********"
click at [107, 401] on div "Add Column" at bounding box center [565, 313] width 1009 height 384
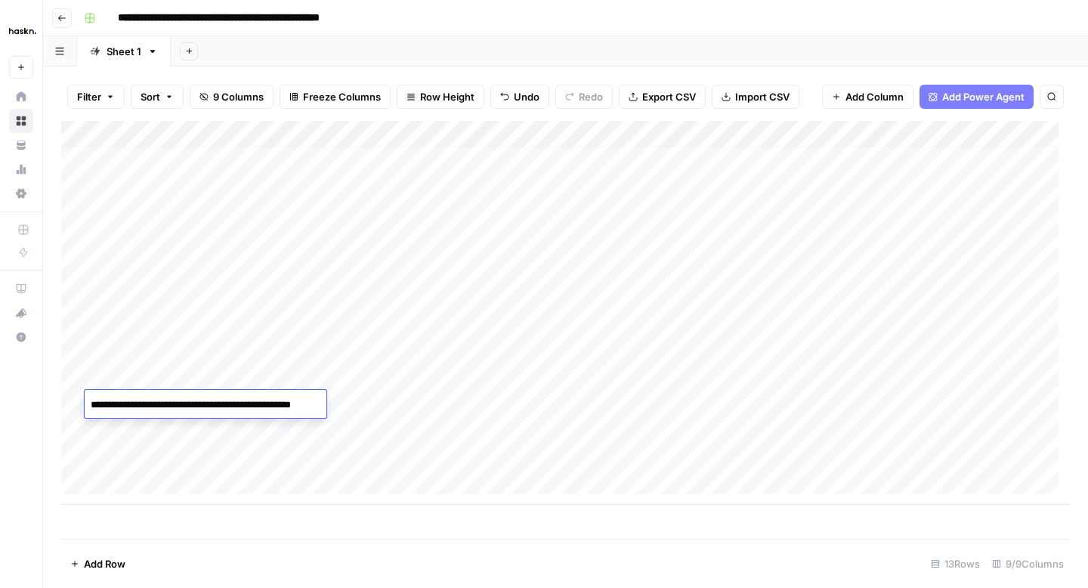
type textarea "**********"
click at [557, 407] on div "Add Column" at bounding box center [565, 313] width 1009 height 384
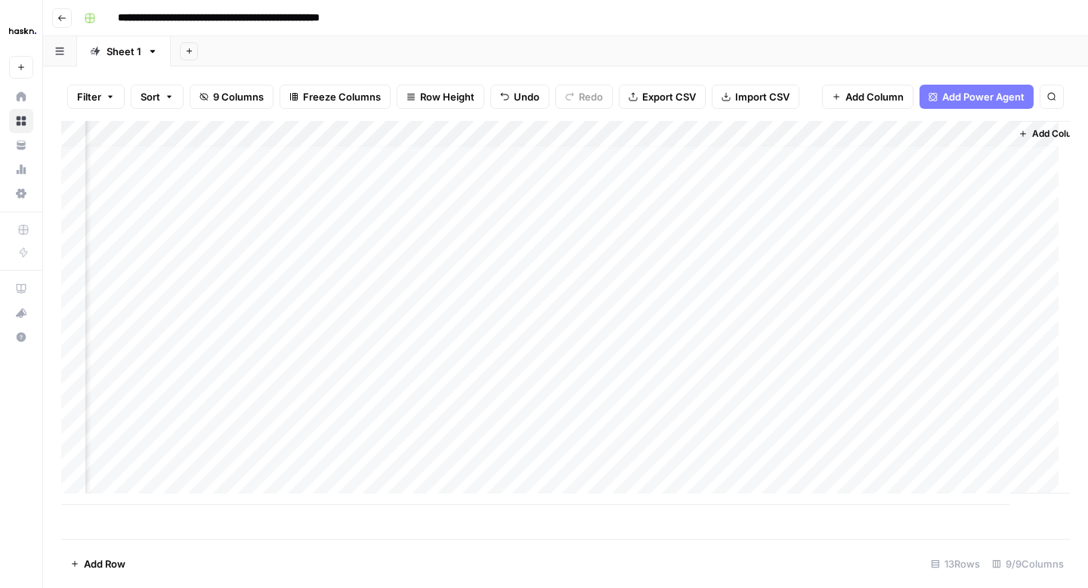
click at [629, 401] on div "Add Column" at bounding box center [565, 313] width 1009 height 384
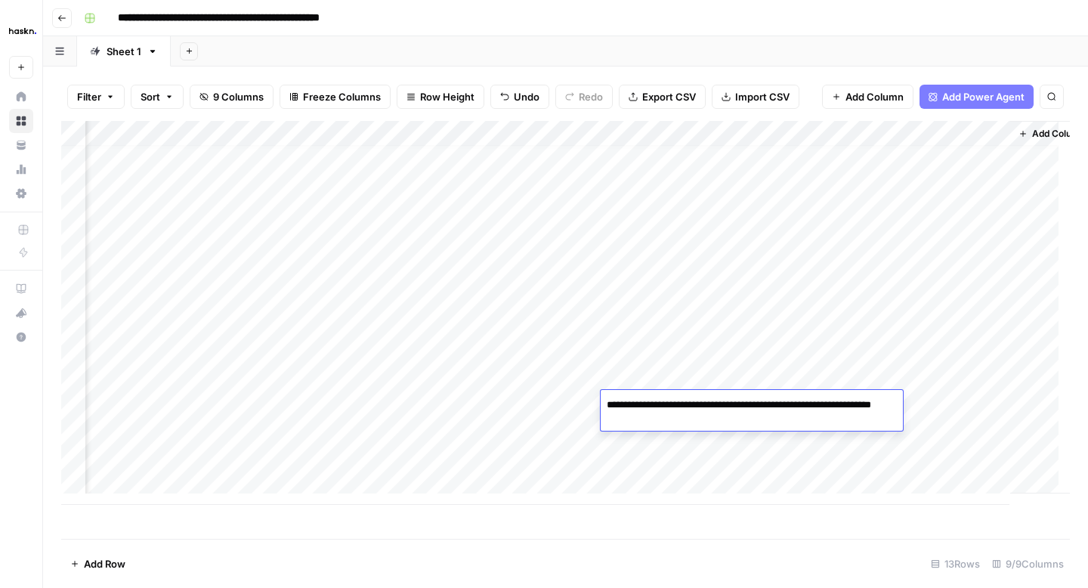
type textarea "**********"
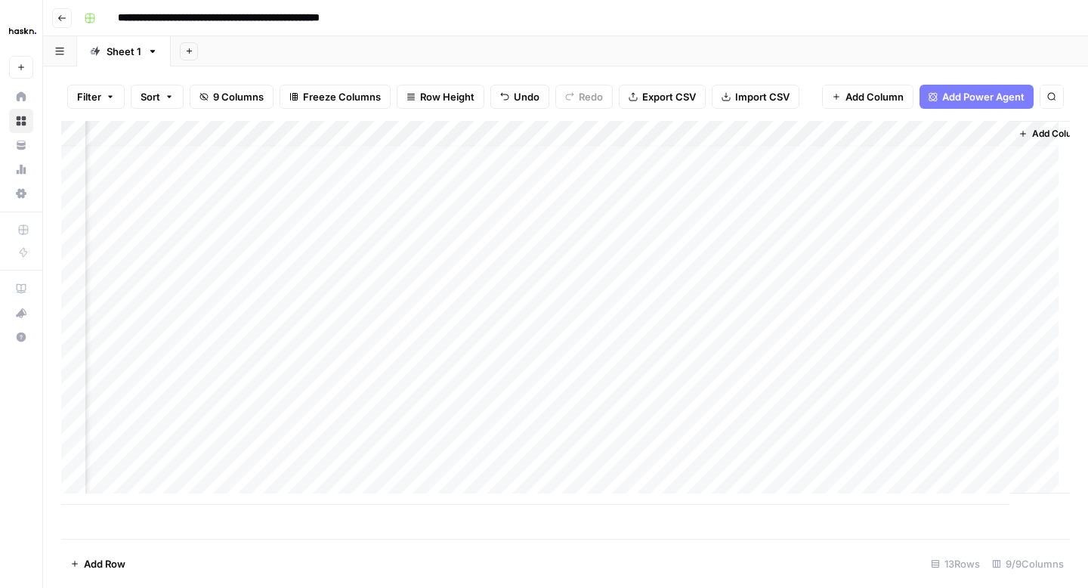
click at [534, 427] on div "Add Column" at bounding box center [565, 313] width 1009 height 384
click at [760, 412] on div "Add Column" at bounding box center [565, 313] width 1009 height 384
type textarea "**********"
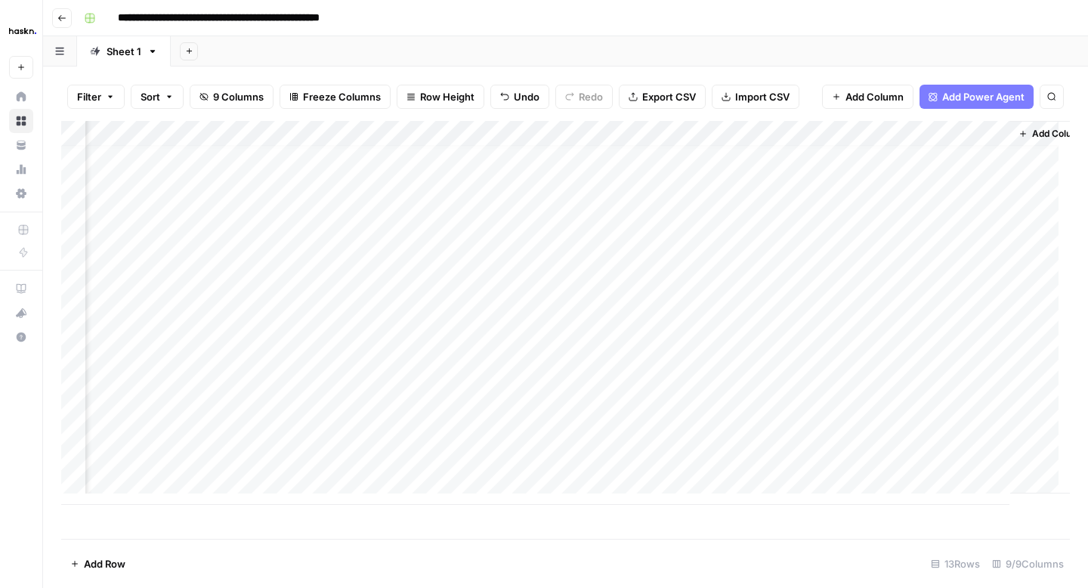
click at [647, 418] on div "Add Column" at bounding box center [565, 313] width 1009 height 384
click at [246, 431] on div "Add Column" at bounding box center [565, 313] width 1009 height 384
type textarea "**********"
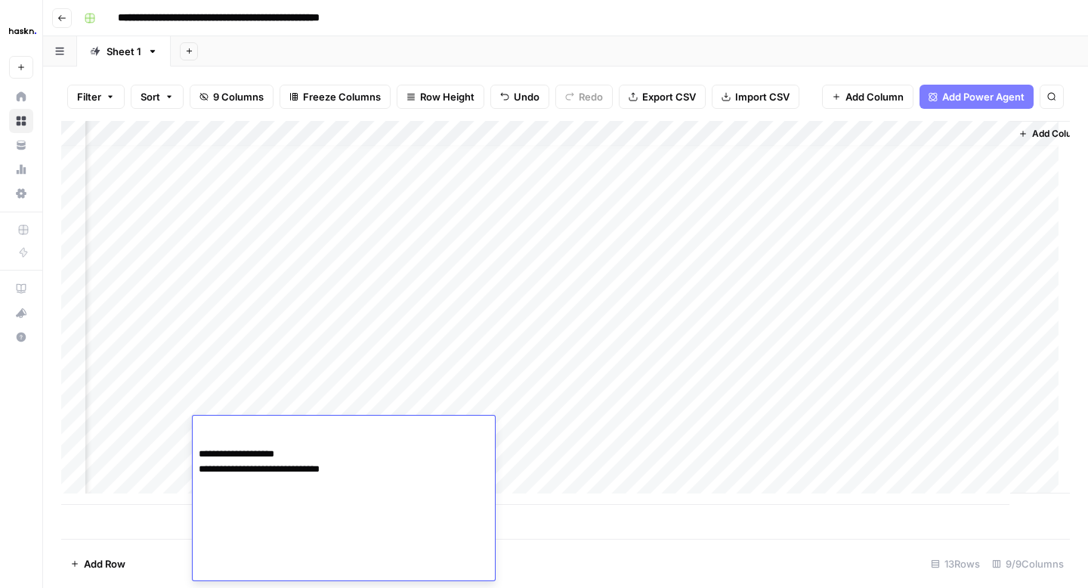
click at [664, 431] on div "Add Column" at bounding box center [565, 313] width 1009 height 384
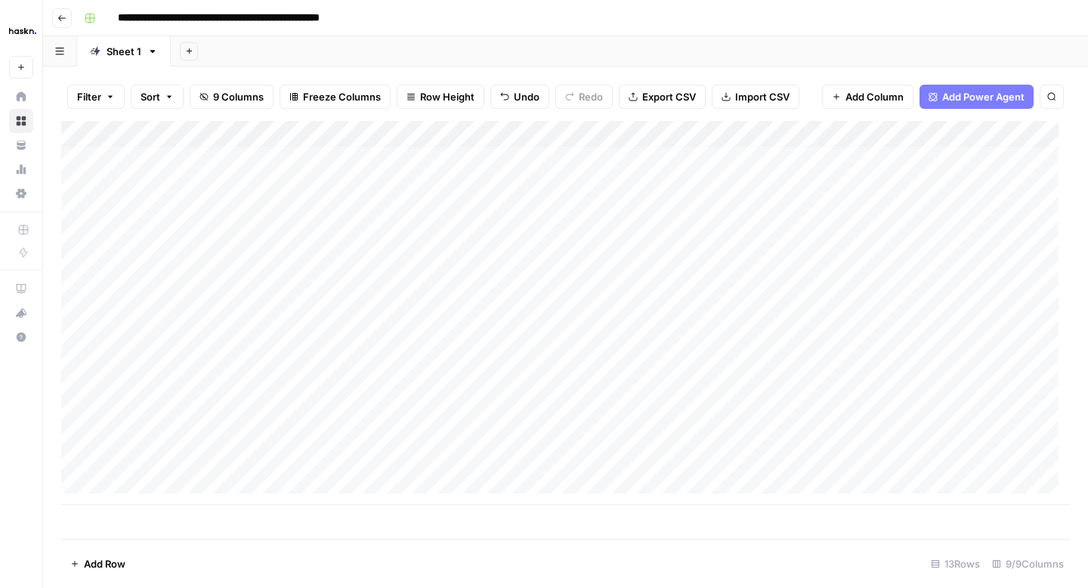
scroll to position [11, 0]
click at [192, 435] on div "Add Column" at bounding box center [565, 313] width 1009 height 384
type textarea "**********"
click at [673, 416] on div "Add Column" at bounding box center [565, 313] width 1009 height 384
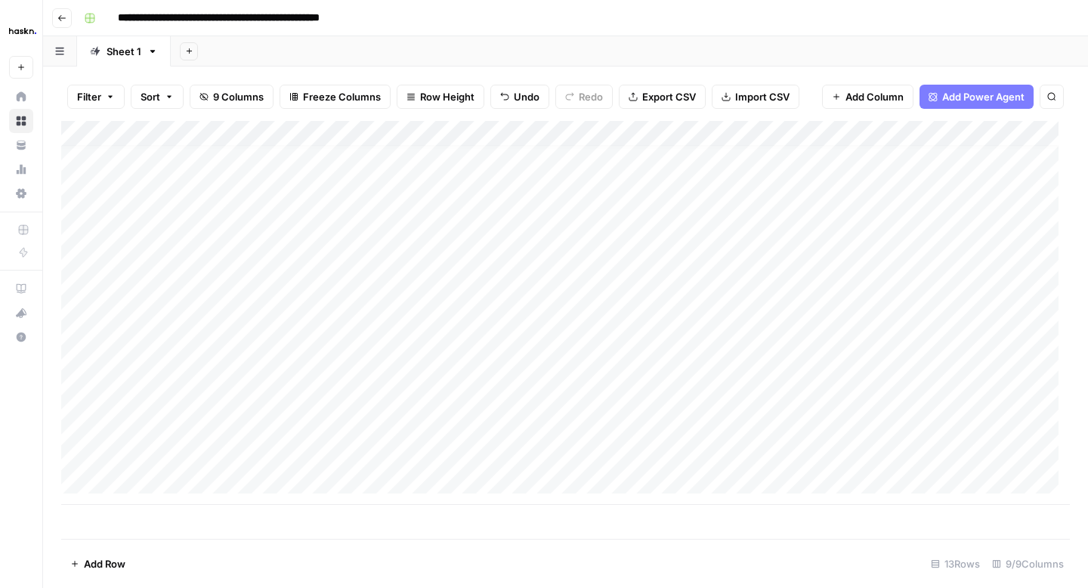
click at [166, 462] on div "Add Column" at bounding box center [565, 313] width 1009 height 384
type textarea "**********"
click at [519, 441] on div "Add Column" at bounding box center [565, 313] width 1009 height 384
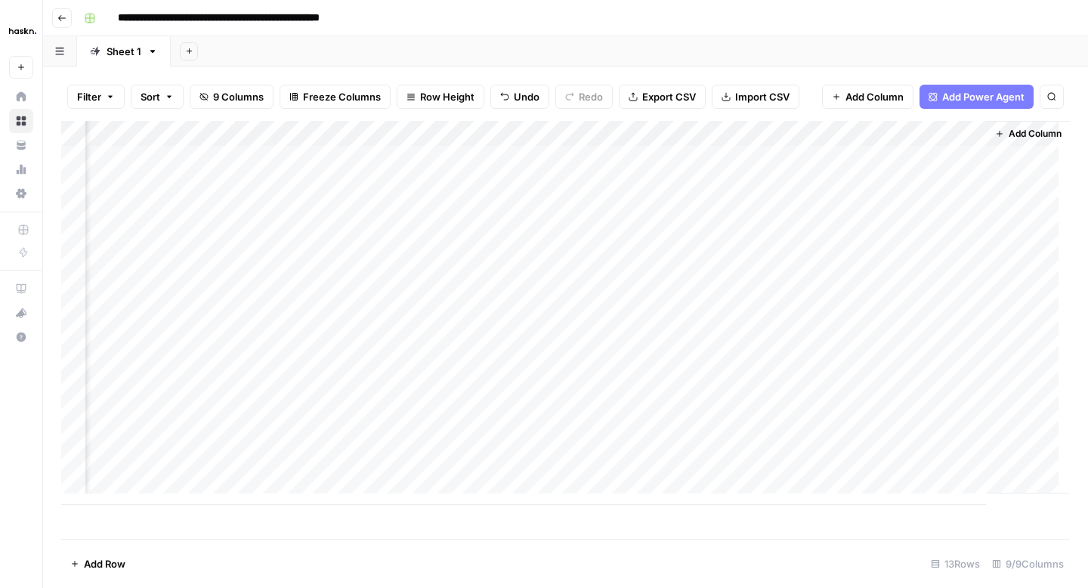
click at [905, 158] on div "Add Column" at bounding box center [565, 313] width 1009 height 384
click at [906, 186] on div "Add Column" at bounding box center [565, 313] width 1009 height 384
click at [902, 211] on div "Add Column" at bounding box center [565, 313] width 1009 height 384
click at [901, 230] on div "Add Column" at bounding box center [565, 313] width 1009 height 384
click at [904, 262] on div "Add Column" at bounding box center [565, 313] width 1009 height 384
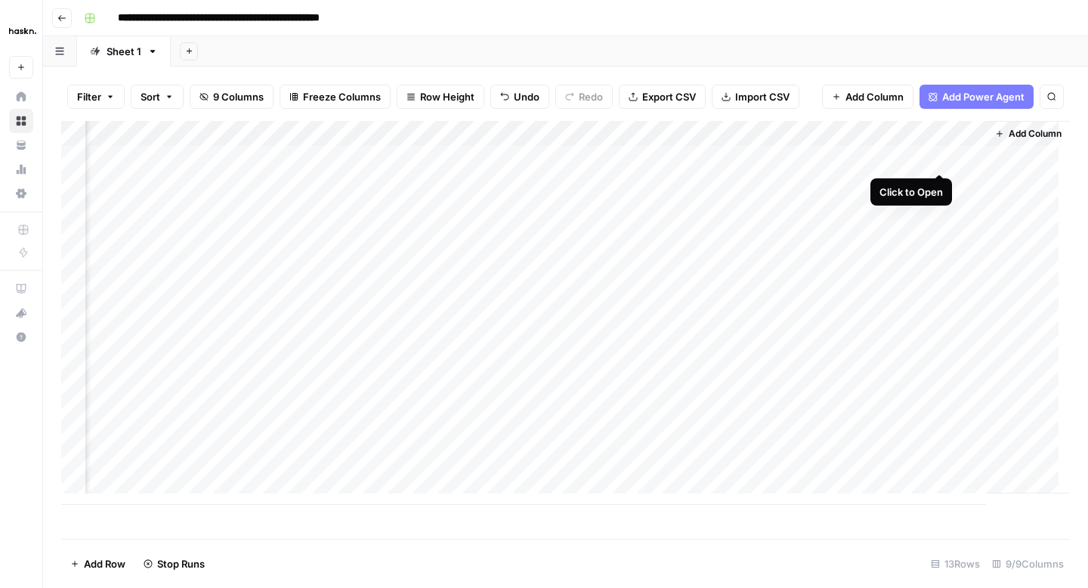
click at [940, 162] on div "Add Column" at bounding box center [565, 313] width 1009 height 384
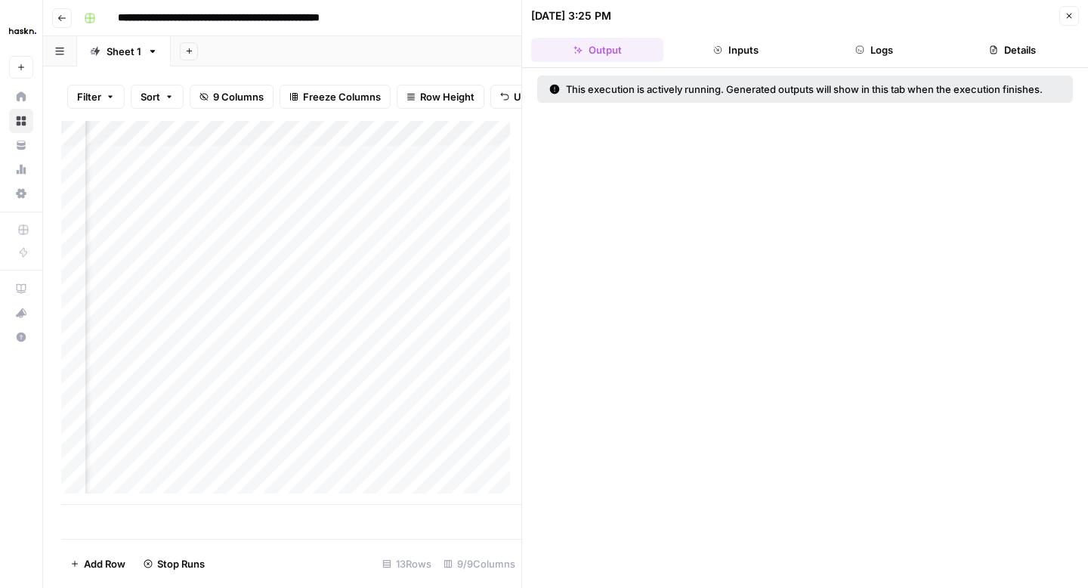
click at [1066, 17] on icon "button" at bounding box center [1069, 15] width 9 height 9
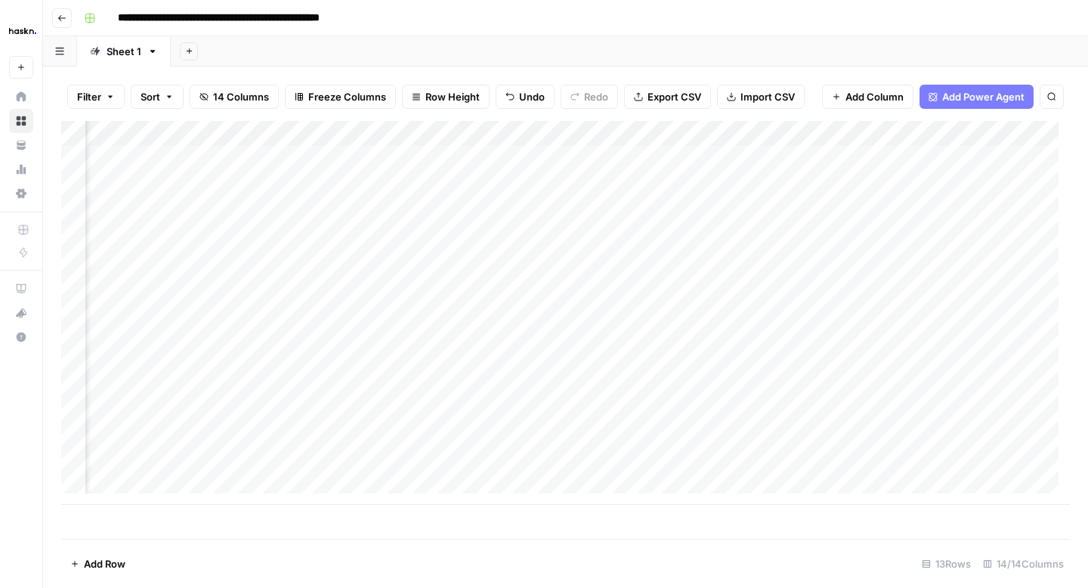
scroll to position [0, 652]
click at [785, 133] on div "Add Column" at bounding box center [565, 313] width 1009 height 384
click at [748, 286] on span "Remove Column" at bounding box center [753, 281] width 132 height 15
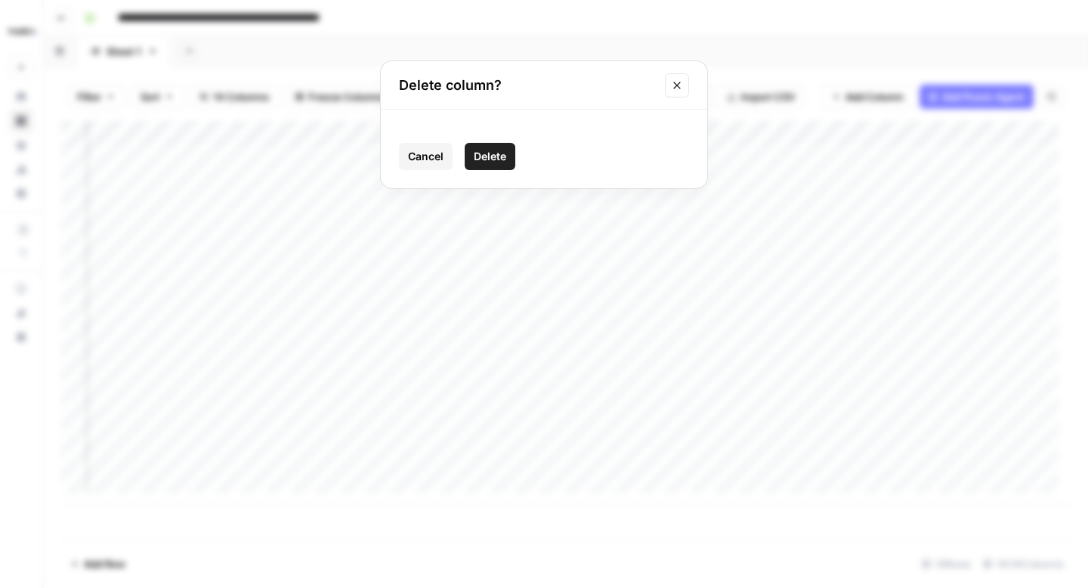
click at [497, 156] on span "Delete" at bounding box center [490, 156] width 33 height 15
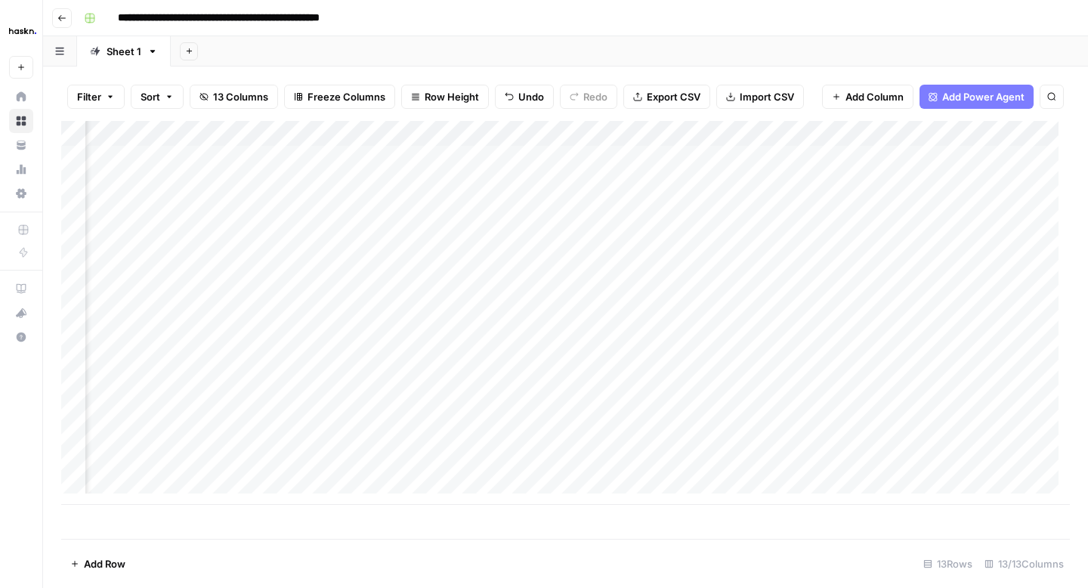
click at [780, 136] on div "Add Column" at bounding box center [565, 313] width 1009 height 384
click at [719, 280] on span "Remove Column" at bounding box center [753, 281] width 132 height 15
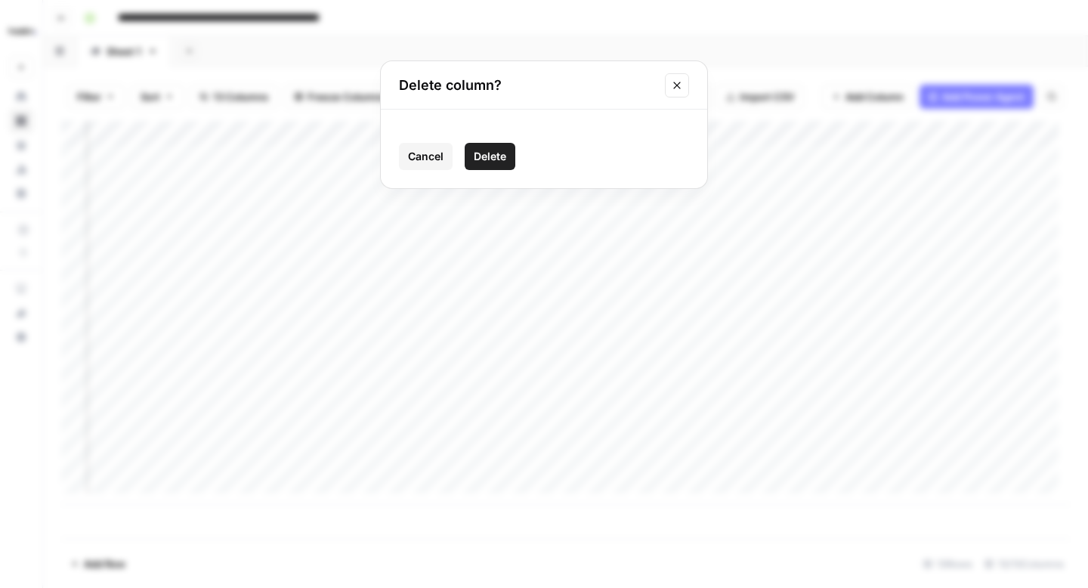
click at [482, 160] on span "Delete" at bounding box center [490, 156] width 33 height 15
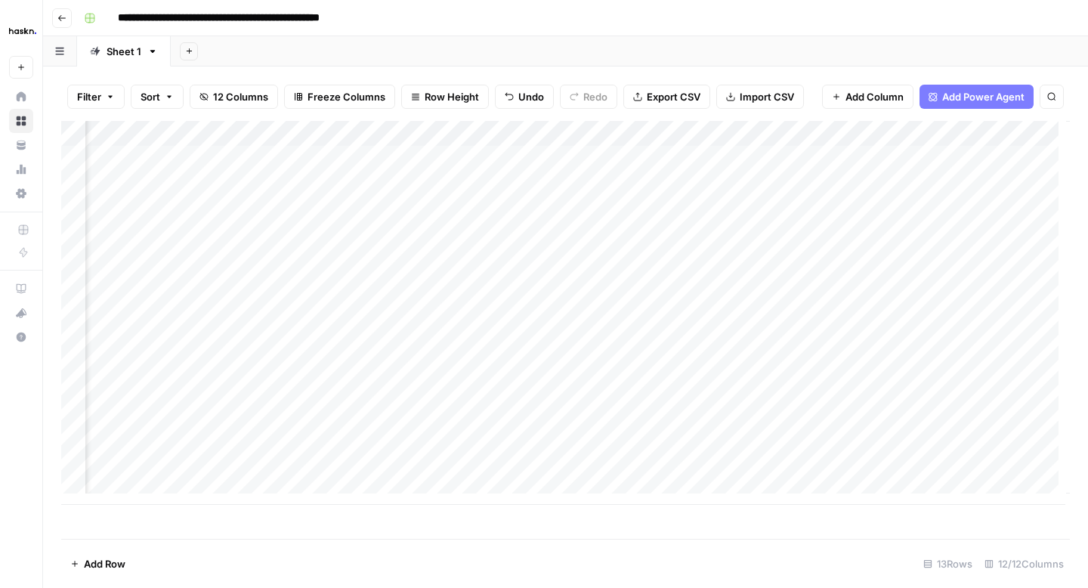
click at [785, 138] on div "Add Column" at bounding box center [565, 313] width 1009 height 384
click at [720, 286] on span "Remove Column" at bounding box center [753, 281] width 132 height 15
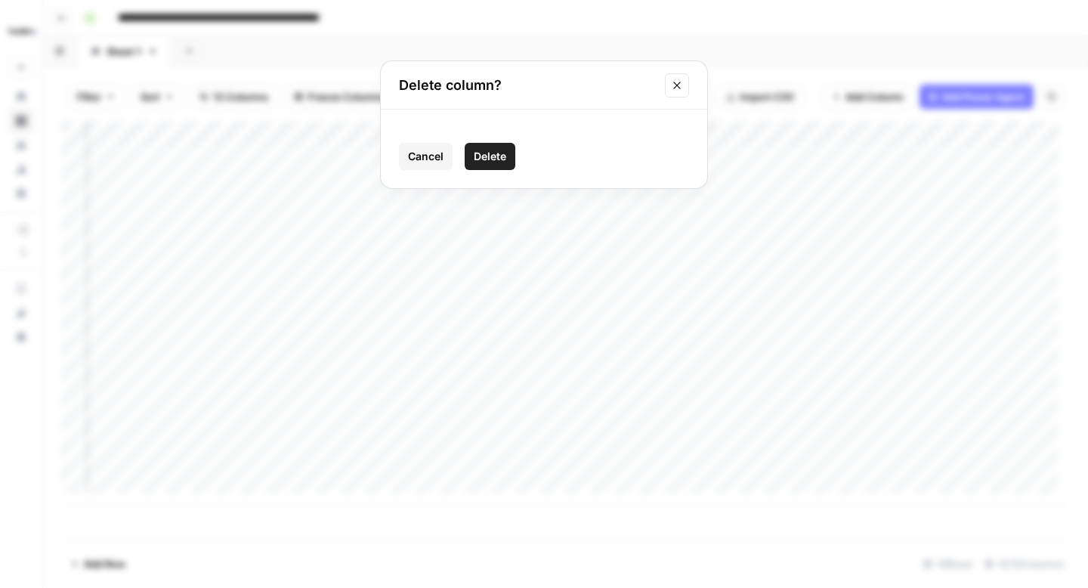
click at [491, 147] on button "Delete" at bounding box center [490, 156] width 51 height 27
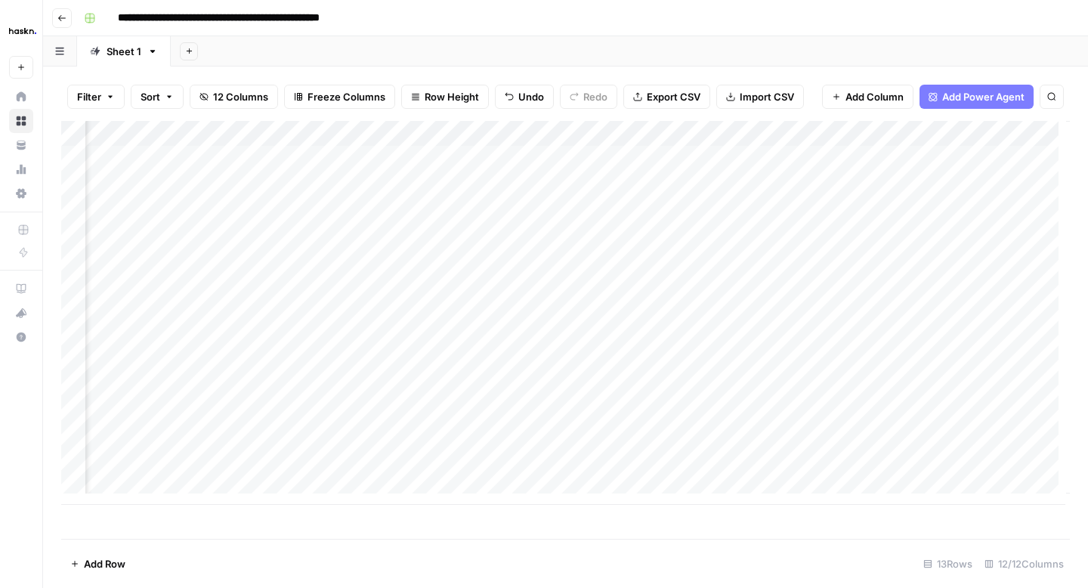
scroll to position [0, 608]
click at [962, 134] on div "Add Column" at bounding box center [565, 313] width 1009 height 384
click at [942, 288] on span "Remove Column" at bounding box center [934, 281] width 132 height 15
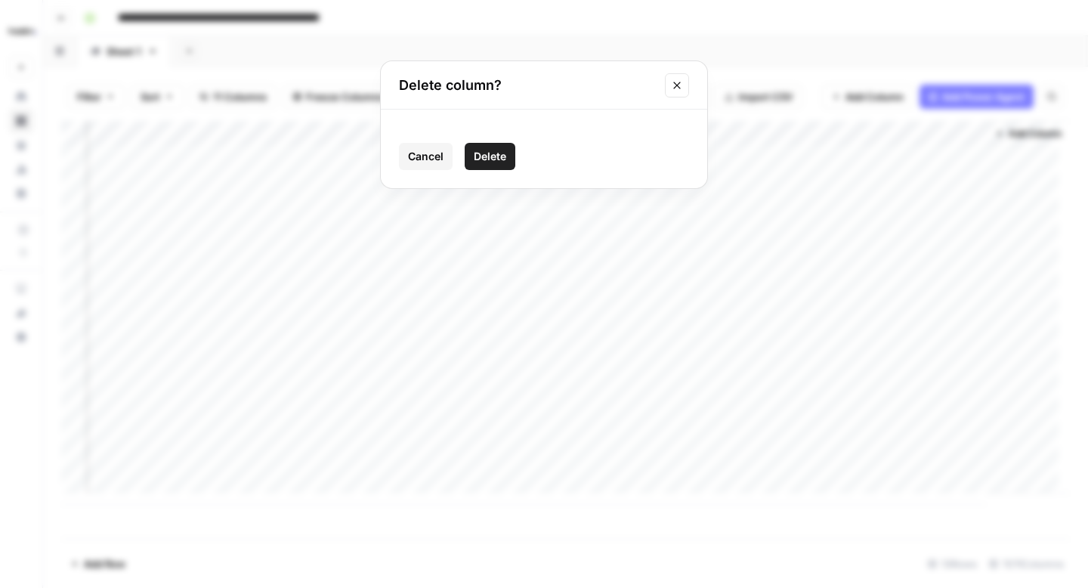
click at [491, 154] on span "Delete" at bounding box center [490, 156] width 33 height 15
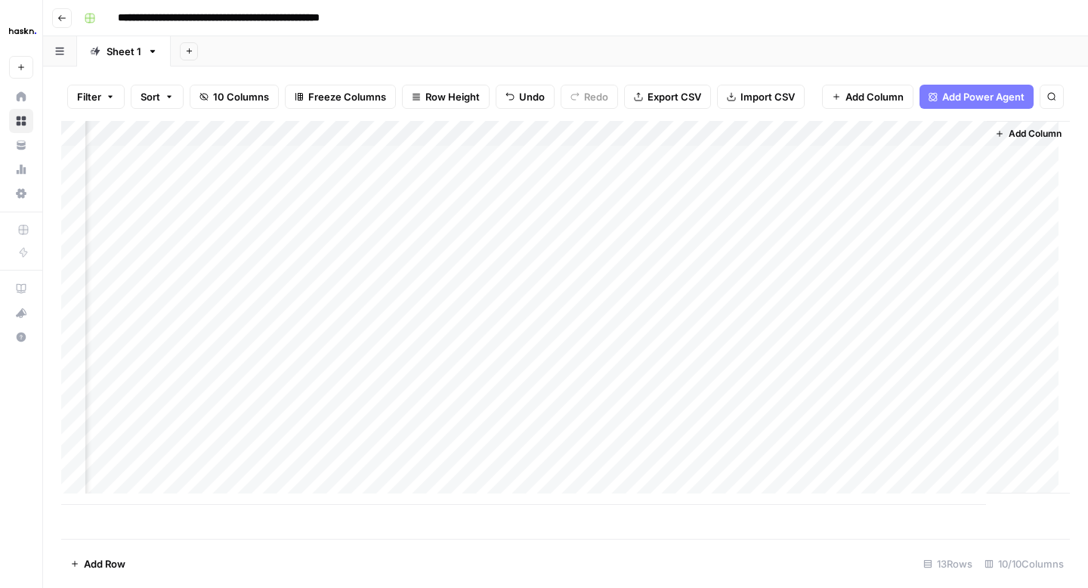
scroll to position [0, 472]
click at [960, 157] on div "Add Column" at bounding box center [565, 313] width 1009 height 384
click at [63, 15] on icon "button" at bounding box center [61, 18] width 9 height 9
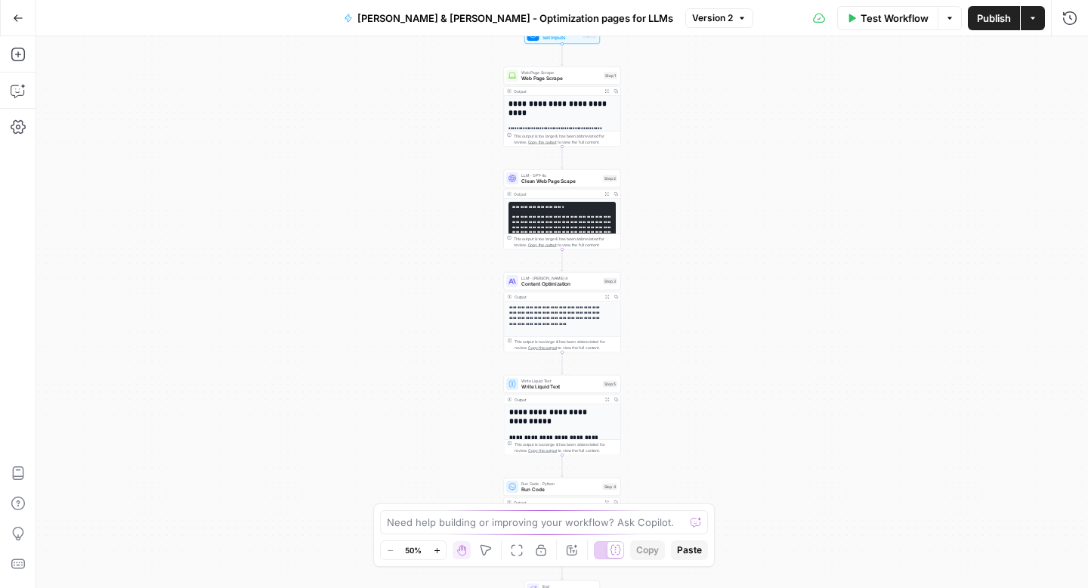
click at [18, 15] on icon "button" at bounding box center [18, 18] width 11 height 11
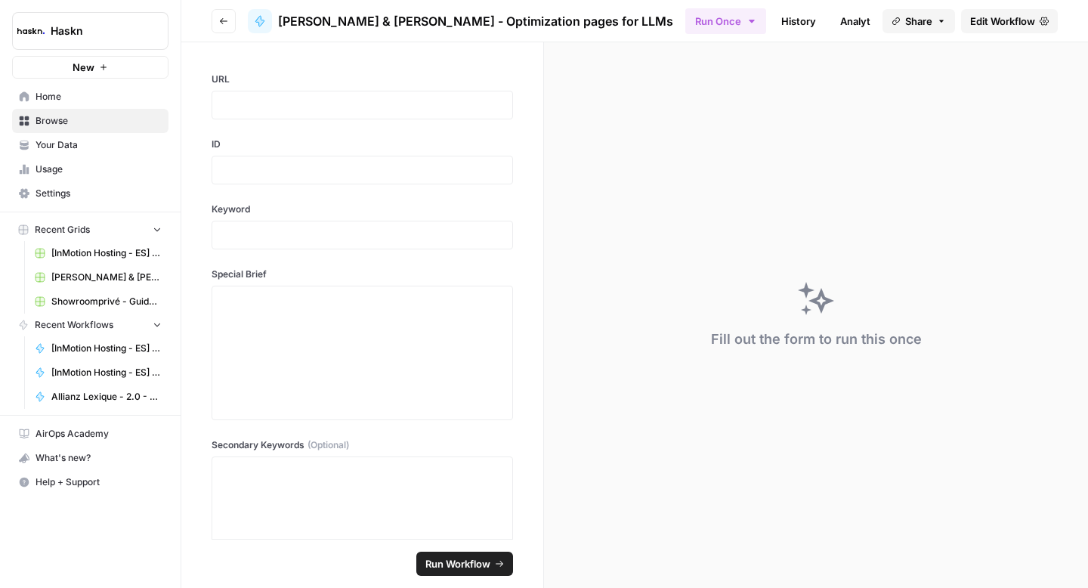
click at [222, 14] on button "Go back" at bounding box center [224, 21] width 24 height 24
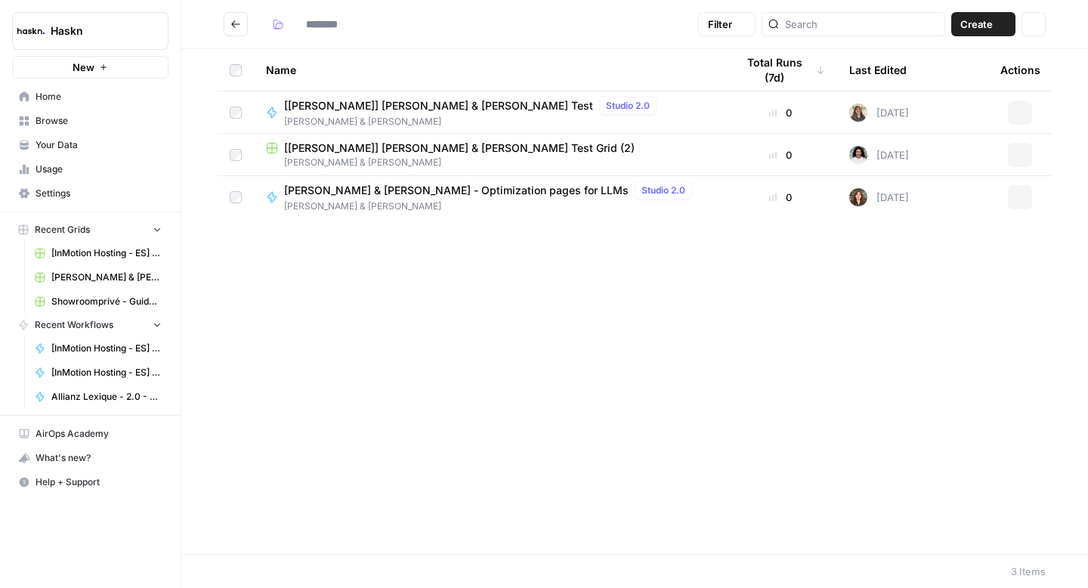
type input "**********"
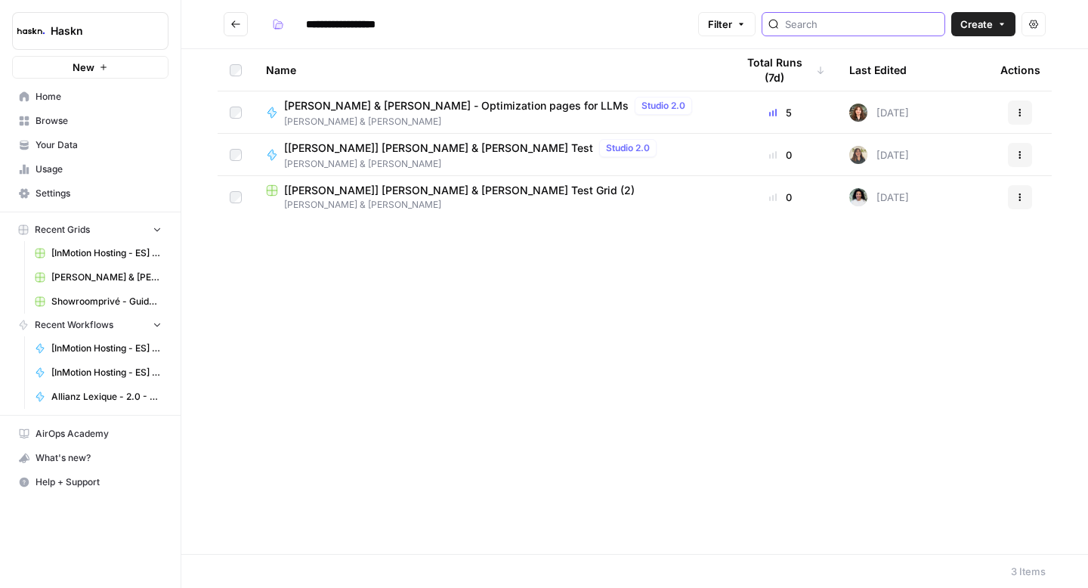
click at [862, 31] on input "search" at bounding box center [861, 24] width 153 height 15
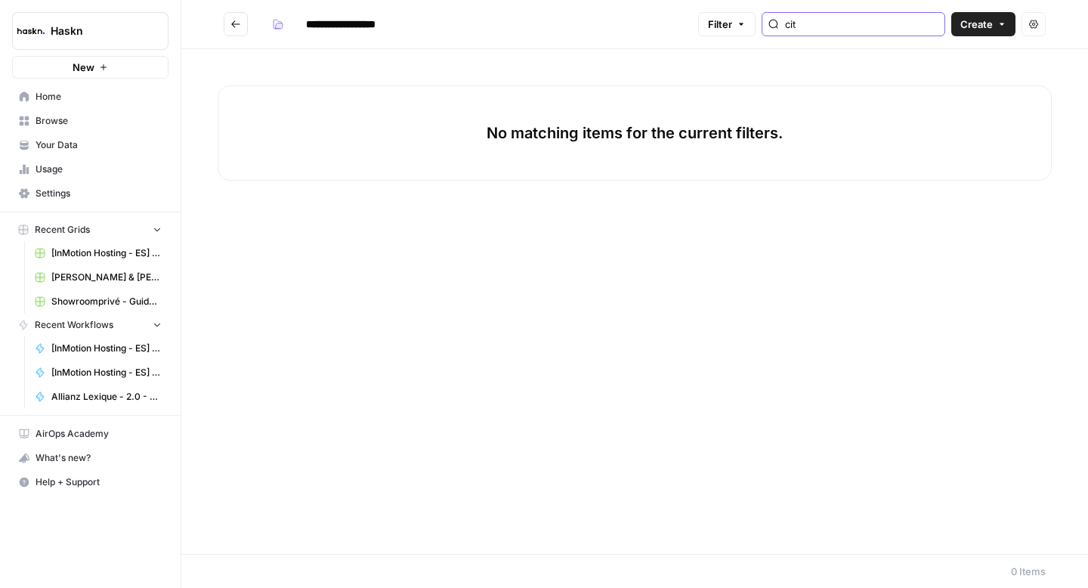
type input "cit"
click at [234, 28] on icon "Go back" at bounding box center [236, 24] width 11 height 11
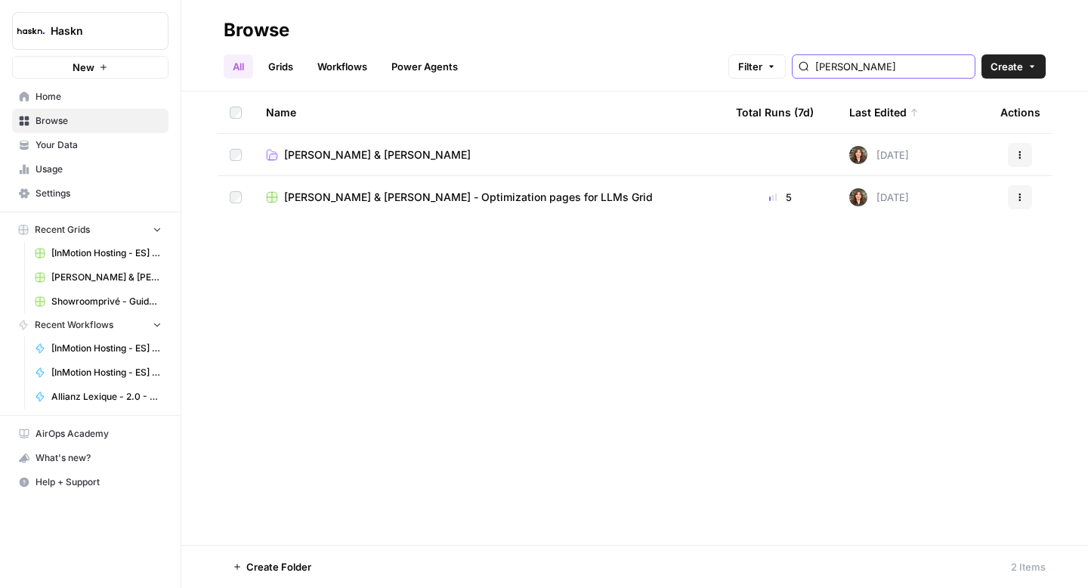
click at [872, 70] on input "[PERSON_NAME]" at bounding box center [892, 66] width 153 height 15
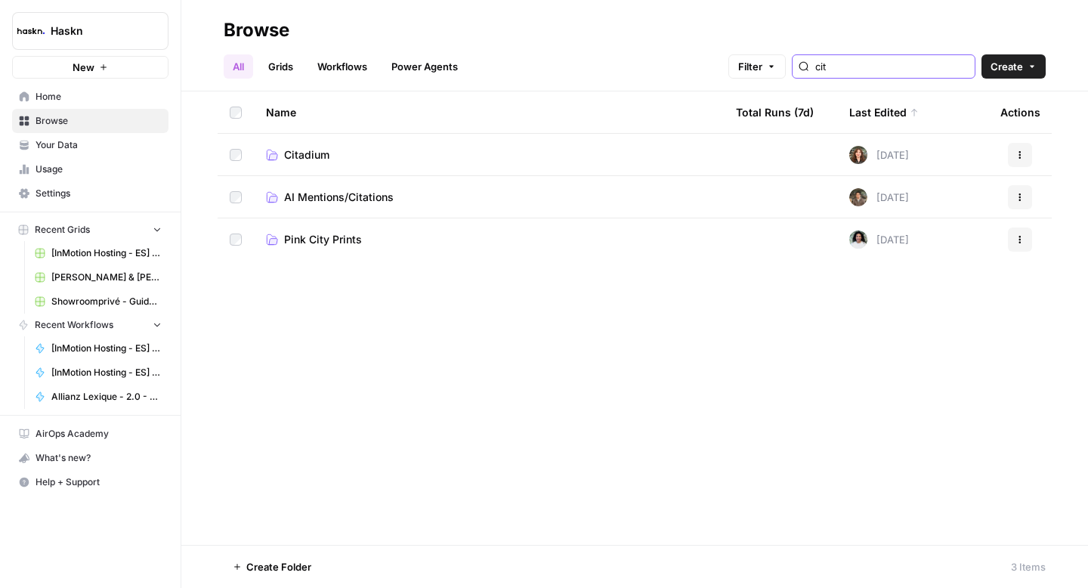
type input "cit"
click at [323, 155] on span "Citadium" at bounding box center [306, 154] width 45 height 15
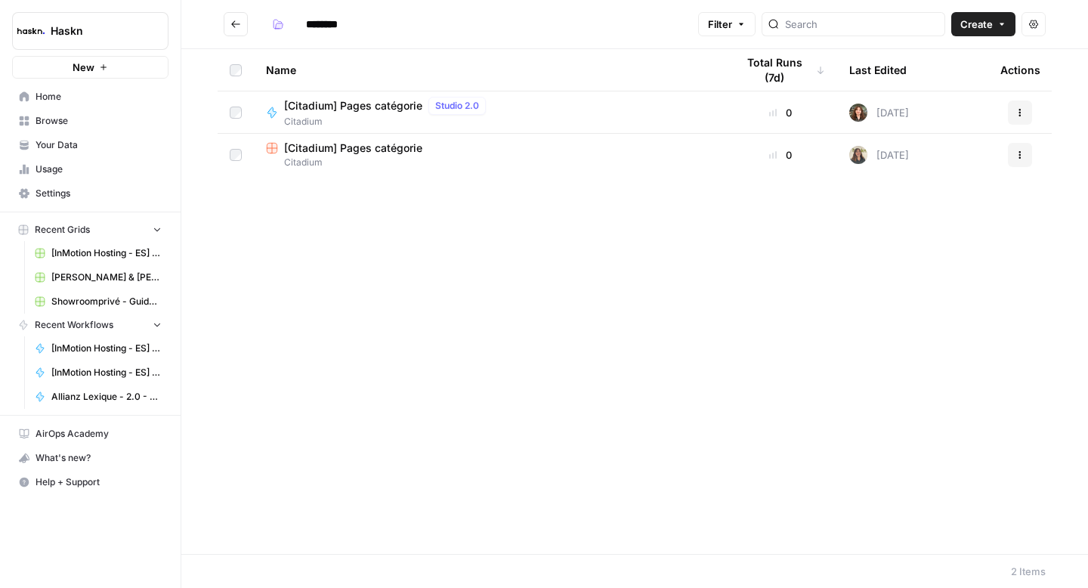
click at [382, 152] on span "[Citadium] Pages catégorie" at bounding box center [353, 148] width 138 height 15
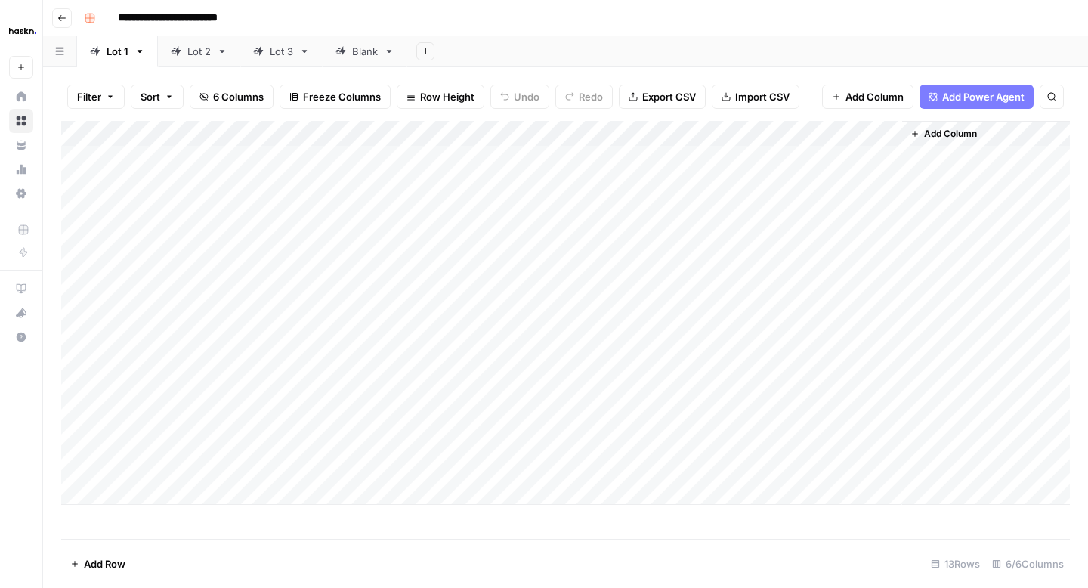
click at [354, 57] on div "Blank" at bounding box center [365, 51] width 26 height 15
click at [392, 50] on icon "button" at bounding box center [389, 51] width 5 height 3
click at [405, 73] on div "Rename Sheet" at bounding box center [445, 80] width 95 height 15
click at [363, 53] on input "*****" at bounding box center [366, 52] width 28 height 20
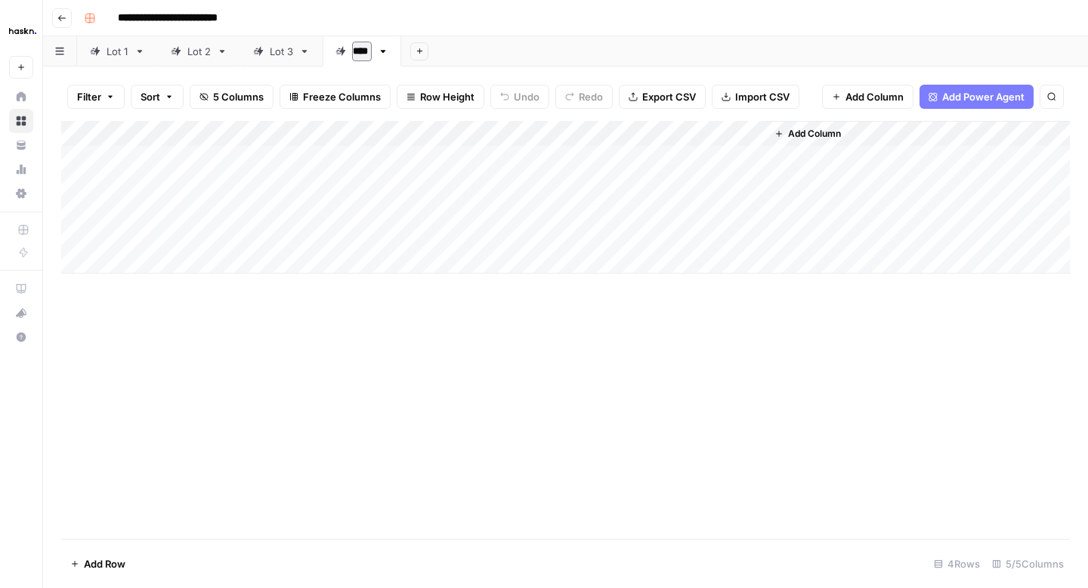
type input "*****"
click at [432, 52] on button "Add Sheet" at bounding box center [425, 51] width 18 height 18
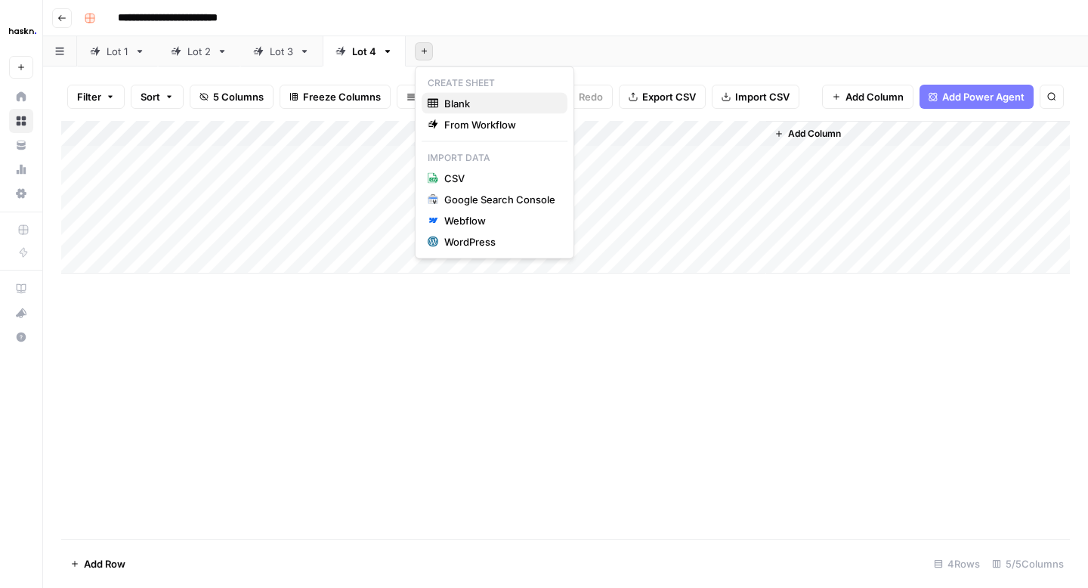
click at [447, 98] on span "Blank" at bounding box center [499, 103] width 111 height 15
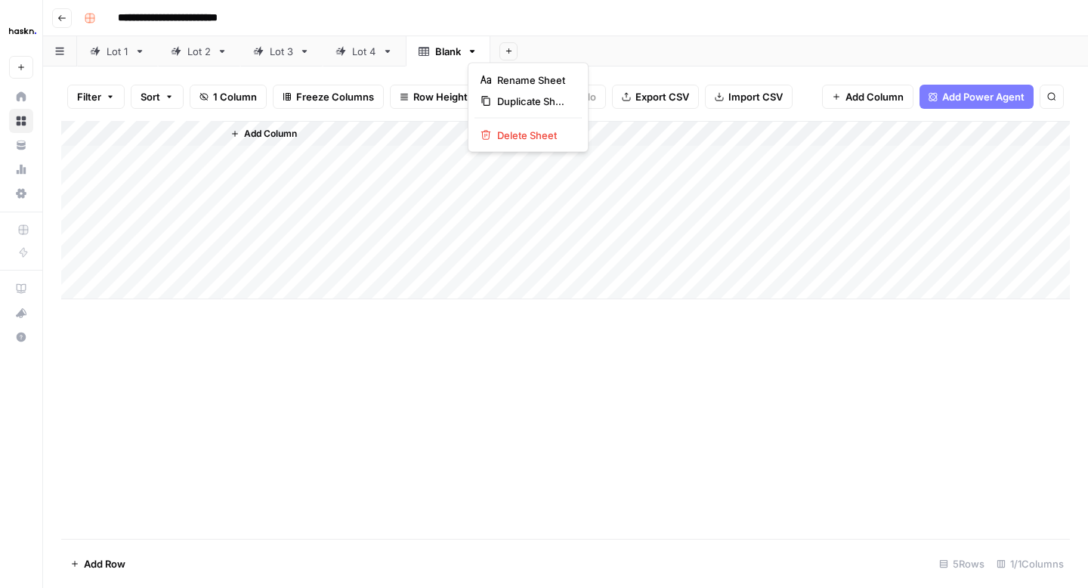
click at [470, 54] on icon "button" at bounding box center [472, 51] width 11 height 11
click at [494, 131] on div "Delete Sheet" at bounding box center [528, 135] width 95 height 15
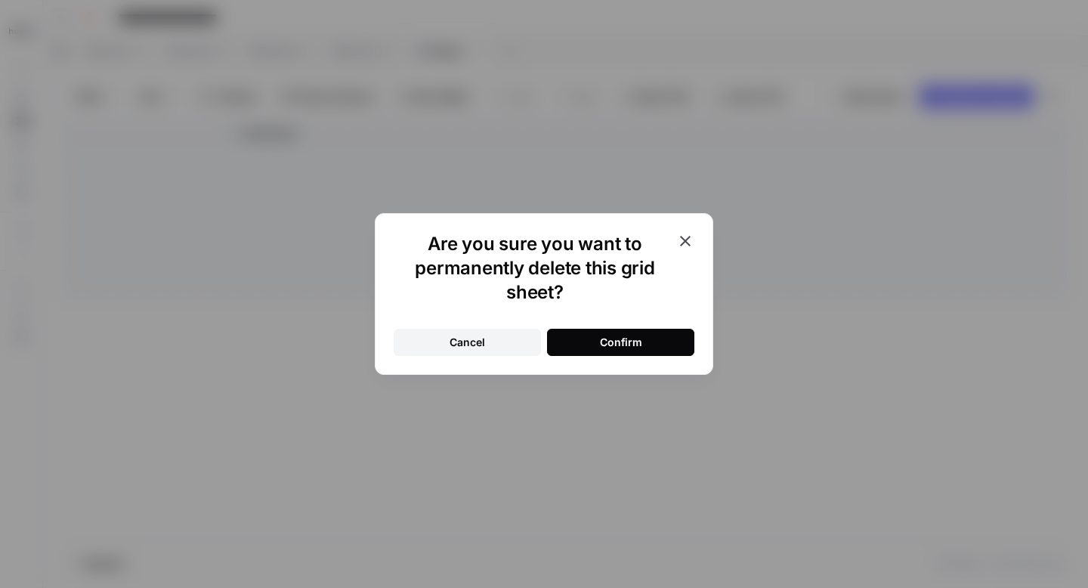
click at [571, 338] on button "Confirm" at bounding box center [620, 342] width 147 height 27
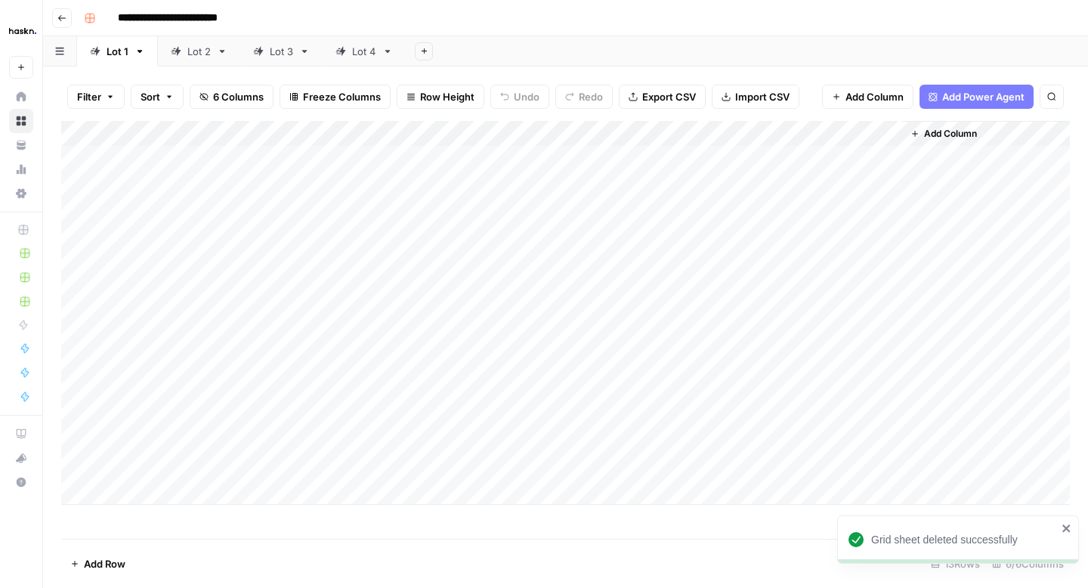
click at [425, 48] on icon "button" at bounding box center [424, 51] width 8 height 8
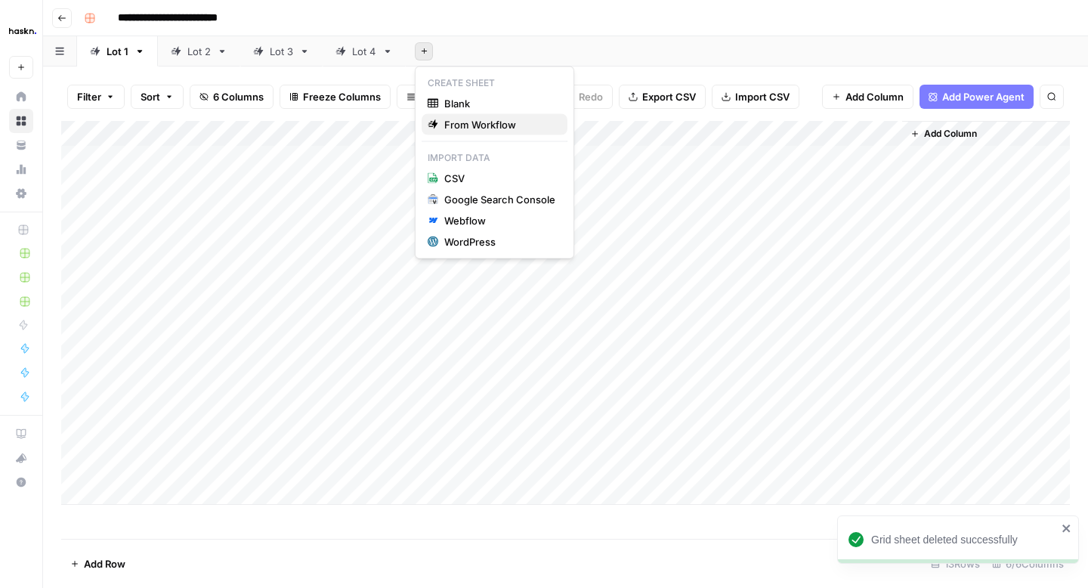
click at [462, 124] on span "From Workflow" at bounding box center [499, 124] width 111 height 15
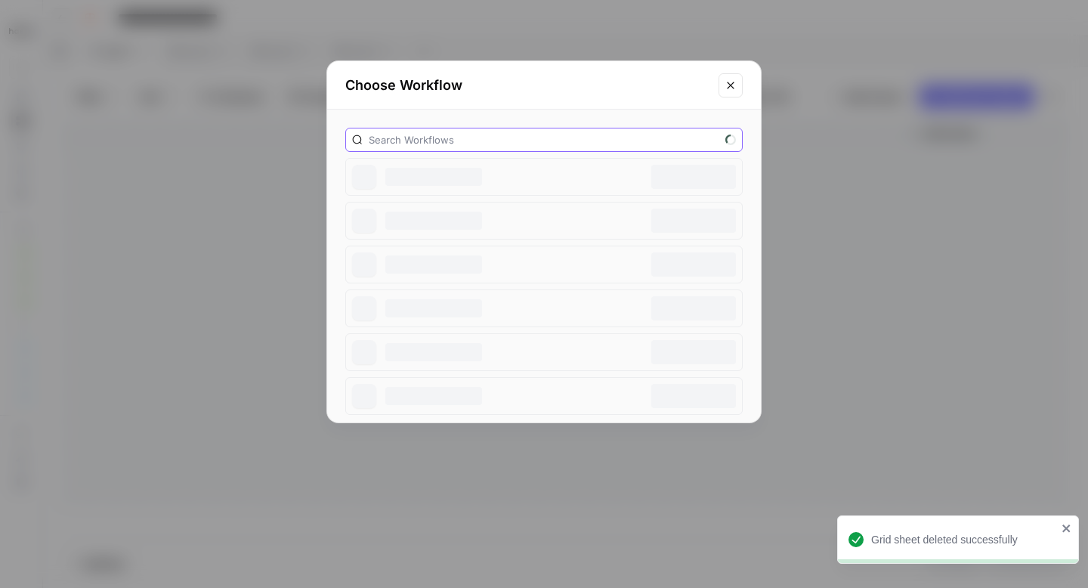
click at [458, 135] on input "text" at bounding box center [544, 139] width 351 height 15
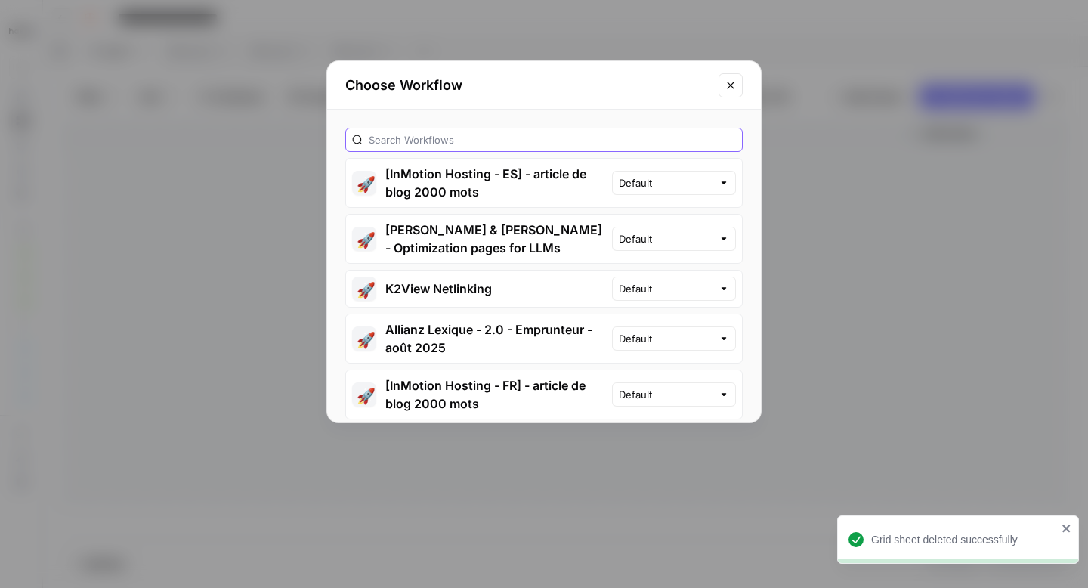
click at [454, 137] on input "text" at bounding box center [552, 139] width 367 height 15
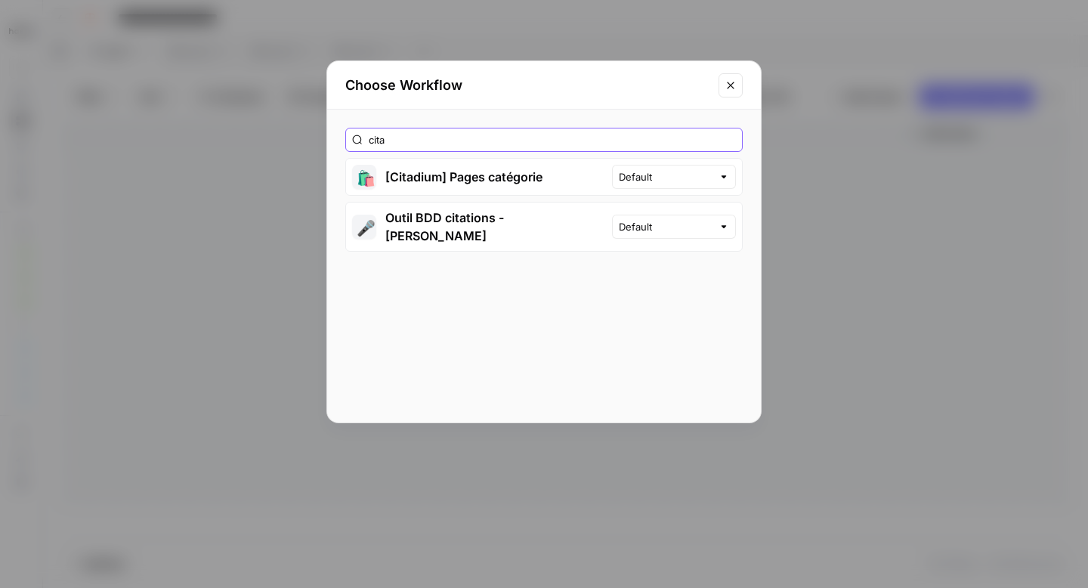
type input "cita"
click at [457, 182] on button "🛍️ [Citadium] Pages catégorie" at bounding box center [479, 177] width 266 height 36
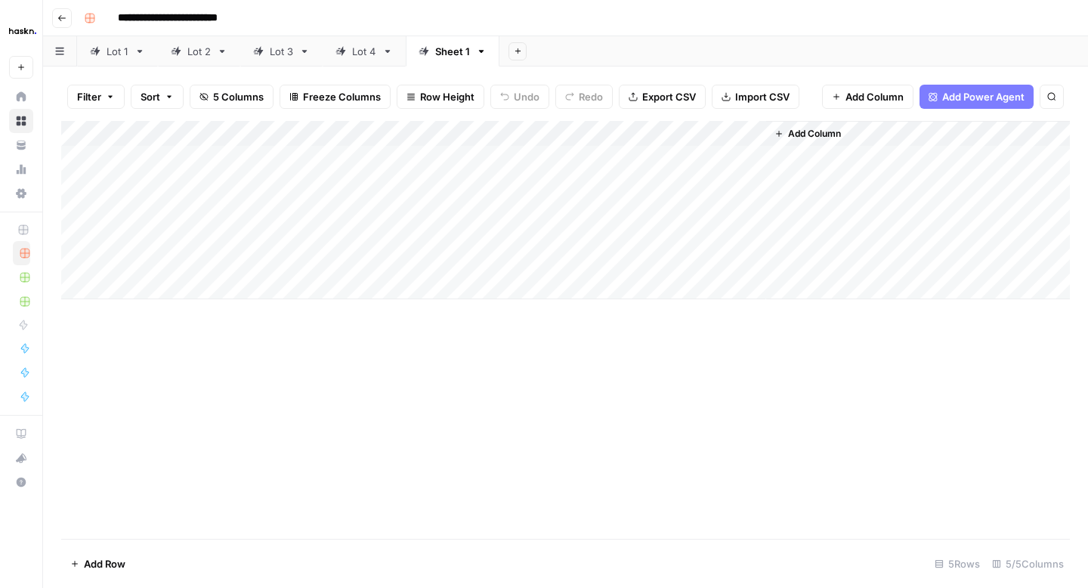
click at [175, 156] on div "Add Column" at bounding box center [565, 210] width 1009 height 178
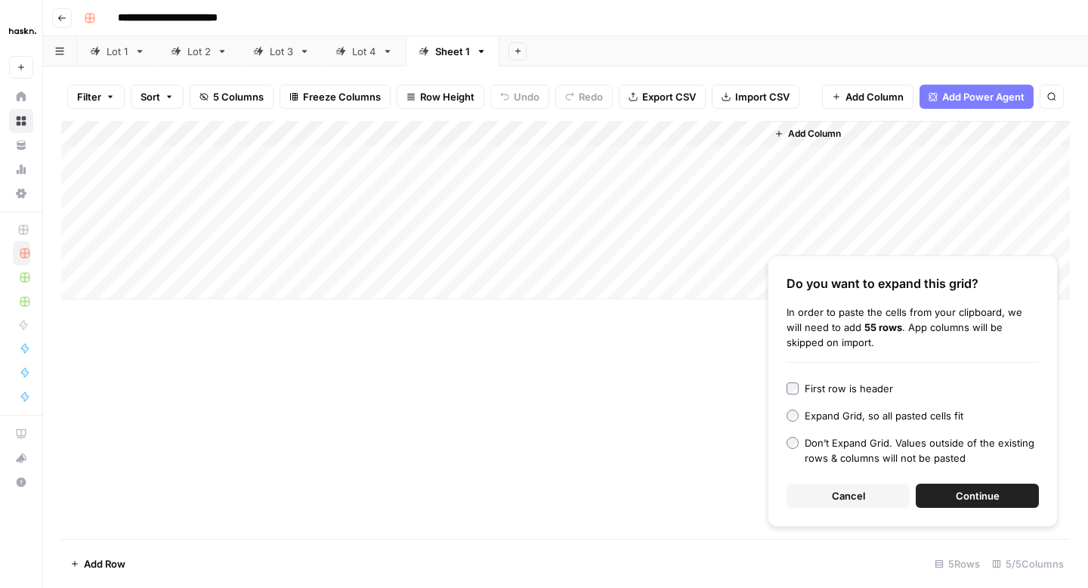
click at [962, 501] on span "Continue" at bounding box center [978, 495] width 44 height 15
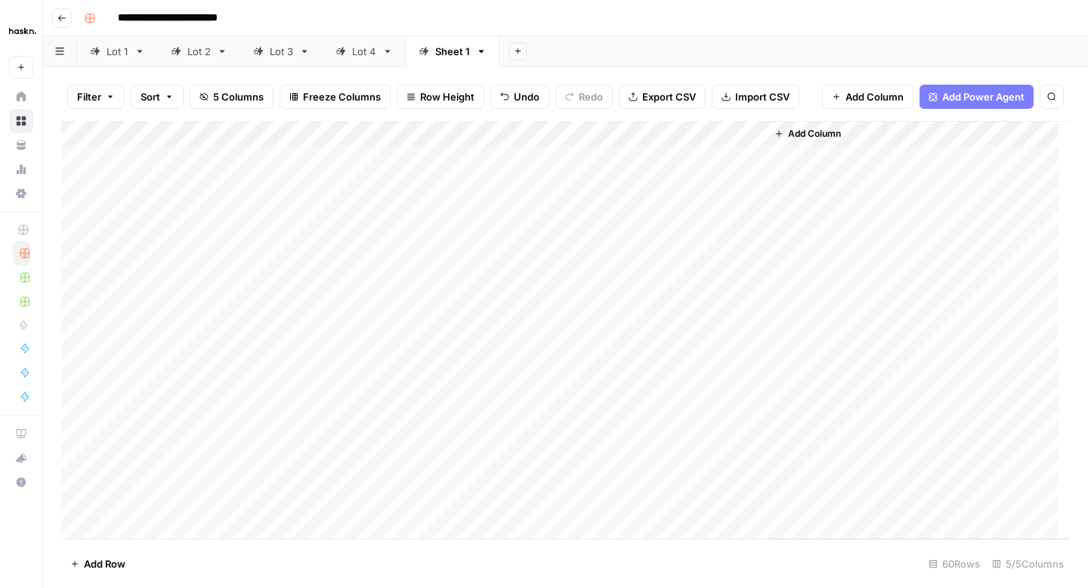
click at [521, 161] on div "Add Column" at bounding box center [565, 330] width 1009 height 418
click at [531, 162] on div "Add Column" at bounding box center [565, 330] width 1009 height 418
type textarea "**********"
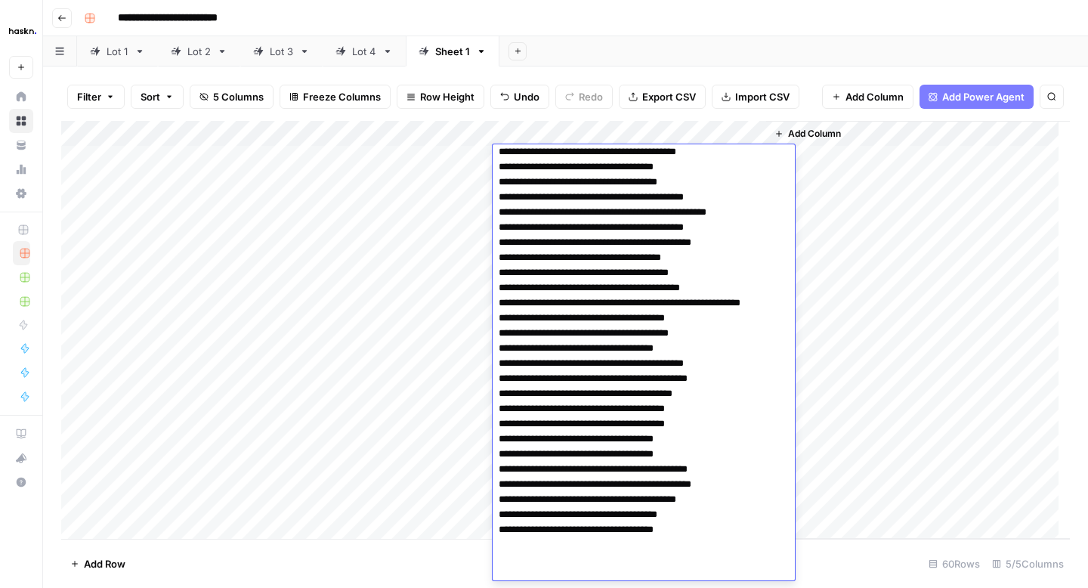
click at [741, 200] on textarea at bounding box center [638, 106] width 291 height 958
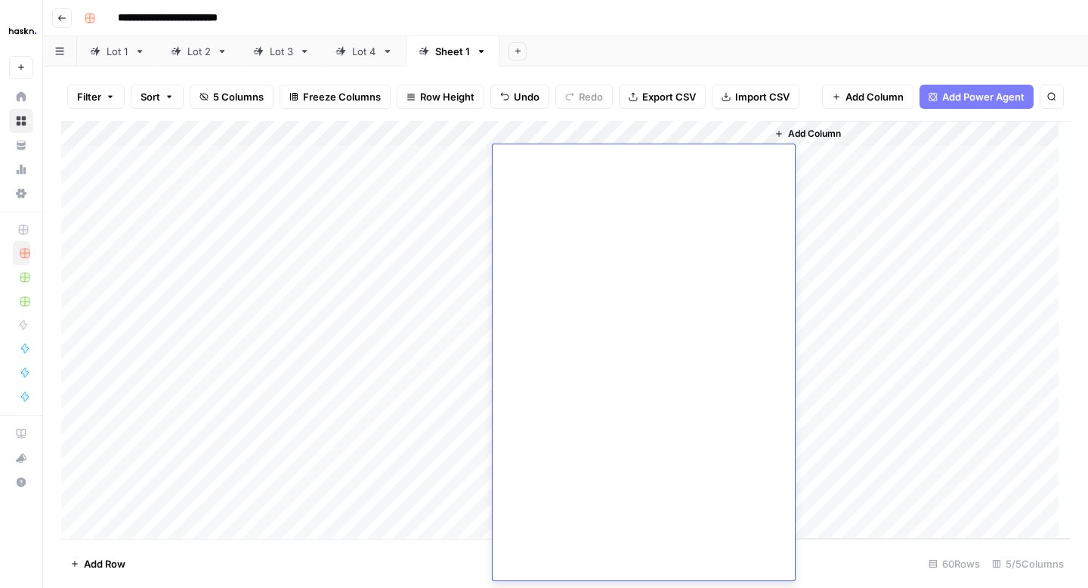
scroll to position [0, 0]
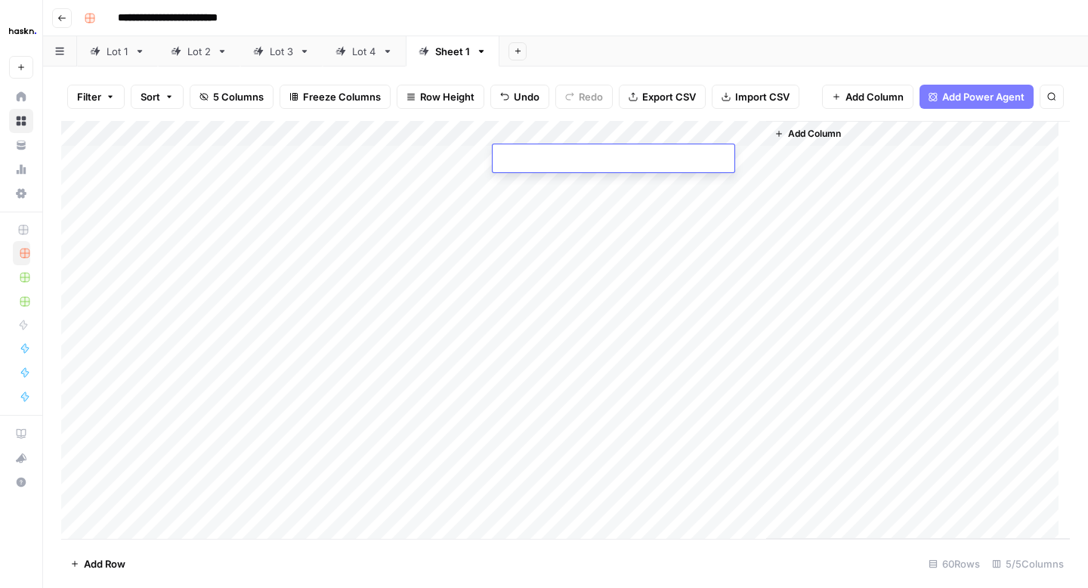
click at [443, 225] on div "Add Column" at bounding box center [565, 330] width 1009 height 418
click at [522, 197] on div "Add Column" at bounding box center [565, 330] width 1009 height 418
click at [530, 153] on div "Add Column" at bounding box center [565, 330] width 1009 height 418
click at [278, 160] on div "Add Column" at bounding box center [565, 330] width 1009 height 418
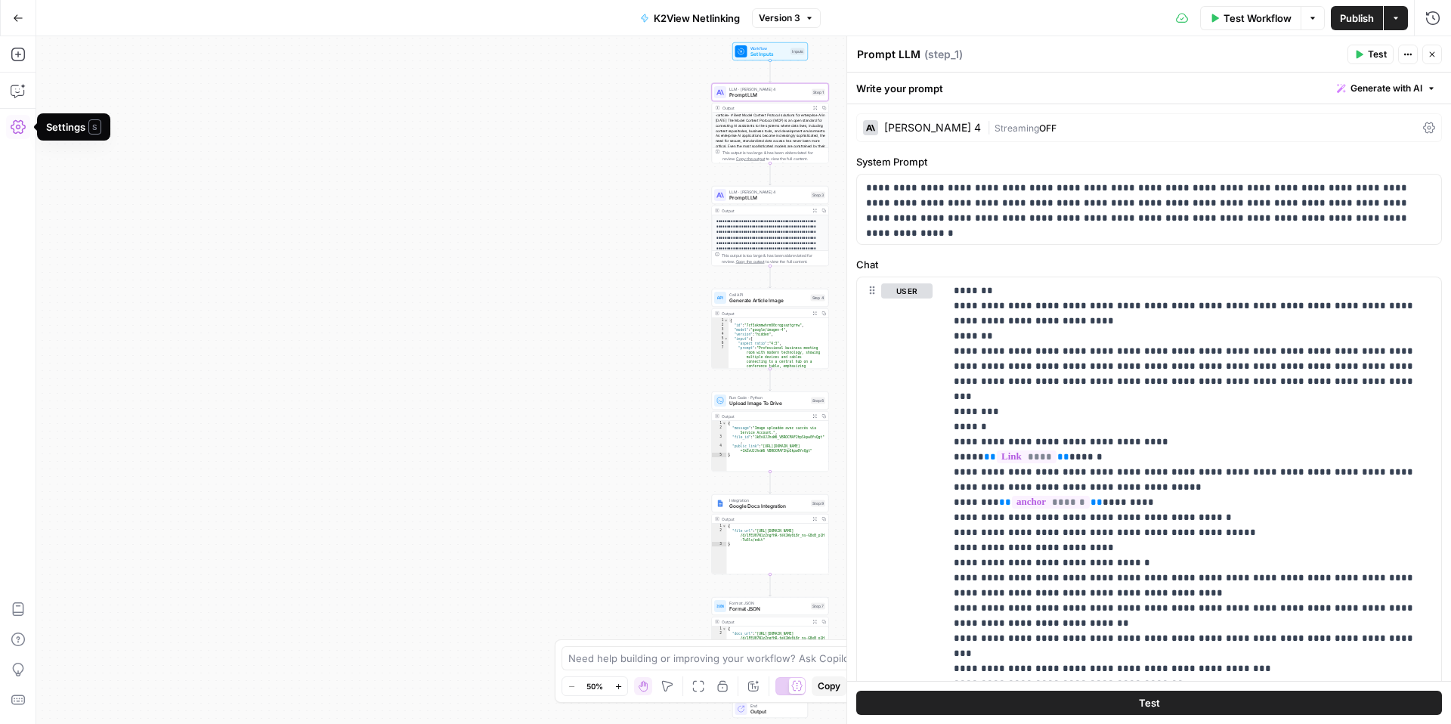
scroll to position [320, 0]
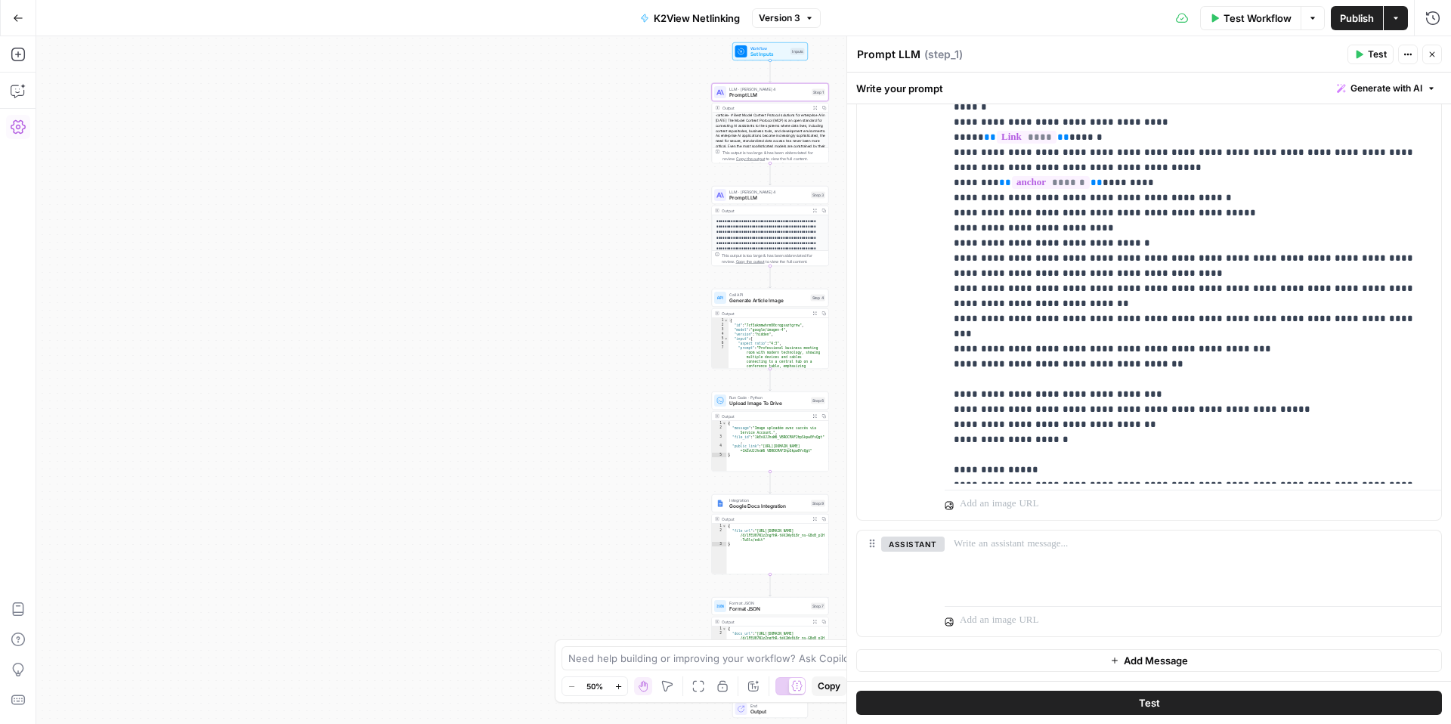
click at [19, 17] on icon "button" at bounding box center [18, 18] width 11 height 11
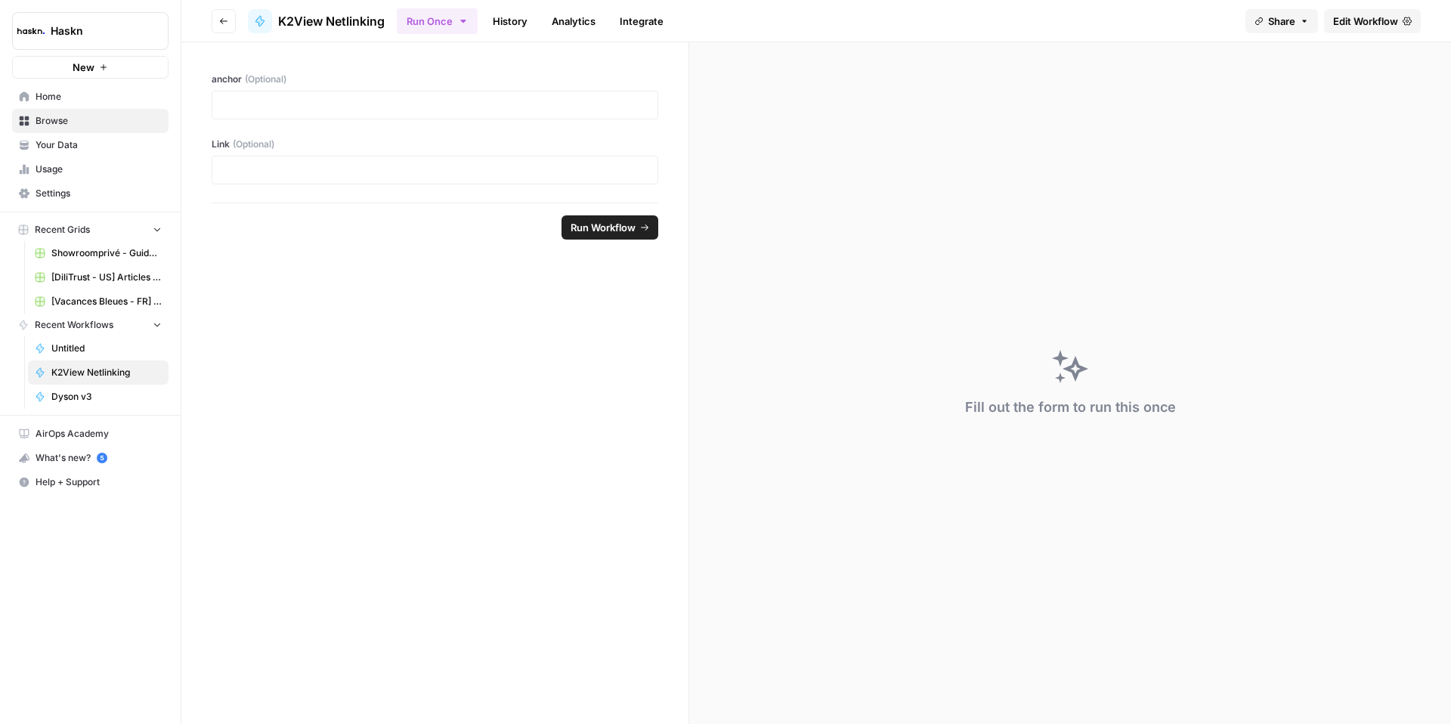
click at [226, 23] on icon "button" at bounding box center [223, 21] width 9 height 9
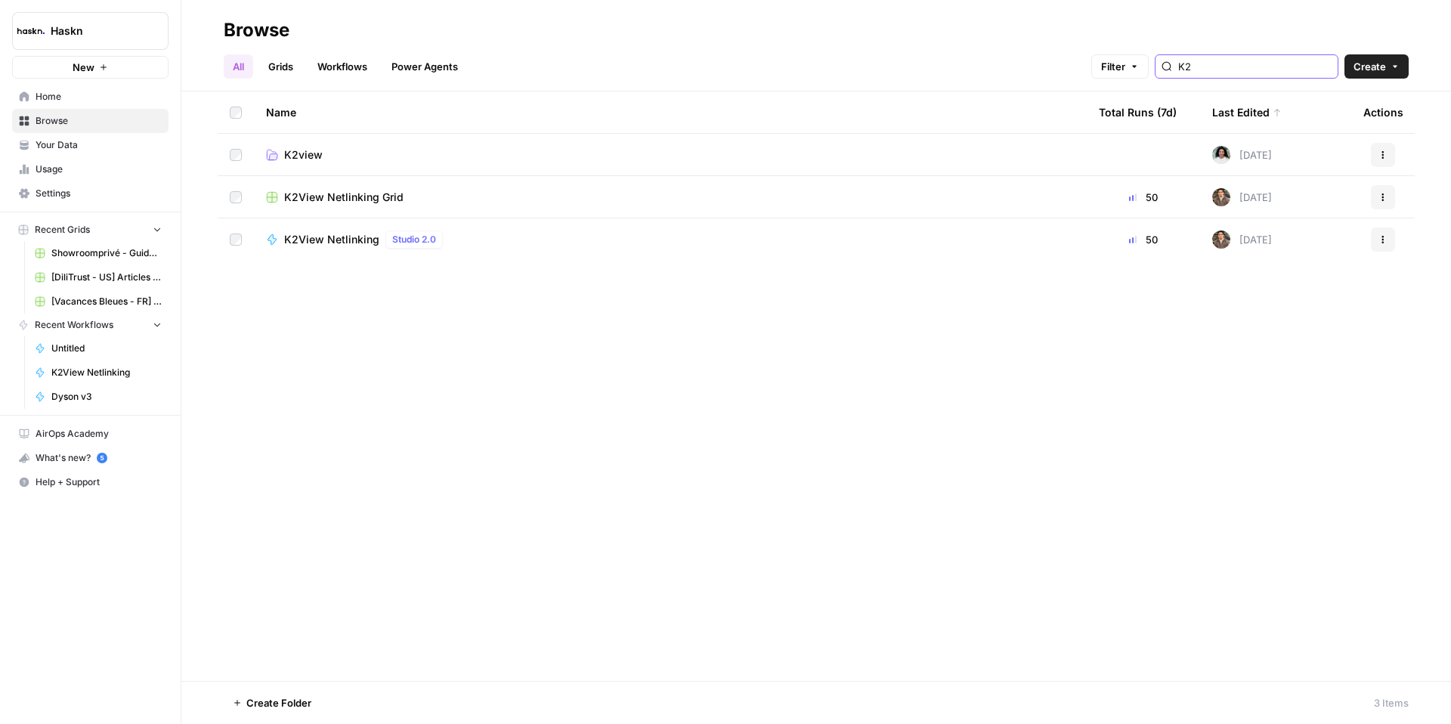
click at [1272, 65] on input "K2" at bounding box center [1254, 66] width 153 height 15
type input "vet"
click at [301, 204] on td "Vetalia" at bounding box center [670, 197] width 833 height 42
click at [286, 195] on span "Vetalia" at bounding box center [301, 197] width 35 height 15
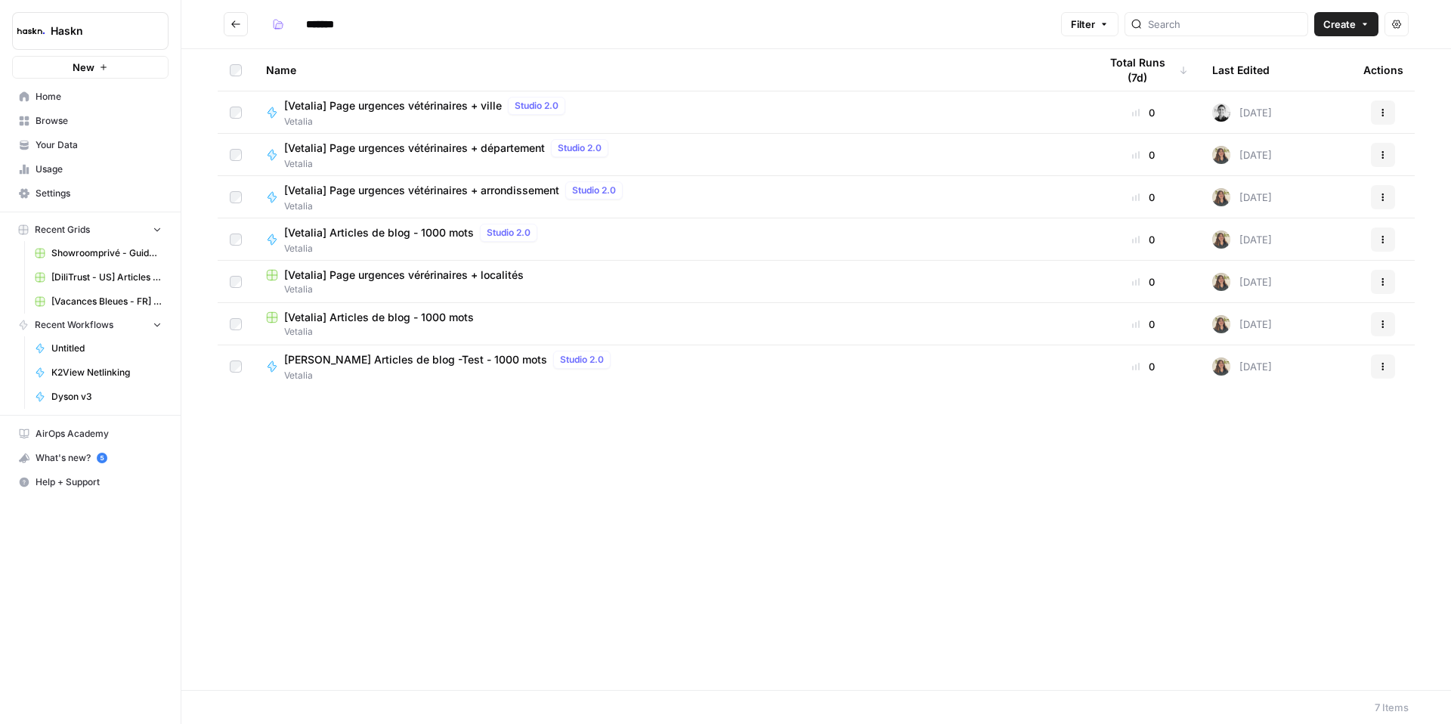
click at [386, 191] on span "[Vetalia] Page urgences vétérinaires + arrondissement" at bounding box center [421, 190] width 275 height 15
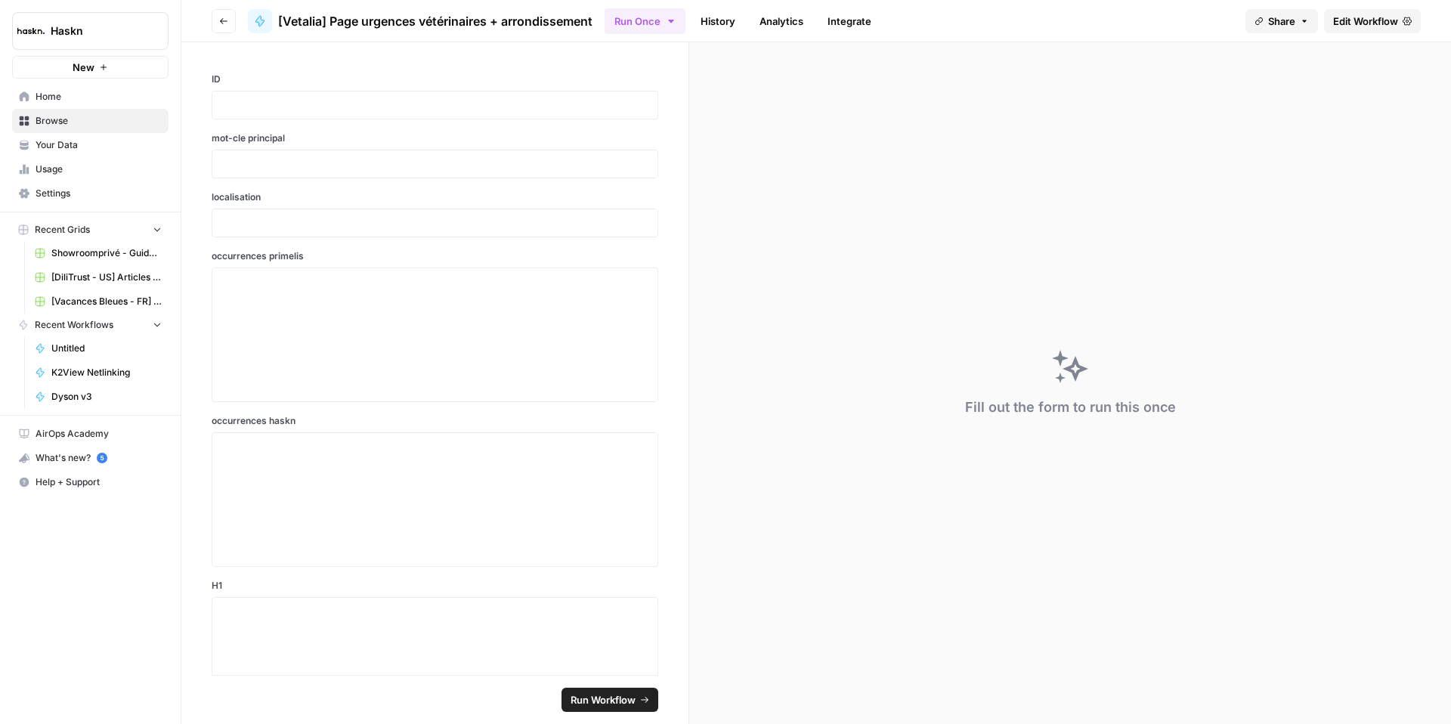
click at [1398, 17] on span "Edit Workflow" at bounding box center [1365, 21] width 65 height 15
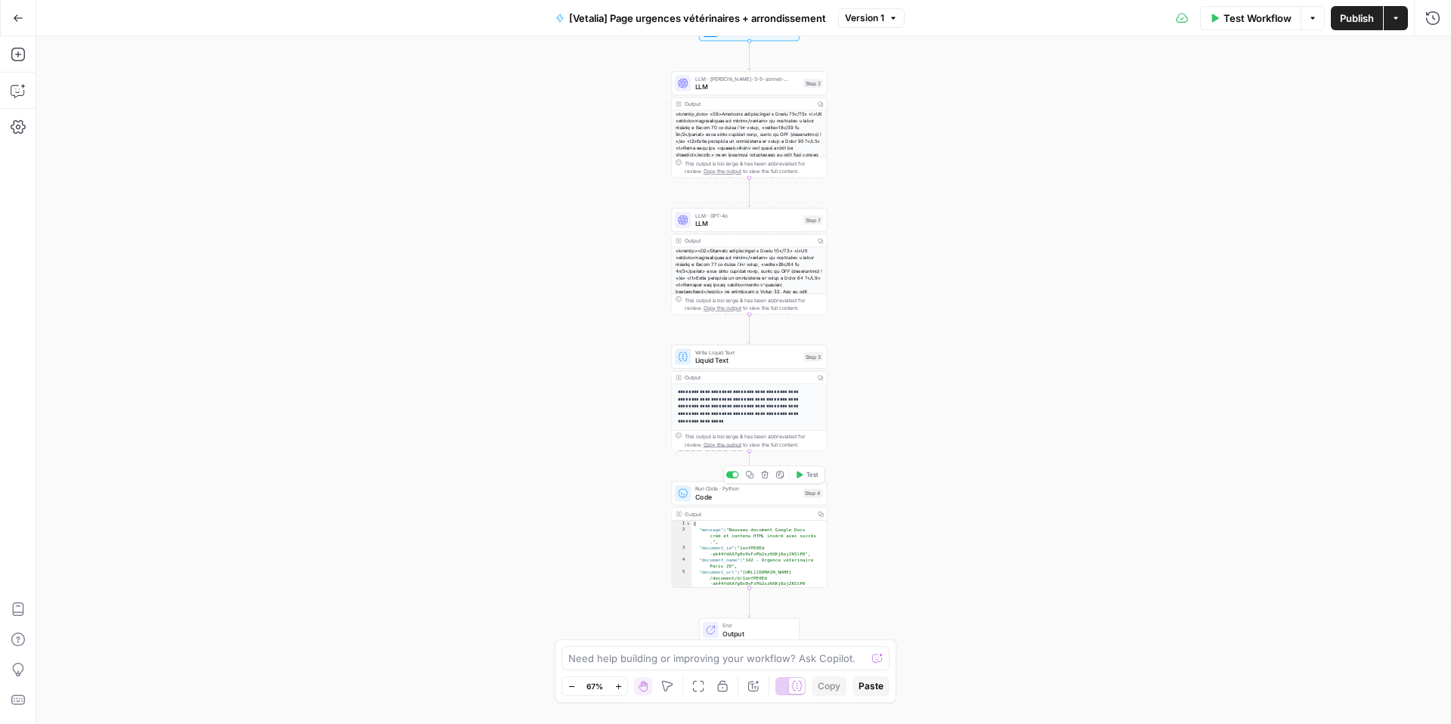
click at [721, 492] on span "Code" at bounding box center [747, 497] width 104 height 10
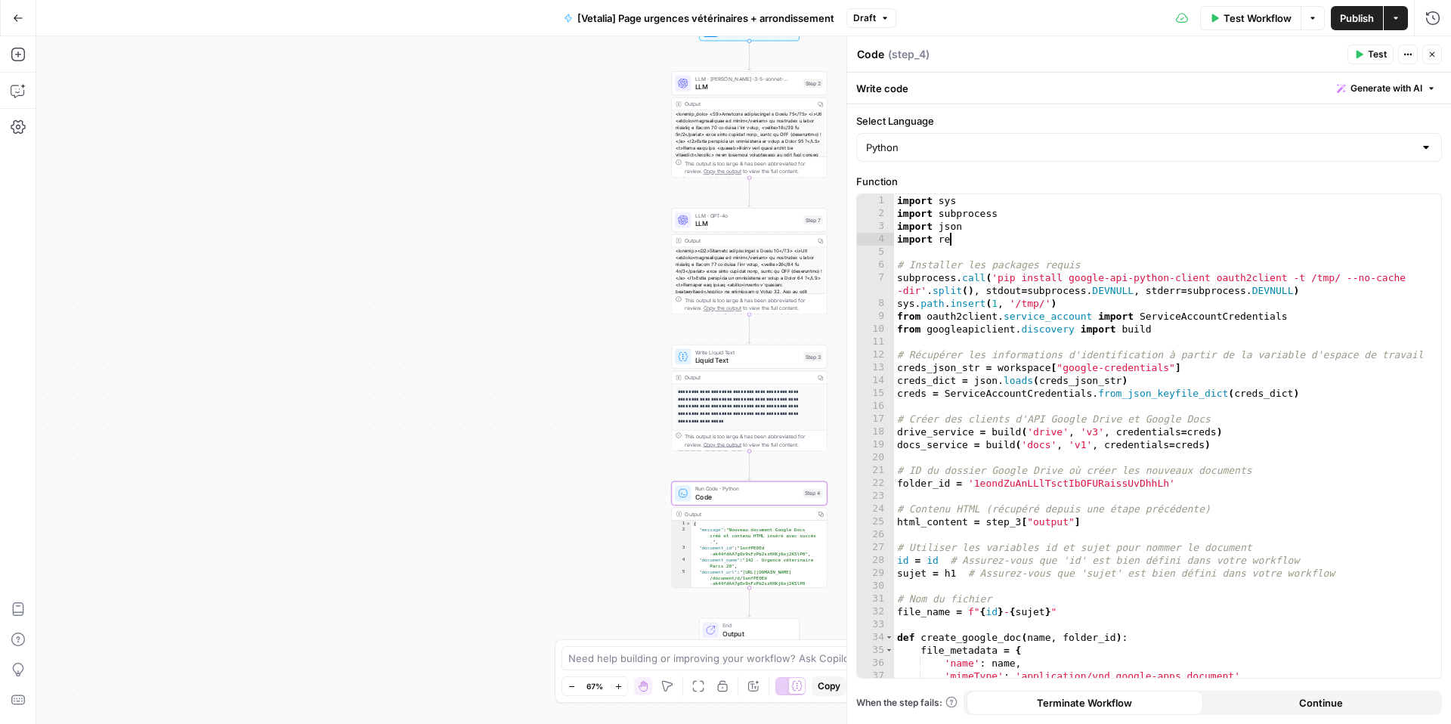
click at [949, 235] on div "import sys import subprocess import json import re # Installer les packages req…" at bounding box center [1162, 448] width 536 height 509
type textarea "**********"
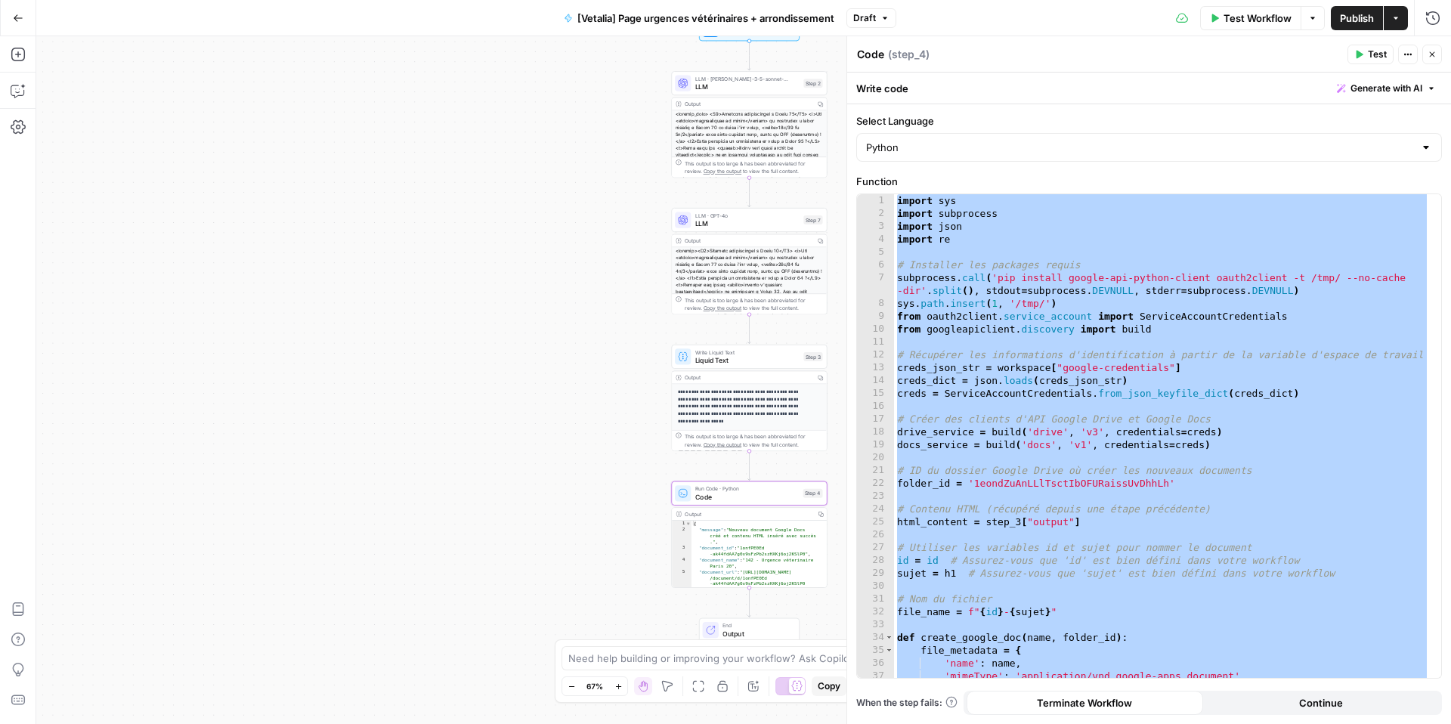
click at [20, 17] on icon "button" at bounding box center [18, 17] width 9 height 7
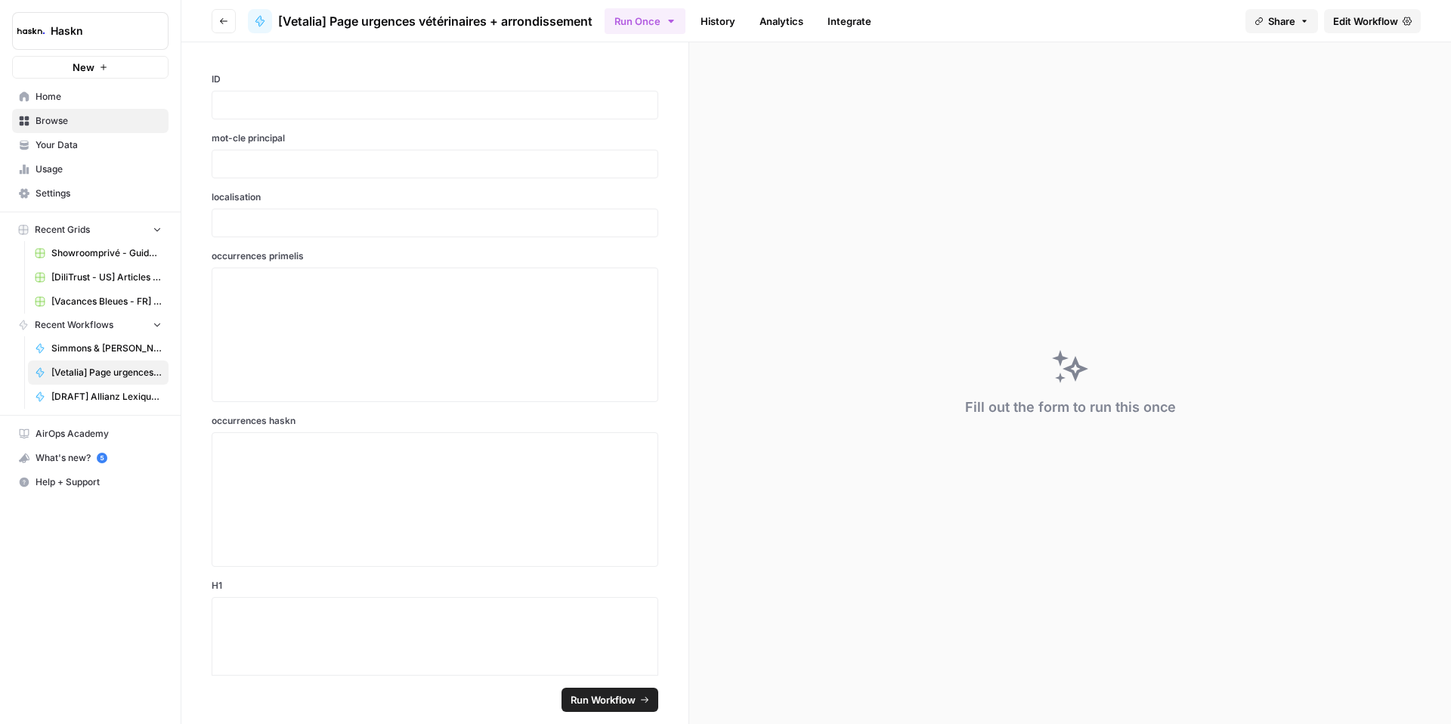
click at [219, 23] on icon "button" at bounding box center [223, 21] width 9 height 9
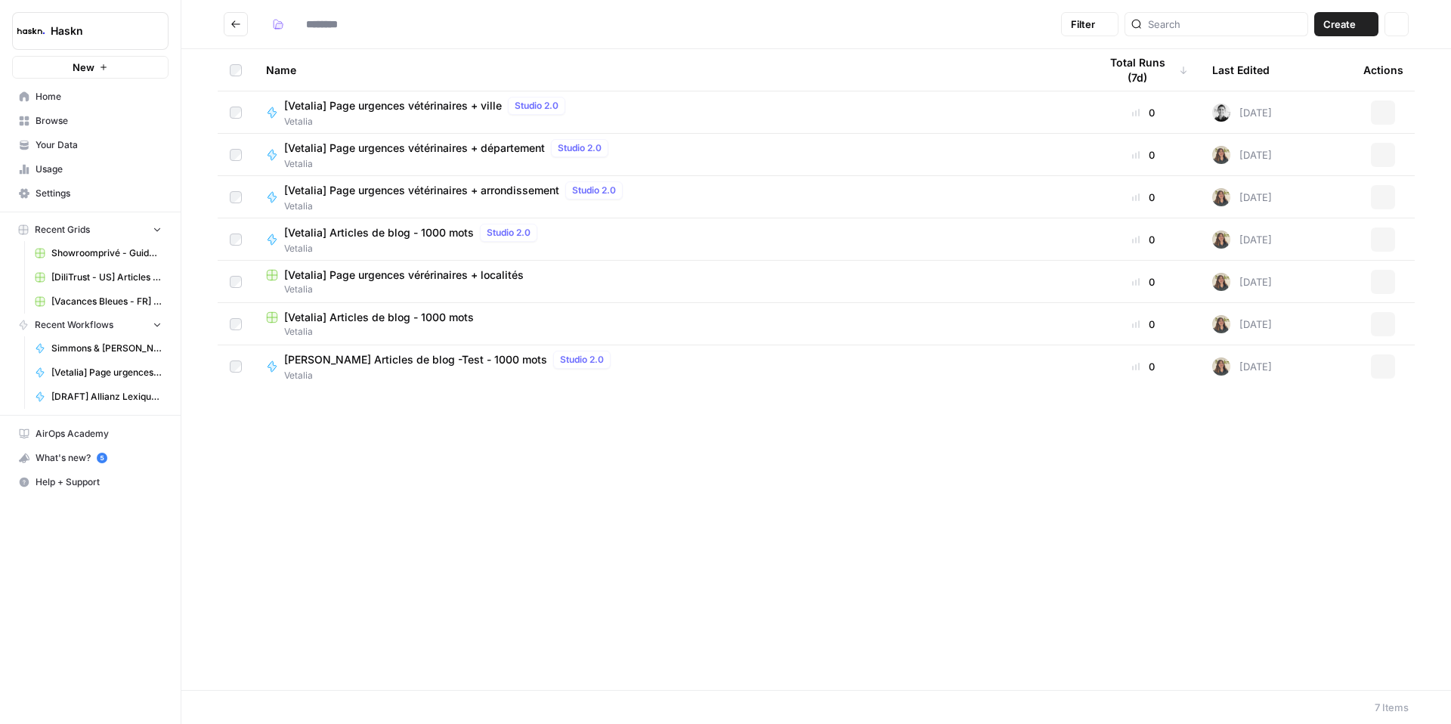
type input "*******"
click at [237, 23] on icon "Go back" at bounding box center [236, 24] width 11 height 11
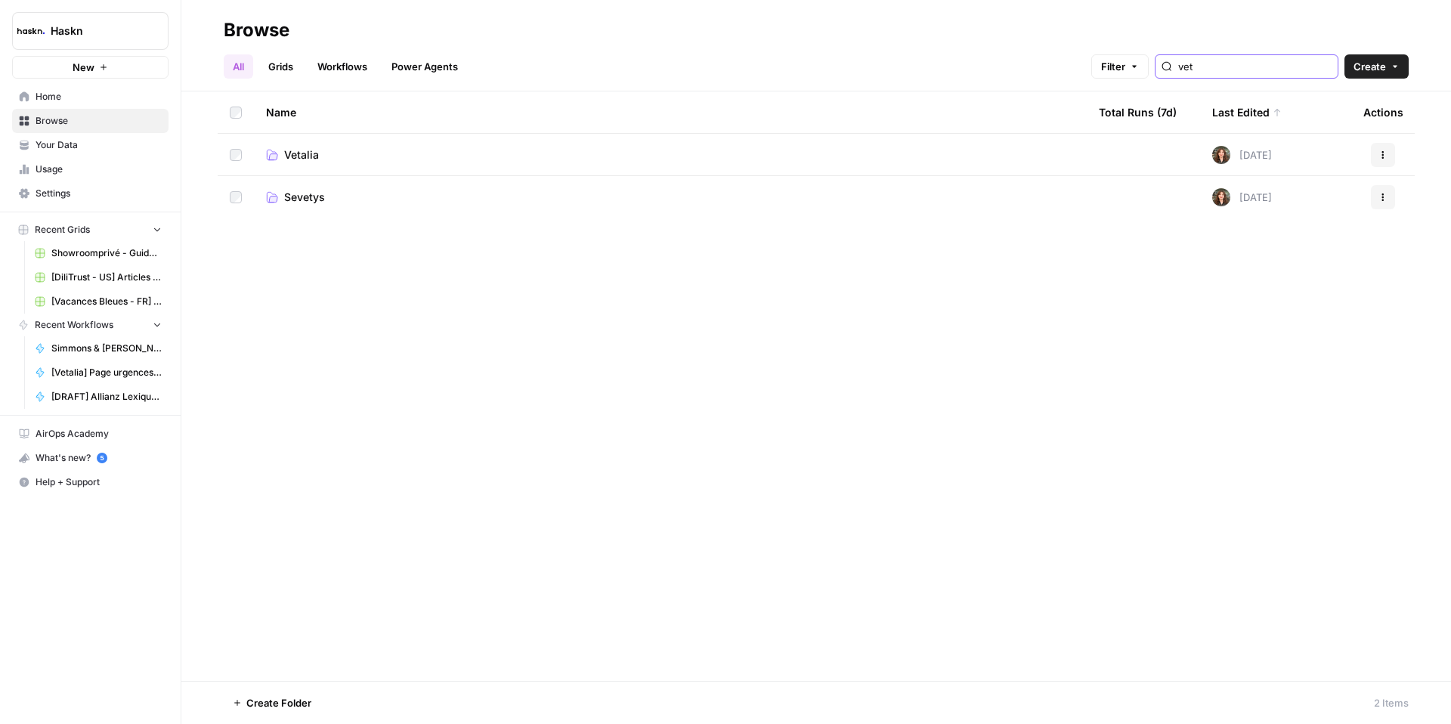
click at [1237, 67] on input "vet" at bounding box center [1254, 66] width 153 height 15
type input "cit"
click at [306, 147] on span "Citadium" at bounding box center [306, 154] width 45 height 15
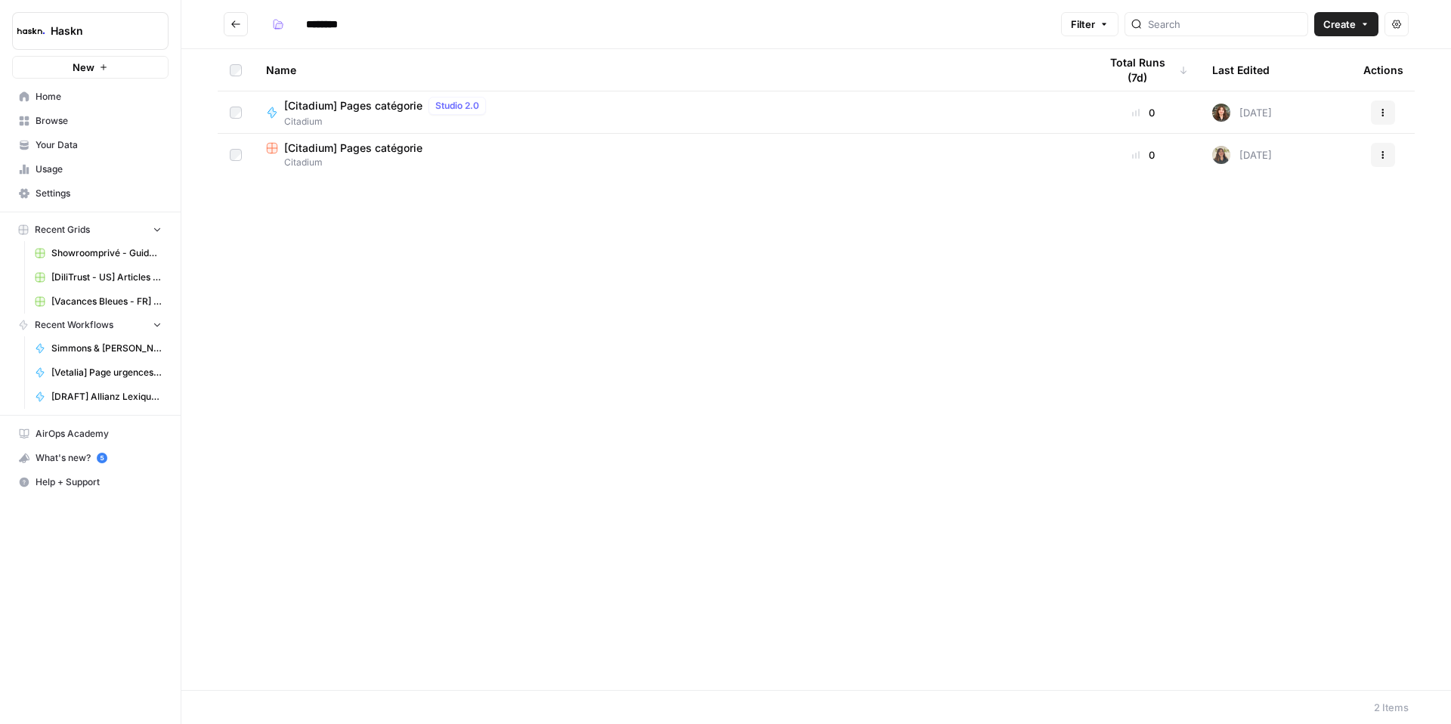
click at [341, 109] on span "[Citadium] Pages catégorie" at bounding box center [353, 105] width 138 height 15
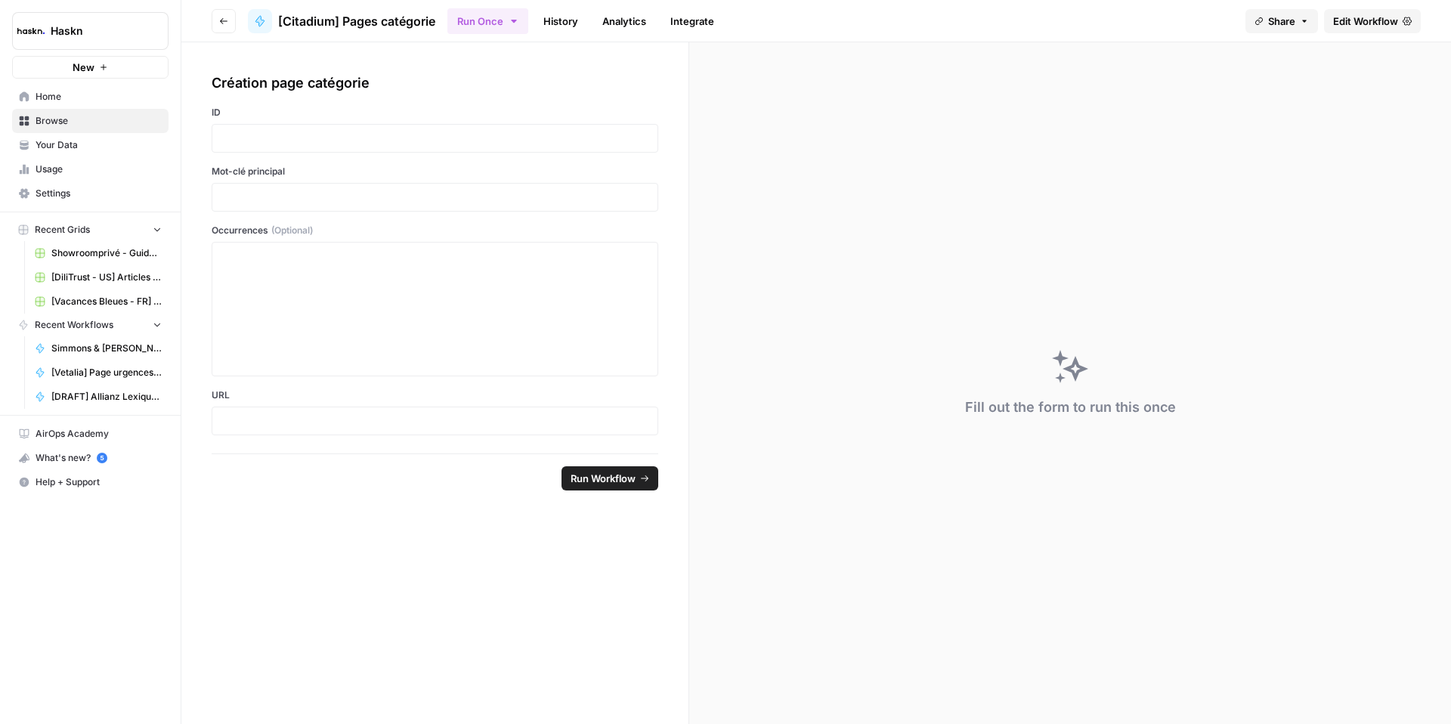
drag, startPoint x: 1348, startPoint y: 24, endPoint x: 1337, endPoint y: 41, distance: 20.1
click at [1348, 24] on span "Edit Workflow" at bounding box center [1365, 21] width 65 height 15
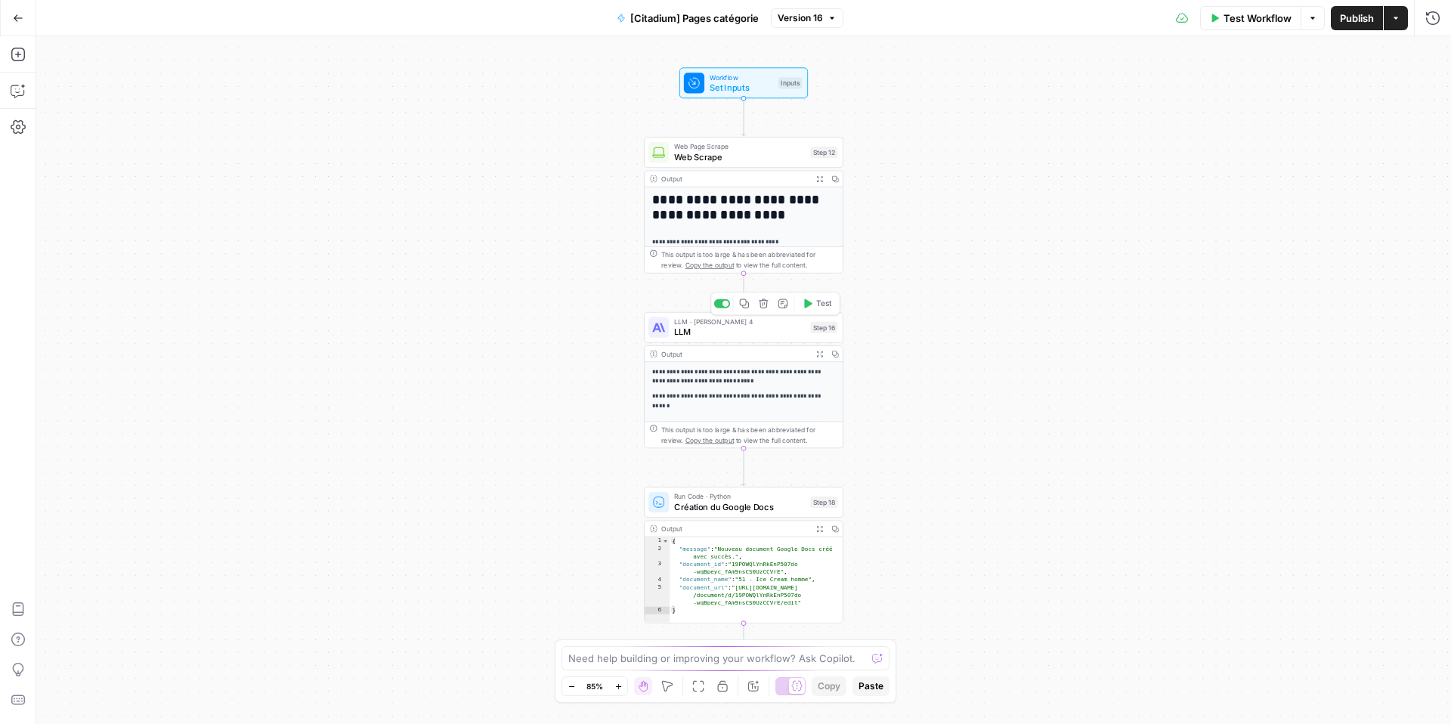
click at [736, 339] on div "LLM · Claude Sonnet 4 LLM Step 16 Copy step Delete step Add Note Test" at bounding box center [744, 327] width 200 height 31
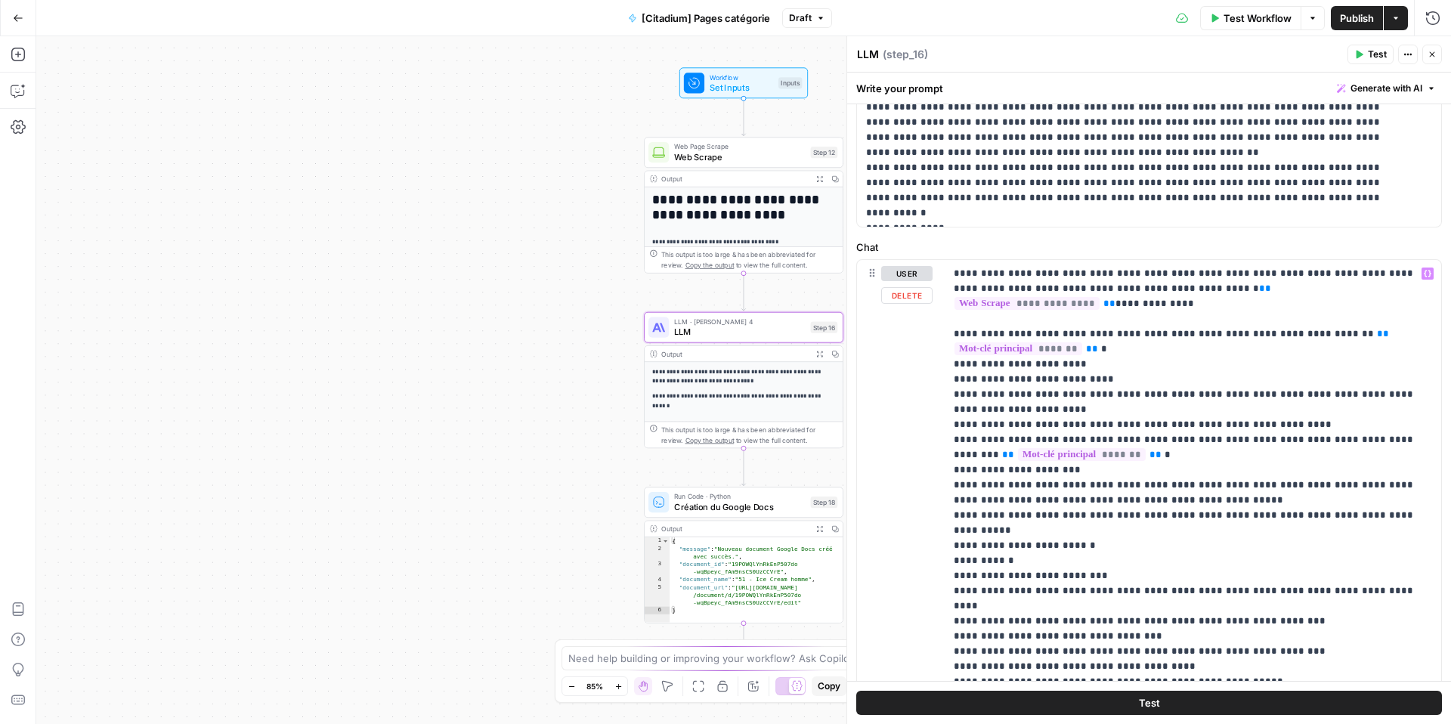
scroll to position [567, 0]
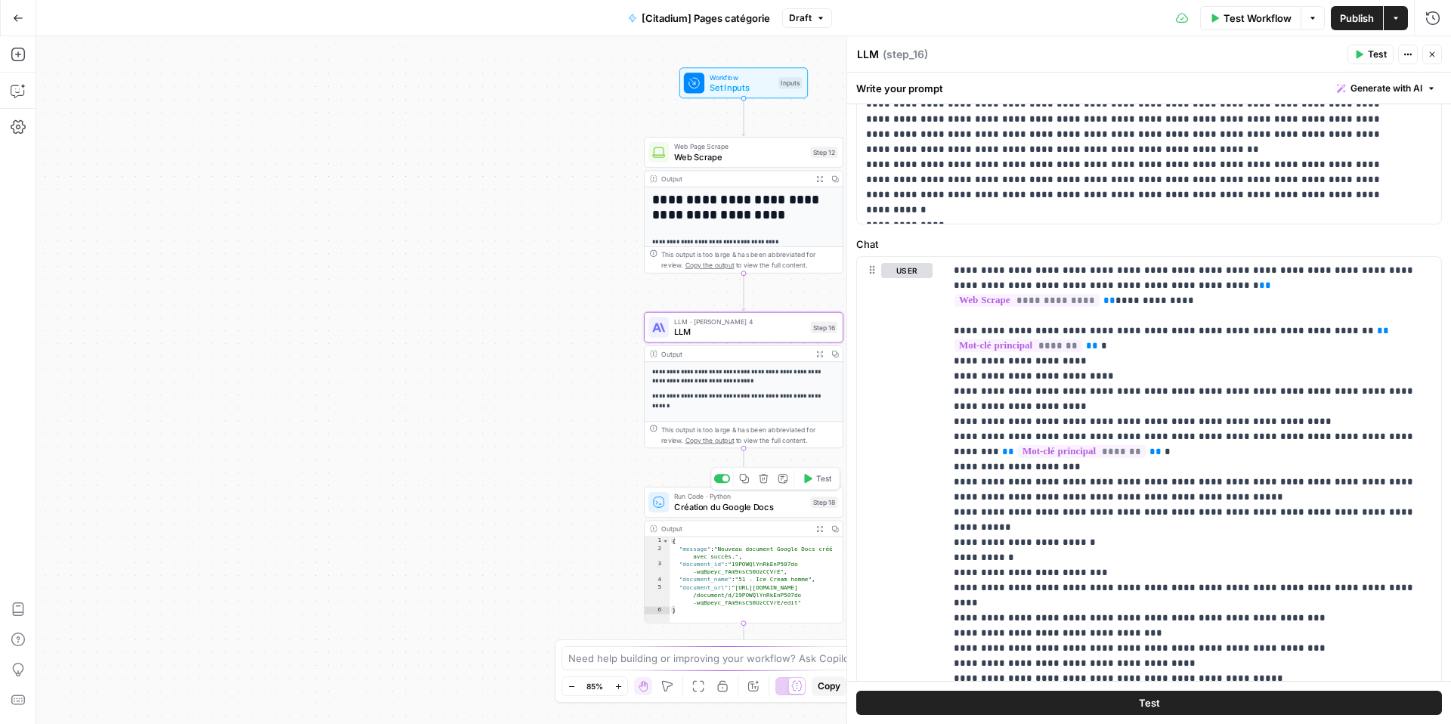
click at [745, 506] on span "Création du Google Docs" at bounding box center [740, 506] width 132 height 13
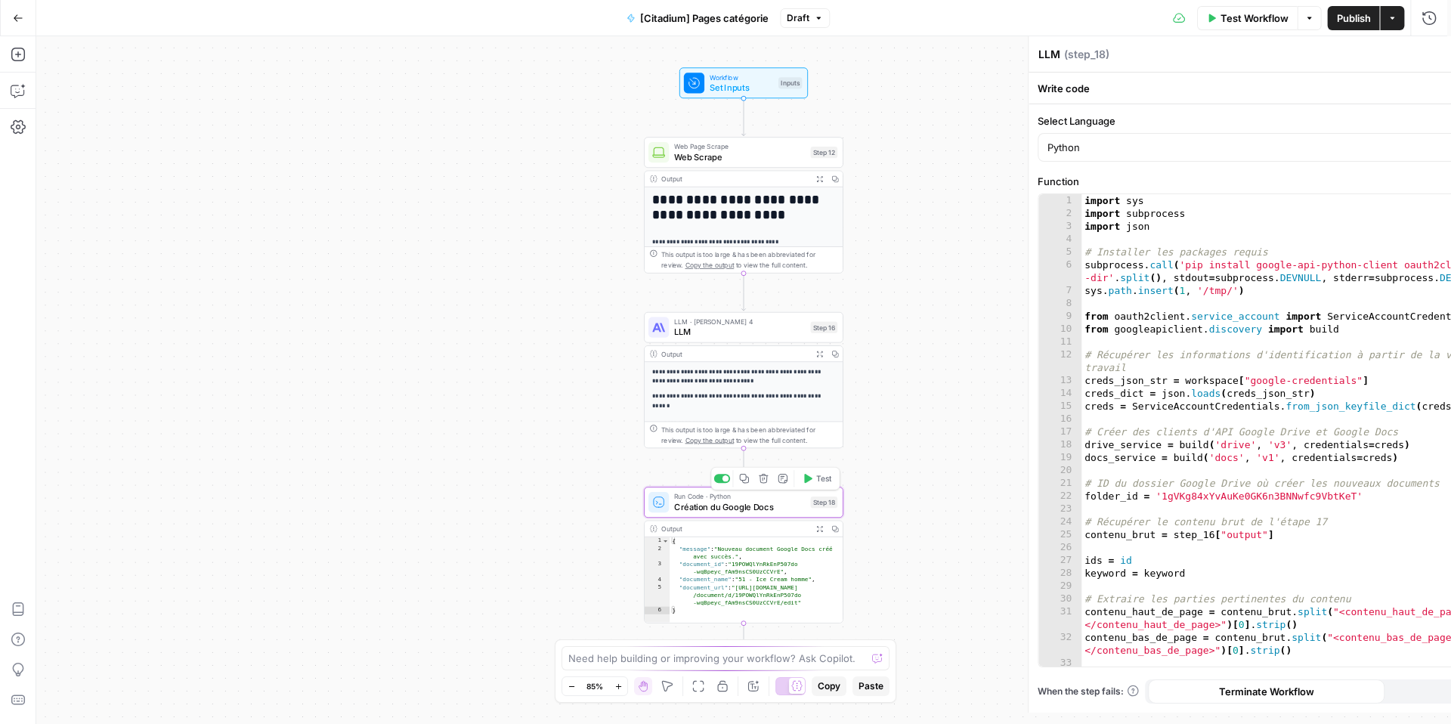
type textarea "Création du Google Docs"
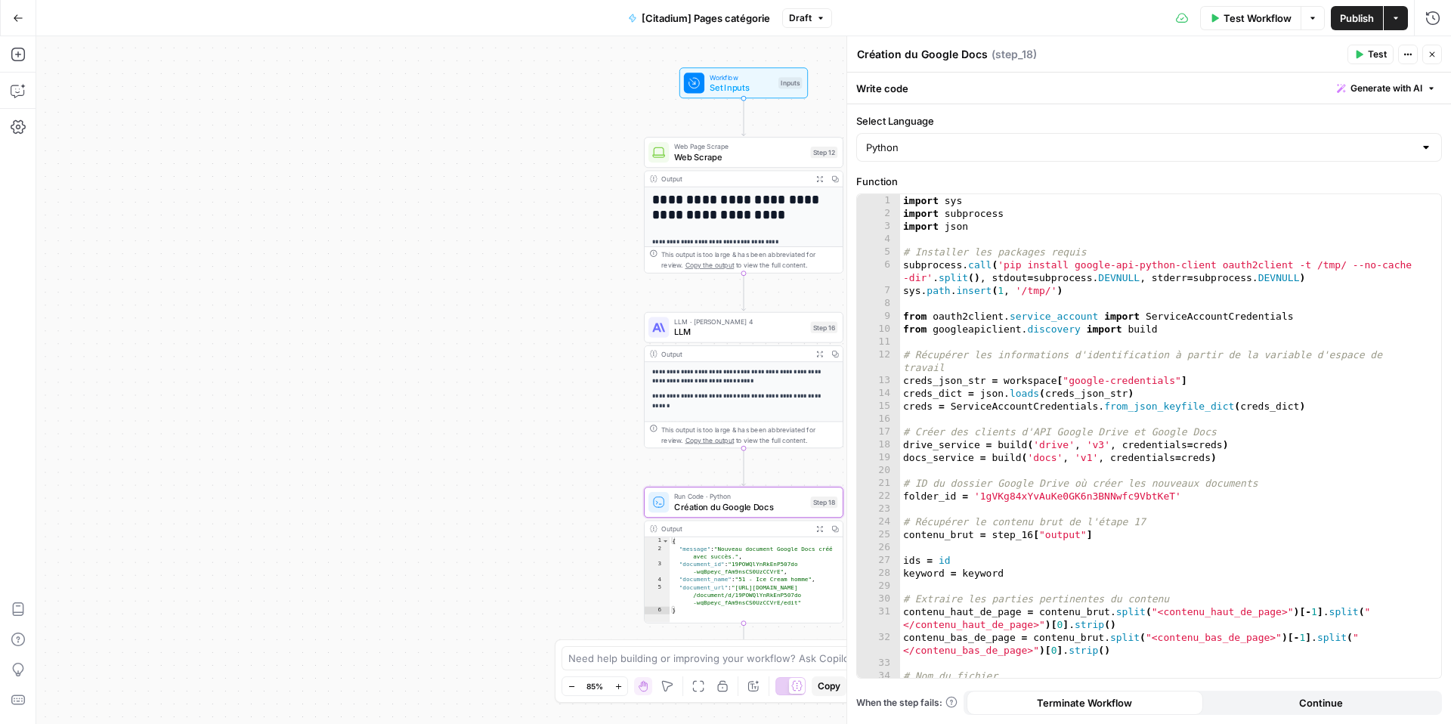
click at [1431, 51] on icon "button" at bounding box center [1432, 54] width 9 height 9
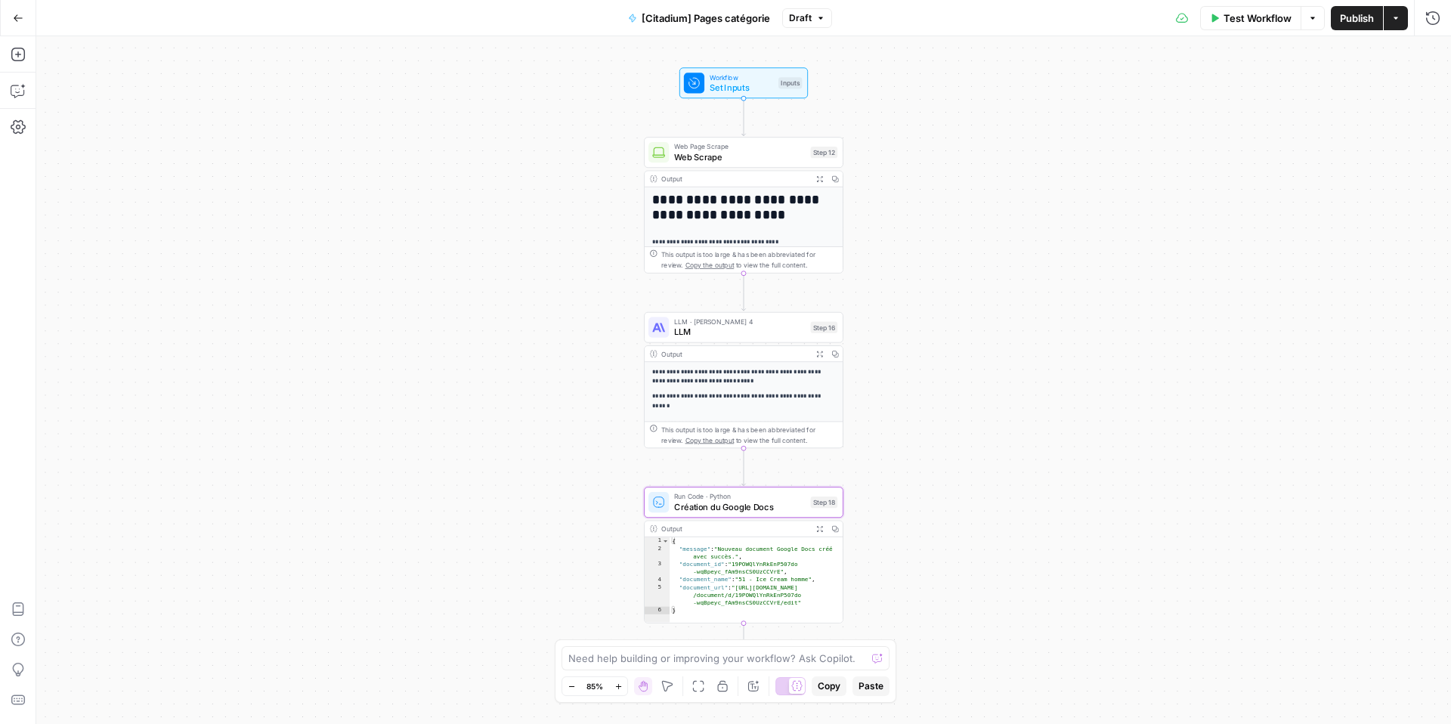
click at [23, 17] on span "Go Back" at bounding box center [23, 17] width 1 height 1
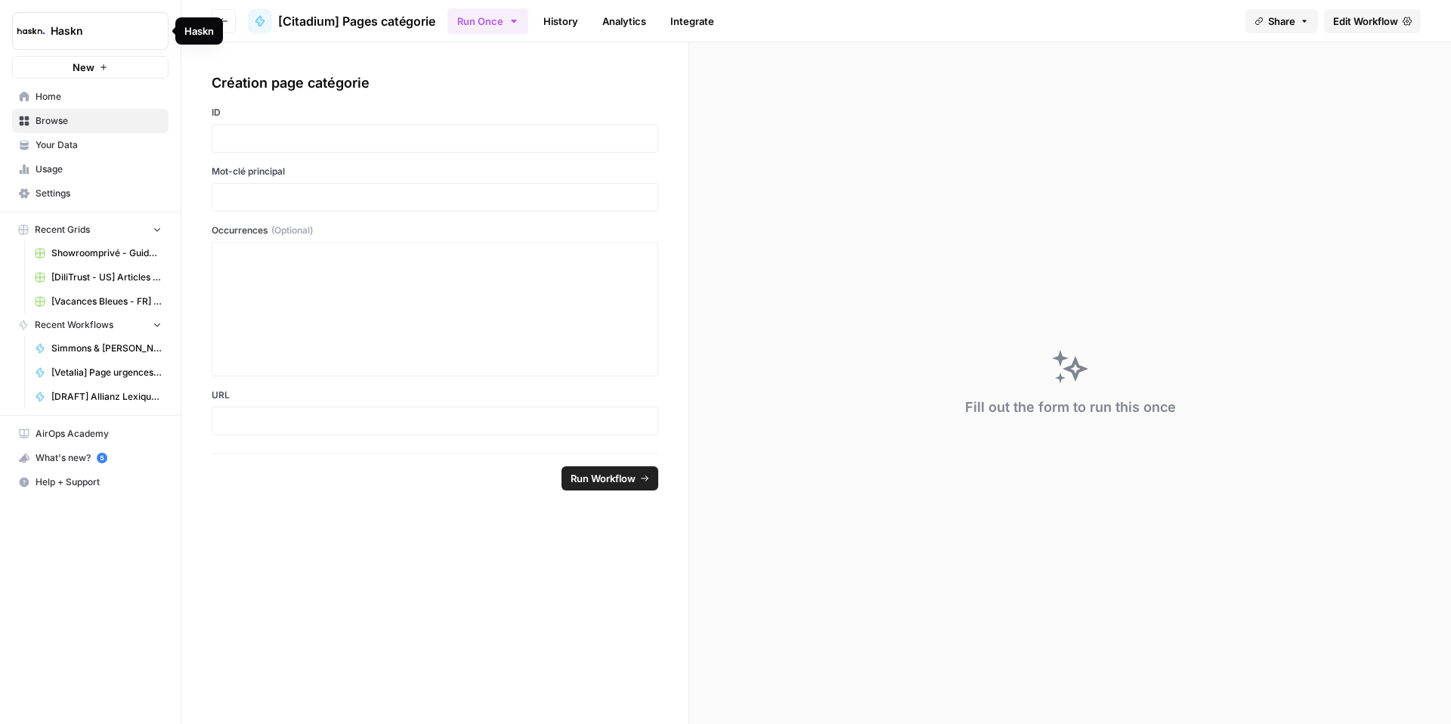
click at [229, 25] on button "Go back" at bounding box center [224, 21] width 24 height 24
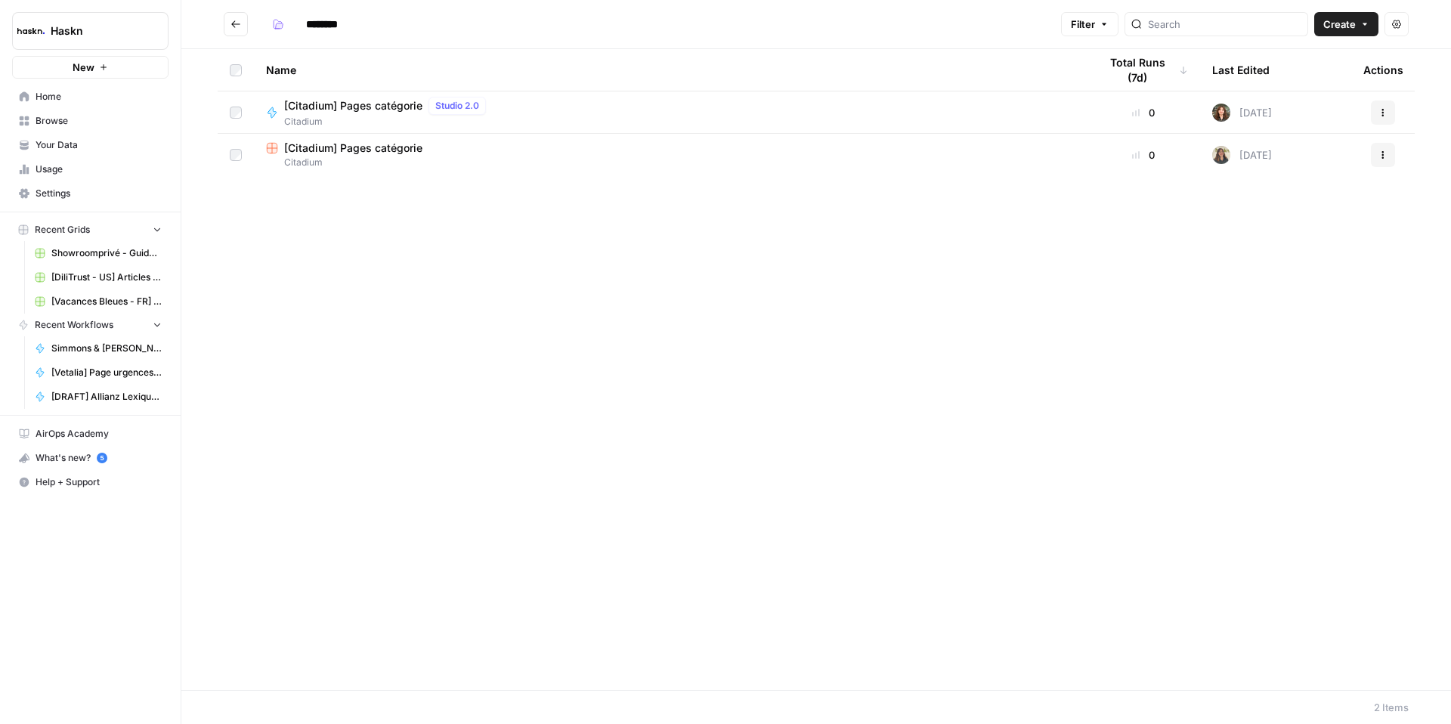
click at [236, 33] on button "Go back" at bounding box center [236, 24] width 24 height 24
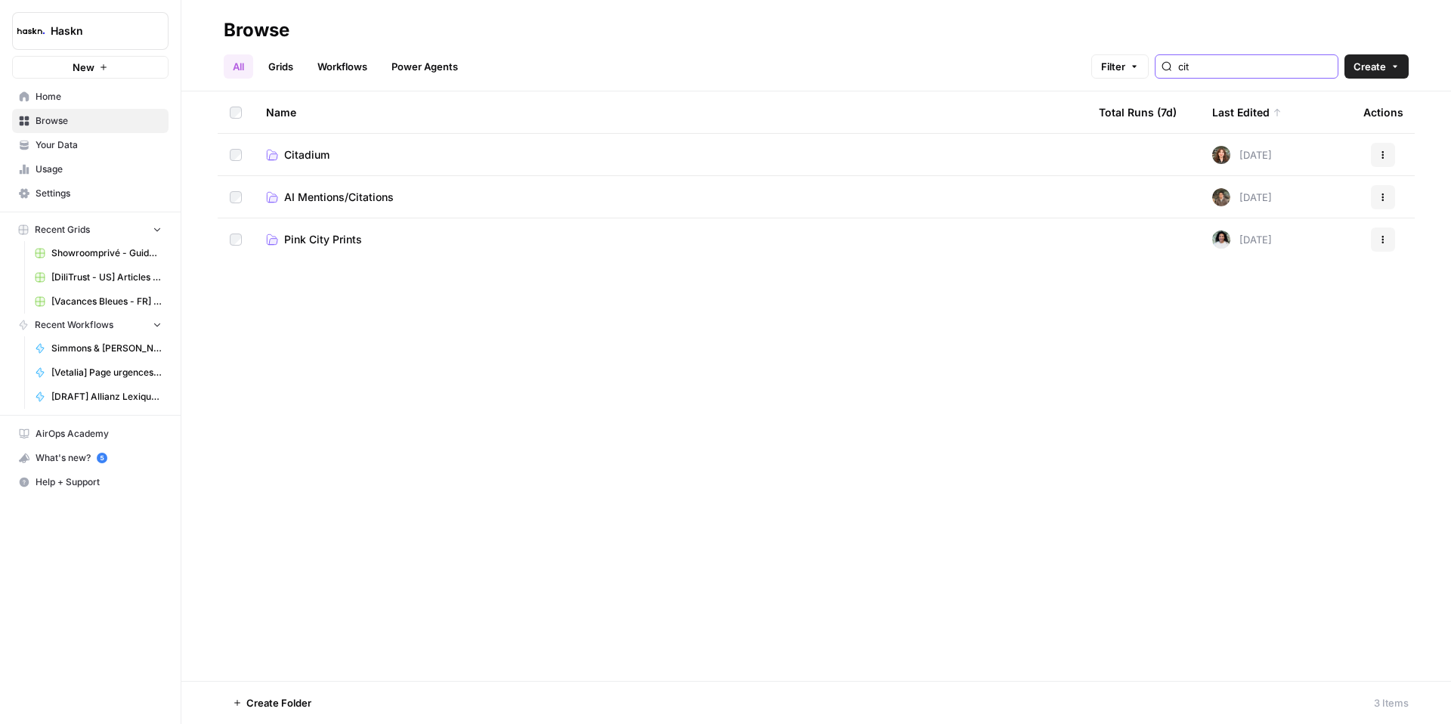
click at [1240, 71] on input "cit" at bounding box center [1254, 66] width 153 height 15
type input "sev"
click at [312, 155] on span "Sevetys" at bounding box center [304, 154] width 41 height 15
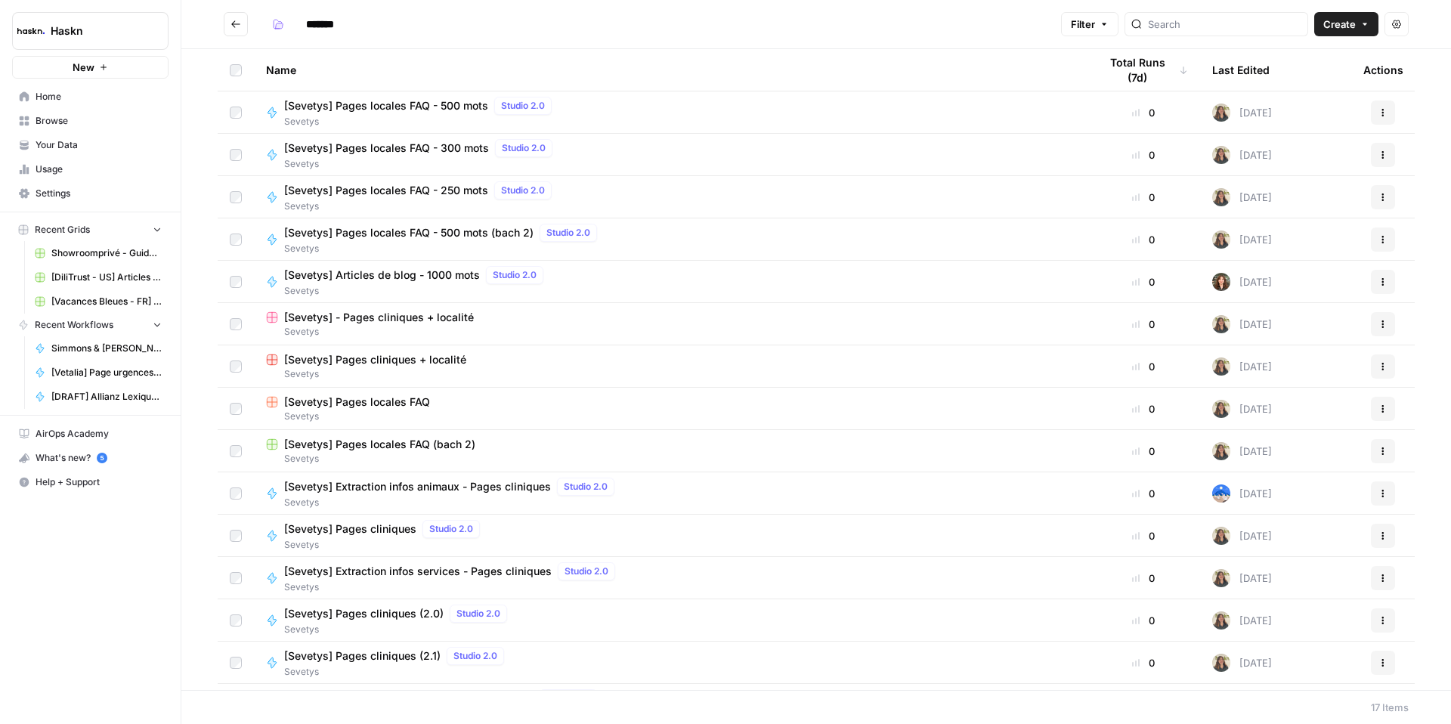
click at [419, 278] on span "[Sevetys] Articles de blog - 1000 mots" at bounding box center [382, 275] width 196 height 15
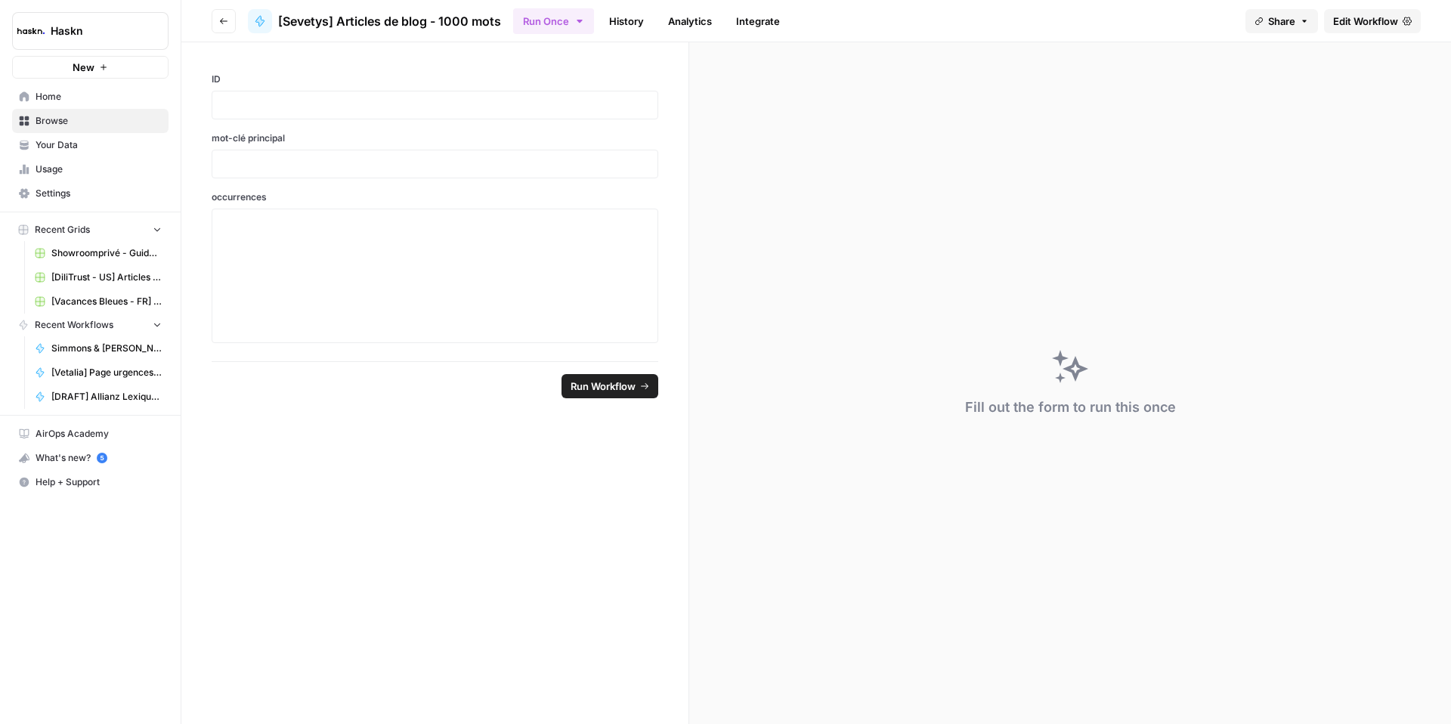
click at [1345, 17] on span "Edit Workflow" at bounding box center [1365, 21] width 65 height 15
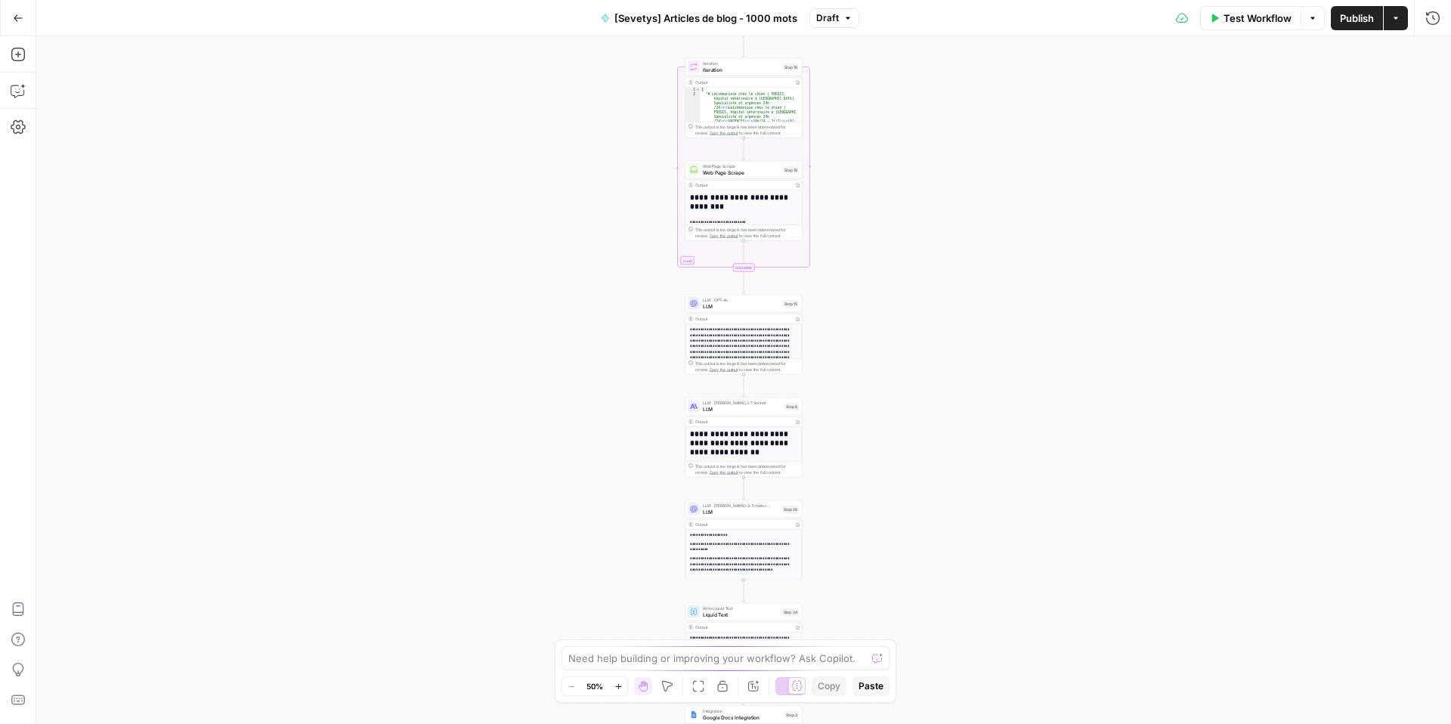
click at [754, 623] on div "Output Copy" at bounding box center [744, 628] width 116 height 10
click at [744, 611] on span "Liquid Text" at bounding box center [741, 614] width 76 height 8
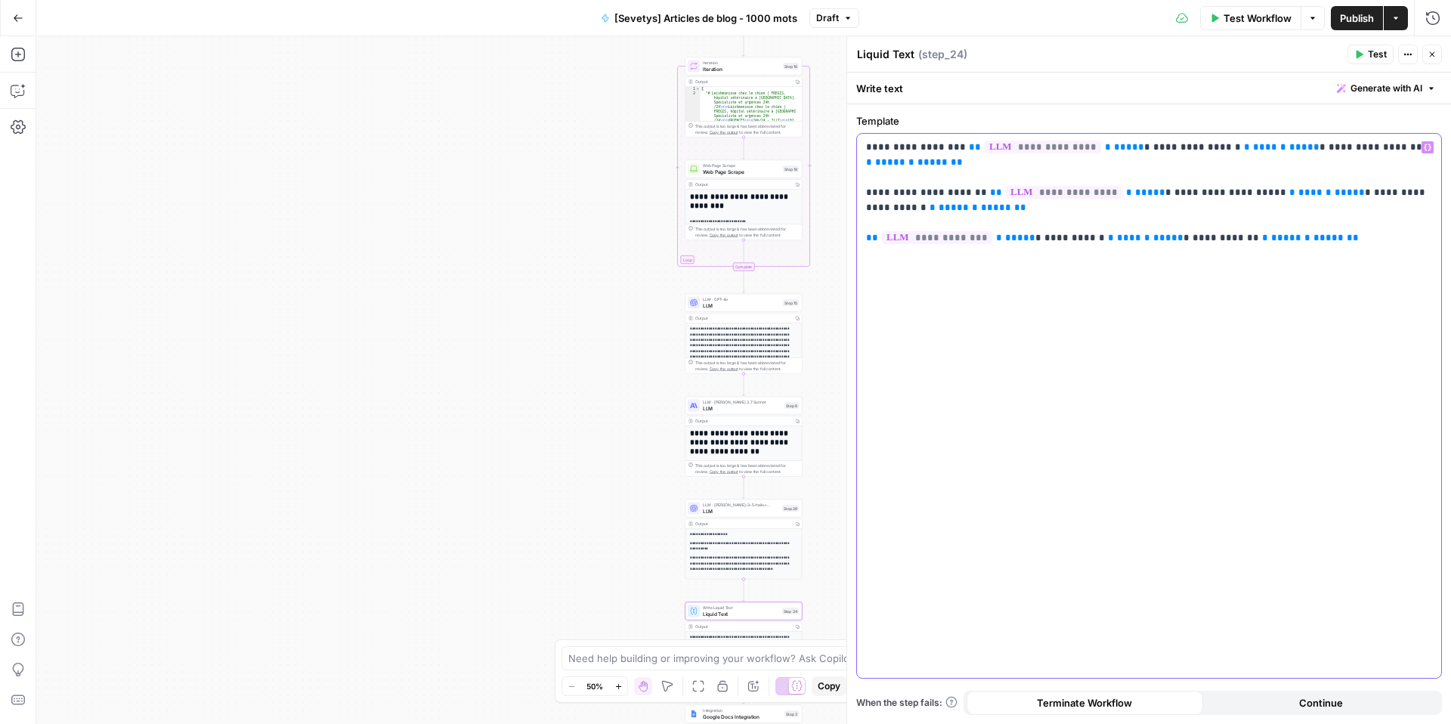
drag, startPoint x: 943, startPoint y: 146, endPoint x: 1375, endPoint y: 150, distance: 431.6
click at [1375, 150] on p "**********" at bounding box center [1149, 185] width 566 height 91
click at [985, 147] on span "**********" at bounding box center [1043, 147] width 116 height 13
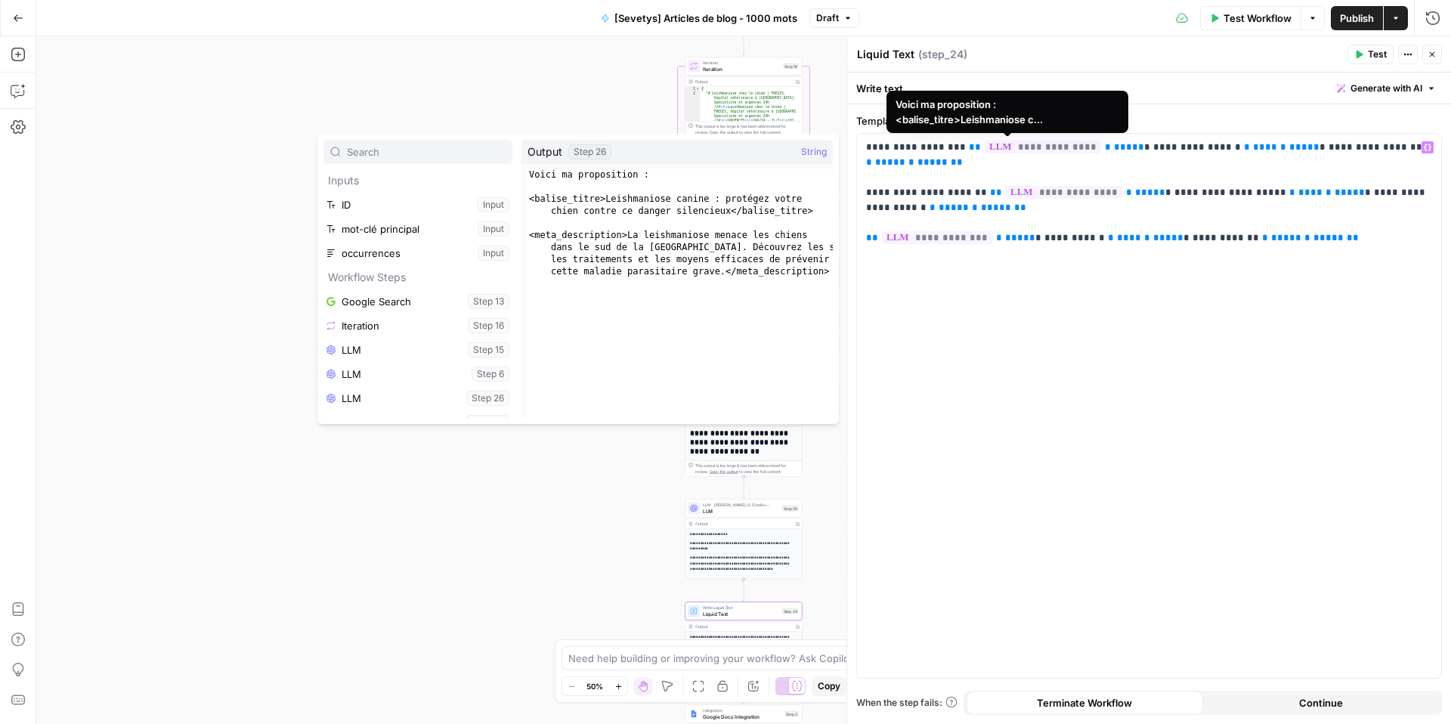
scroll to position [17, 0]
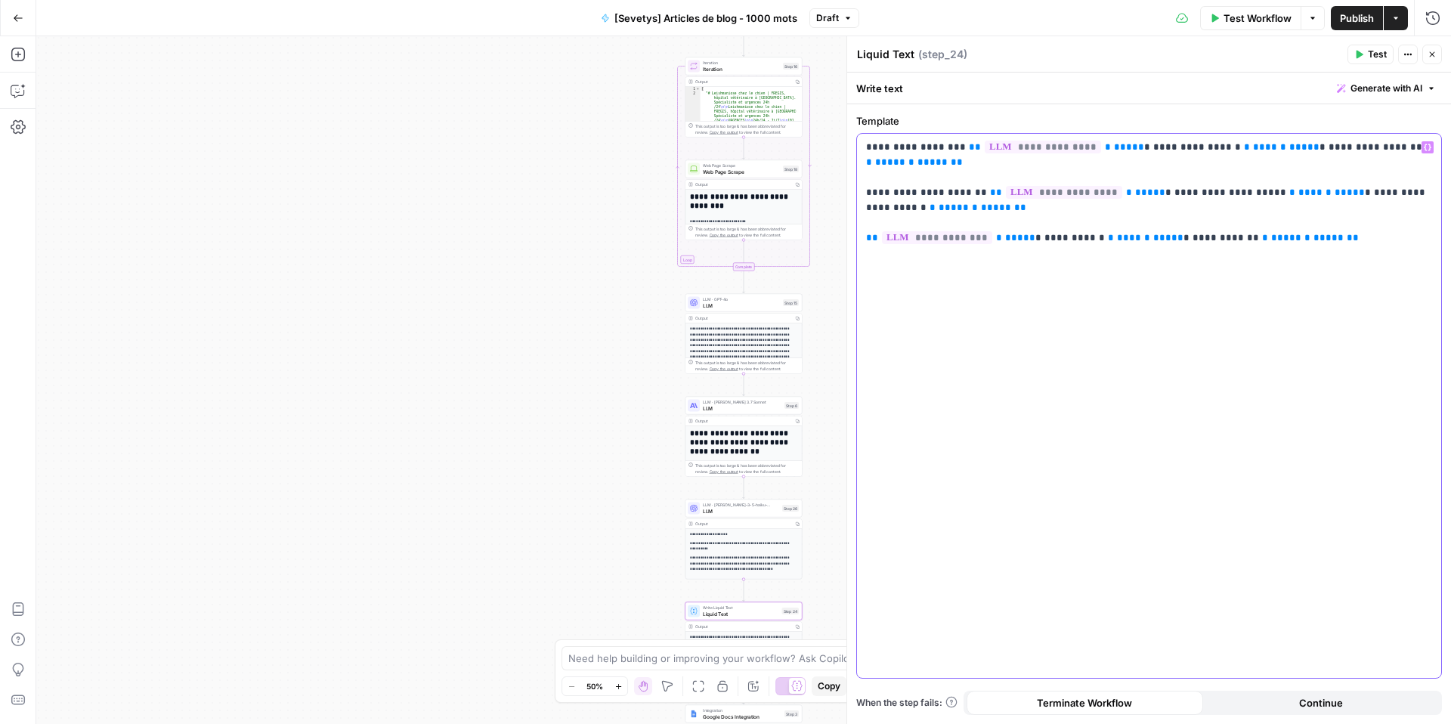
drag, startPoint x: 1062, startPoint y: 148, endPoint x: 1350, endPoint y: 149, distance: 288.0
click at [1350, 149] on p "**********" at bounding box center [1149, 185] width 566 height 91
drag, startPoint x: 943, startPoint y: 147, endPoint x: 1368, endPoint y: 160, distance: 425.7
click at [1368, 160] on p "**********" at bounding box center [1149, 185] width 566 height 91
copy p "**********"
